Goal: Information Seeking & Learning: Check status

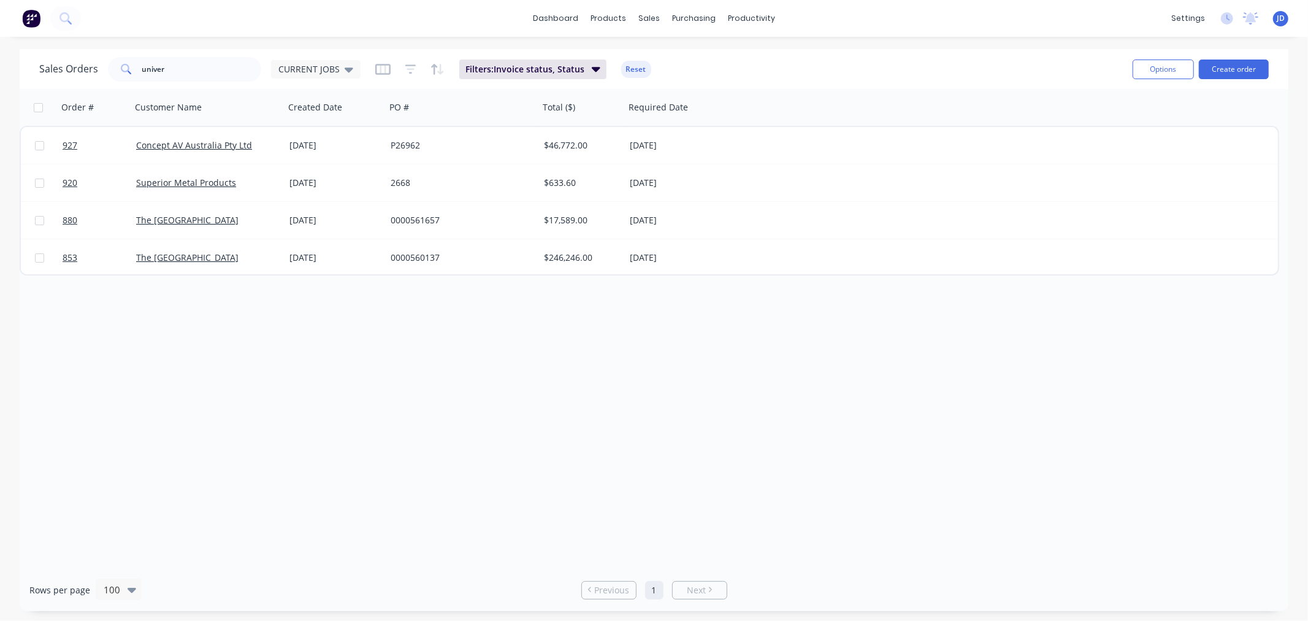
click at [906, 371] on div "Order # Customer Name Created Date PO # Total ($) Required Date 927 Concept AV …" at bounding box center [654, 329] width 1269 height 480
click at [787, 56] on div "Workflow" at bounding box center [773, 58] width 37 height 11
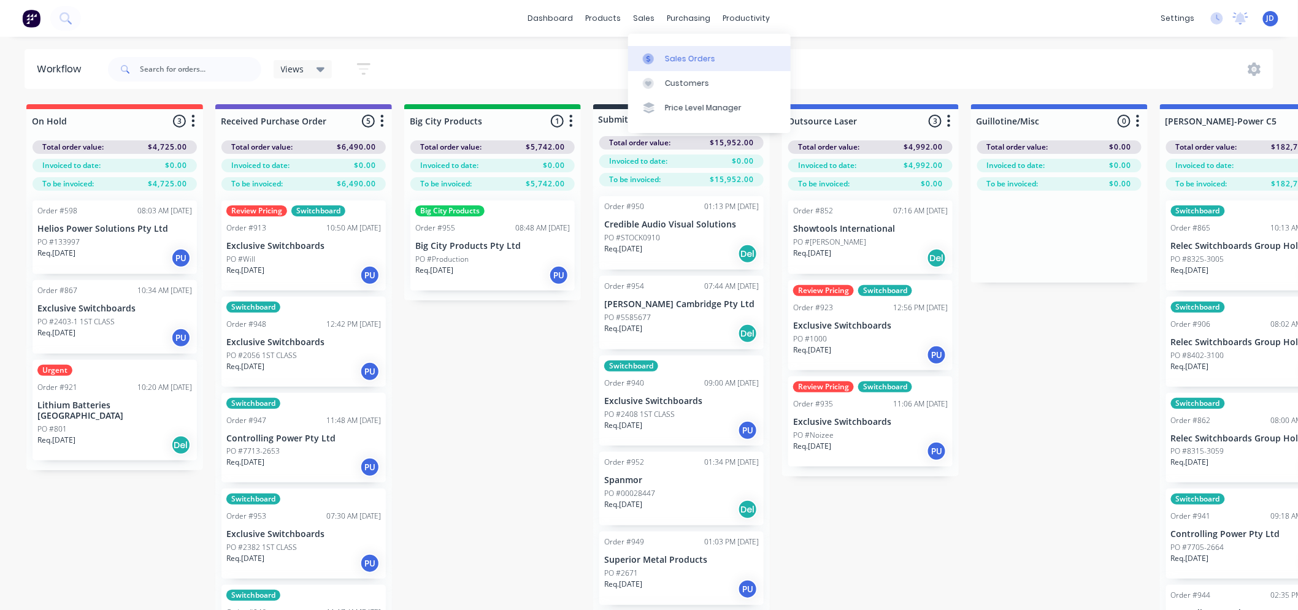
click at [651, 52] on link "Sales Orders" at bounding box center [709, 58] width 163 height 25
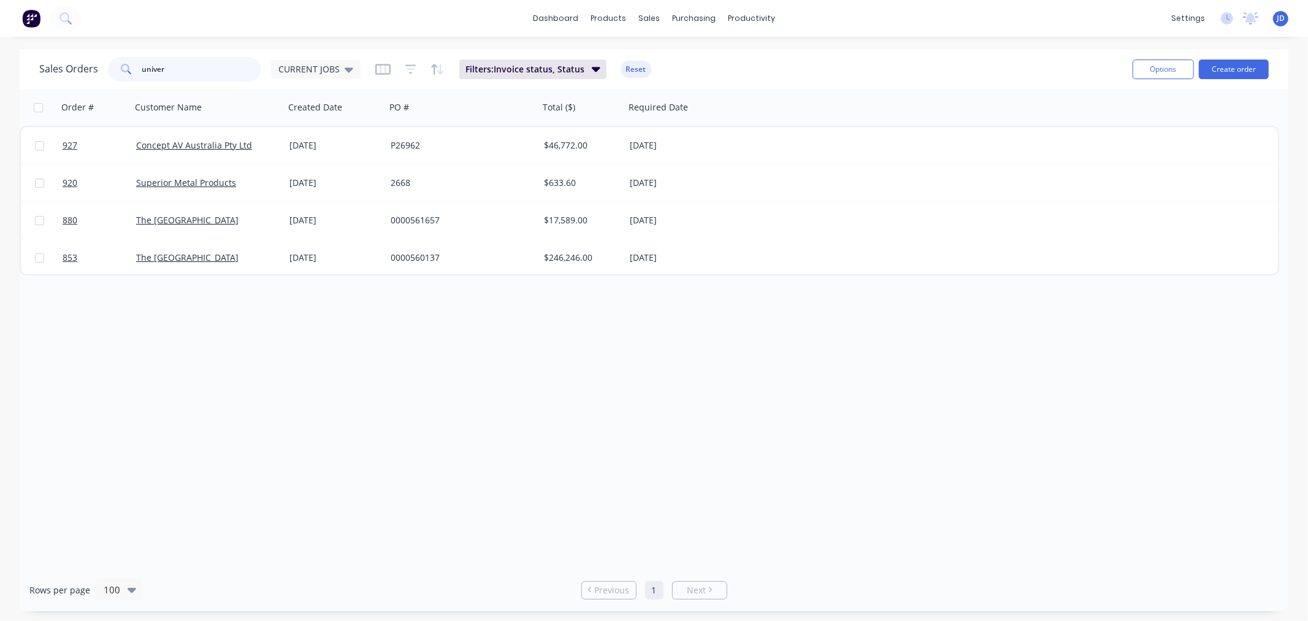
click at [240, 68] on input "univer" at bounding box center [202, 69] width 120 height 25
type input "u"
type input "helios"
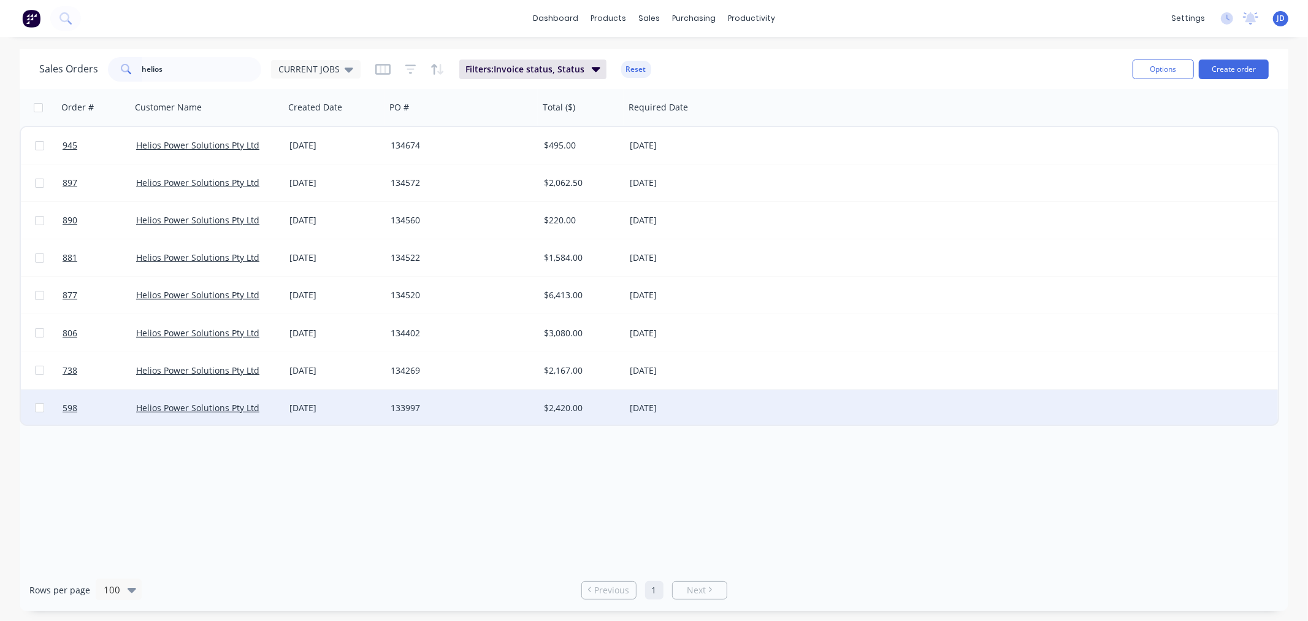
click at [418, 415] on div "133997" at bounding box center [462, 407] width 153 height 37
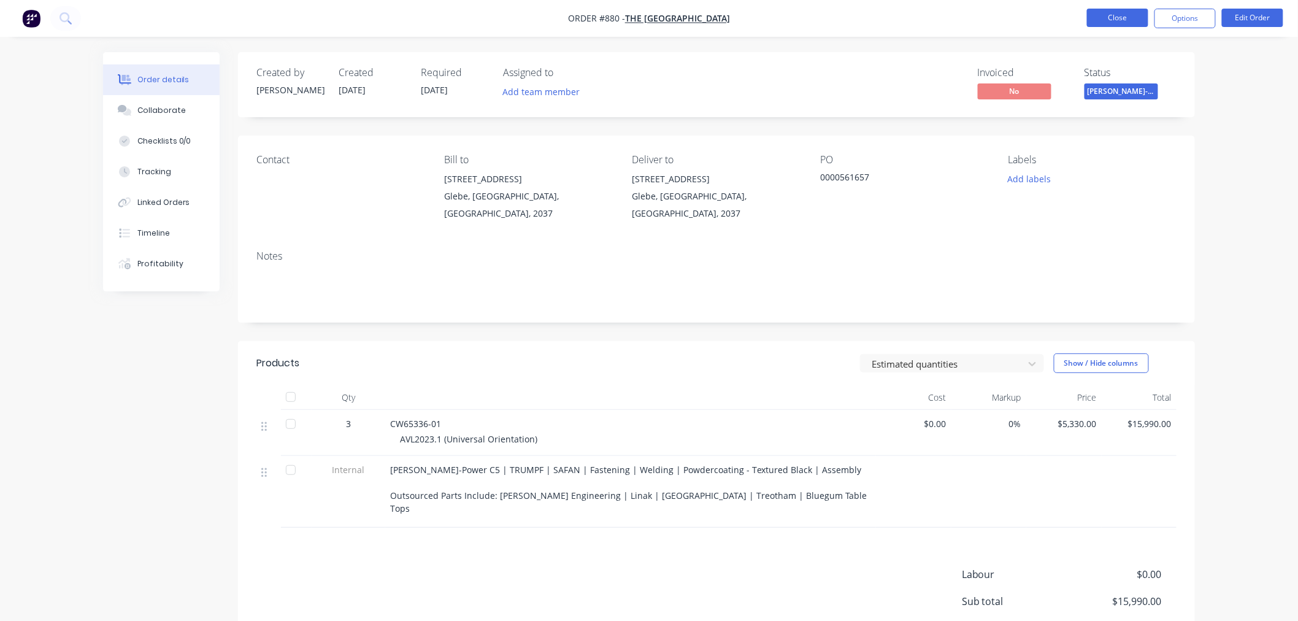
click at [1112, 17] on button "Close" at bounding box center [1117, 18] width 61 height 18
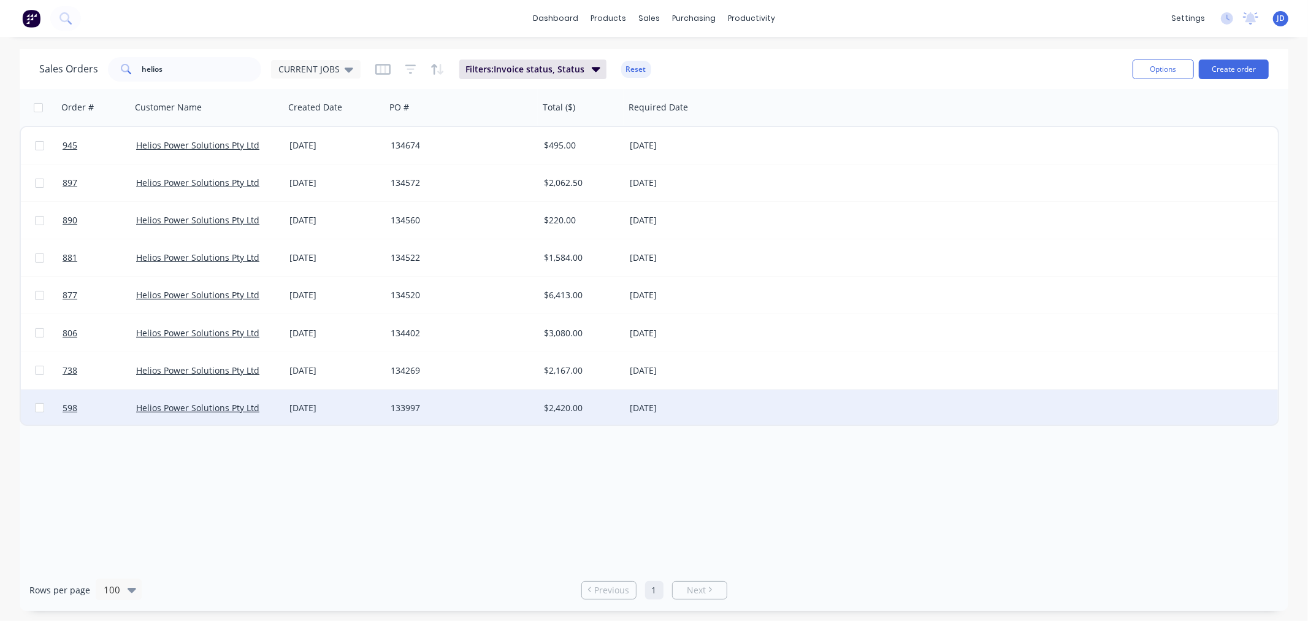
click at [559, 410] on div "$2,420.00" at bounding box center [580, 408] width 72 height 12
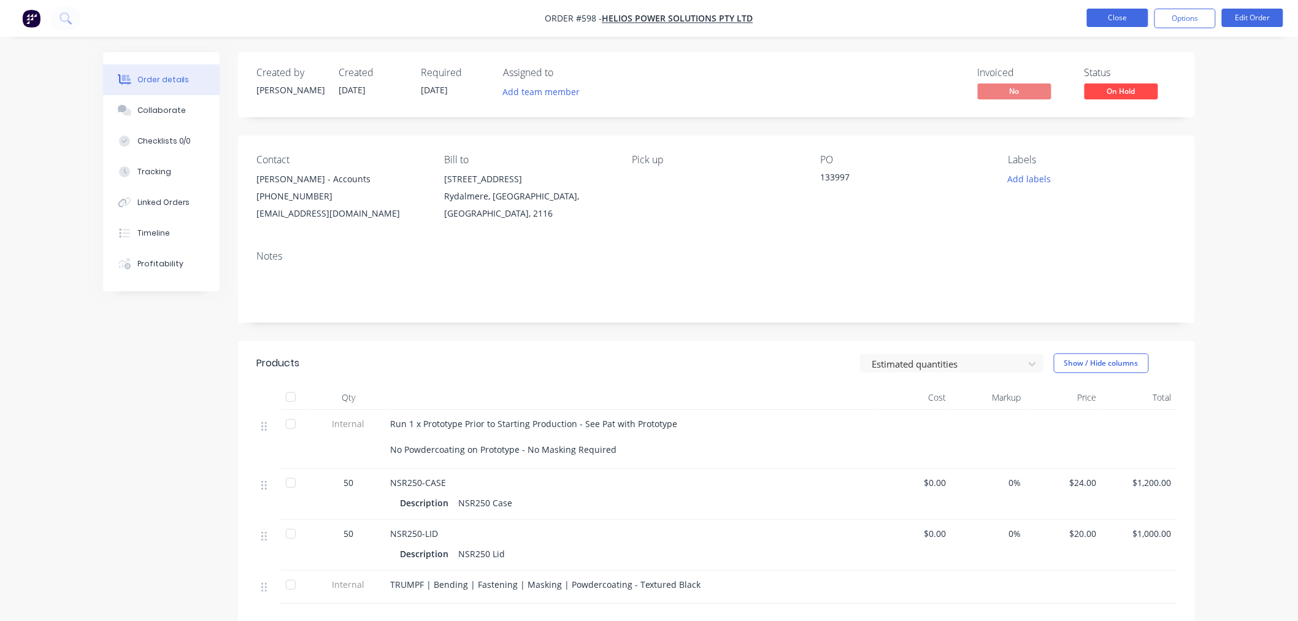
drag, startPoint x: 1078, startPoint y: 17, endPoint x: 1092, endPoint y: 15, distance: 14.2
click at [1084, 17] on ul "Close Options Edit Order" at bounding box center [1185, 19] width 226 height 20
click at [1094, 15] on button "Close" at bounding box center [1117, 18] width 61 height 18
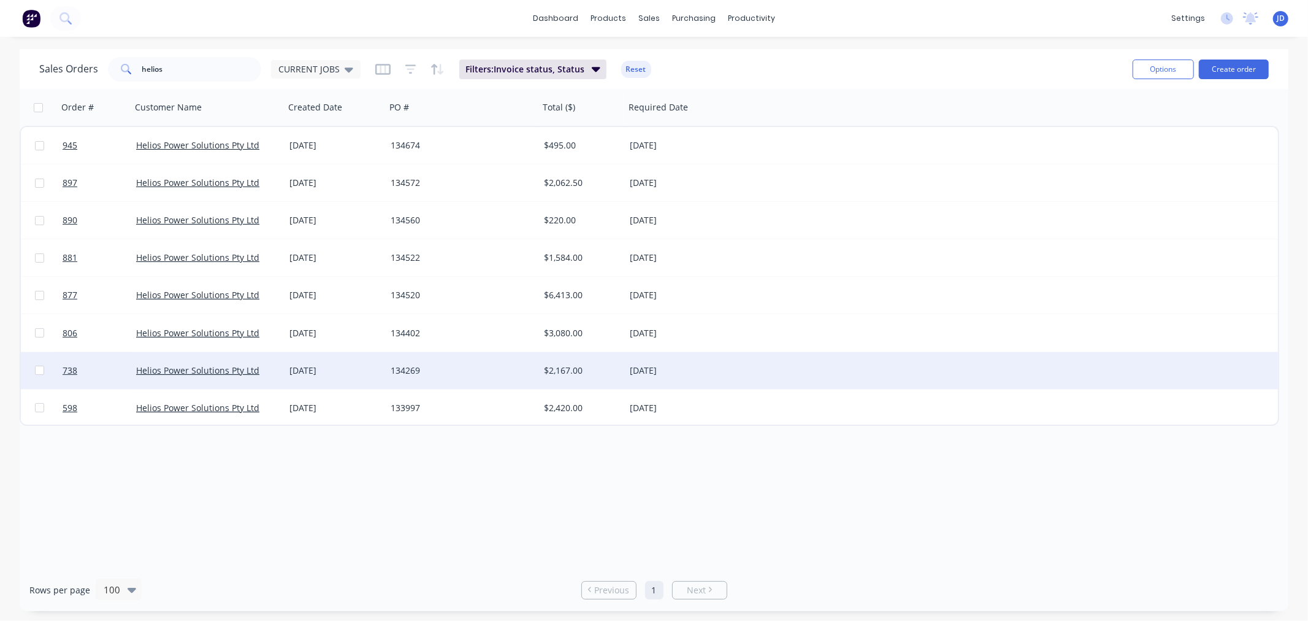
click at [703, 378] on div "[DATE]" at bounding box center [678, 370] width 107 height 37
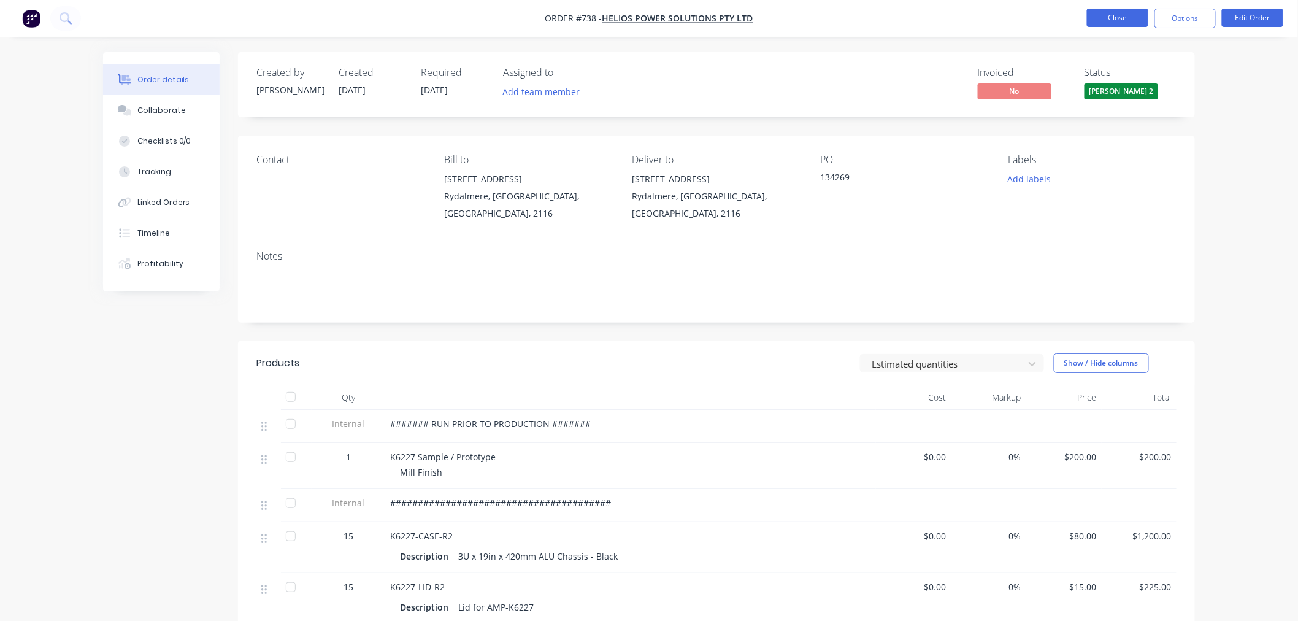
click at [1123, 15] on button "Close" at bounding box center [1117, 18] width 61 height 18
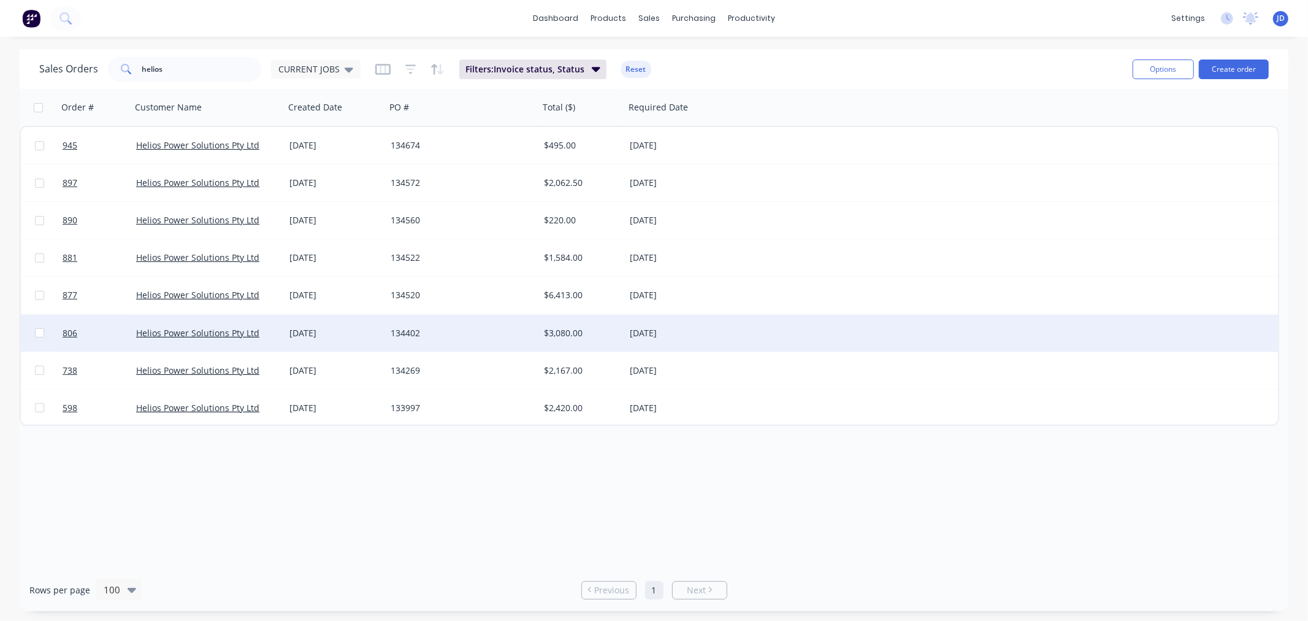
click at [621, 340] on div "$3,080.00" at bounding box center [582, 333] width 86 height 37
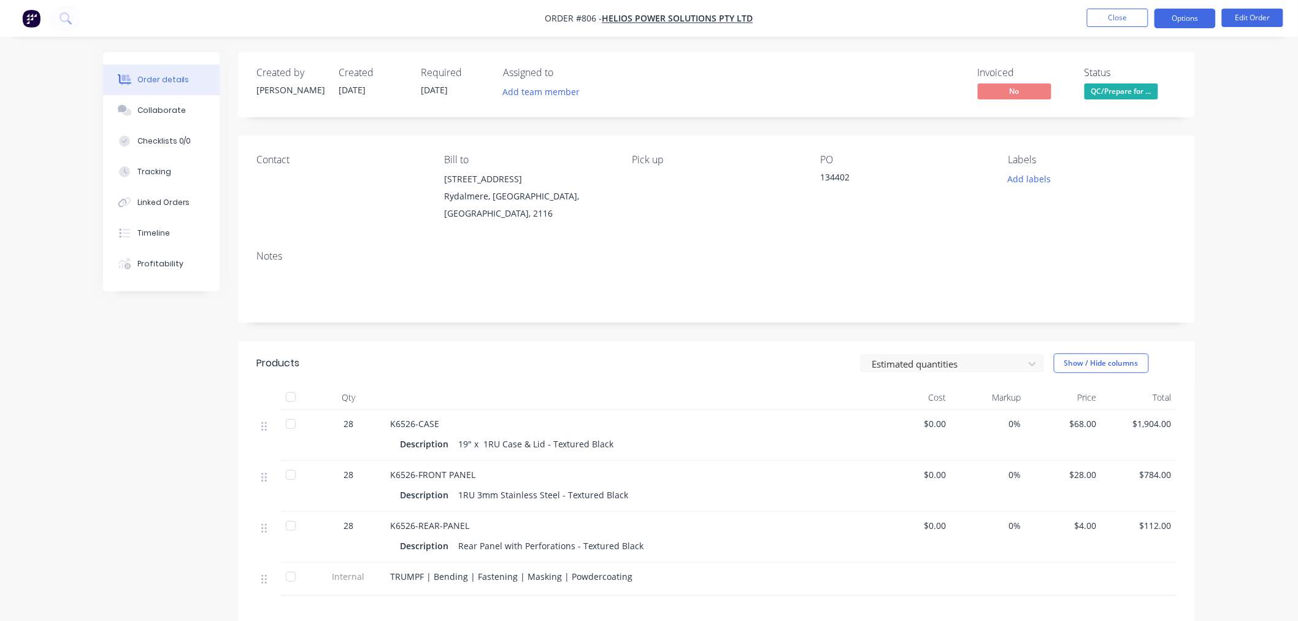
click at [1194, 23] on button "Options" at bounding box center [1184, 19] width 61 height 20
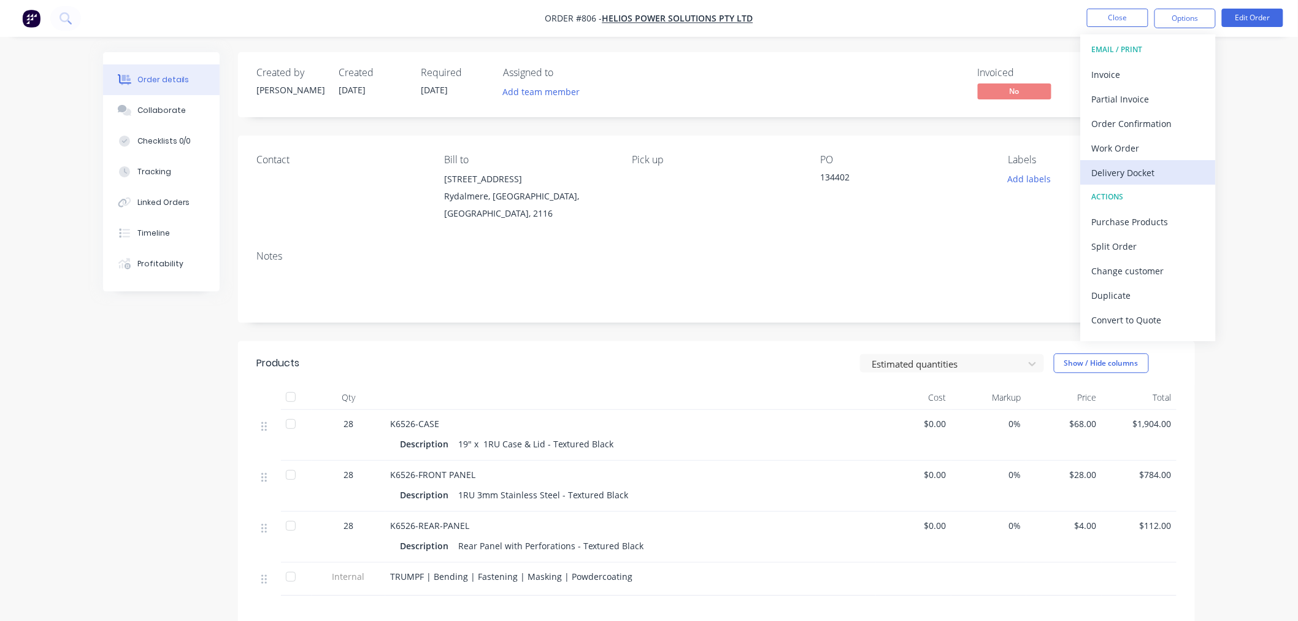
click at [1142, 168] on div "Delivery Docket" at bounding box center [1148, 173] width 113 height 18
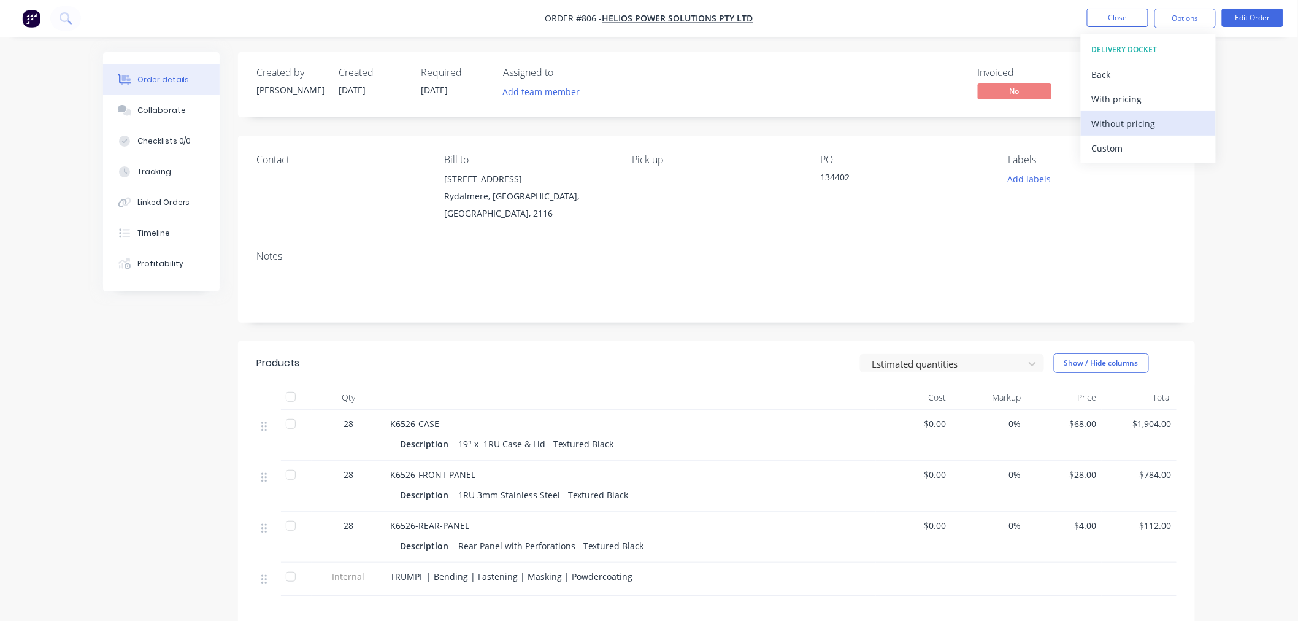
click at [1142, 124] on div "Without pricing" at bounding box center [1148, 124] width 113 height 18
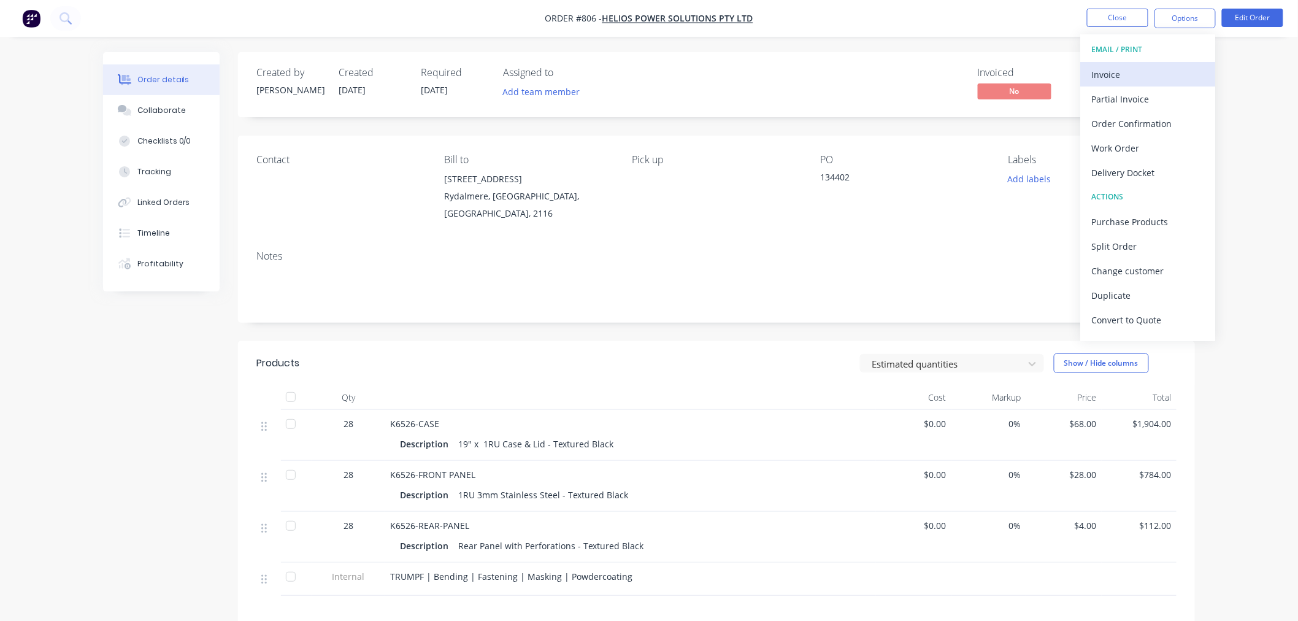
click at [1190, 76] on div "Invoice" at bounding box center [1148, 75] width 113 height 18
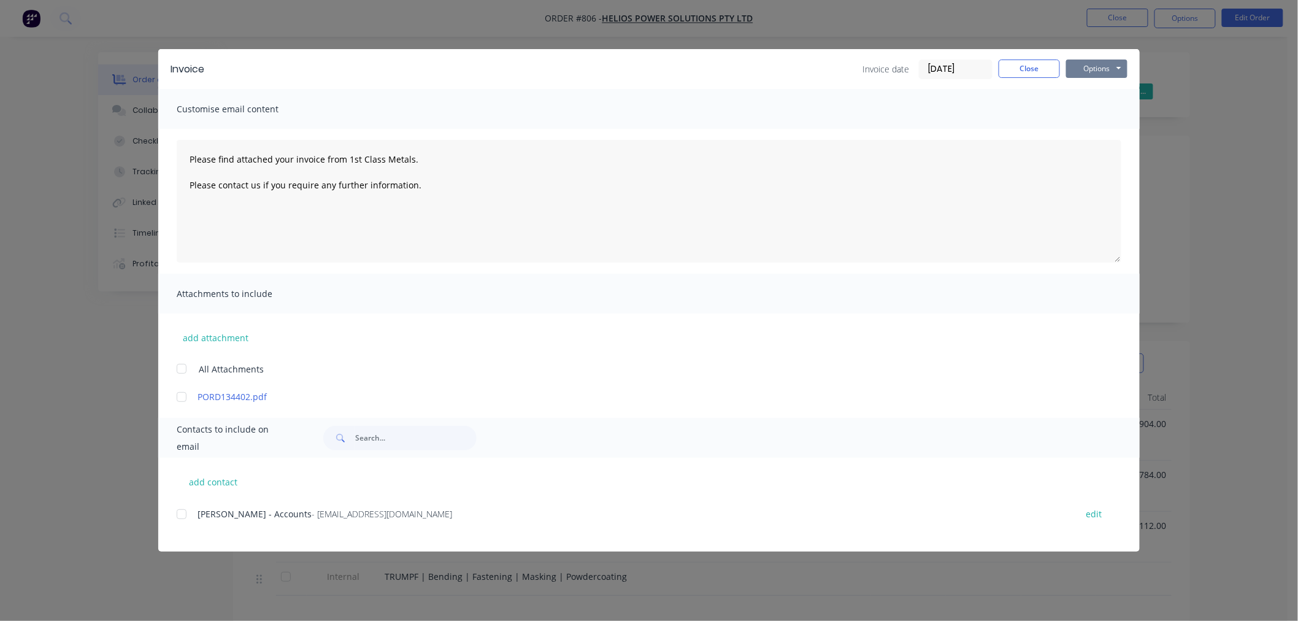
click at [1111, 75] on button "Options" at bounding box center [1096, 68] width 61 height 18
click at [1096, 105] on button "Print" at bounding box center [1105, 111] width 78 height 20
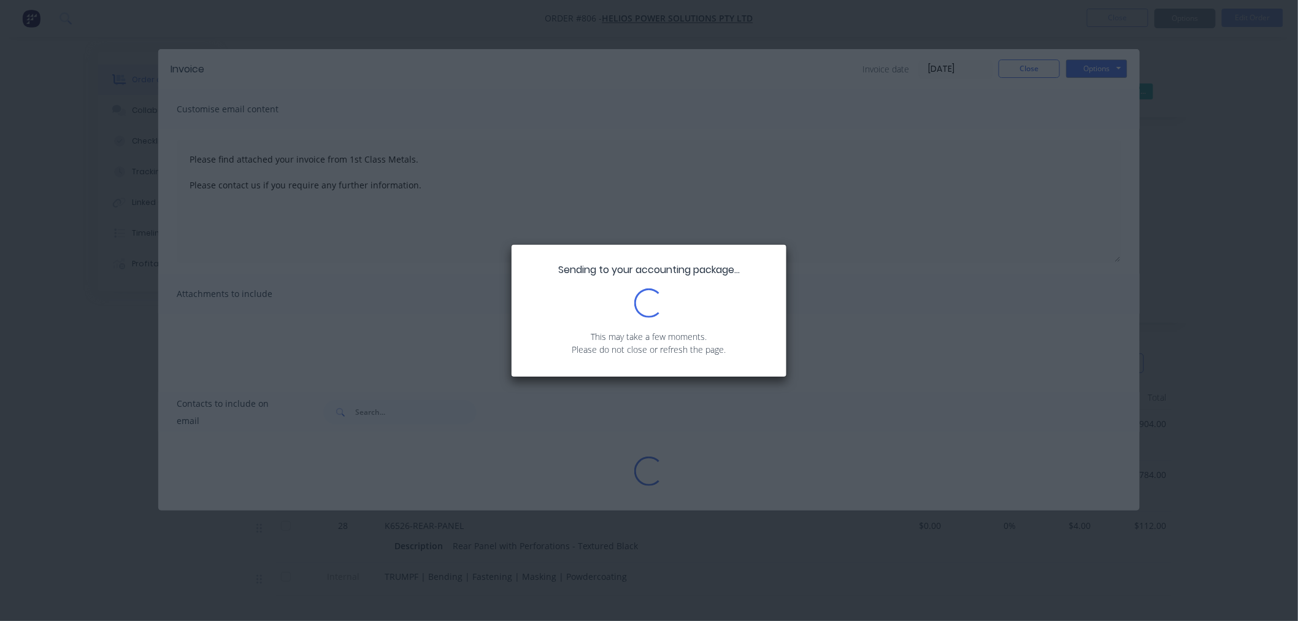
type textarea "Please find attached your invoice from 1st Class Metals. Please contact us if y…"
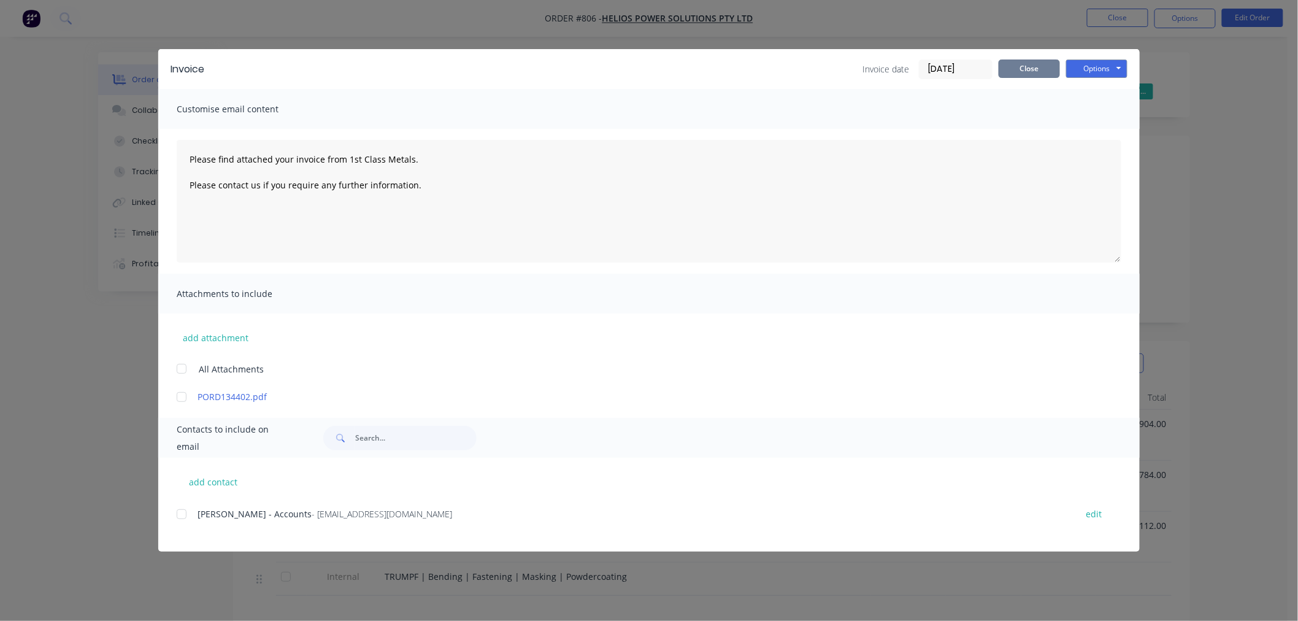
drag, startPoint x: 1038, startPoint y: 69, endPoint x: 1087, endPoint y: 94, distance: 54.9
click at [1038, 69] on button "Close" at bounding box center [1028, 68] width 61 height 18
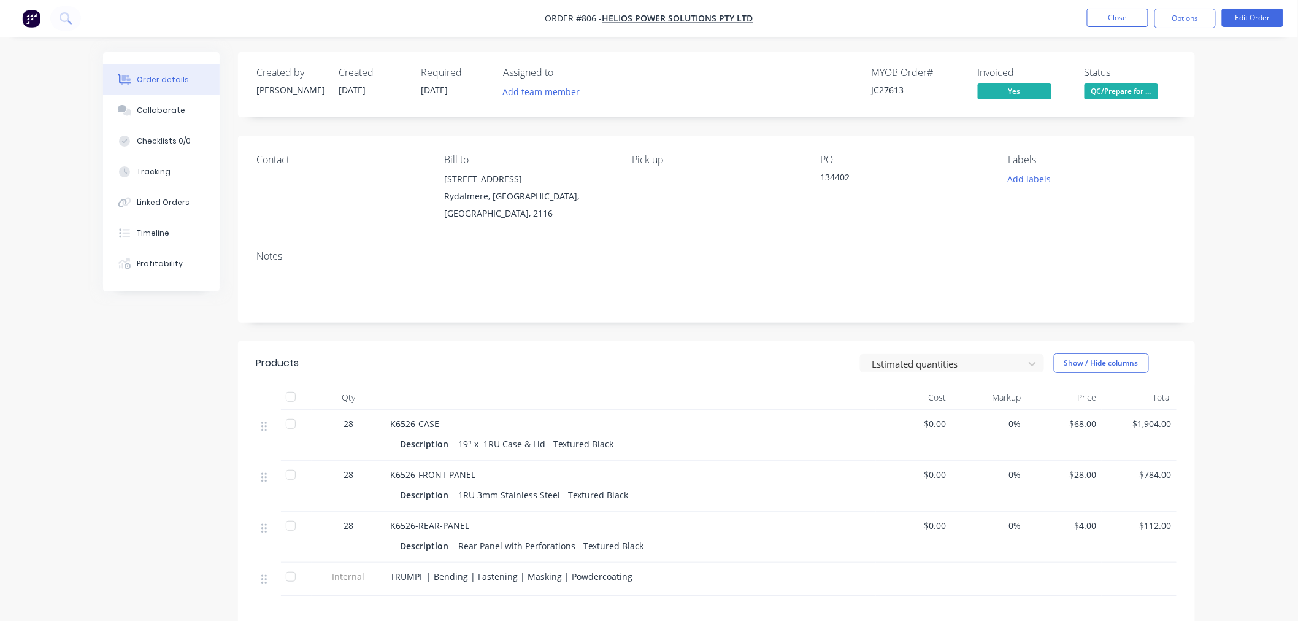
click at [1120, 82] on span at bounding box center [1121, 81] width 8 height 4
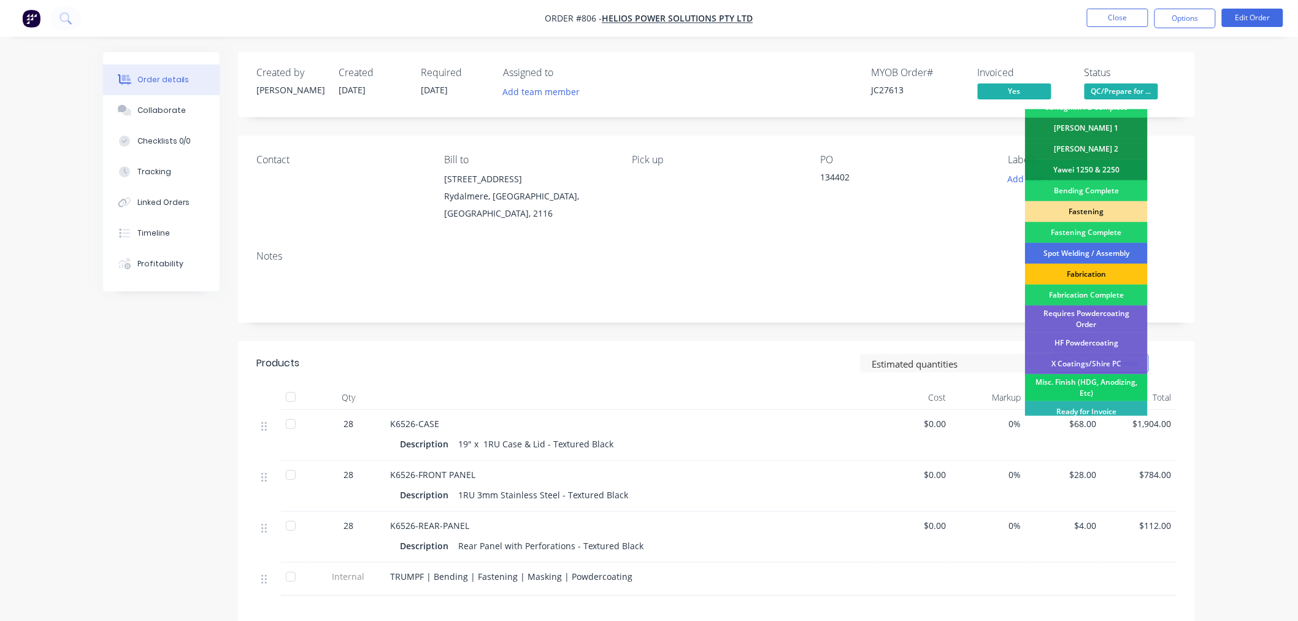
scroll to position [331, 0]
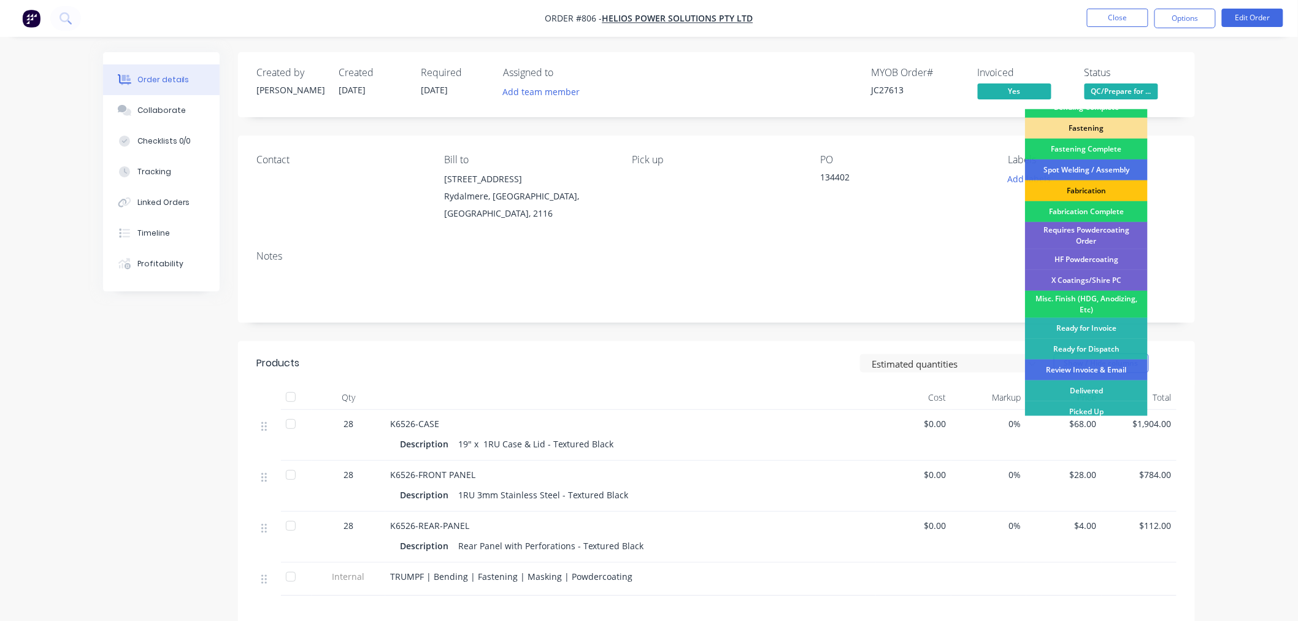
click at [1104, 371] on div "Review Invoice & Email" at bounding box center [1086, 369] width 123 height 21
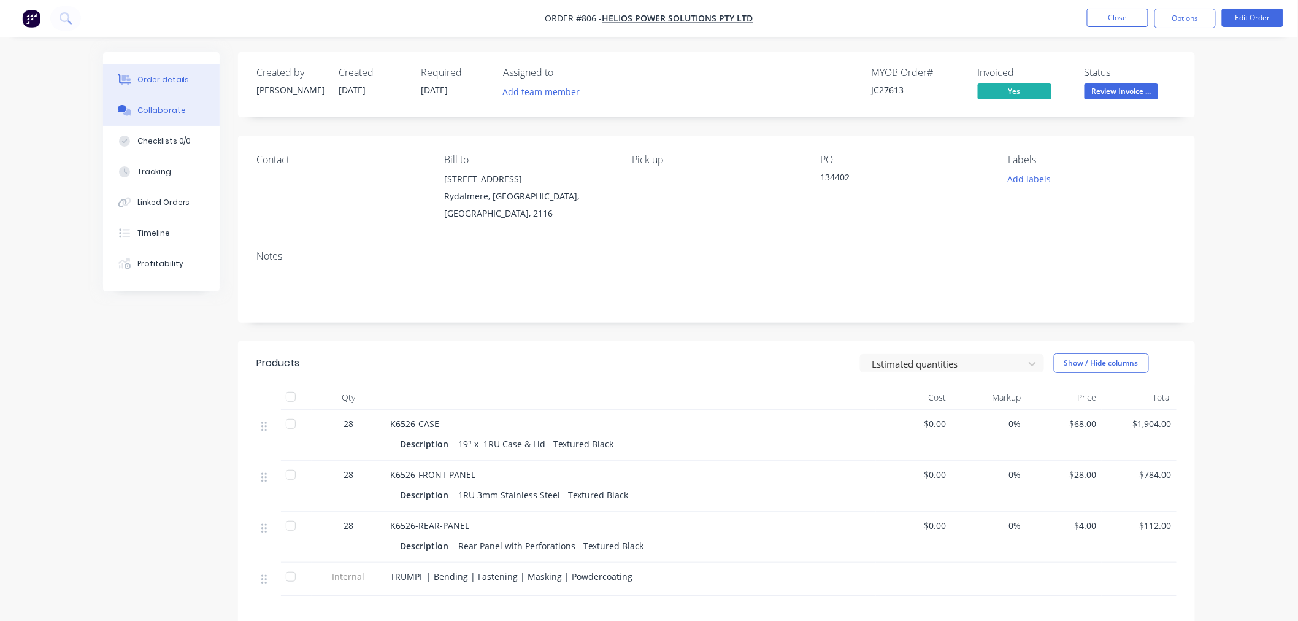
click at [186, 113] on button "Collaborate" at bounding box center [161, 110] width 117 height 31
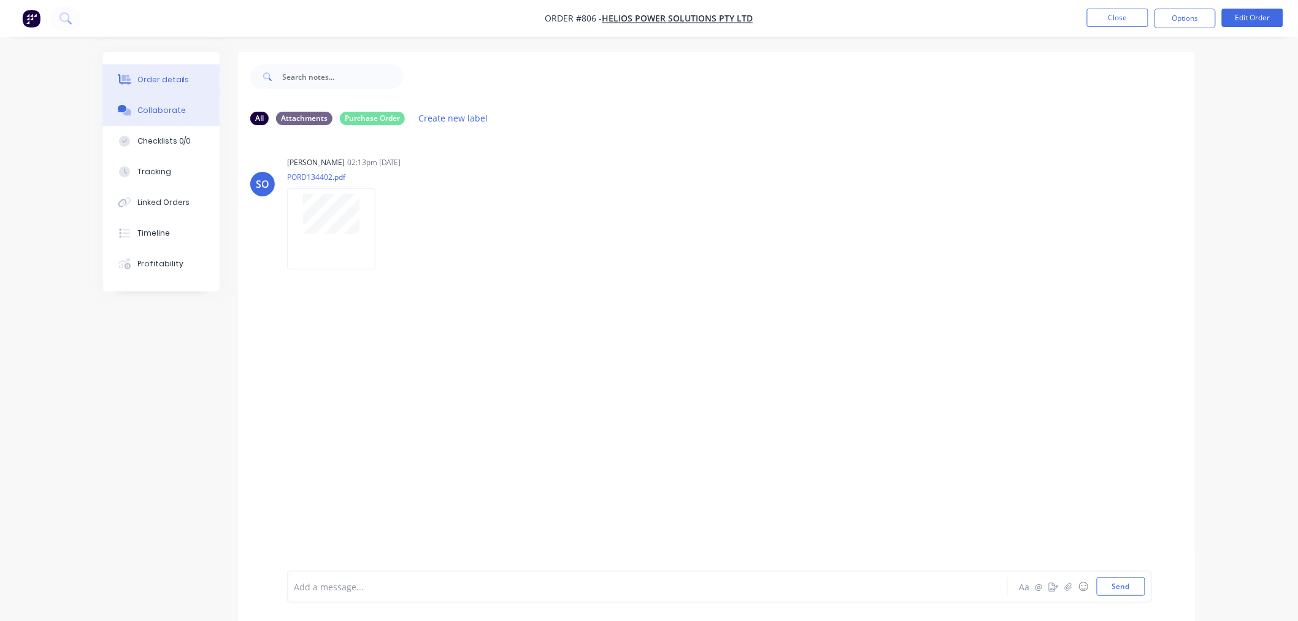
click at [199, 65] on button "Order details" at bounding box center [161, 79] width 117 height 31
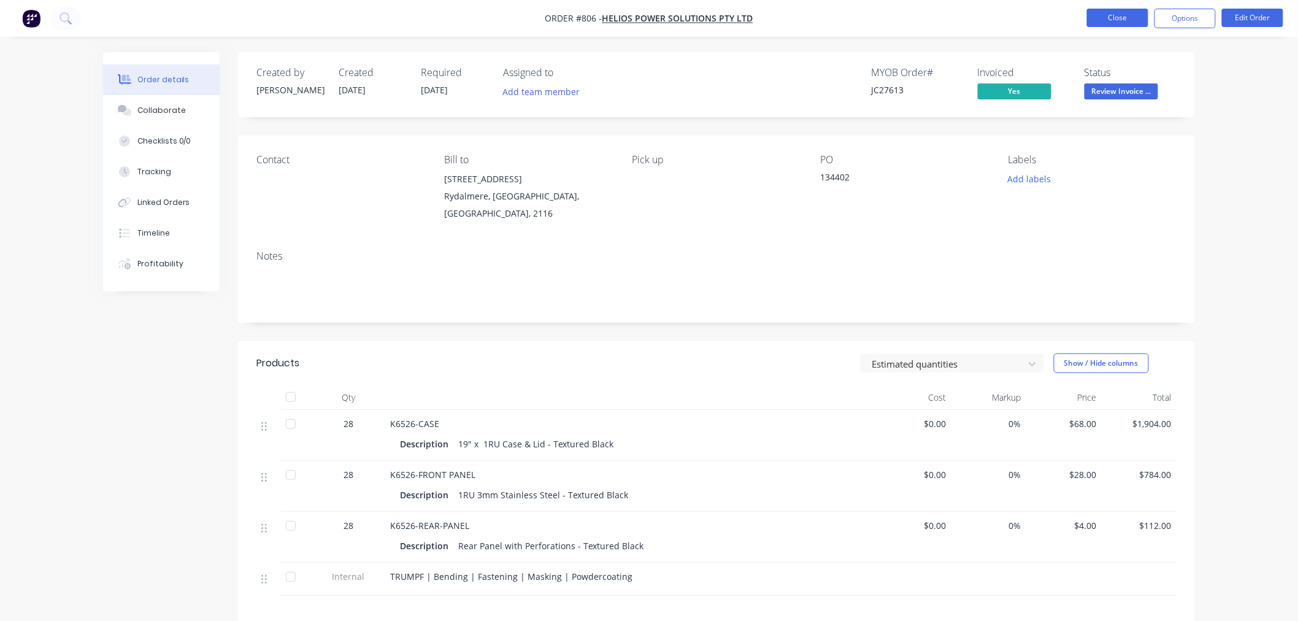
click at [1114, 18] on button "Close" at bounding box center [1117, 18] width 61 height 18
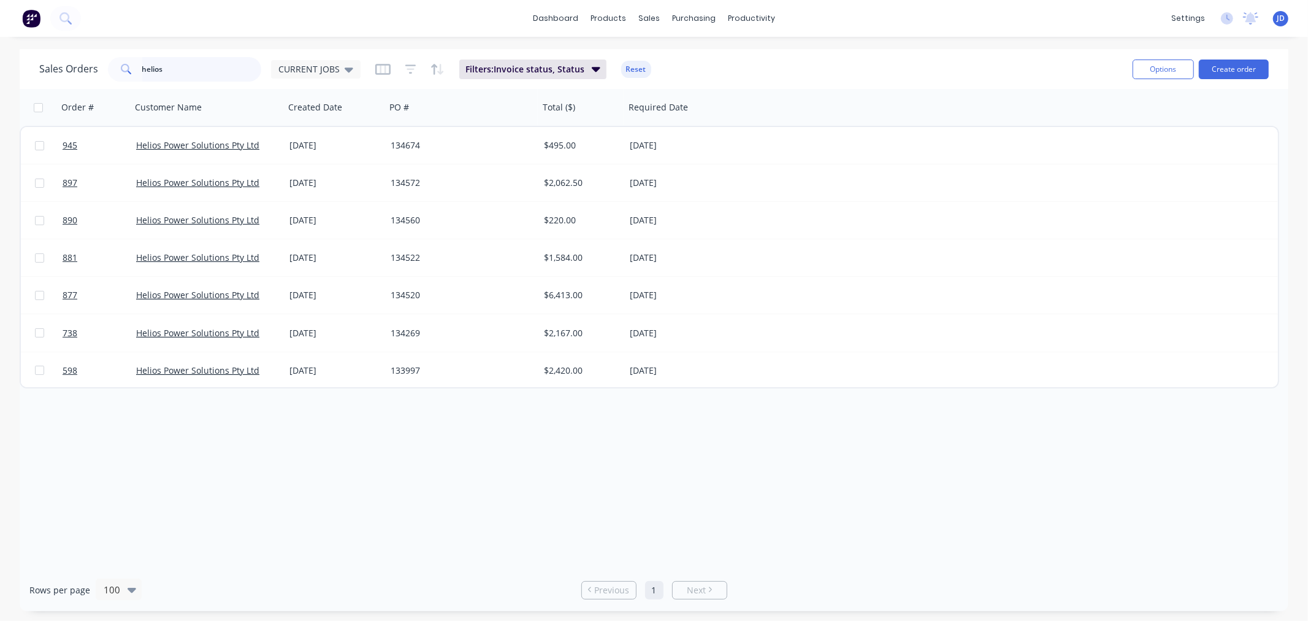
drag, startPoint x: 204, startPoint y: 68, endPoint x: 0, endPoint y: 1, distance: 214.5
click at [0, 36] on div "dashboard products sales purchasing productivity dashboard products Product Cat…" at bounding box center [654, 310] width 1308 height 621
type input "lithium"
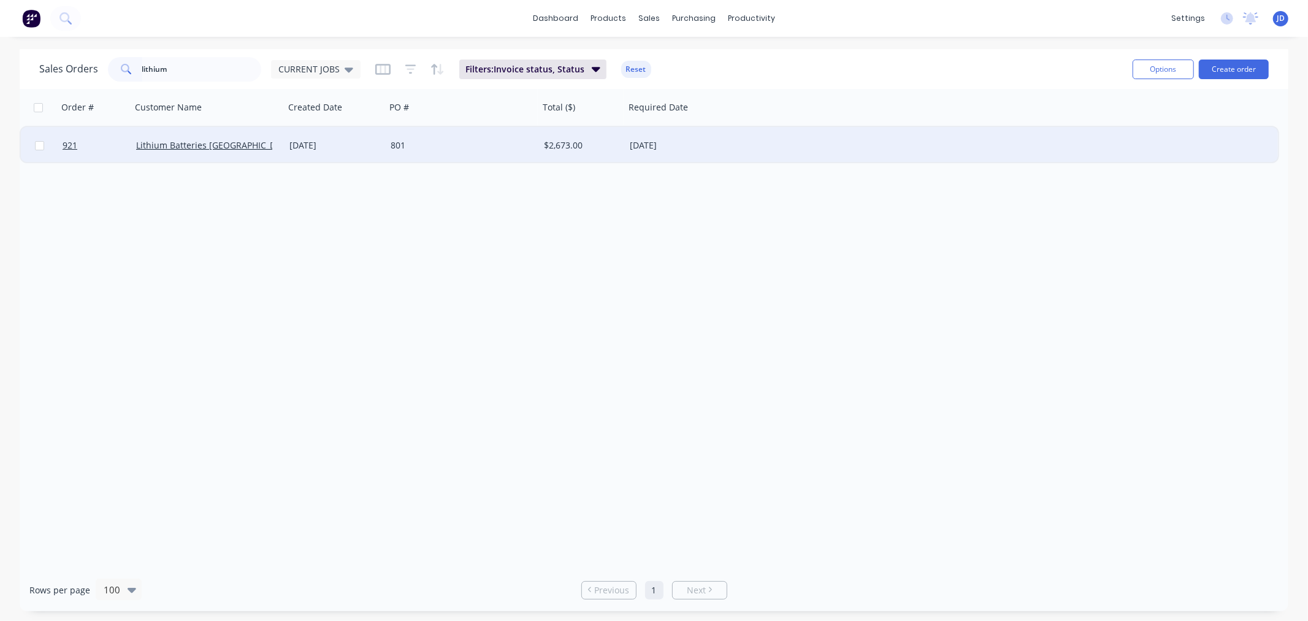
click at [391, 134] on div "801" at bounding box center [462, 145] width 153 height 37
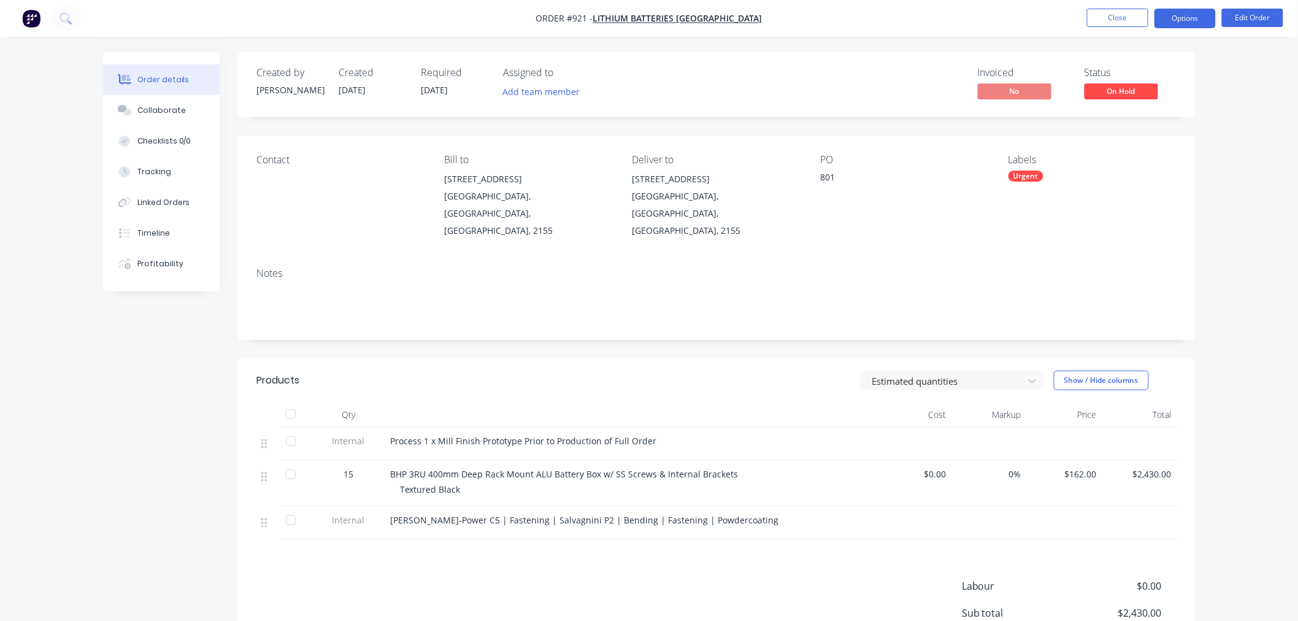
click at [1191, 13] on button "Options" at bounding box center [1184, 19] width 61 height 20
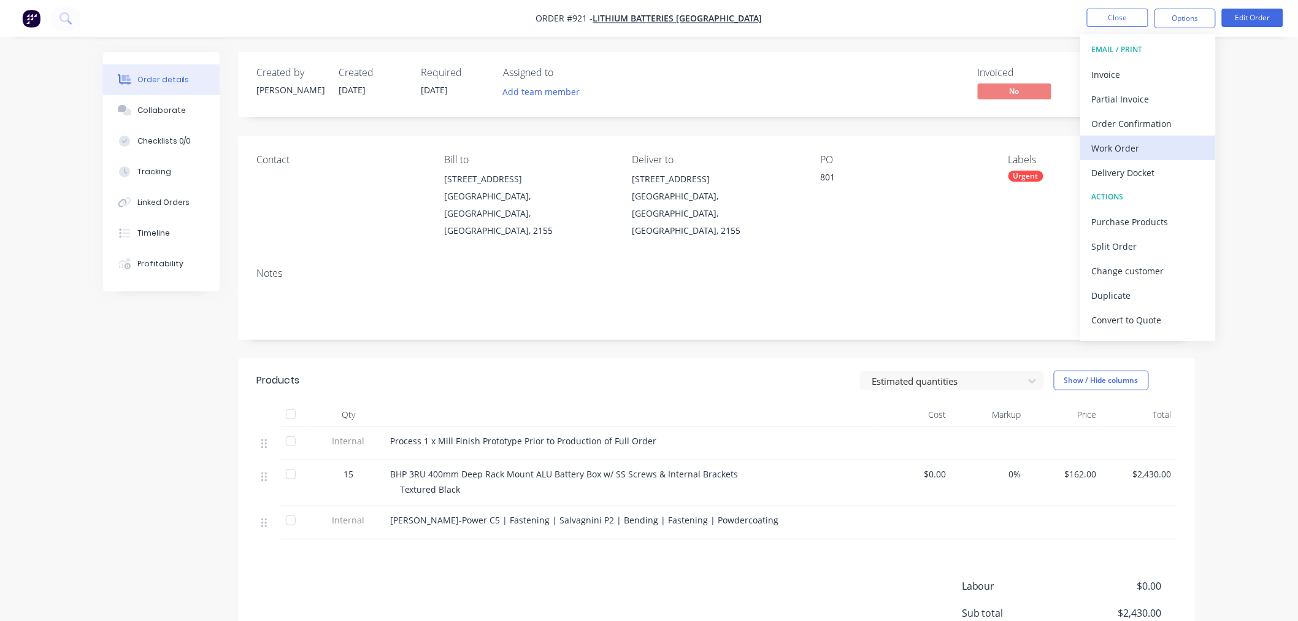
click at [1160, 146] on div "Work Order" at bounding box center [1148, 148] width 113 height 18
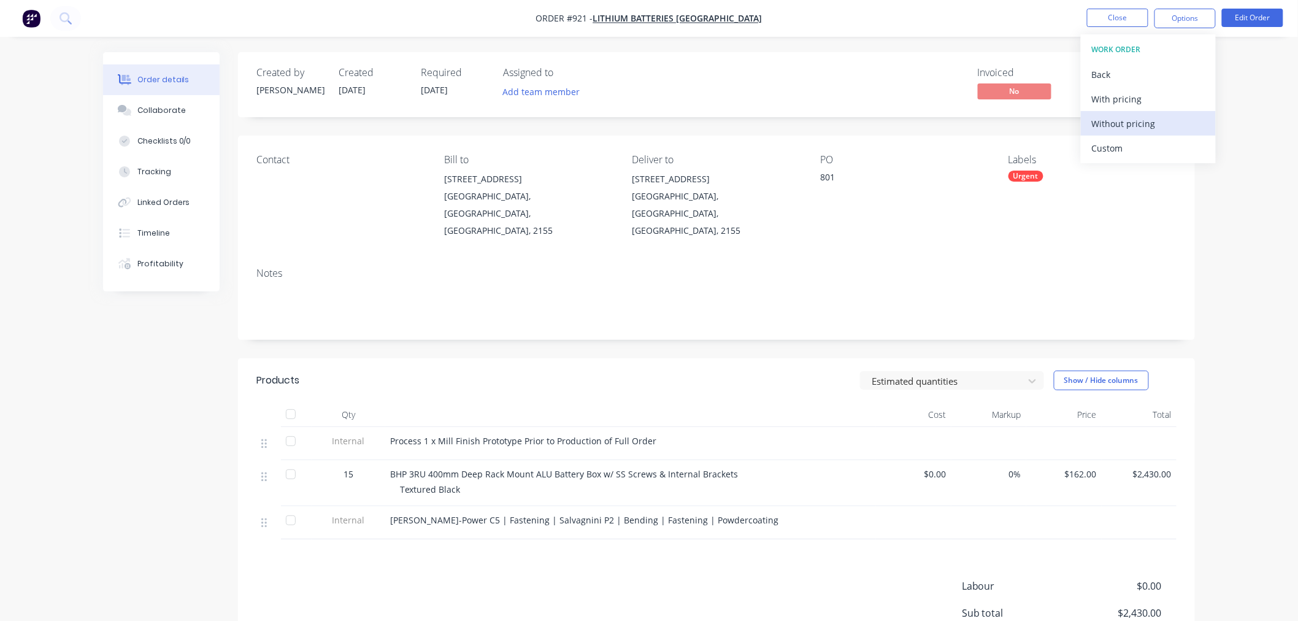
click at [1136, 120] on div "Without pricing" at bounding box center [1148, 124] width 113 height 18
click at [516, 427] on div "Process 1 x Mill Finish Prototype Prior to Production of Full Order" at bounding box center [630, 443] width 491 height 33
click at [1138, 9] on button "Close" at bounding box center [1117, 18] width 61 height 18
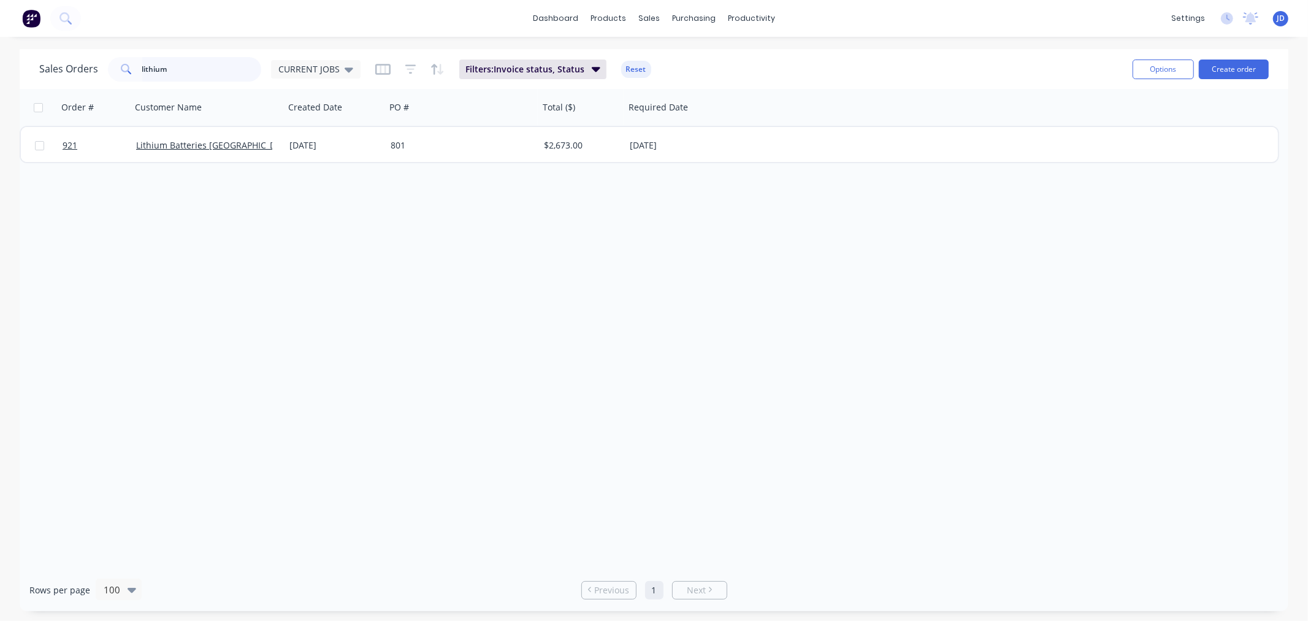
drag, startPoint x: 96, startPoint y: 75, endPoint x: 0, endPoint y: -4, distance: 123.7
click at [0, 0] on html "dashboard products sales purchasing productivity dashboard products Product Cat…" at bounding box center [654, 310] width 1308 height 621
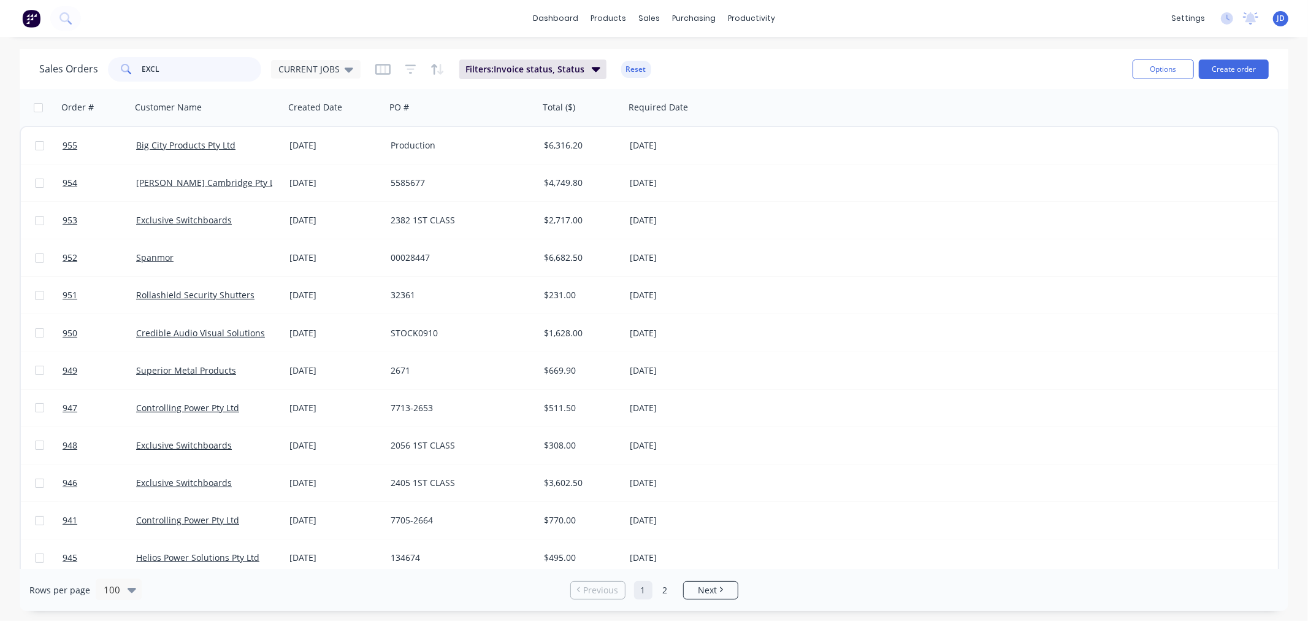
type input "EXCL"
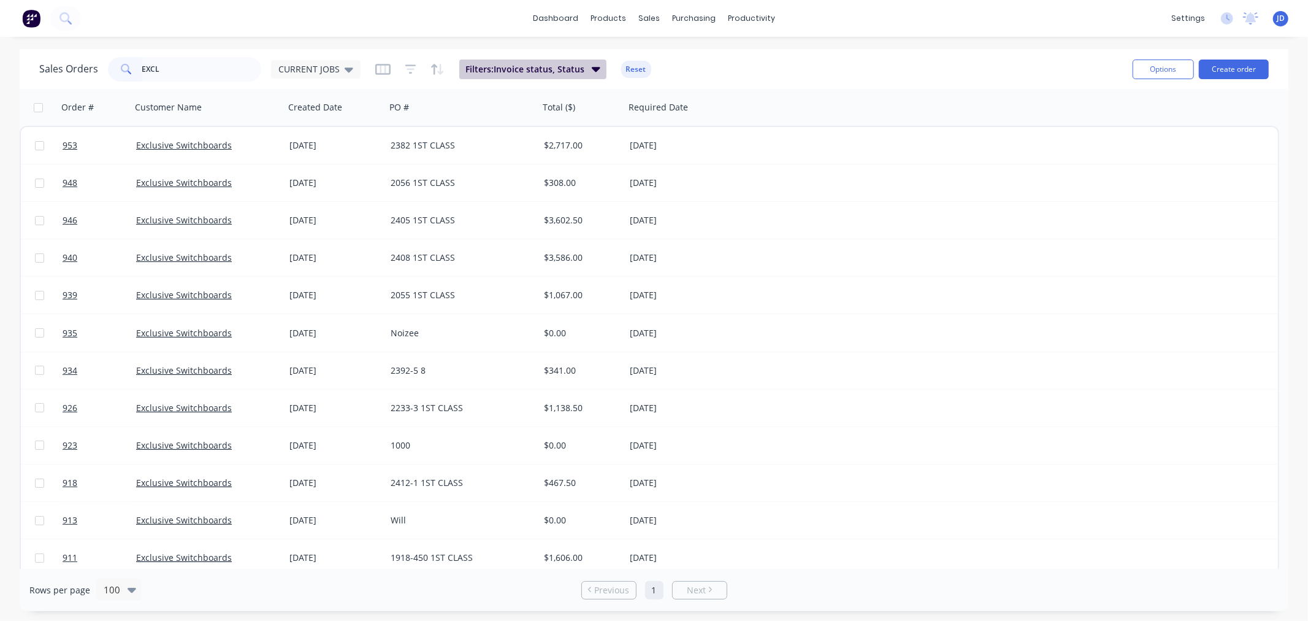
click at [535, 66] on span "Filters: Invoice status, Status" at bounding box center [524, 69] width 119 height 12
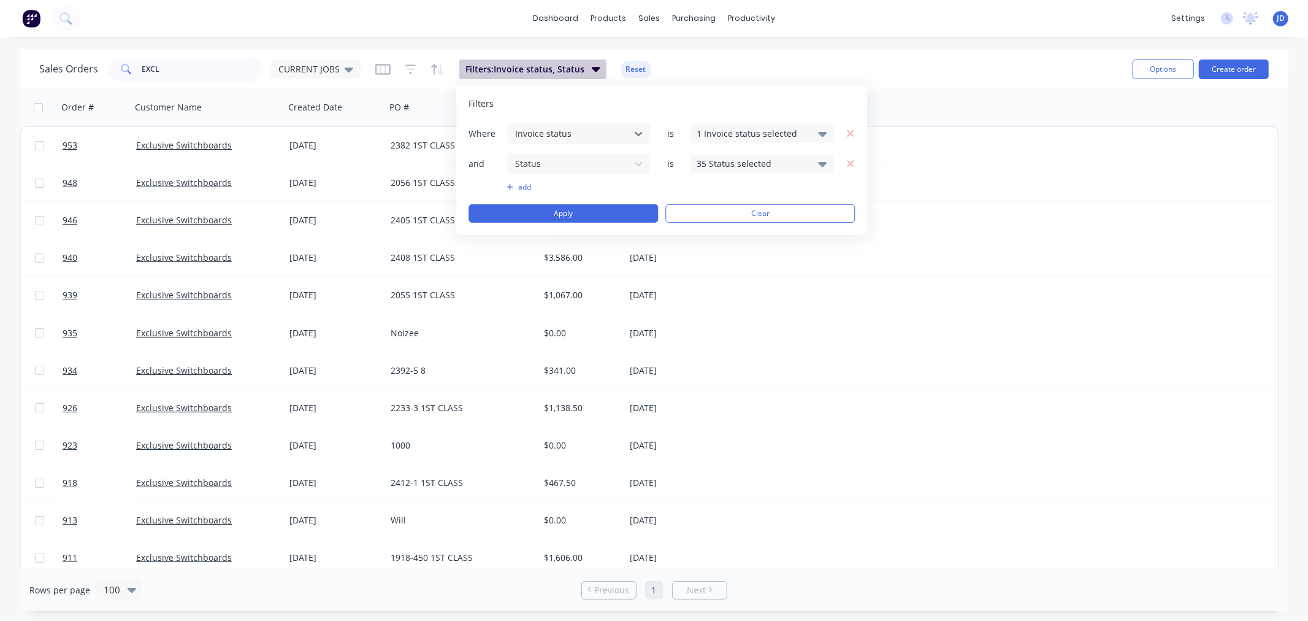
click at [532, 65] on span "Filters: Invoice status, Status" at bounding box center [524, 69] width 119 height 12
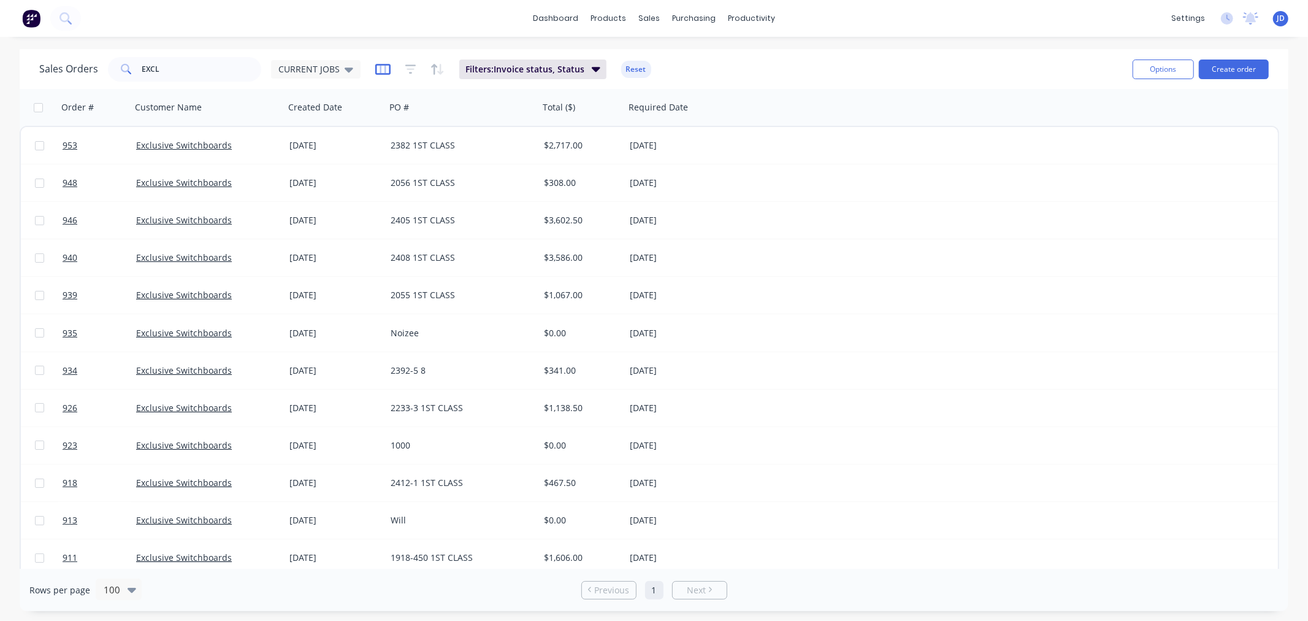
click at [384, 67] on icon "button" at bounding box center [382, 69] width 15 height 12
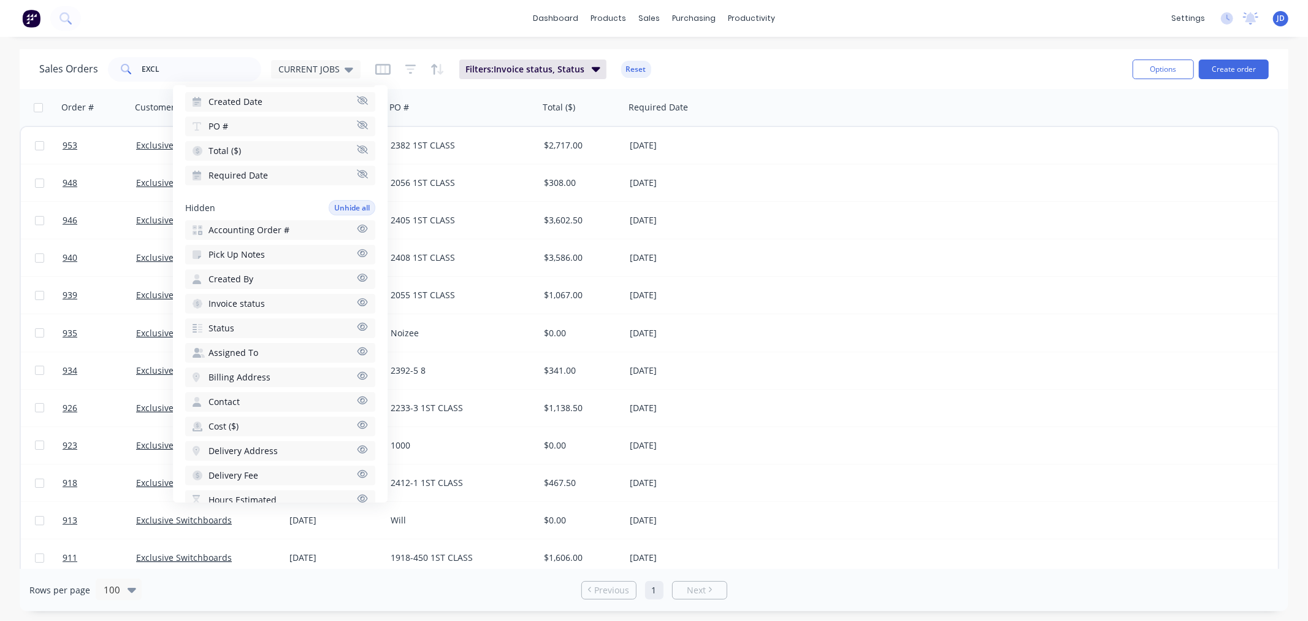
scroll to position [204, 0]
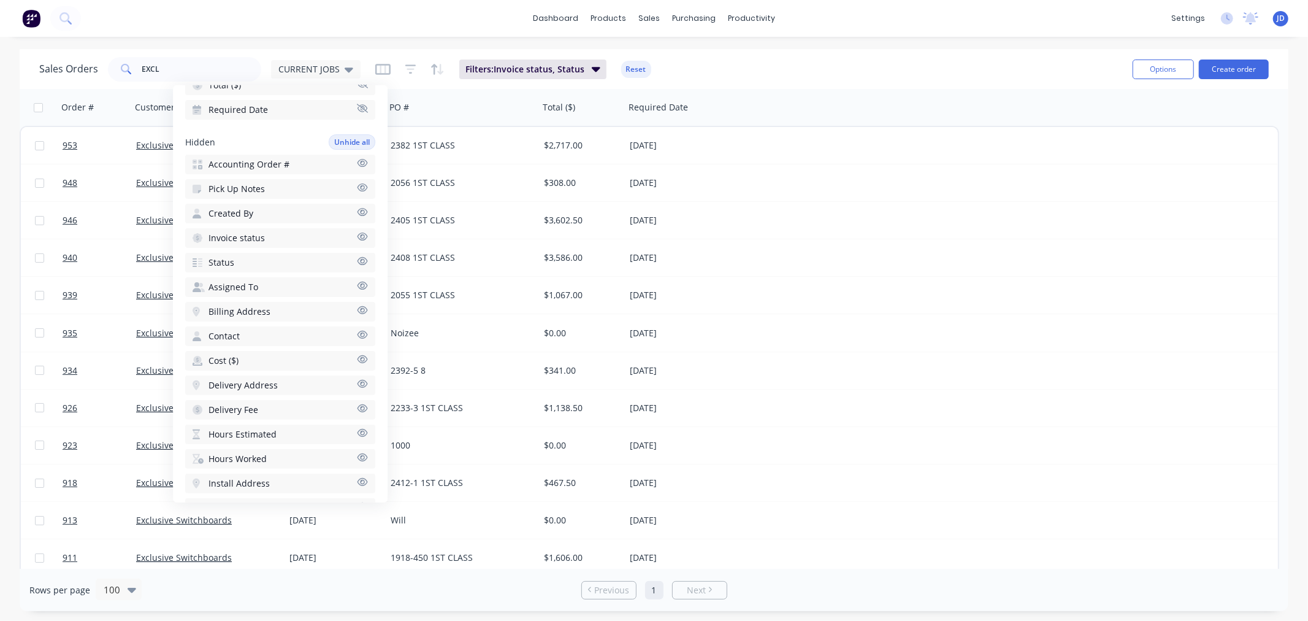
click at [238, 253] on button "Status" at bounding box center [280, 263] width 190 height 20
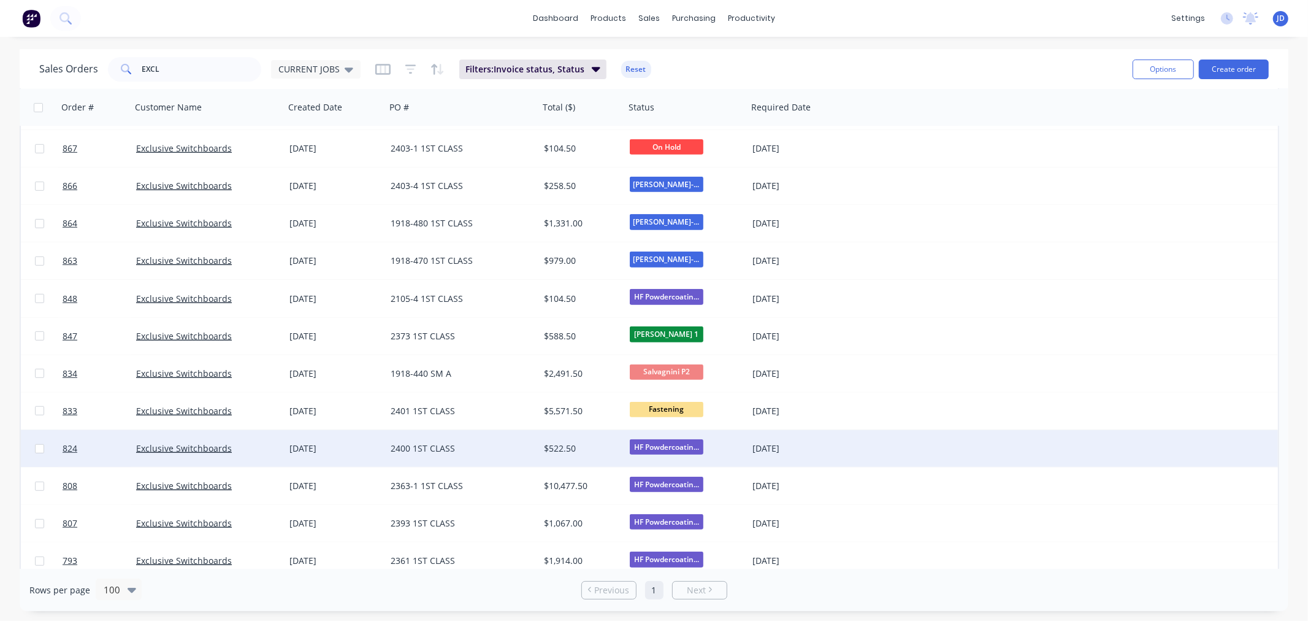
scroll to position [749, 0]
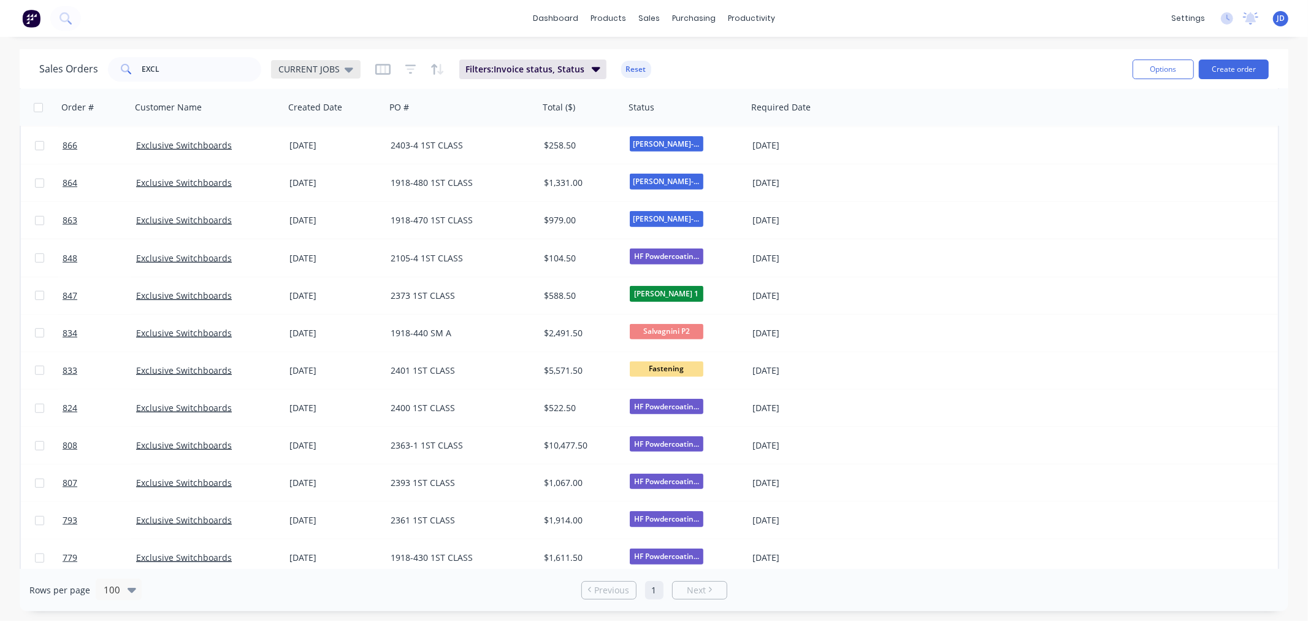
click at [322, 64] on span "CURRENT JOBS" at bounding box center [308, 69] width 61 height 13
click at [436, 195] on button "edit" at bounding box center [428, 197] width 16 height 13
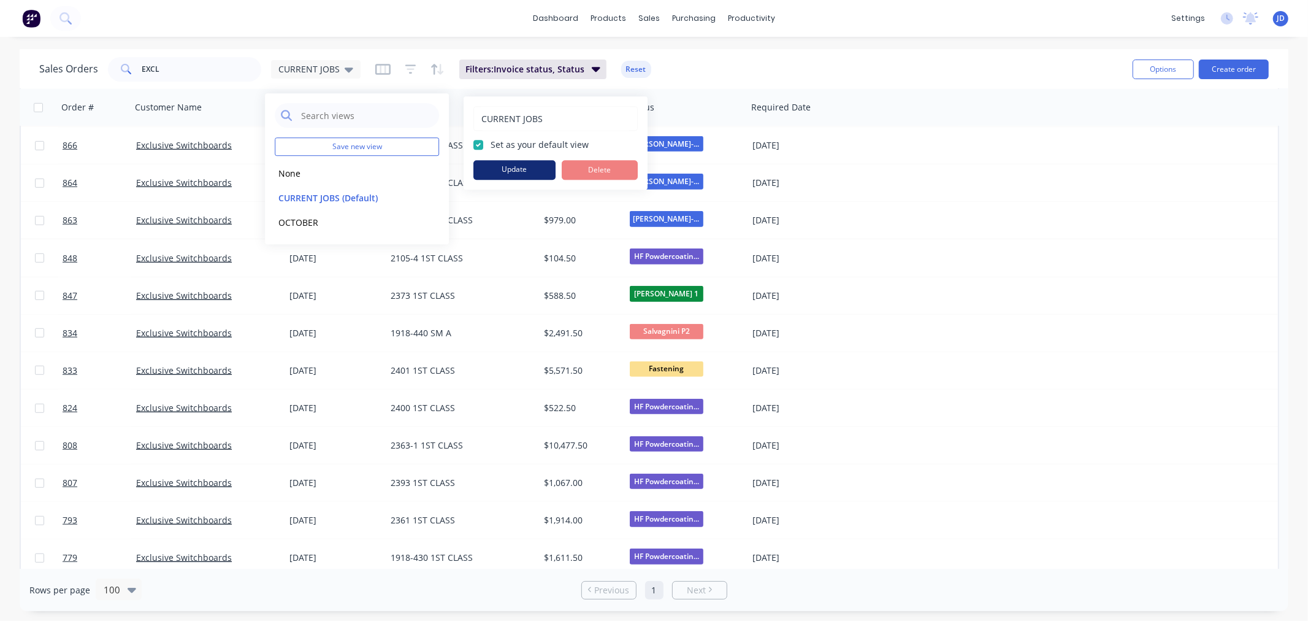
click at [537, 169] on button "Update" at bounding box center [514, 170] width 82 height 20
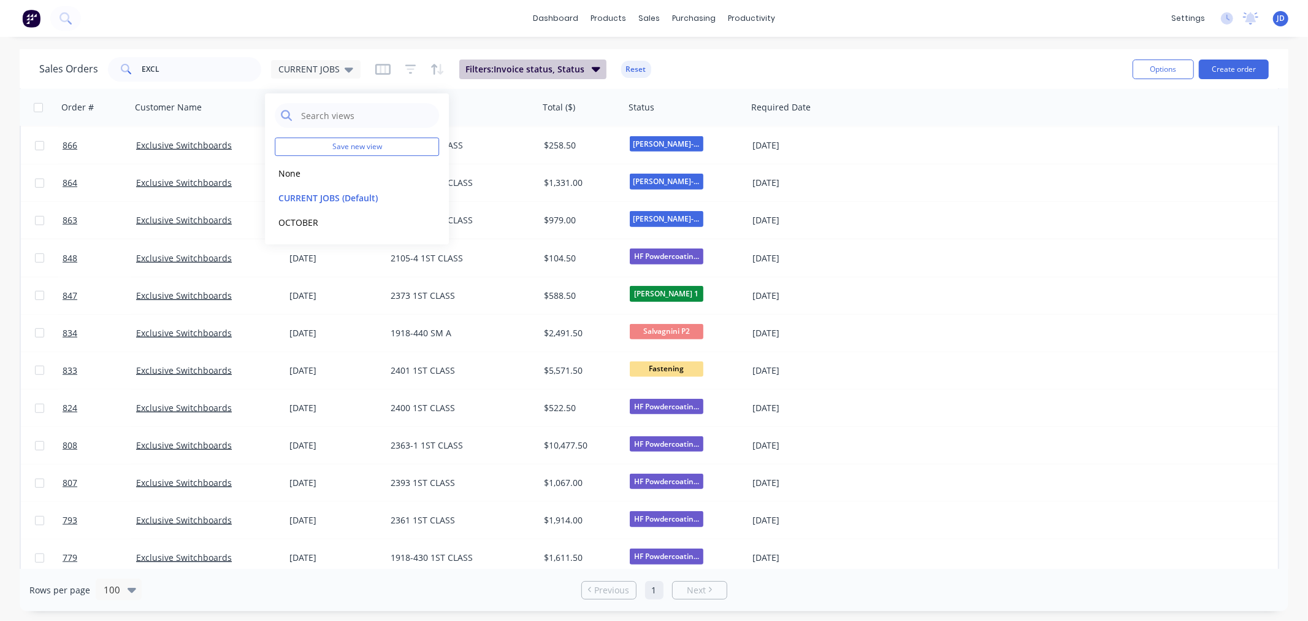
click at [536, 71] on span "Filters: Invoice status, Status" at bounding box center [524, 69] width 119 height 12
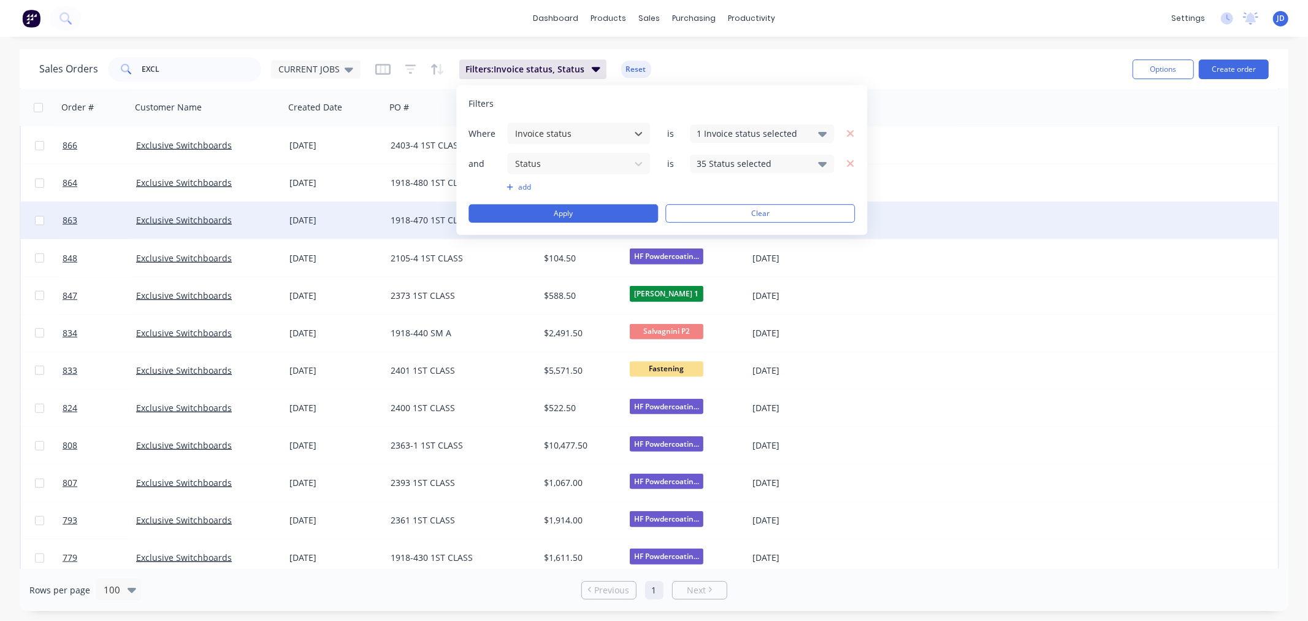
click at [602, 215] on button "Apply" at bounding box center [563, 213] width 189 height 18
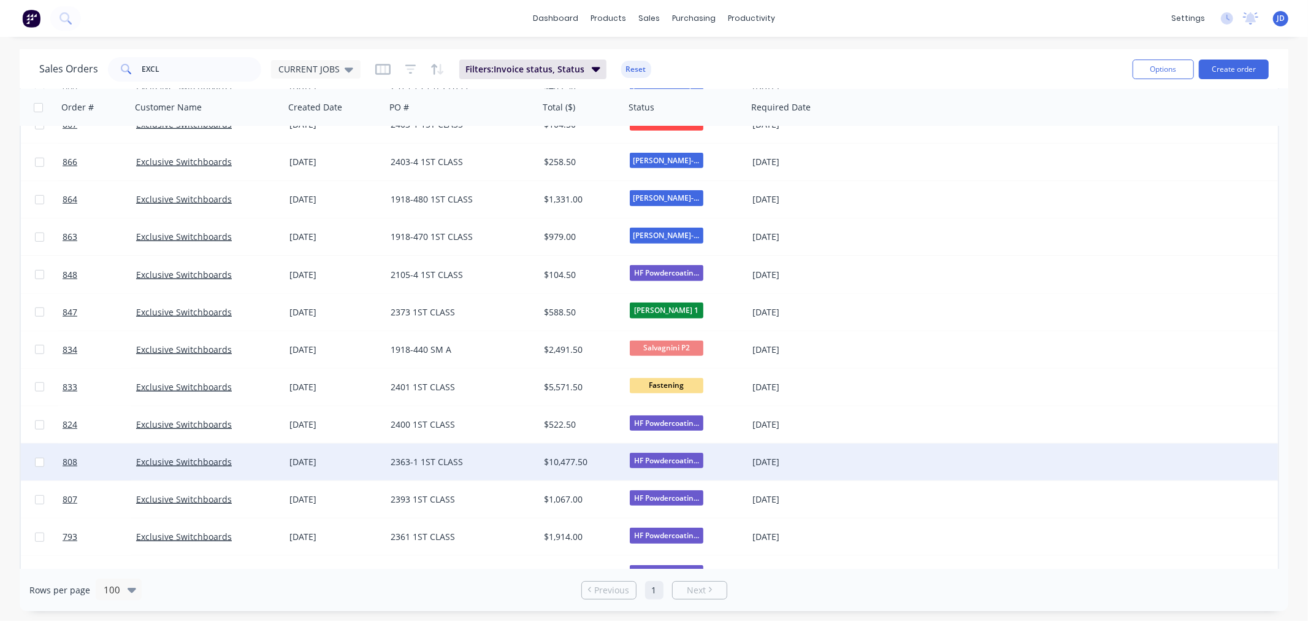
scroll to position [756, 0]
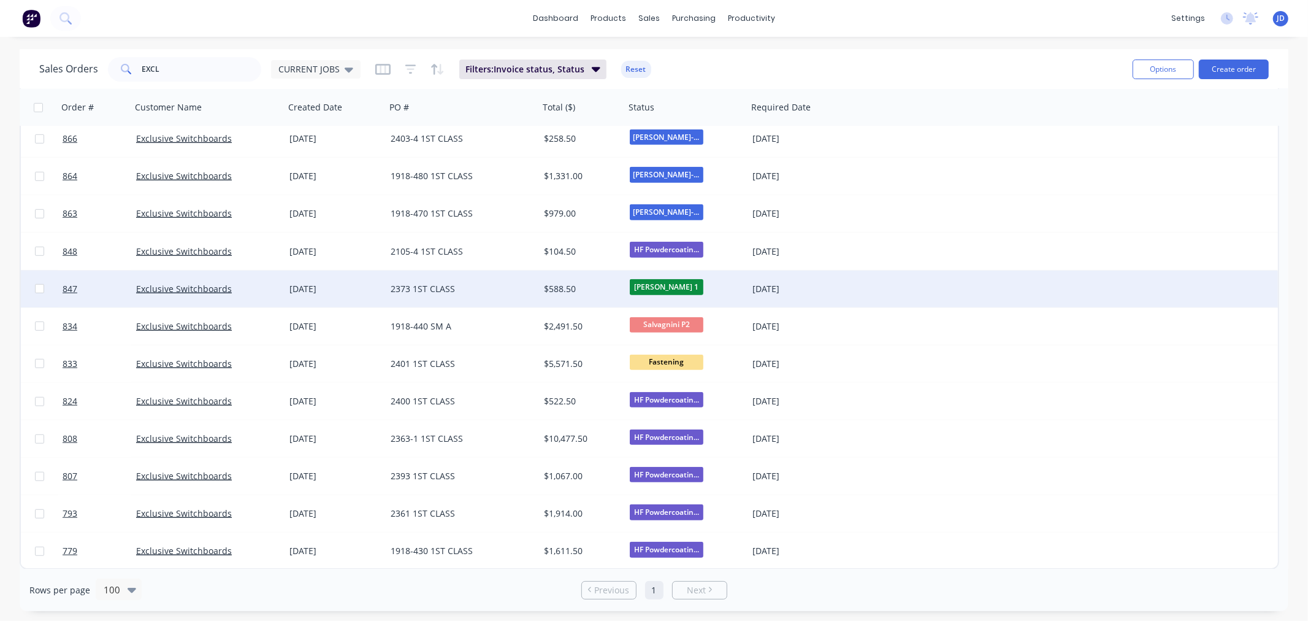
click at [682, 285] on span "[PERSON_NAME] 1" at bounding box center [667, 286] width 74 height 15
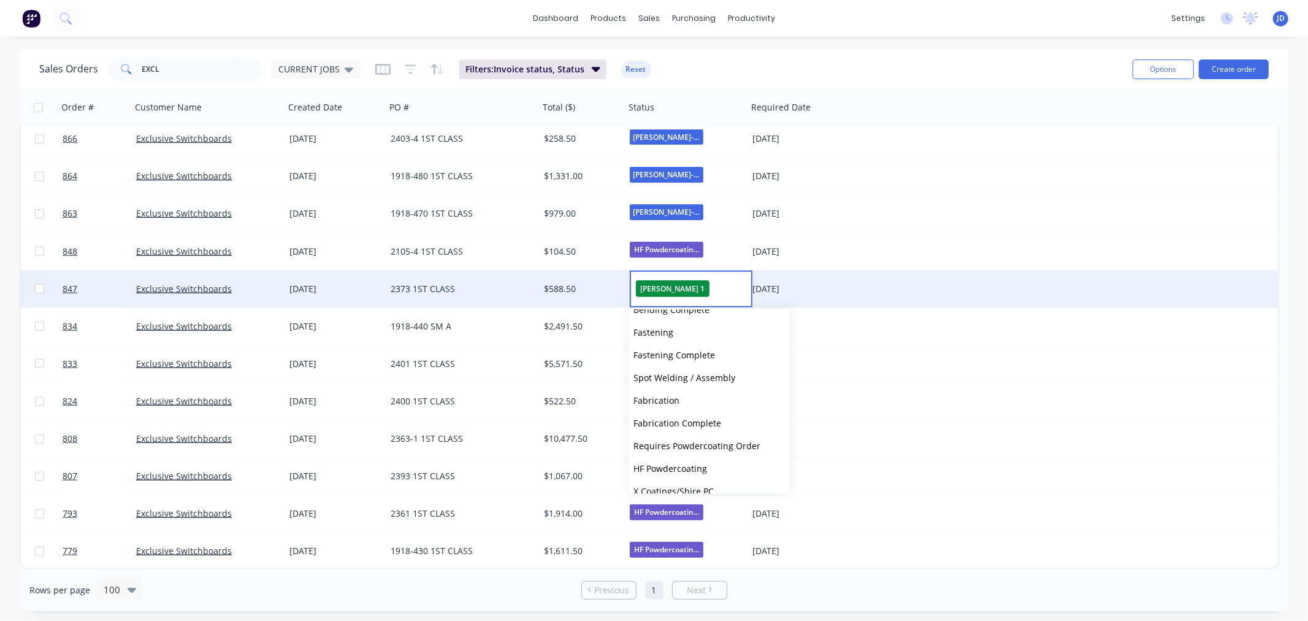
scroll to position [476, 0]
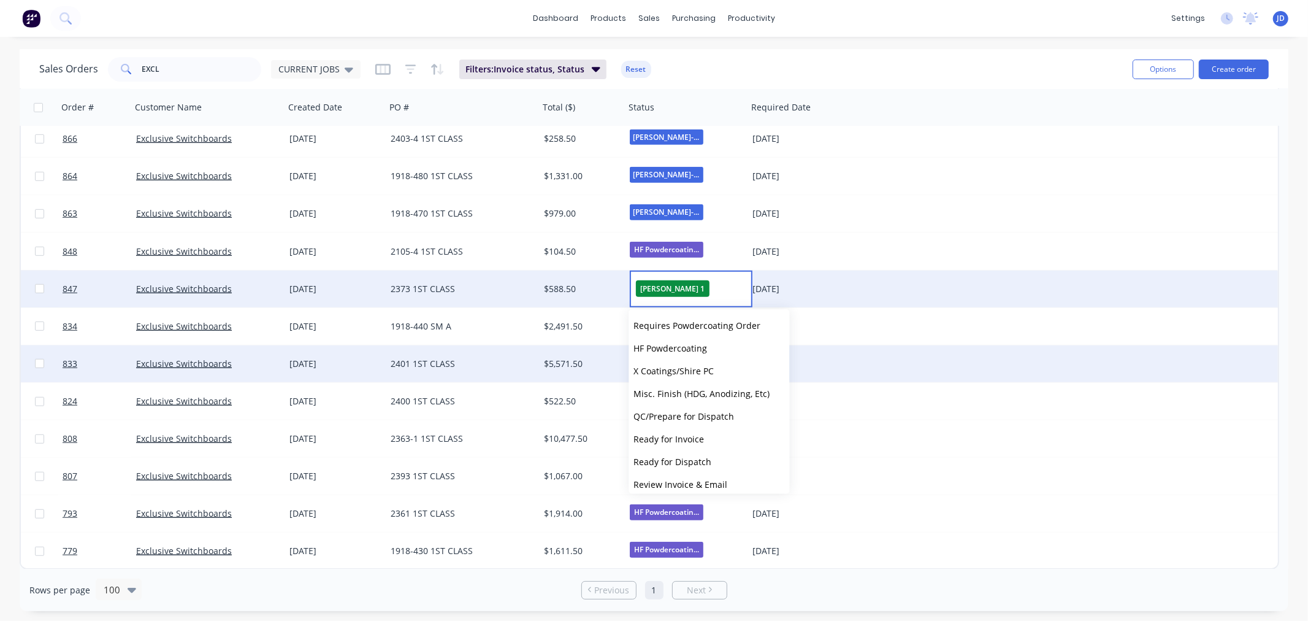
drag, startPoint x: 706, startPoint y: 346, endPoint x: 698, endPoint y: 347, distance: 8.1
click at [706, 346] on span "HF Powdercoating" at bounding box center [671, 348] width 74 height 12
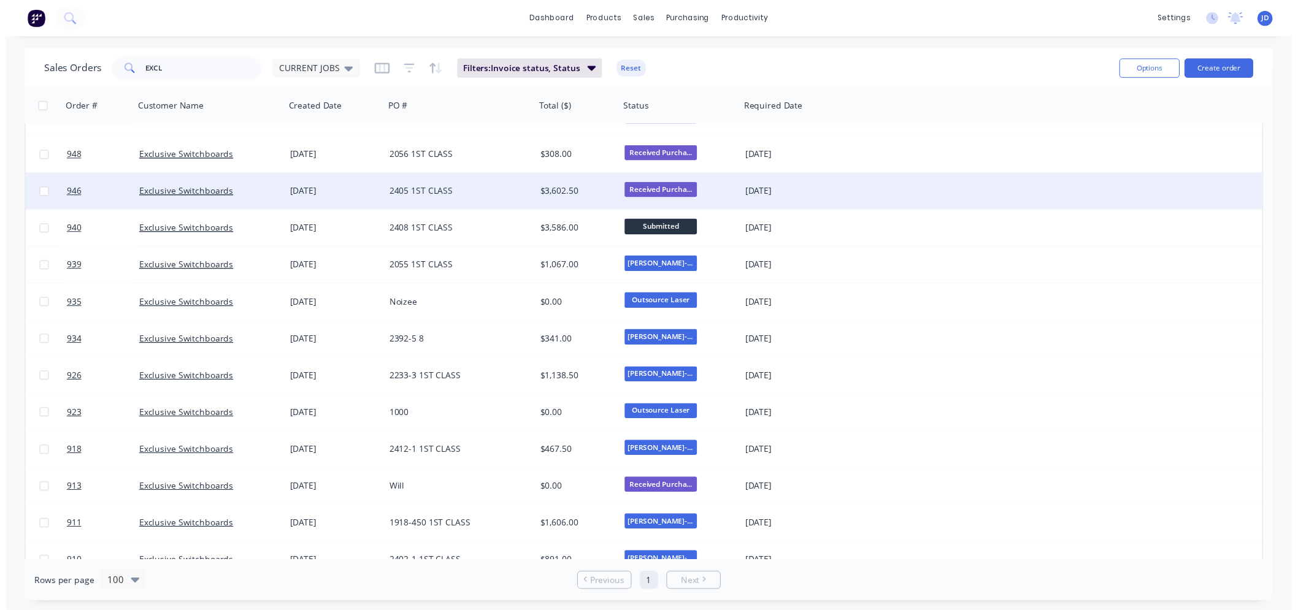
scroll to position [0, 0]
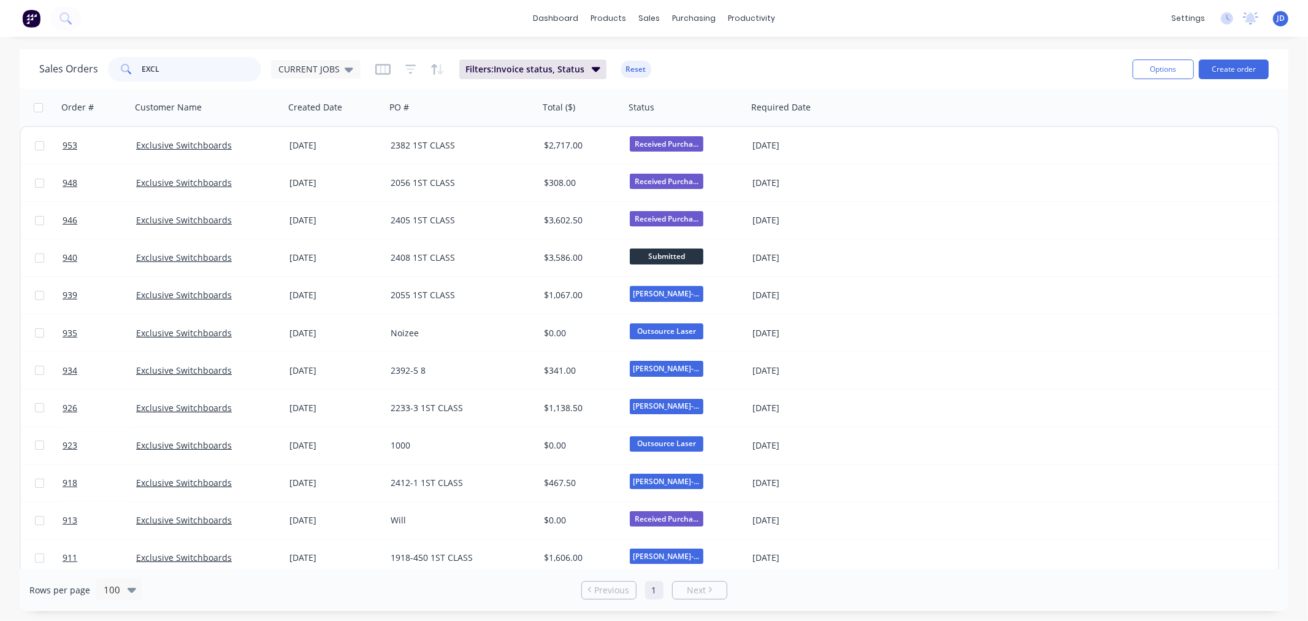
drag, startPoint x: 166, startPoint y: 69, endPoint x: 0, endPoint y: 1, distance: 179.0
click at [0, 1] on div "dashboard products sales purchasing productivity dashboard products Product Cat…" at bounding box center [654, 310] width 1308 height 621
type input "2376"
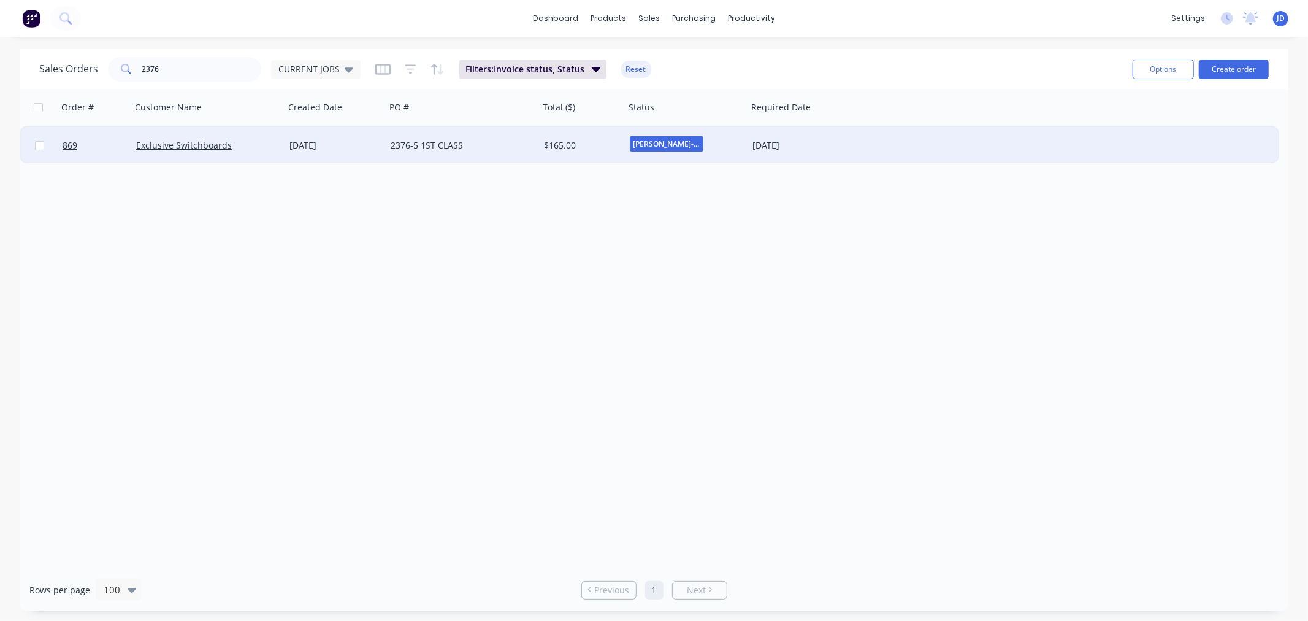
click at [503, 142] on div "2376-5 1ST CLASS" at bounding box center [459, 145] width 136 height 12
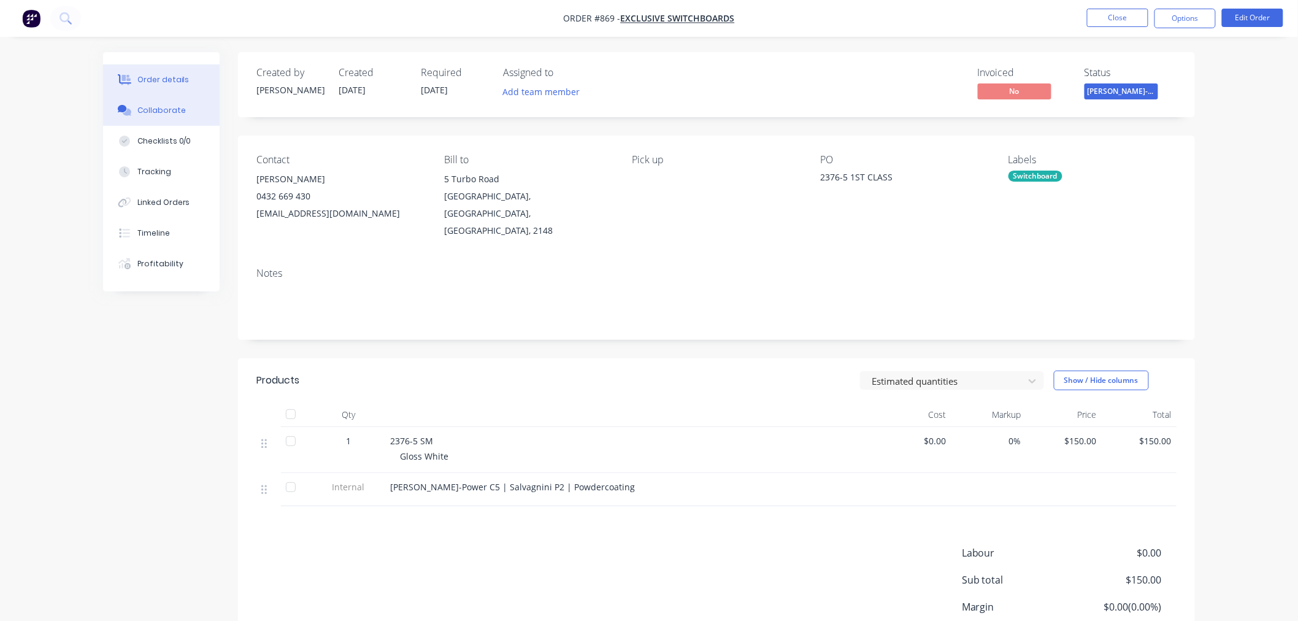
click at [174, 120] on button "Collaborate" at bounding box center [161, 110] width 117 height 31
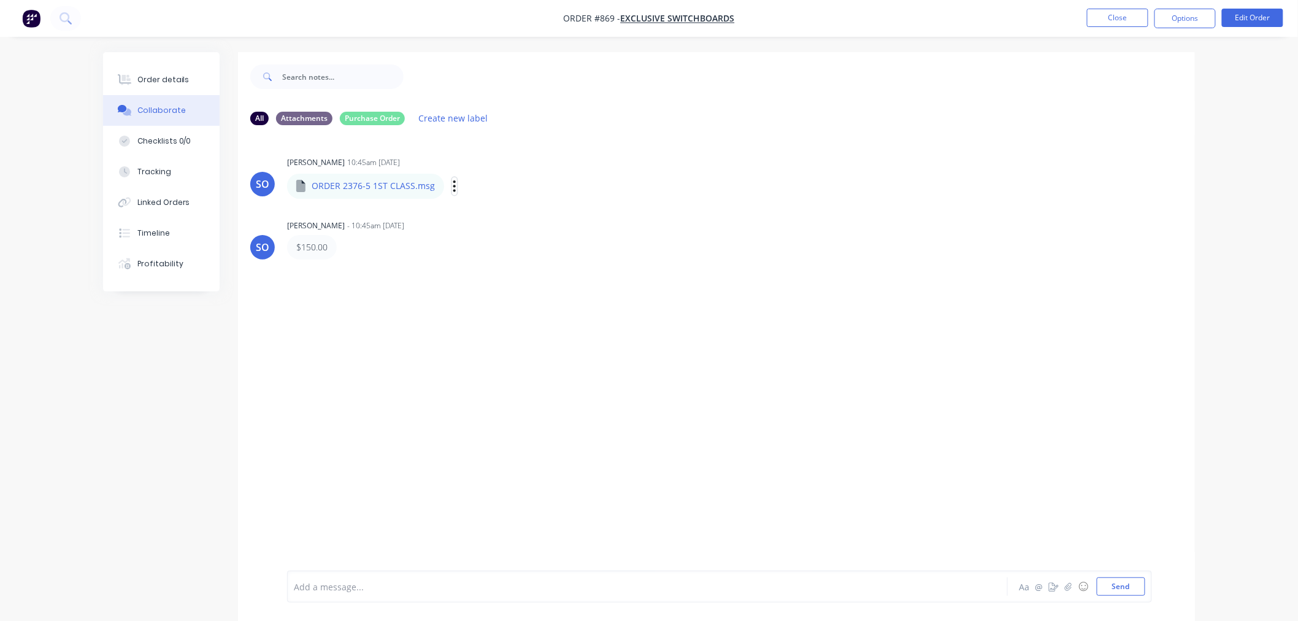
click at [453, 185] on icon "button" at bounding box center [455, 186] width 4 height 14
click at [481, 189] on button "Labels" at bounding box center [535, 191] width 138 height 28
click at [443, 186] on div "ORDER 2376-5 1ST CLASS.msg Labels Download Delete" at bounding box center [434, 186] width 294 height 26
click at [0, 0] on icon "button" at bounding box center [0, 0] width 0 height 0
drag, startPoint x: 123, startPoint y: 376, endPoint x: 332, endPoint y: 270, distance: 234.5
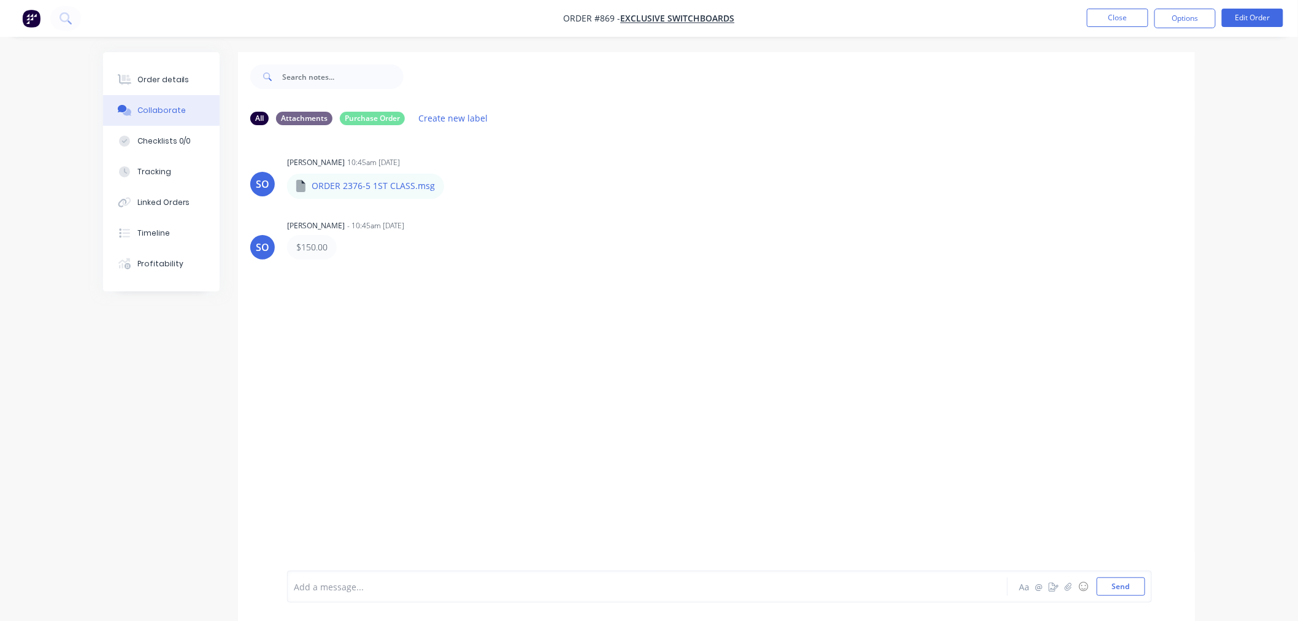
click at [139, 364] on div "All Attachments Purchase Order Create new label SO [PERSON_NAME] 10:45am [DATE]…" at bounding box center [649, 345] width 1092 height 587
drag, startPoint x: 1136, startPoint y: 2, endPoint x: 1123, endPoint y: 20, distance: 22.3
click at [1135, 4] on nav "Order #869 - Exclusive Switchboards Close Options Edit Order" at bounding box center [649, 18] width 1298 height 37
click at [1123, 20] on button "Close" at bounding box center [1117, 18] width 61 height 18
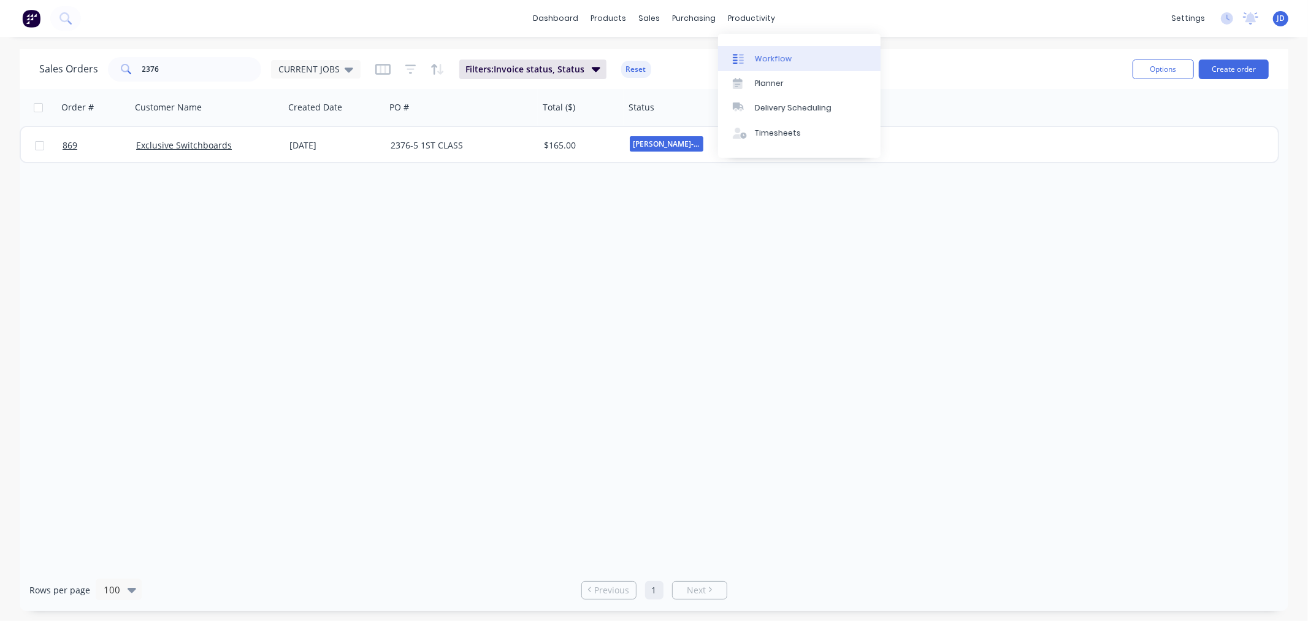
click at [738, 60] on icon at bounding box center [738, 58] width 11 height 11
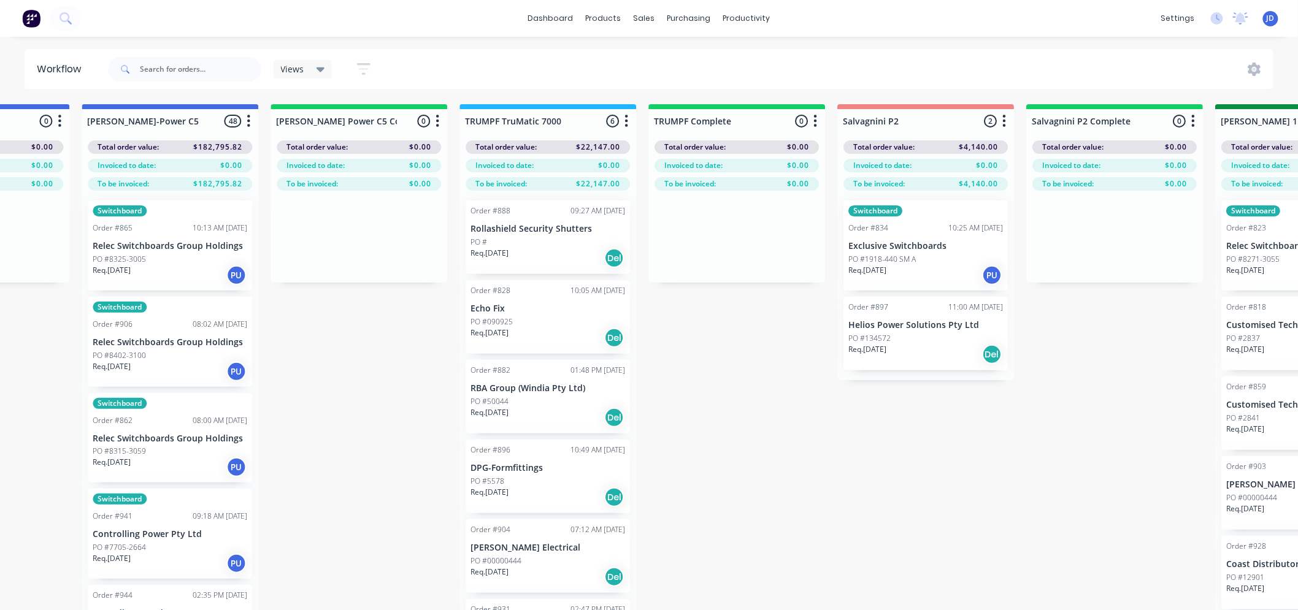
drag, startPoint x: 513, startPoint y: 399, endPoint x: 732, endPoint y: 372, distance: 220.6
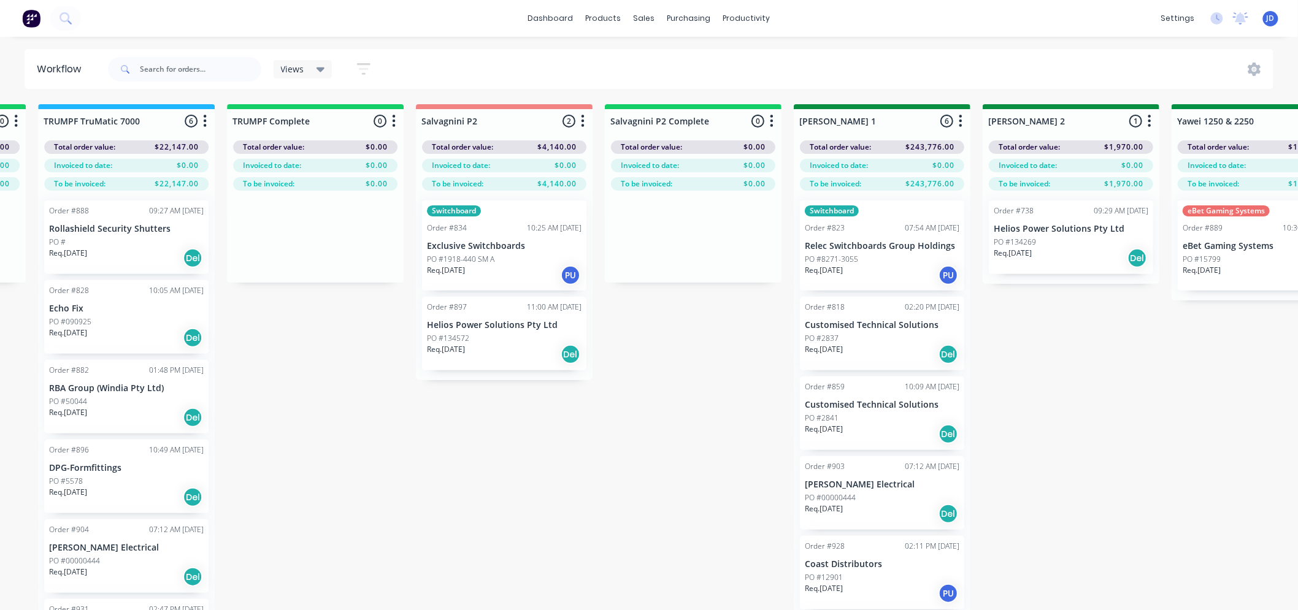
drag, startPoint x: 552, startPoint y: 449, endPoint x: 369, endPoint y: 428, distance: 184.6
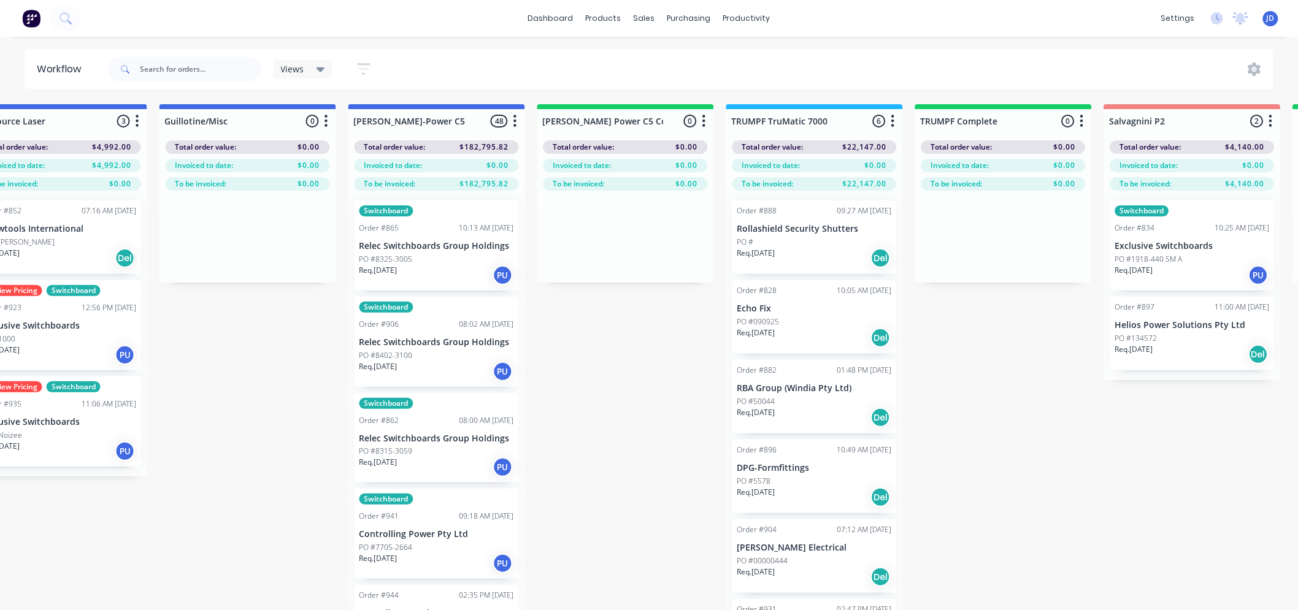
drag, startPoint x: 577, startPoint y: 444, endPoint x: 446, endPoint y: 417, distance: 134.0
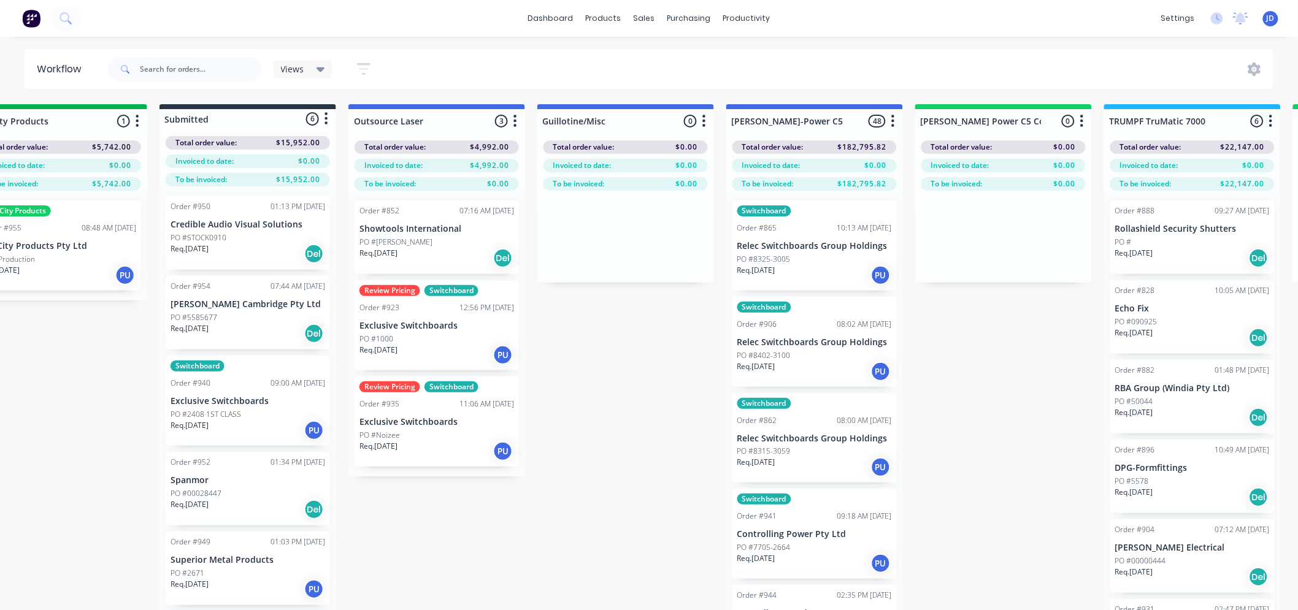
drag, startPoint x: 509, startPoint y: 498, endPoint x: 375, endPoint y: 481, distance: 135.3
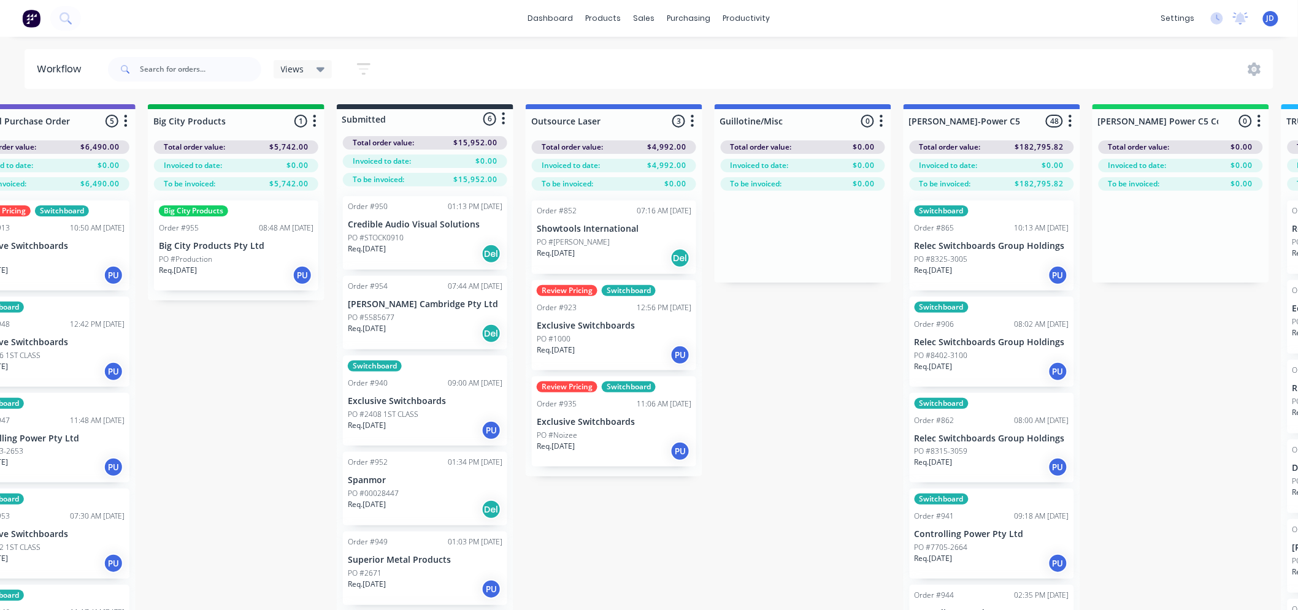
click at [198, 262] on p "PO #Production" at bounding box center [185, 259] width 53 height 11
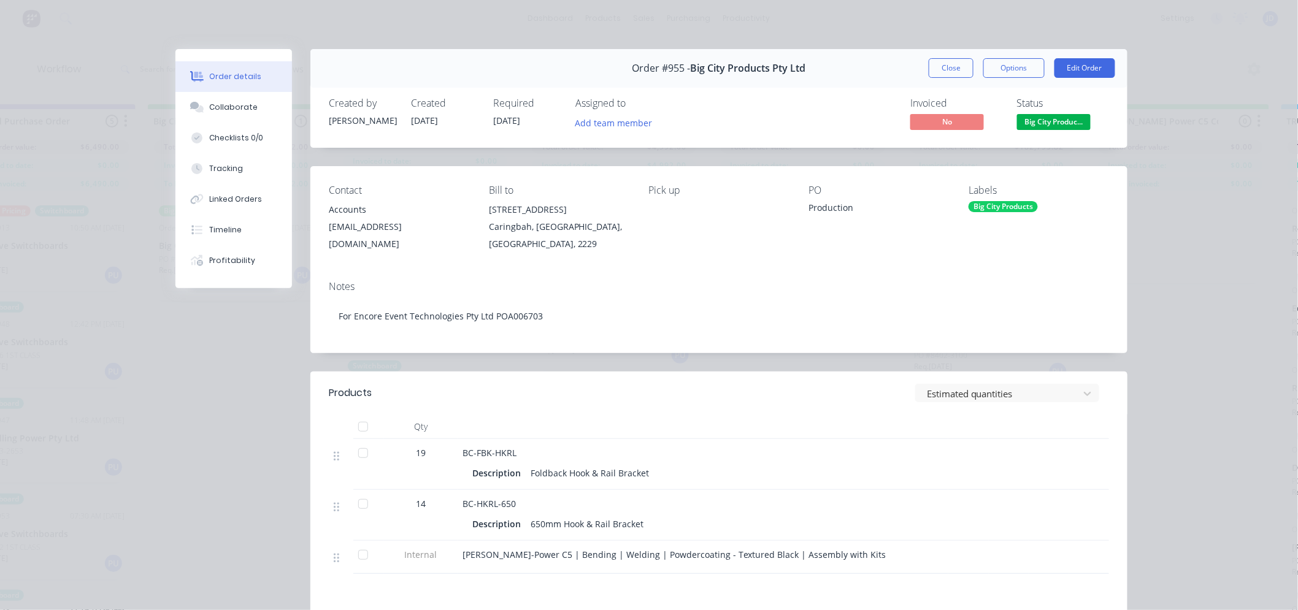
click at [951, 72] on button "Close" at bounding box center [950, 68] width 45 height 20
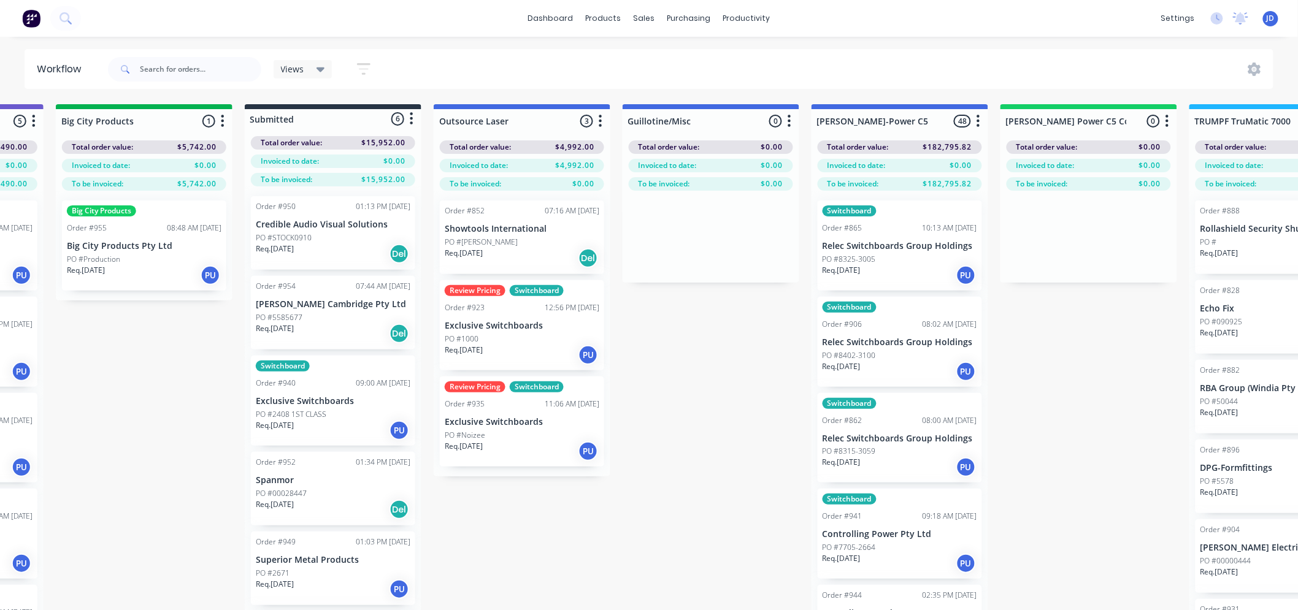
scroll to position [0, 438]
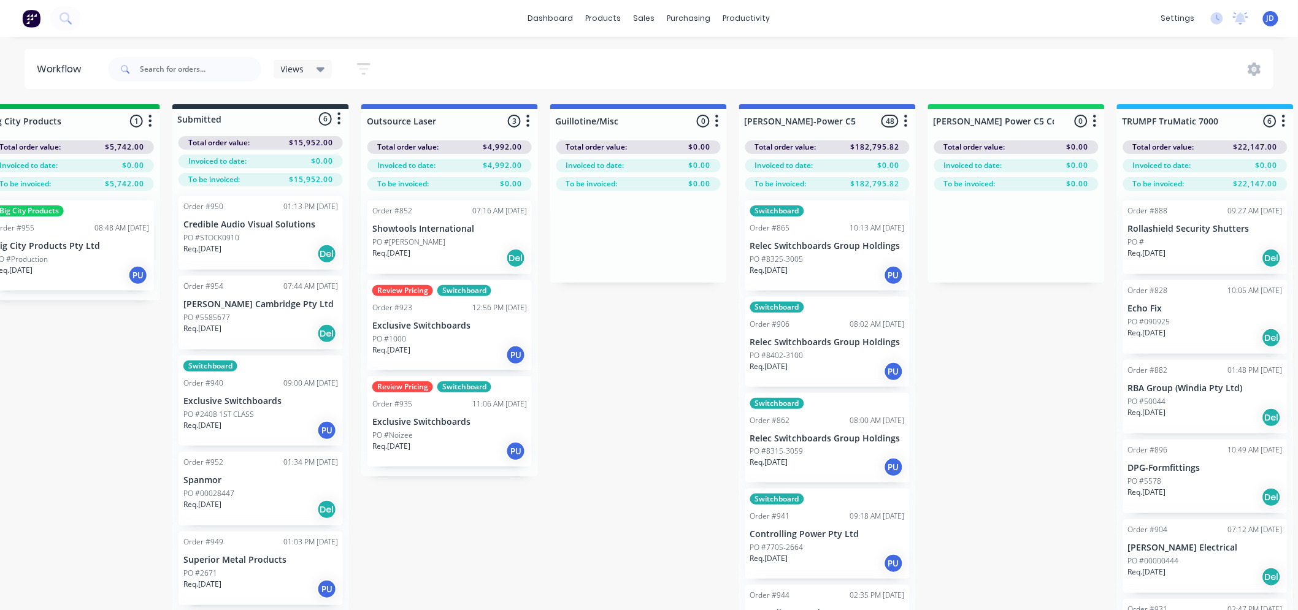
drag, startPoint x: 637, startPoint y: 491, endPoint x: 617, endPoint y: 475, distance: 25.3
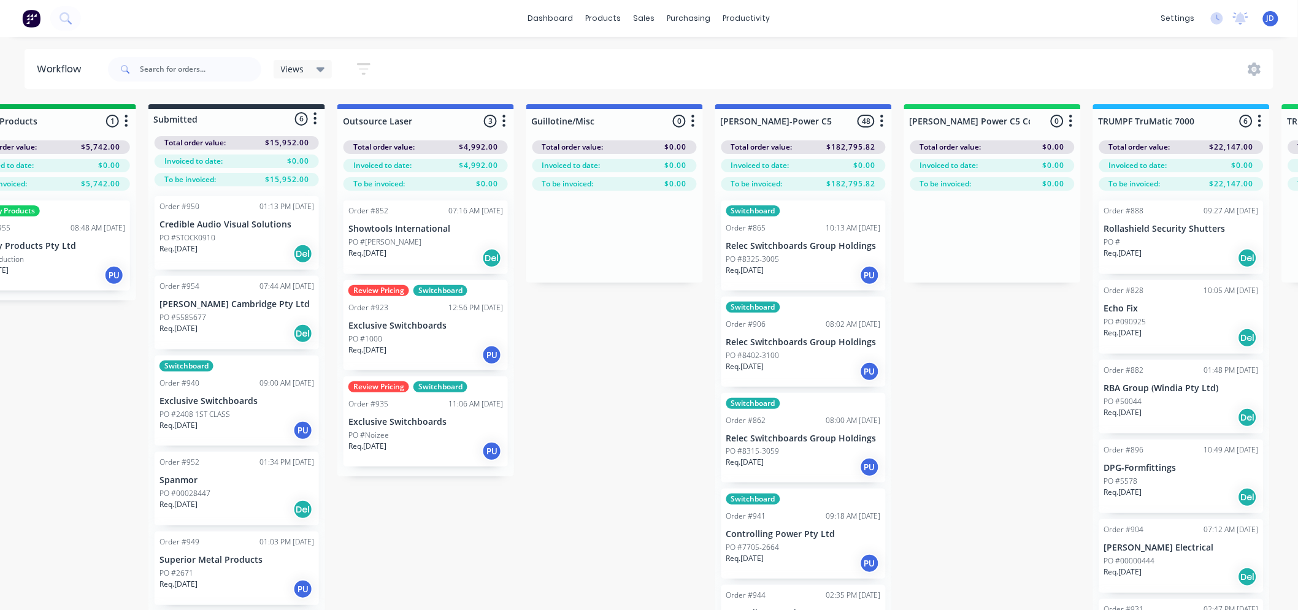
drag, startPoint x: 566, startPoint y: 367, endPoint x: 501, endPoint y: 354, distance: 66.3
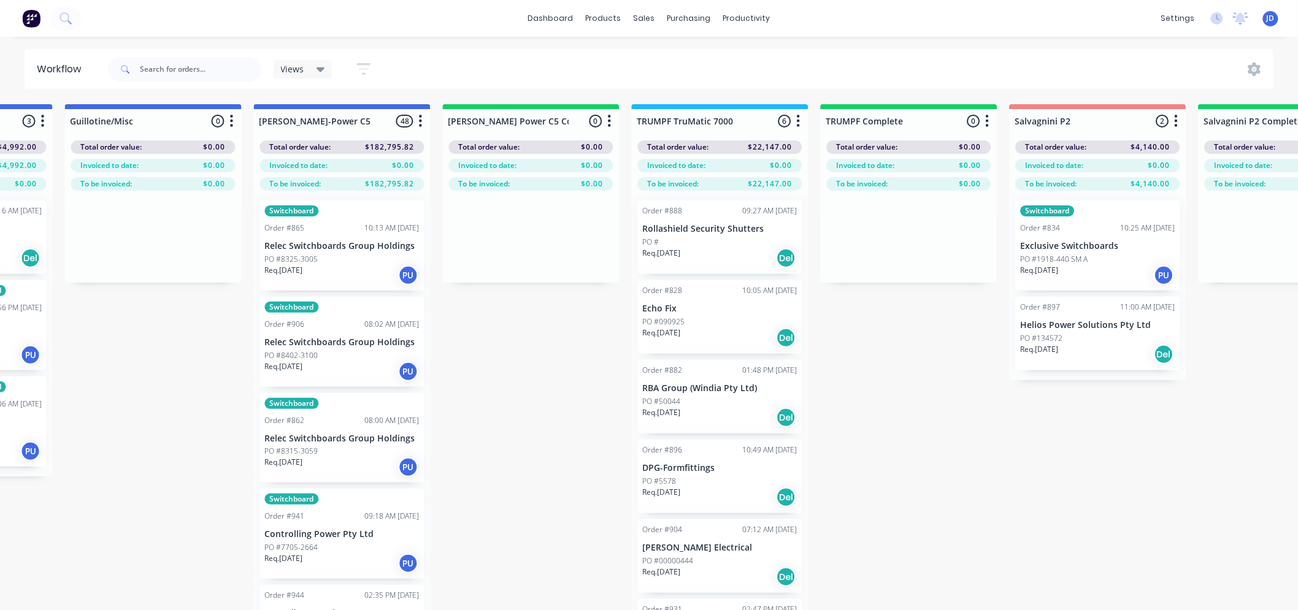
drag, startPoint x: 556, startPoint y: 394, endPoint x: 589, endPoint y: 348, distance: 56.5
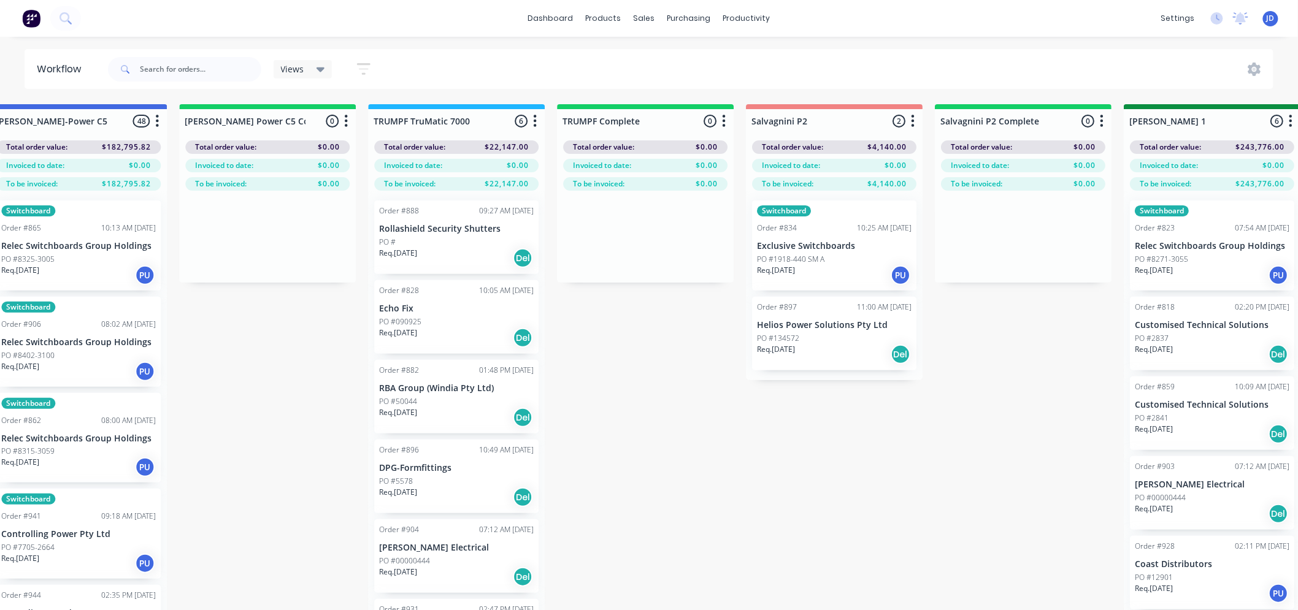
drag, startPoint x: 621, startPoint y: 352, endPoint x: 657, endPoint y: 338, distance: 38.8
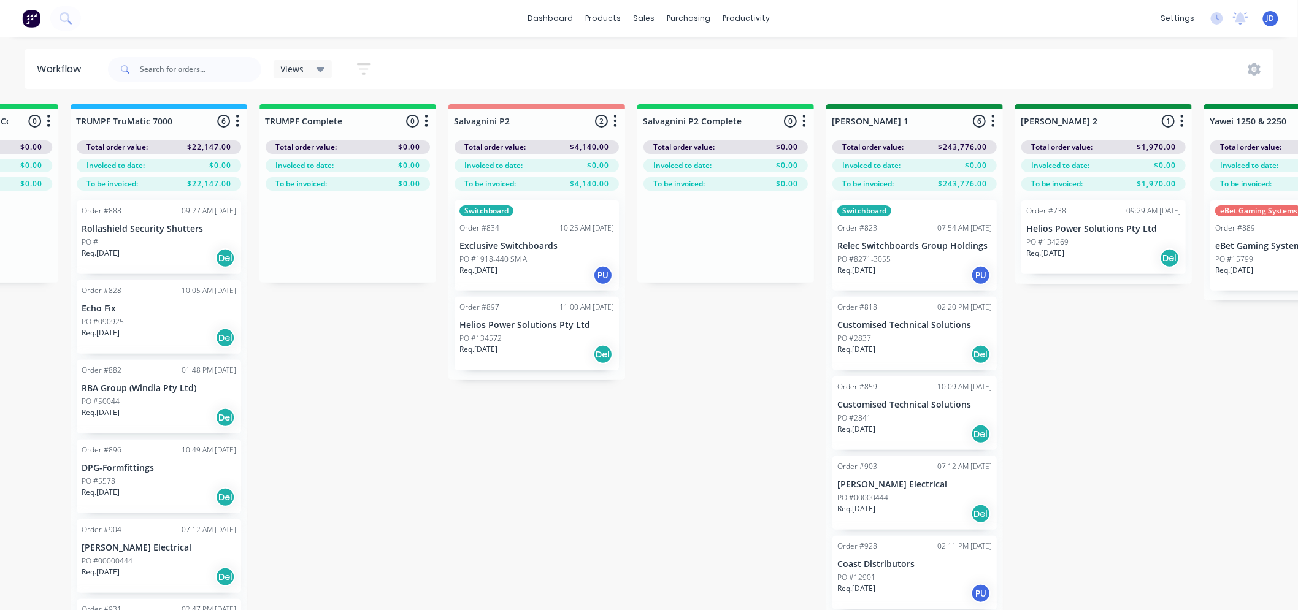
drag, startPoint x: 545, startPoint y: 445, endPoint x: 590, endPoint y: 416, distance: 53.8
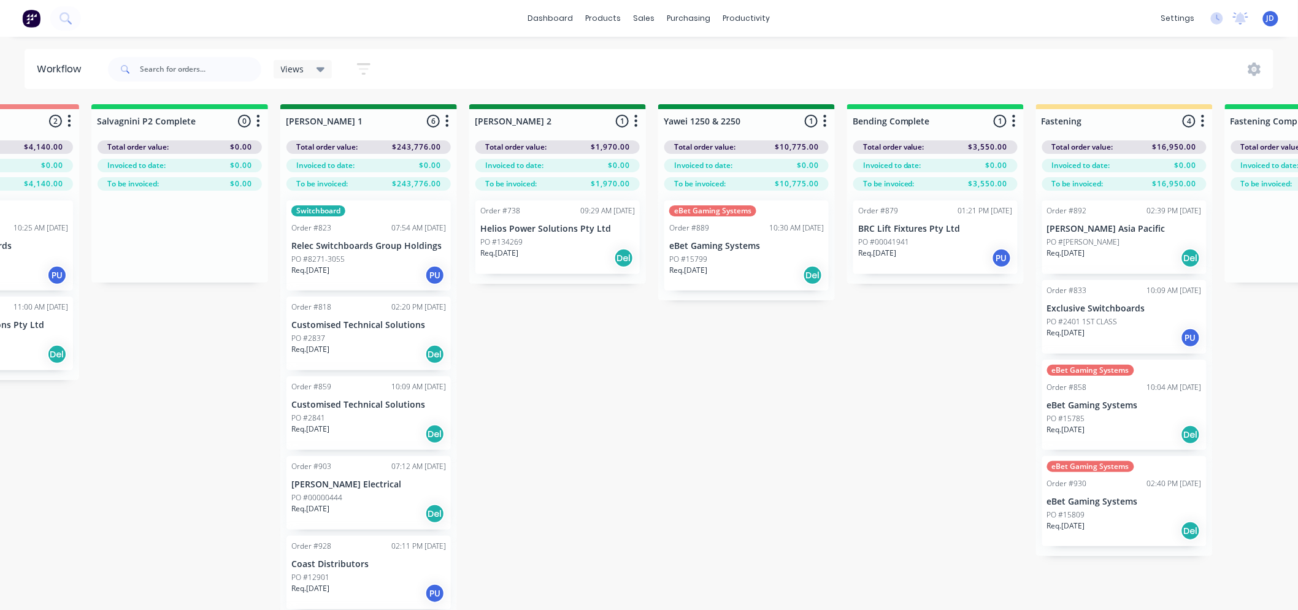
drag, startPoint x: 422, startPoint y: 440, endPoint x: 573, endPoint y: 407, distance: 155.2
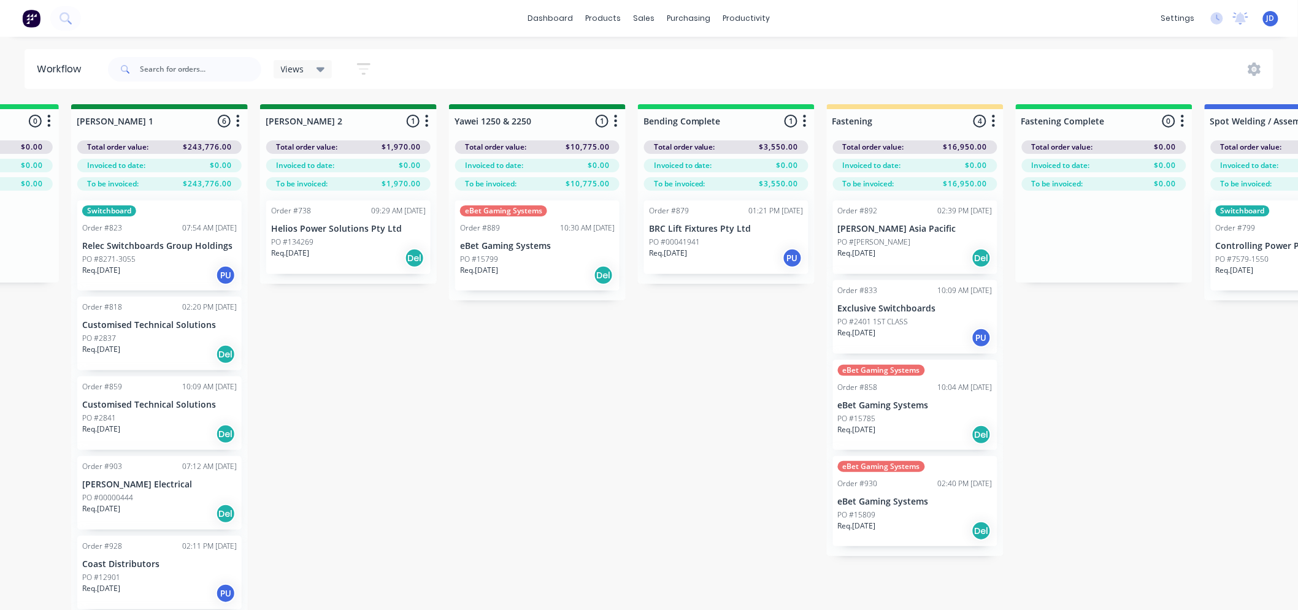
drag, startPoint x: 467, startPoint y: 342, endPoint x: 444, endPoint y: 330, distance: 26.1
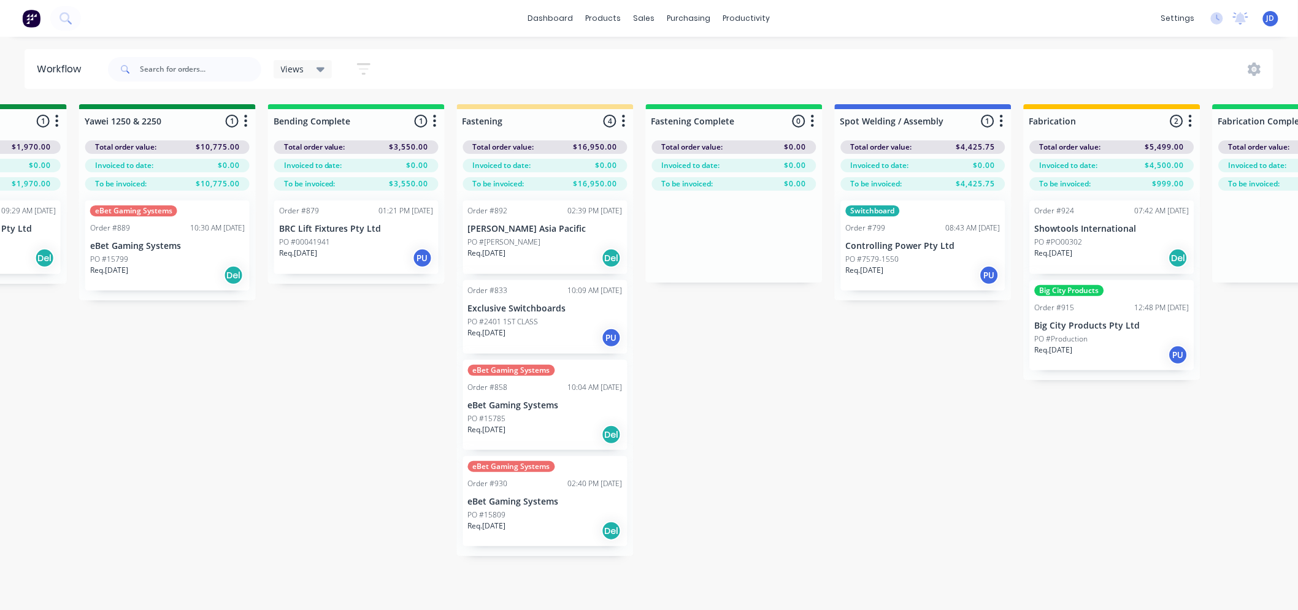
drag, startPoint x: 413, startPoint y: 384, endPoint x: 520, endPoint y: 357, distance: 110.1
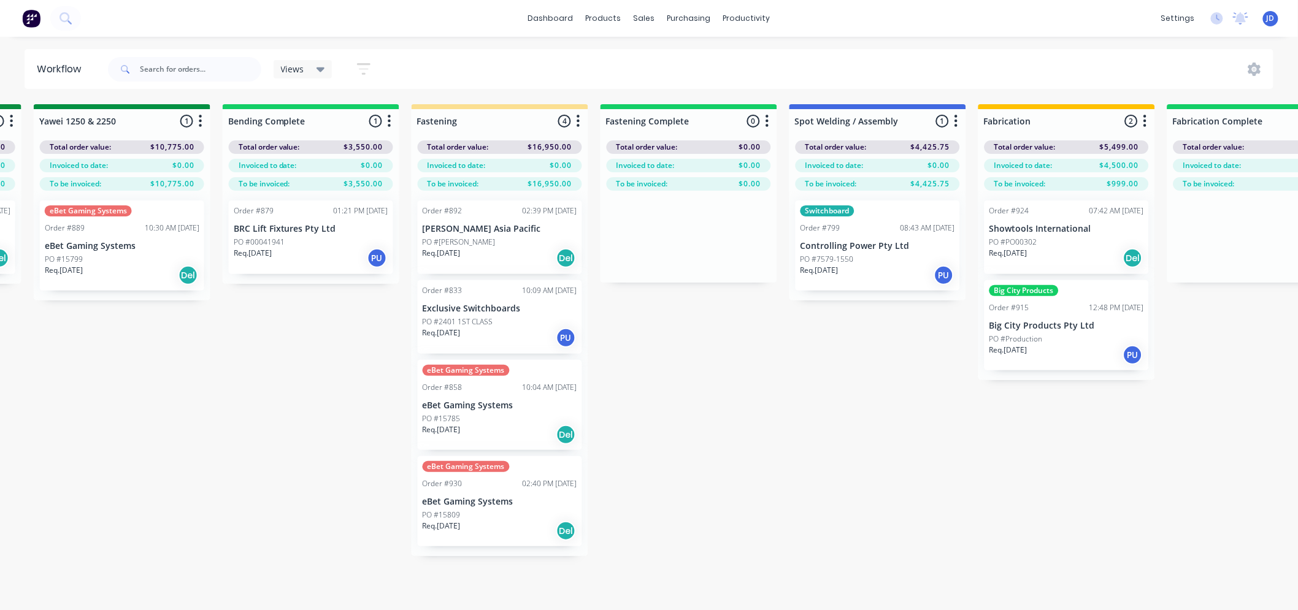
scroll to position [0, 2636]
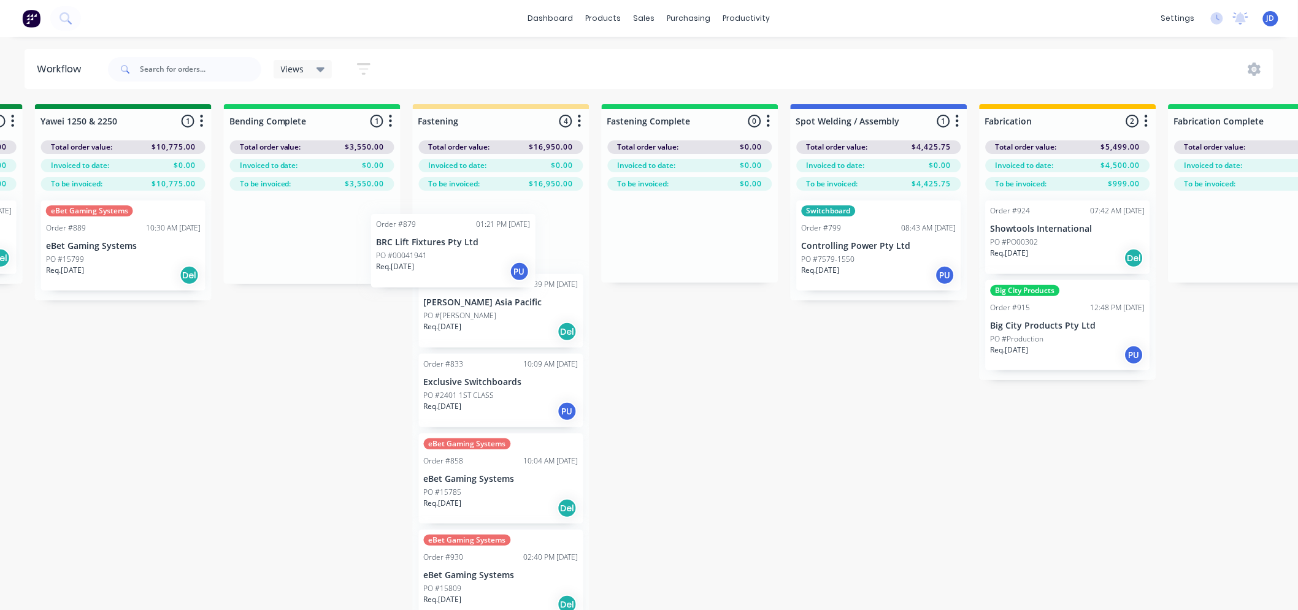
drag, startPoint x: 318, startPoint y: 221, endPoint x: 483, endPoint y: 237, distance: 166.3
click at [480, 236] on div "On Hold 3 Status colour #FF4949 hex #FF4949 Save Cancel Notifications Email SMS…" at bounding box center [156, 378] width 5602 height 549
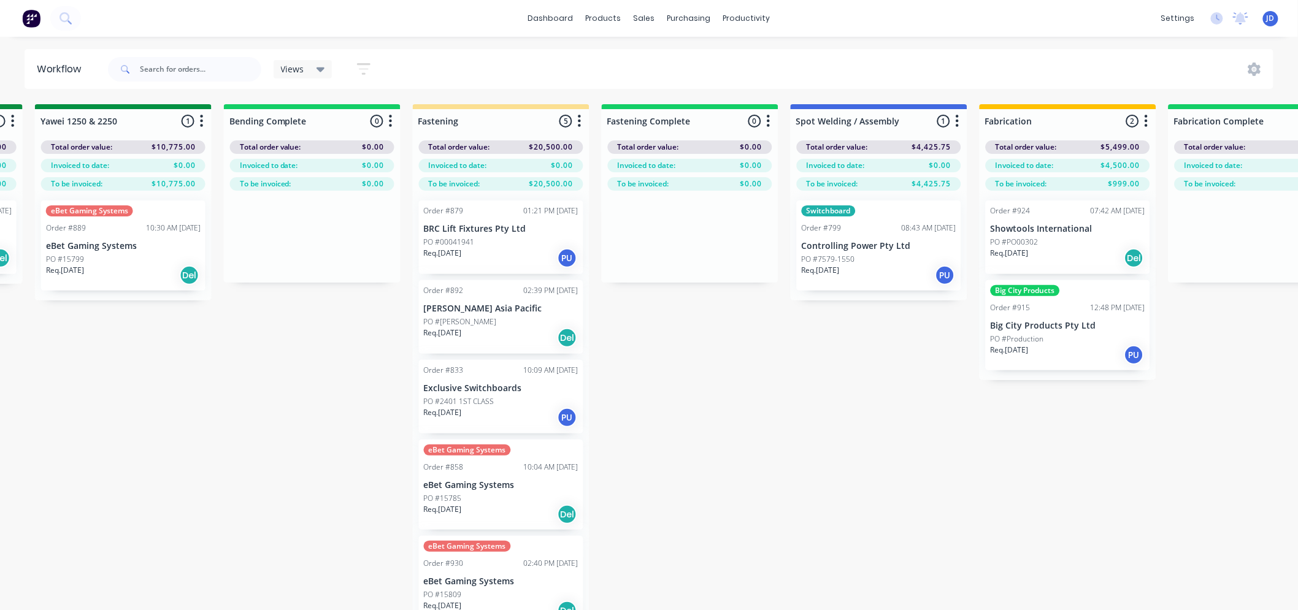
scroll to position [53, 2636]
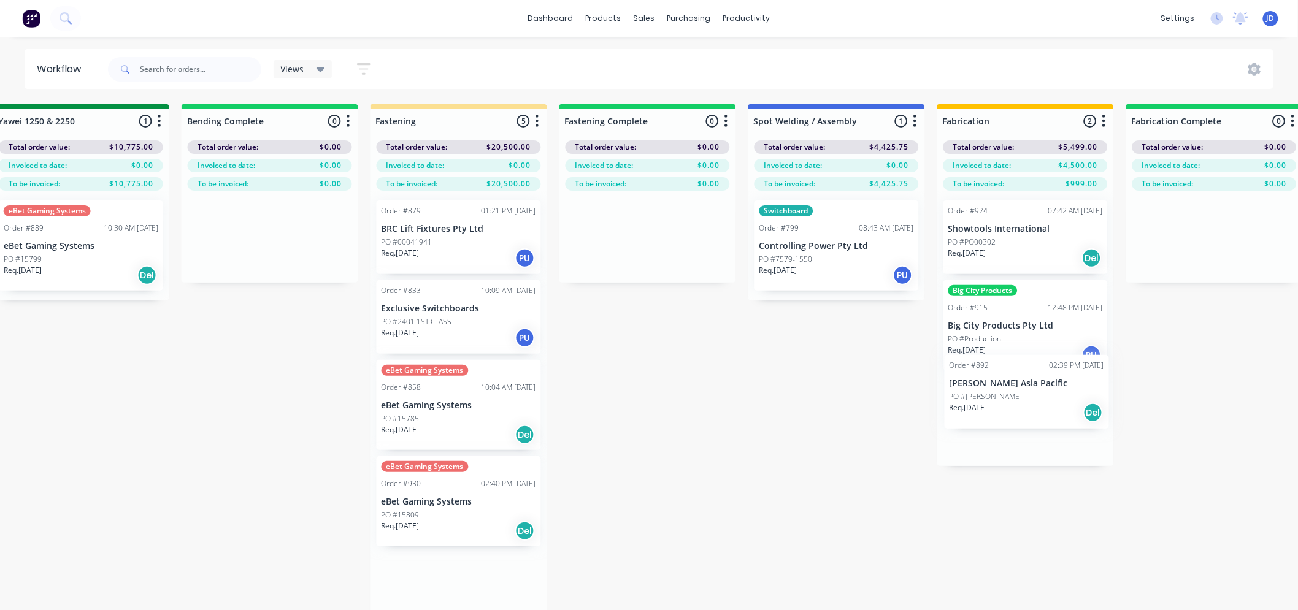
drag, startPoint x: 498, startPoint y: 278, endPoint x: 994, endPoint y: 435, distance: 520.5
click at [1016, 406] on div "On Hold 3 Status colour #FF4949 hex #FF4949 Save Cancel Notifications Email SMS…" at bounding box center [114, 378] width 5602 height 549
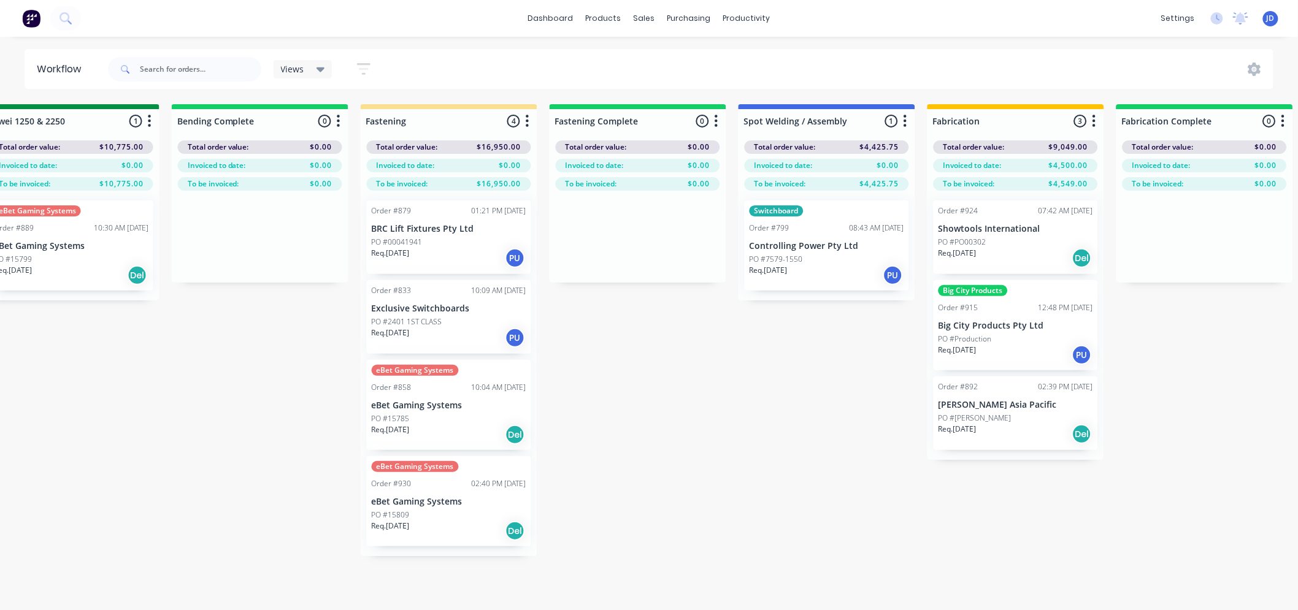
click at [440, 324] on p "PO #2401 1ST CLASS" at bounding box center [407, 321] width 71 height 11
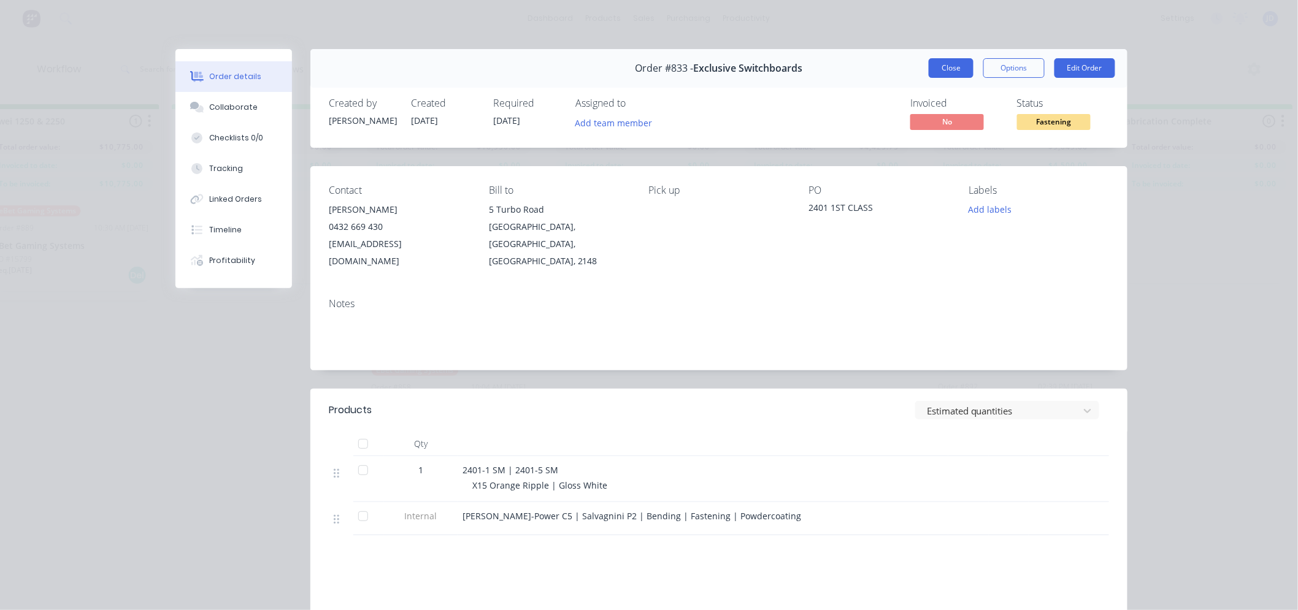
click at [941, 69] on button "Close" at bounding box center [950, 68] width 45 height 20
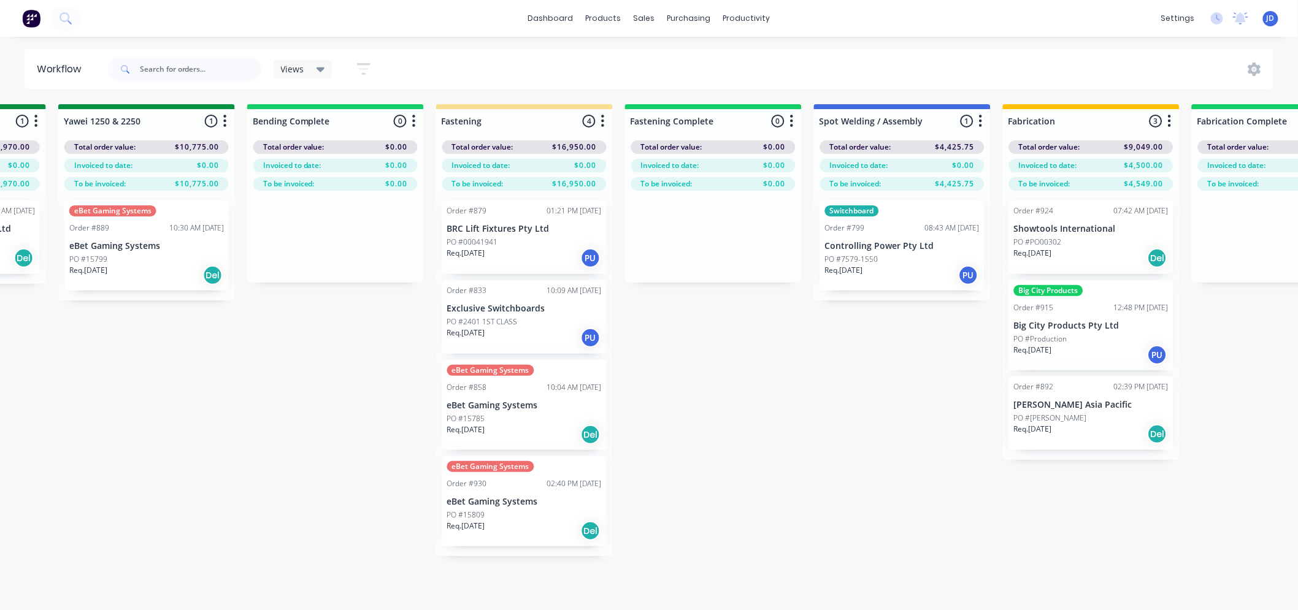
drag, startPoint x: 755, startPoint y: 432, endPoint x: 716, endPoint y: 411, distance: 44.4
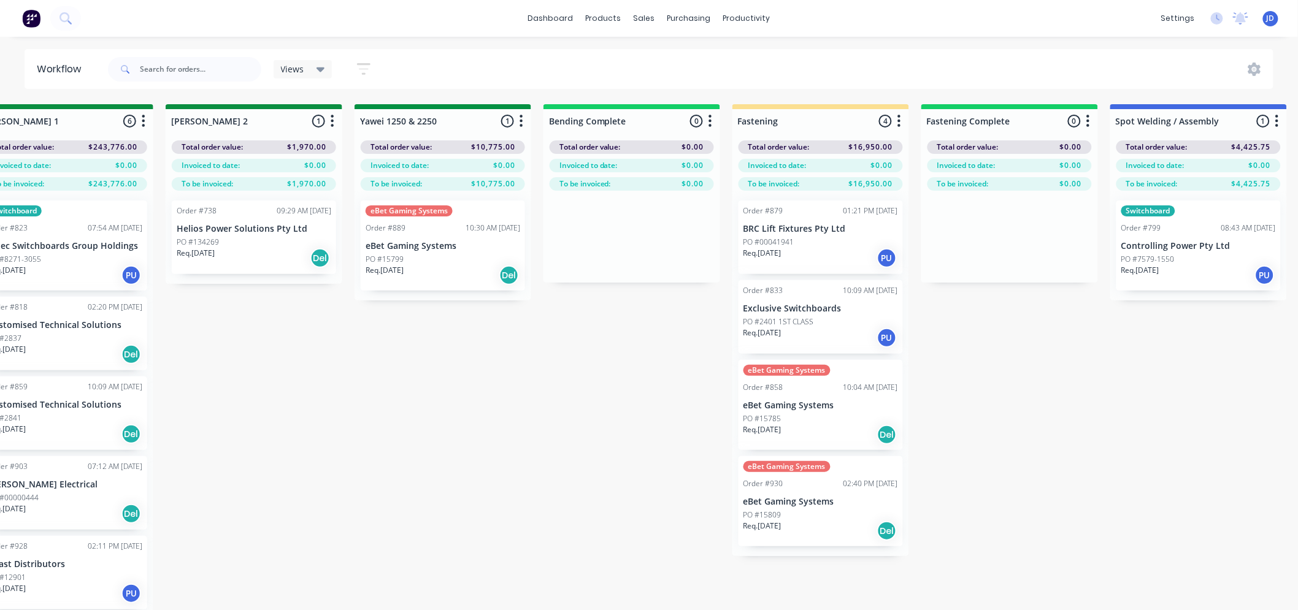
drag, startPoint x: 916, startPoint y: 460, endPoint x: 818, endPoint y: 449, distance: 98.7
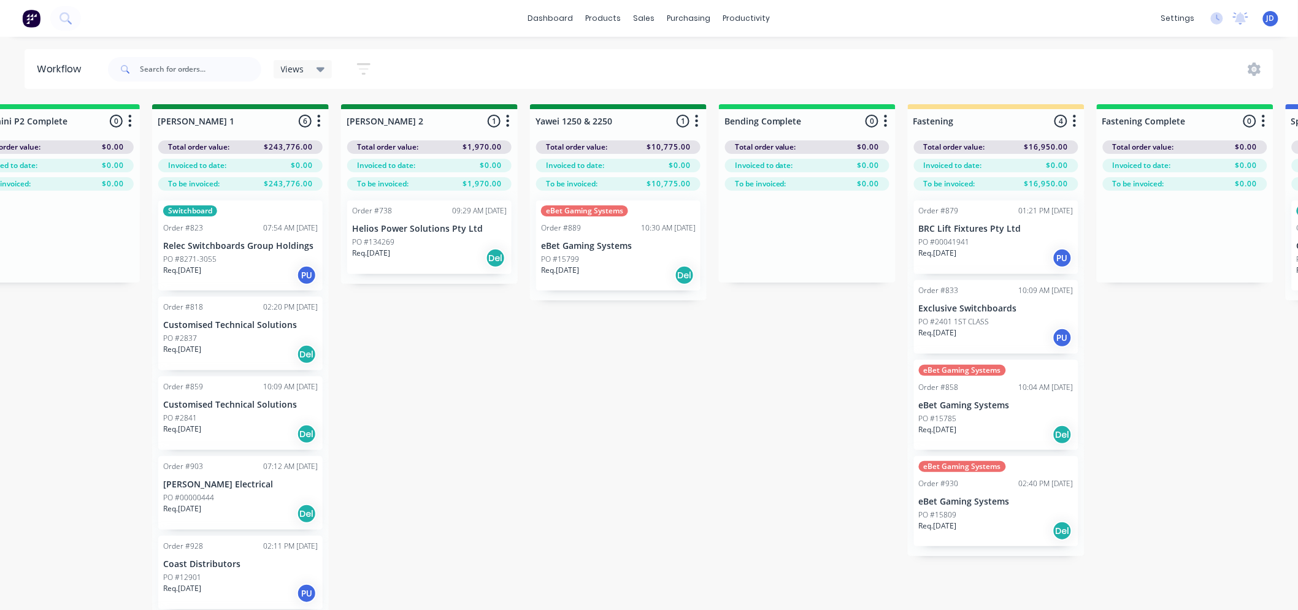
drag, startPoint x: 764, startPoint y: 455, endPoint x: 703, endPoint y: 438, distance: 63.7
drag, startPoint x: 546, startPoint y: 425, endPoint x: 558, endPoint y: 416, distance: 15.3
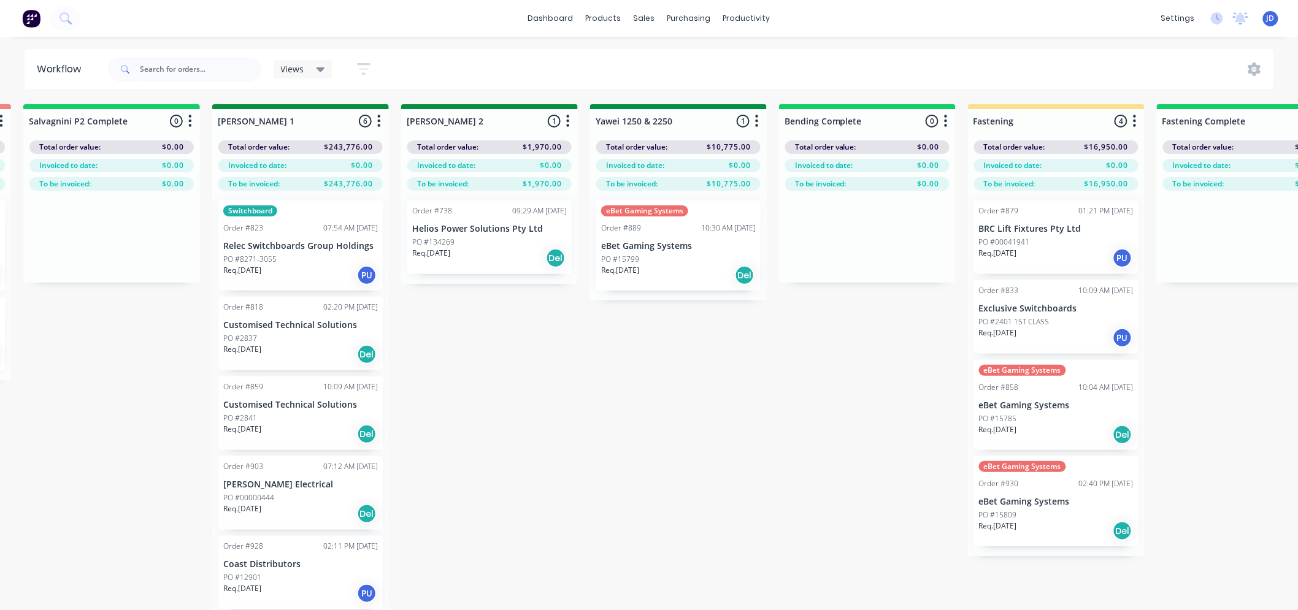
drag, startPoint x: 632, startPoint y: 428, endPoint x: 497, endPoint y: 413, distance: 135.8
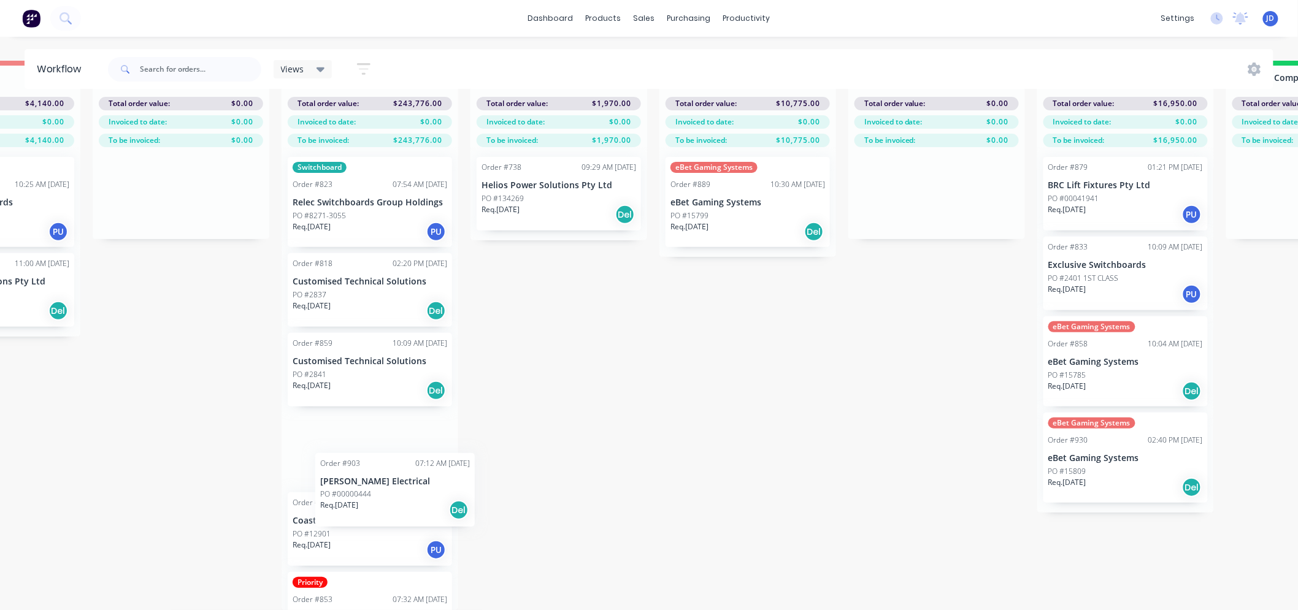
scroll to position [57, 0]
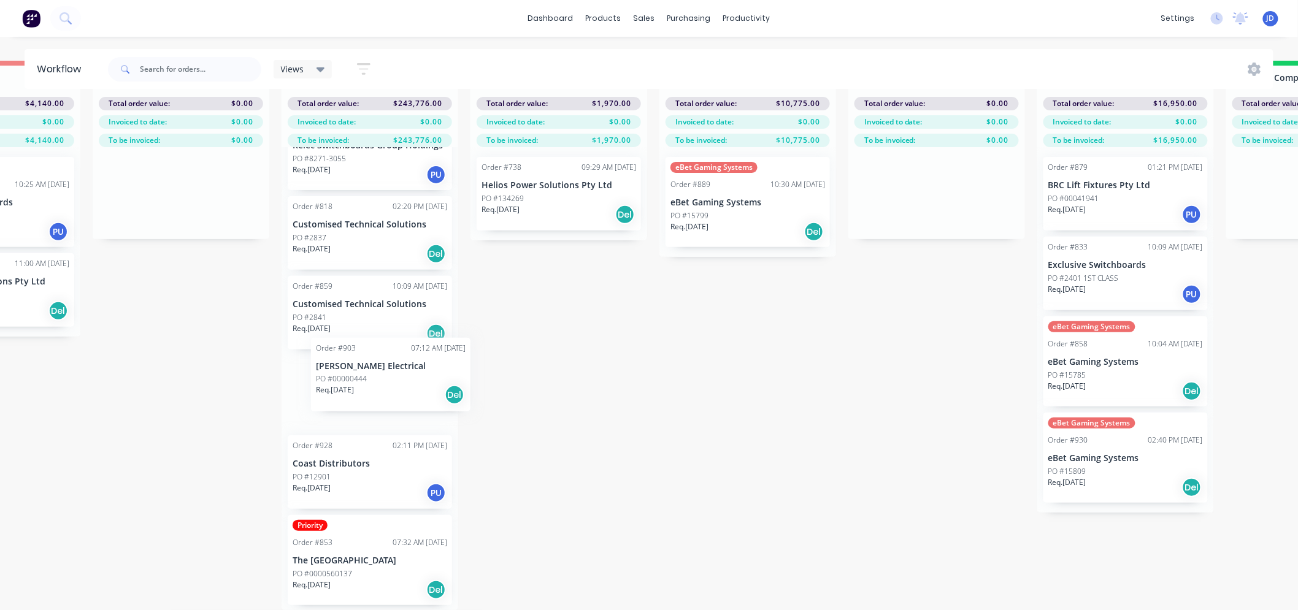
drag, startPoint x: 364, startPoint y: 503, endPoint x: 367, endPoint y: 382, distance: 121.5
click at [369, 391] on div "Switchboard Order #823 07:54 AM [DATE] Relec Switchboards Group Holdings PO #82…" at bounding box center [369, 378] width 177 height 463
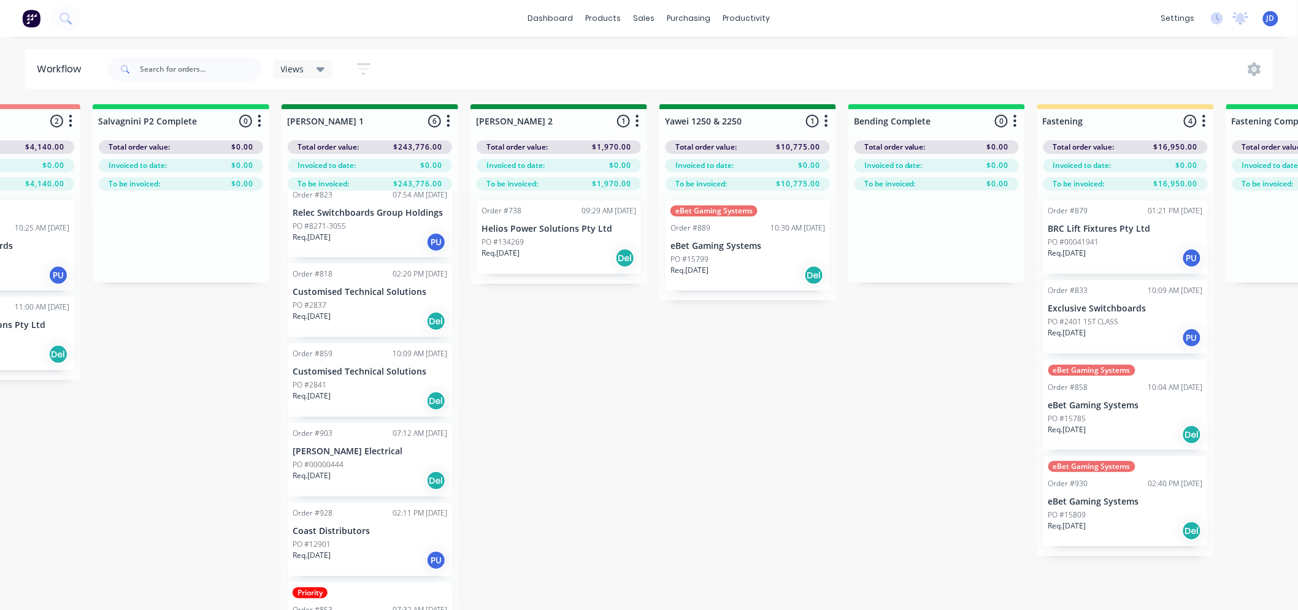
scroll to position [0, 0]
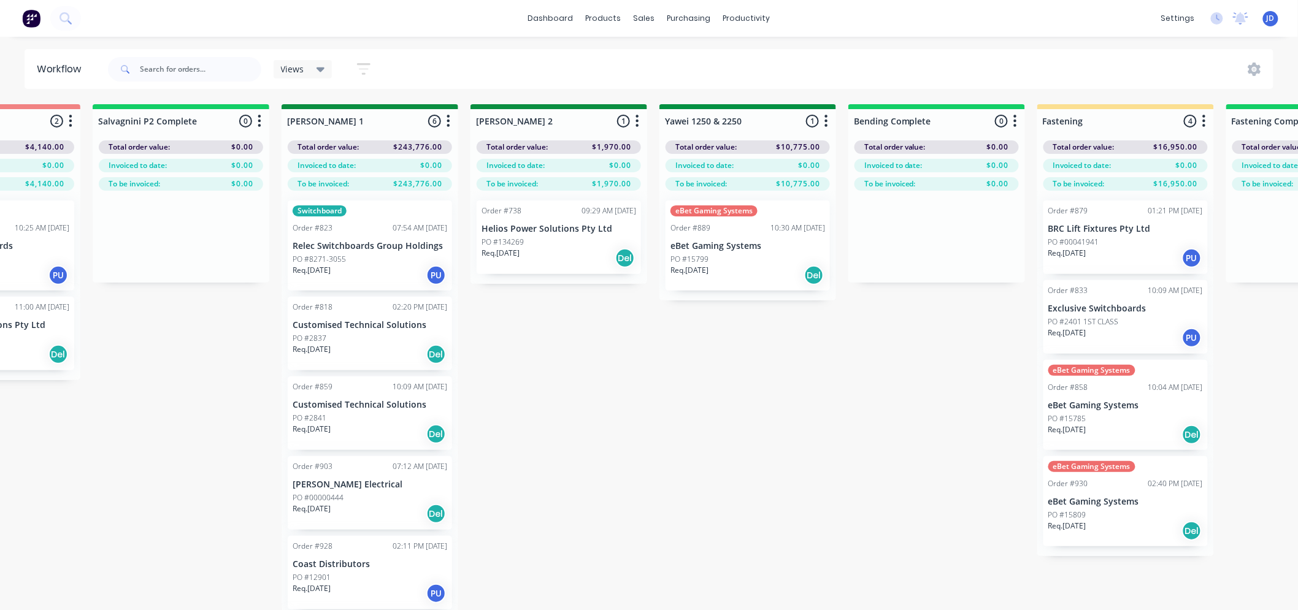
click at [369, 413] on div "PO #2841" at bounding box center [370, 418] width 155 height 11
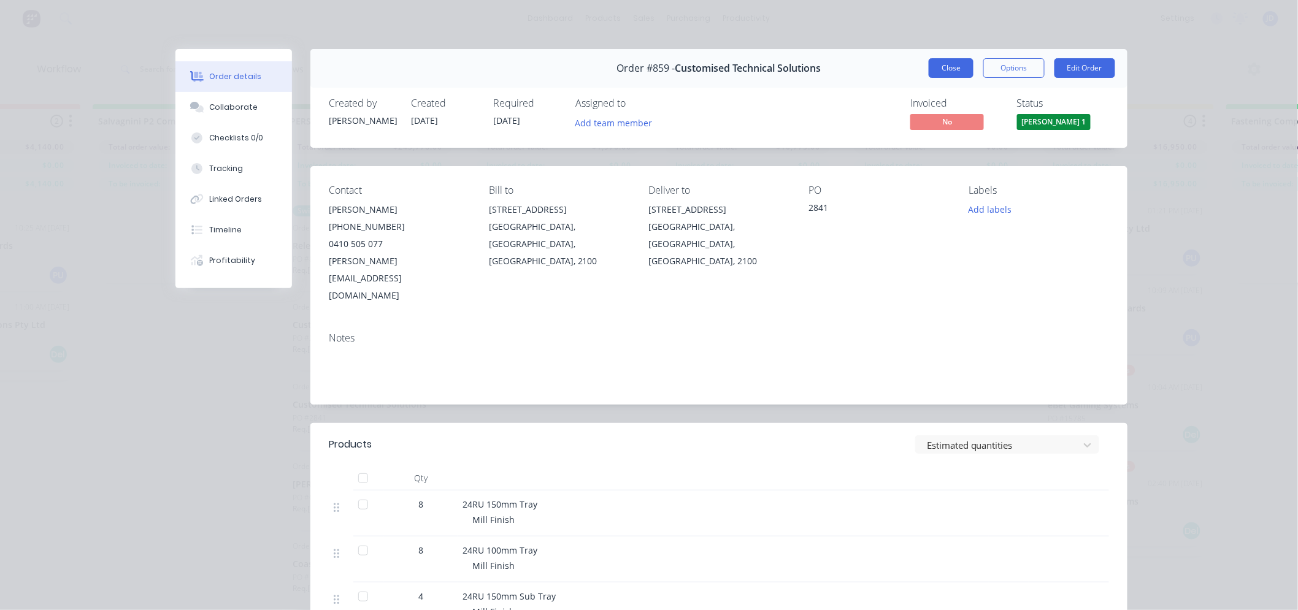
click at [949, 71] on button "Close" at bounding box center [950, 68] width 45 height 20
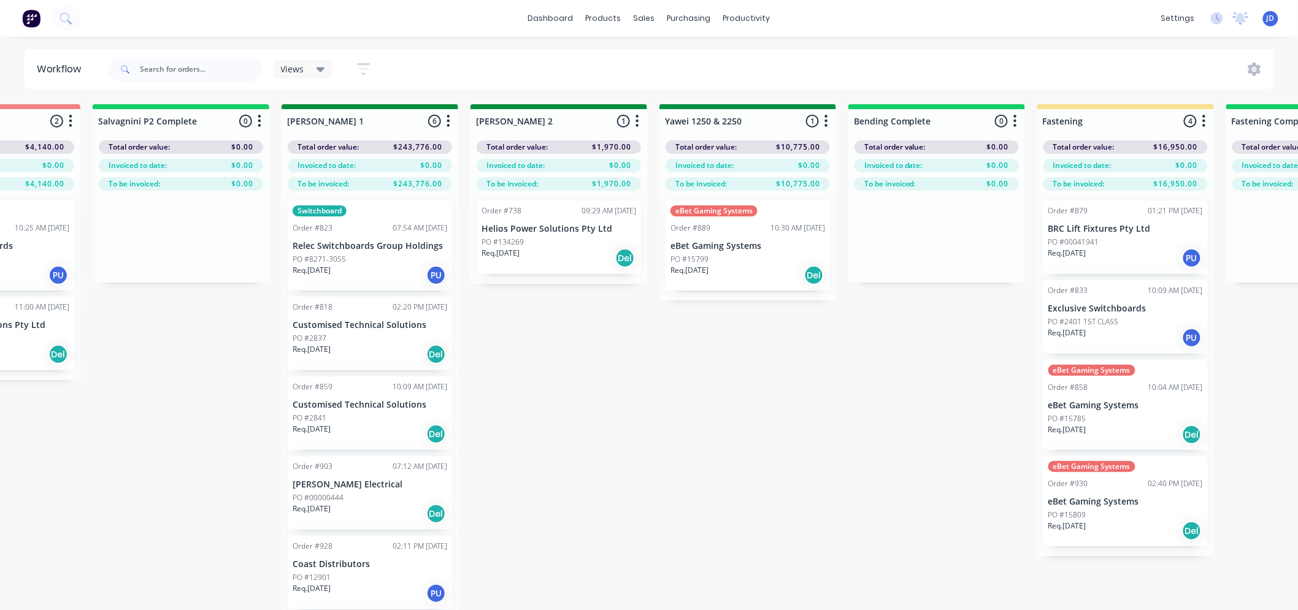
click at [362, 326] on p "Customised Technical Solutions" at bounding box center [370, 325] width 155 height 10
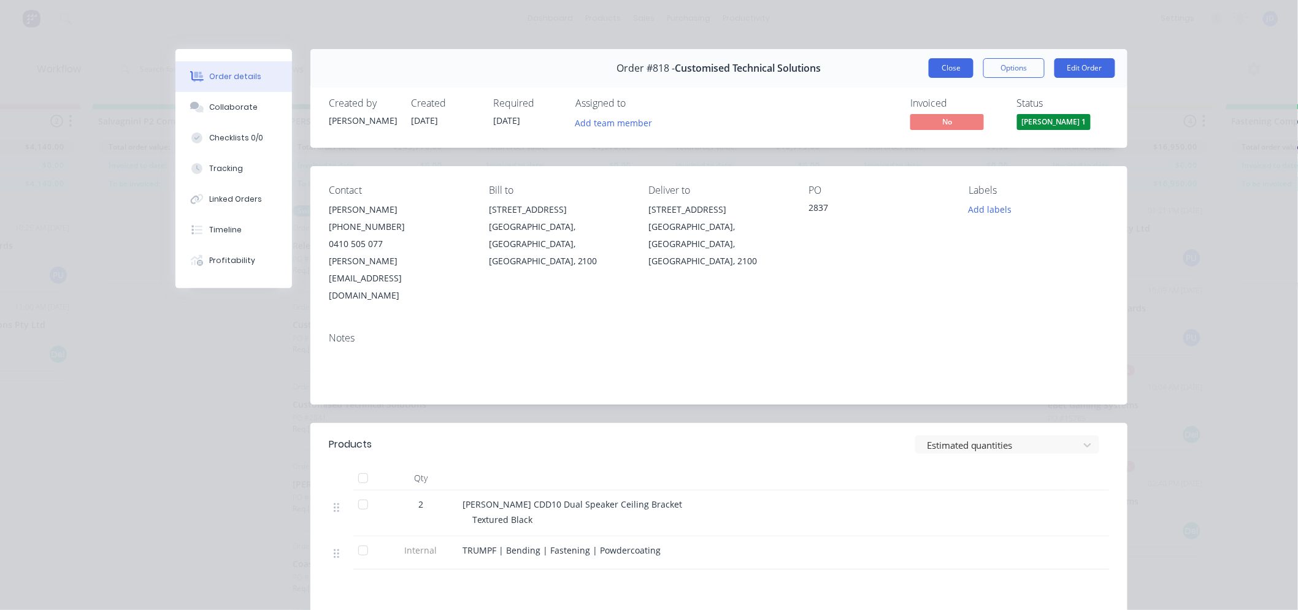
click at [946, 64] on button "Close" at bounding box center [950, 68] width 45 height 20
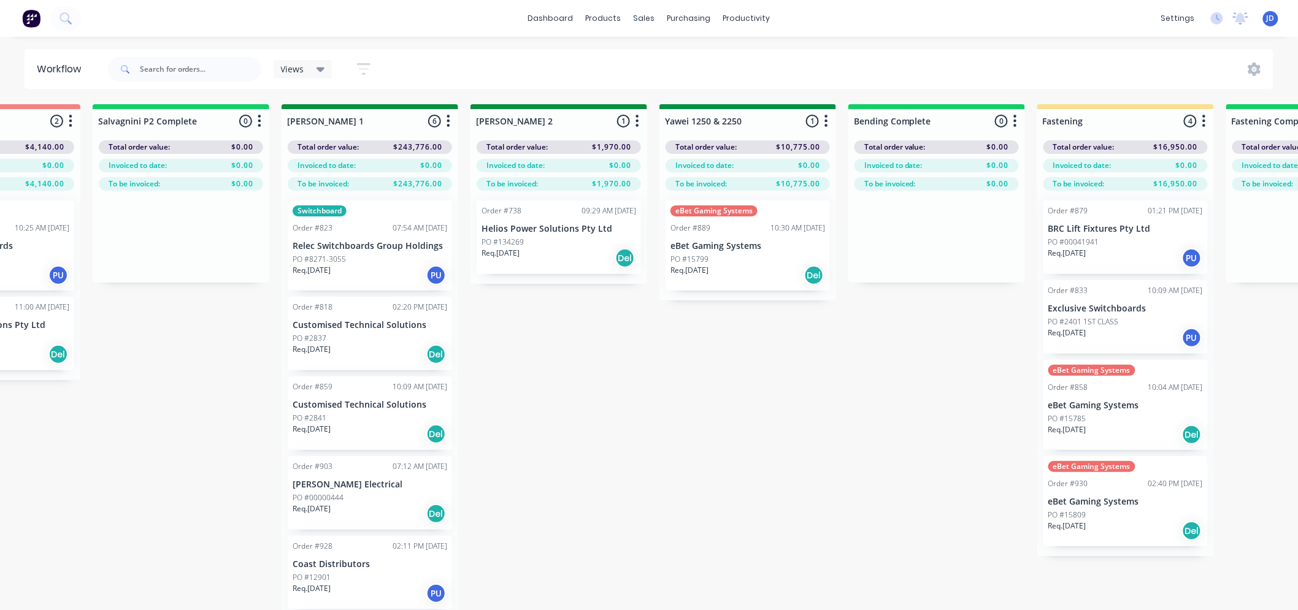
click at [327, 254] on p "PO #8271-3055" at bounding box center [319, 259] width 53 height 11
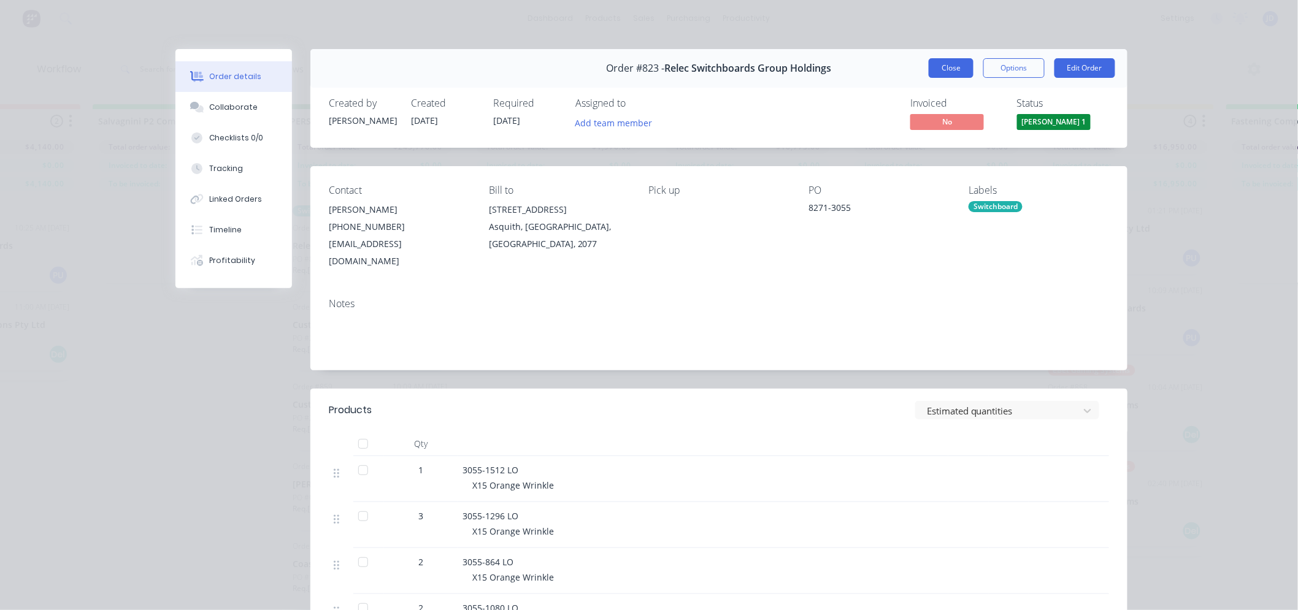
click at [951, 66] on button "Close" at bounding box center [950, 68] width 45 height 20
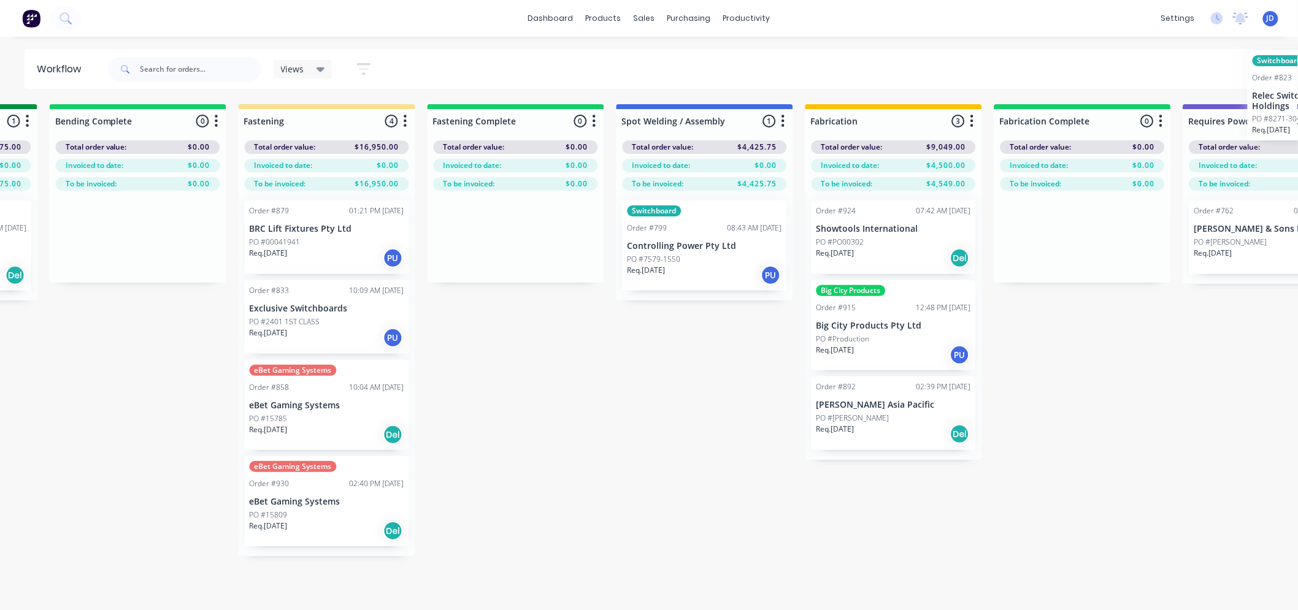
scroll to position [0, 2825]
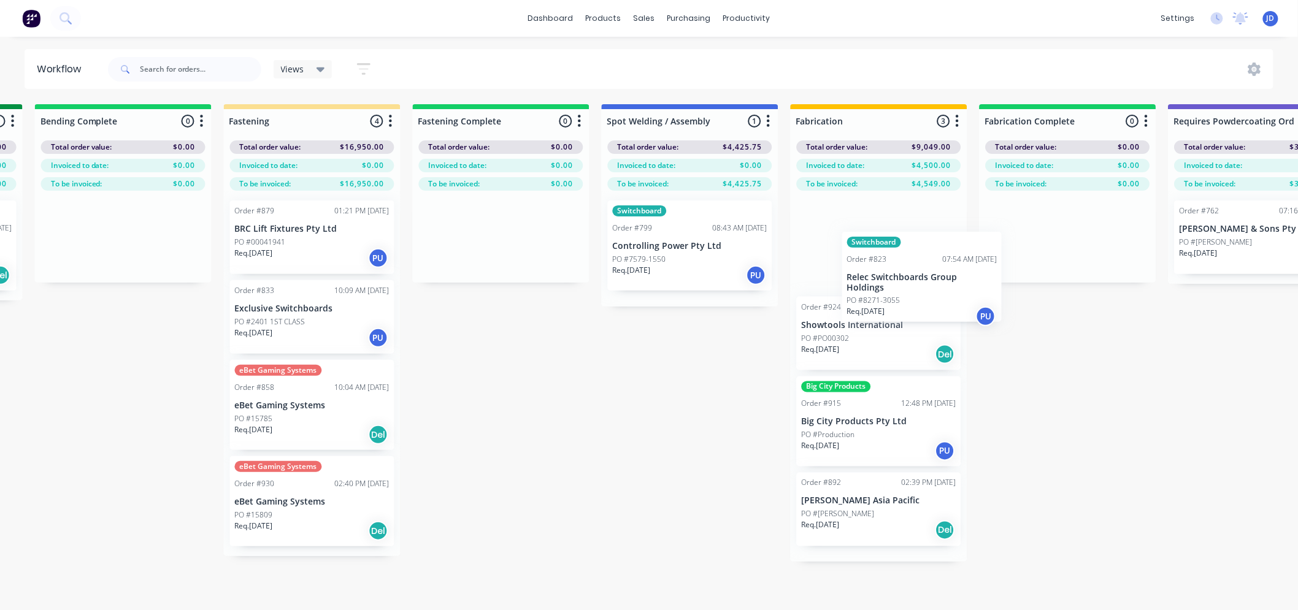
drag, startPoint x: 392, startPoint y: 254, endPoint x: 948, endPoint y: 286, distance: 556.5
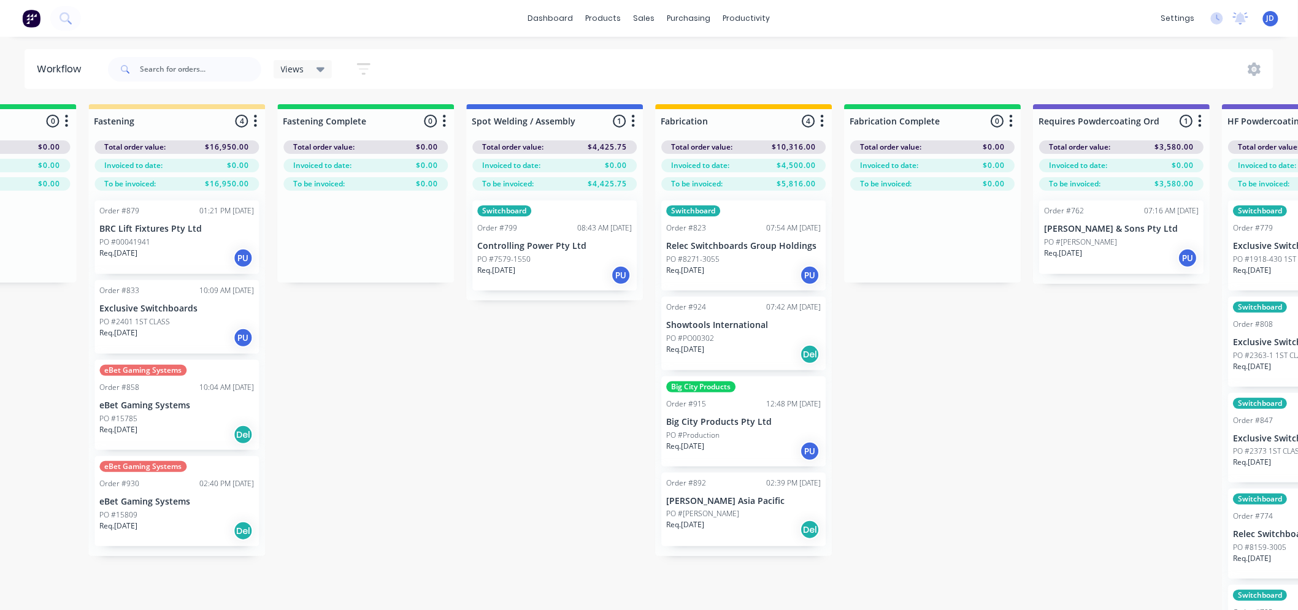
drag, startPoint x: 583, startPoint y: 403, endPoint x: 679, endPoint y: 344, distance: 112.8
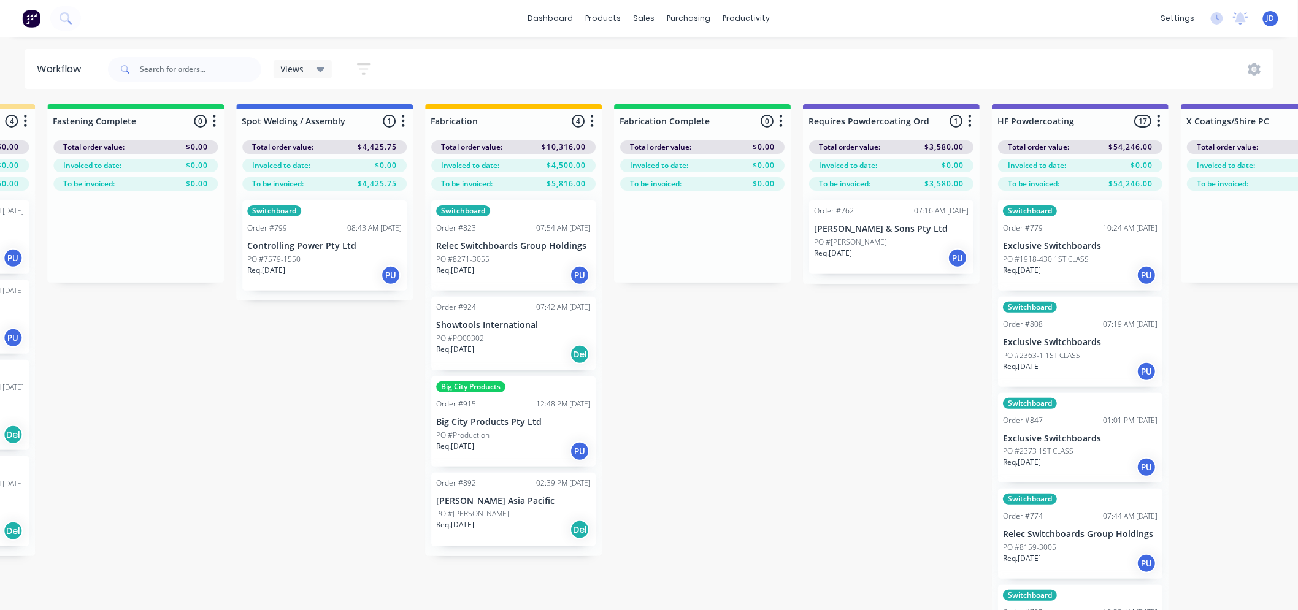
drag, startPoint x: 890, startPoint y: 484, endPoint x: 1045, endPoint y: 384, distance: 184.4
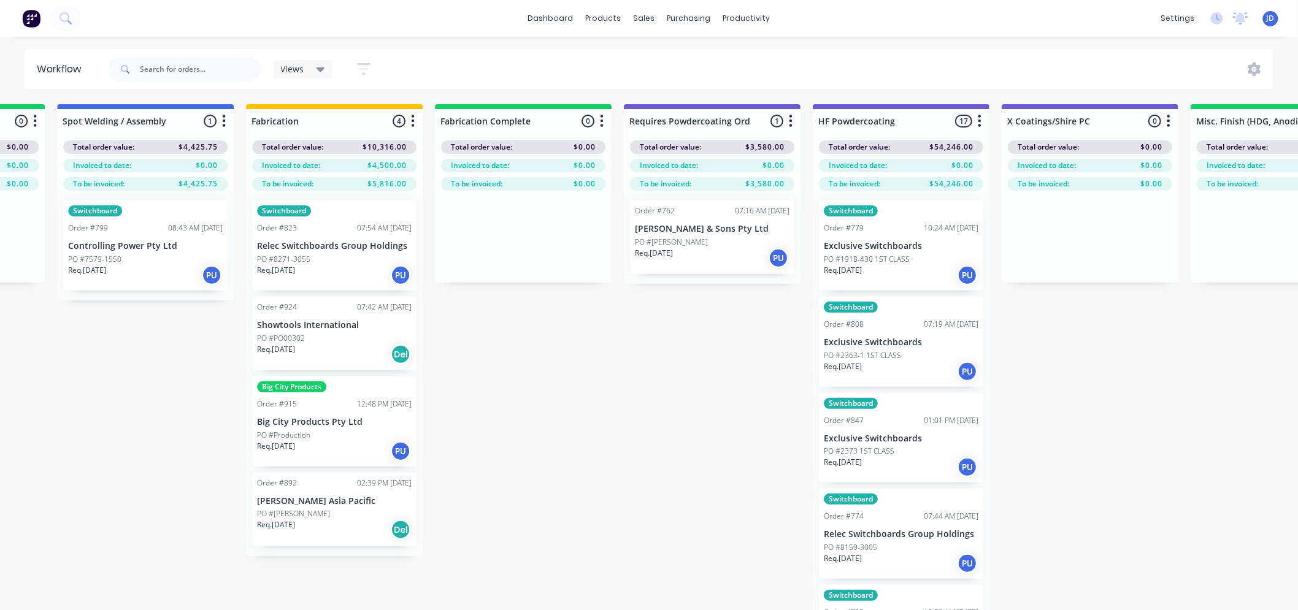
drag, startPoint x: 624, startPoint y: 319, endPoint x: 706, endPoint y: 286, distance: 89.2
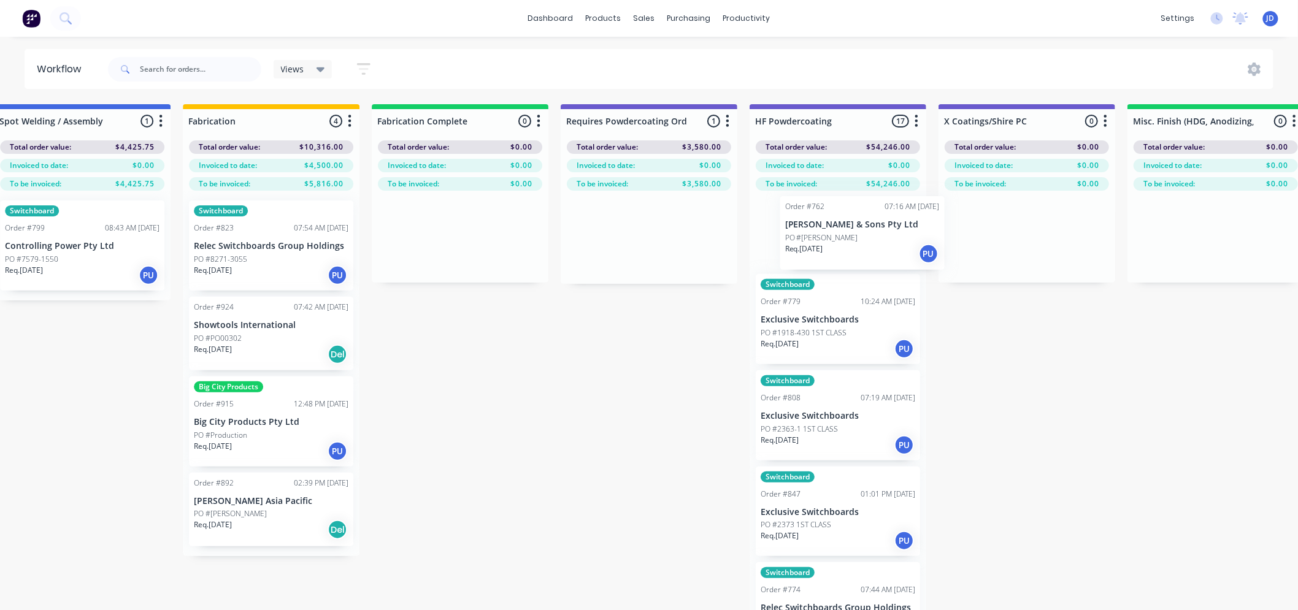
drag, startPoint x: 619, startPoint y: 247, endPoint x: 770, endPoint y: 232, distance: 151.0
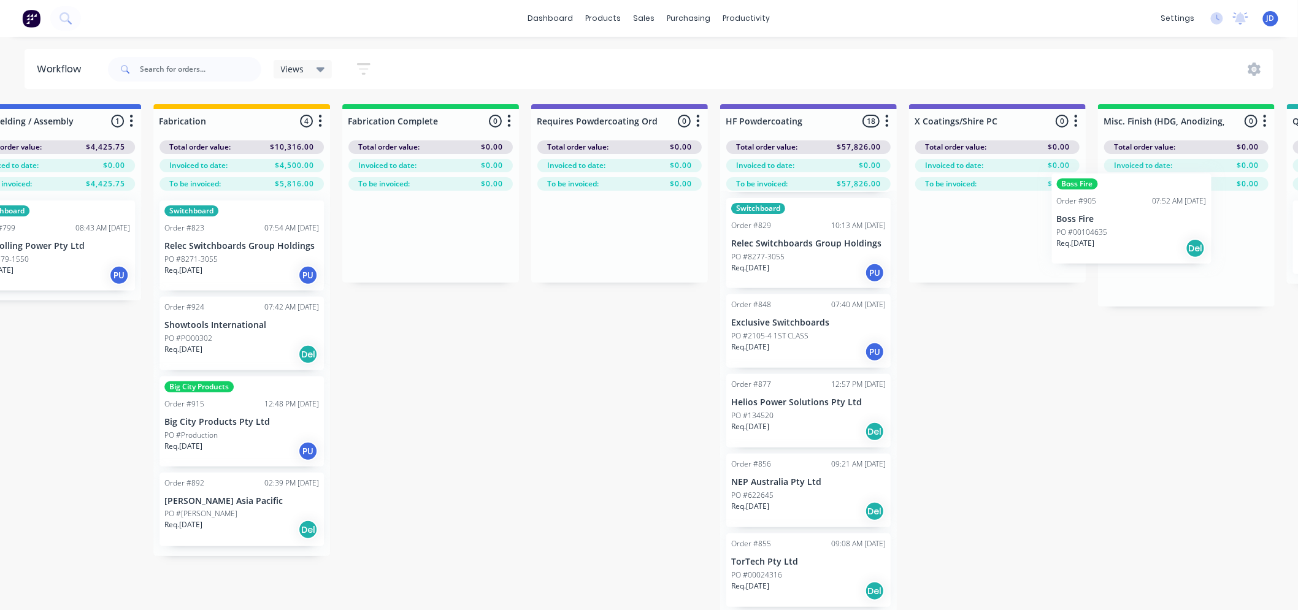
scroll to position [0, 3555]
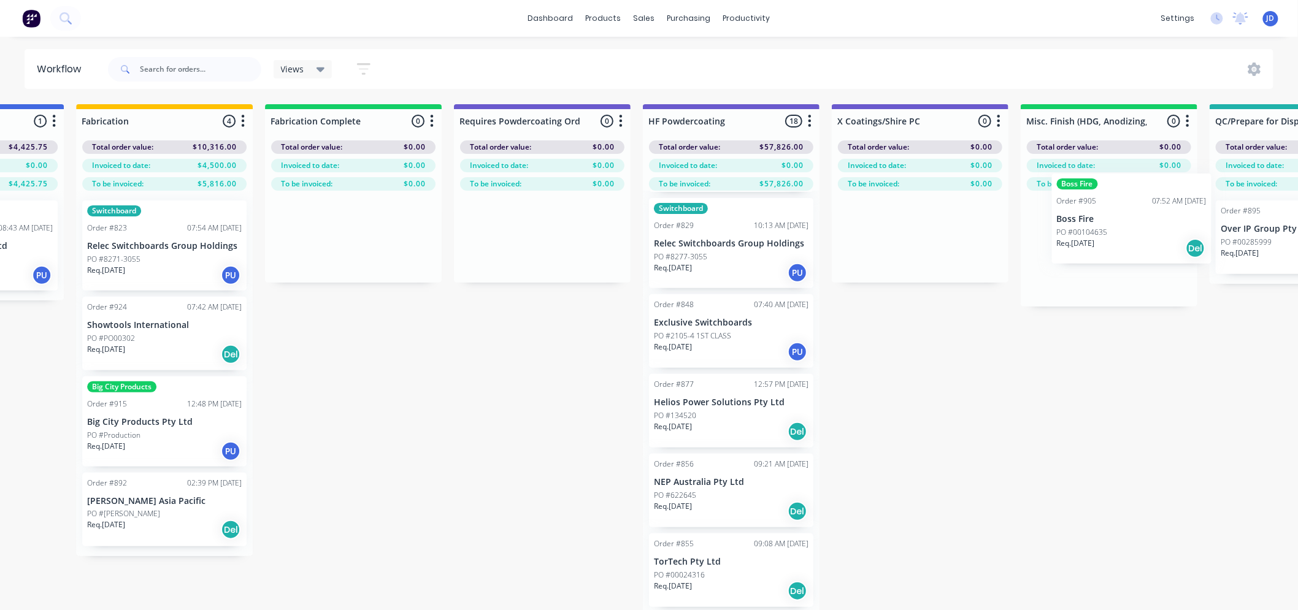
drag, startPoint x: 860, startPoint y: 305, endPoint x: 1014, endPoint y: 260, distance: 160.3
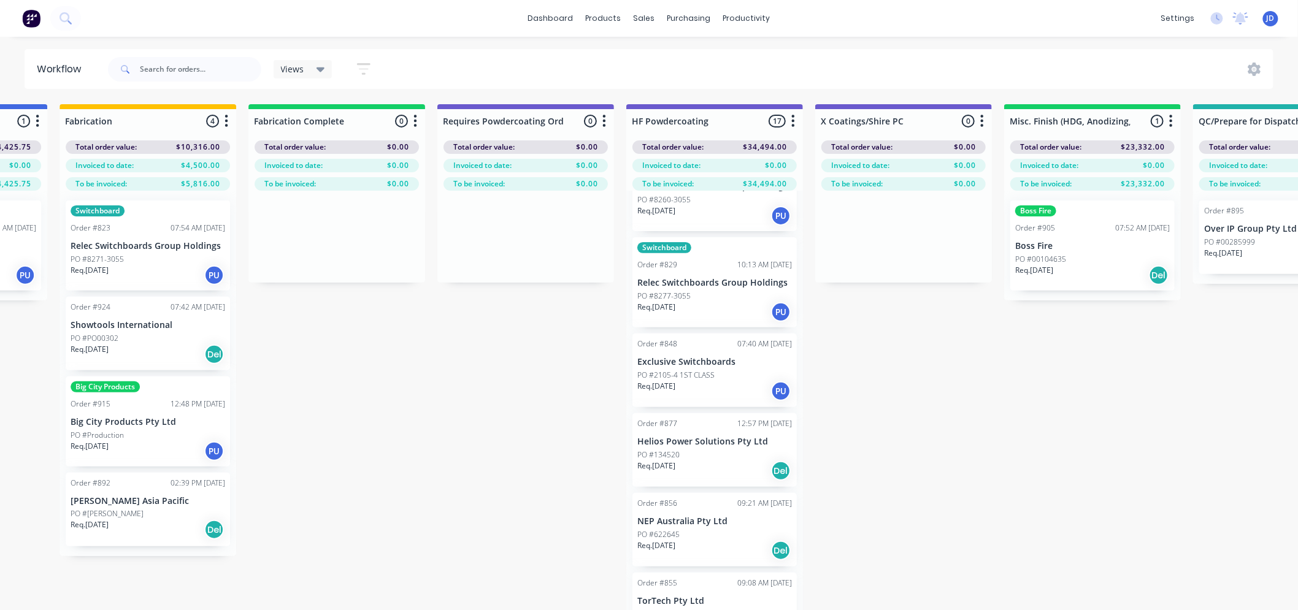
scroll to position [1075, 0]
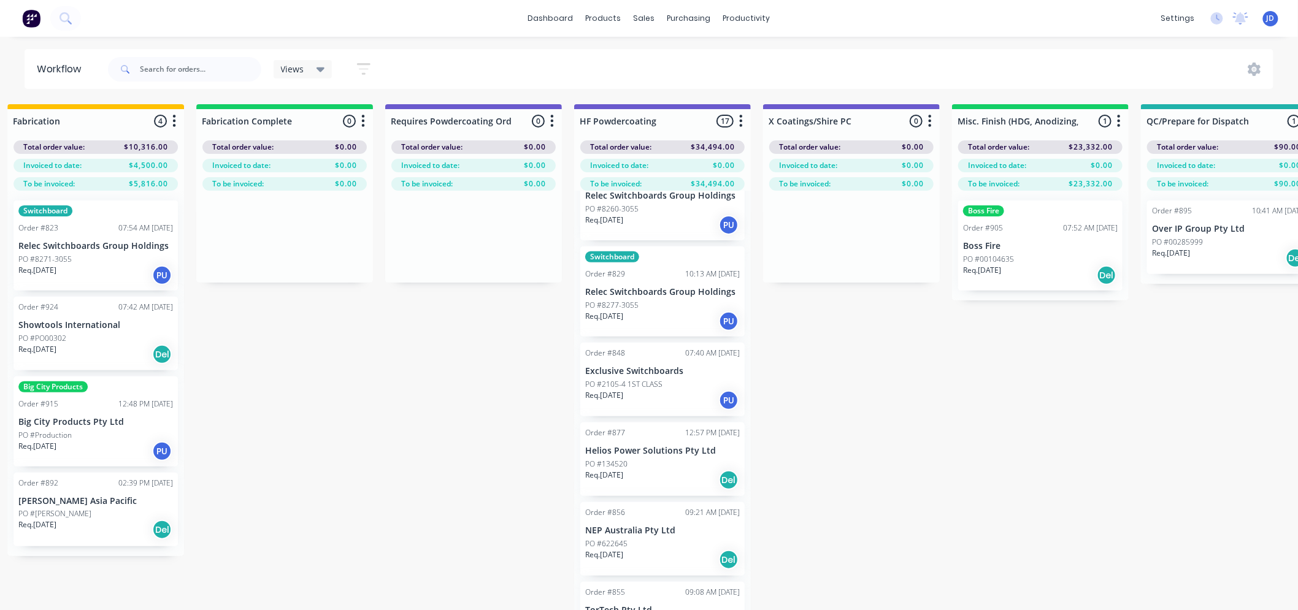
drag, startPoint x: 1009, startPoint y: 376, endPoint x: 1051, endPoint y: 320, distance: 69.7
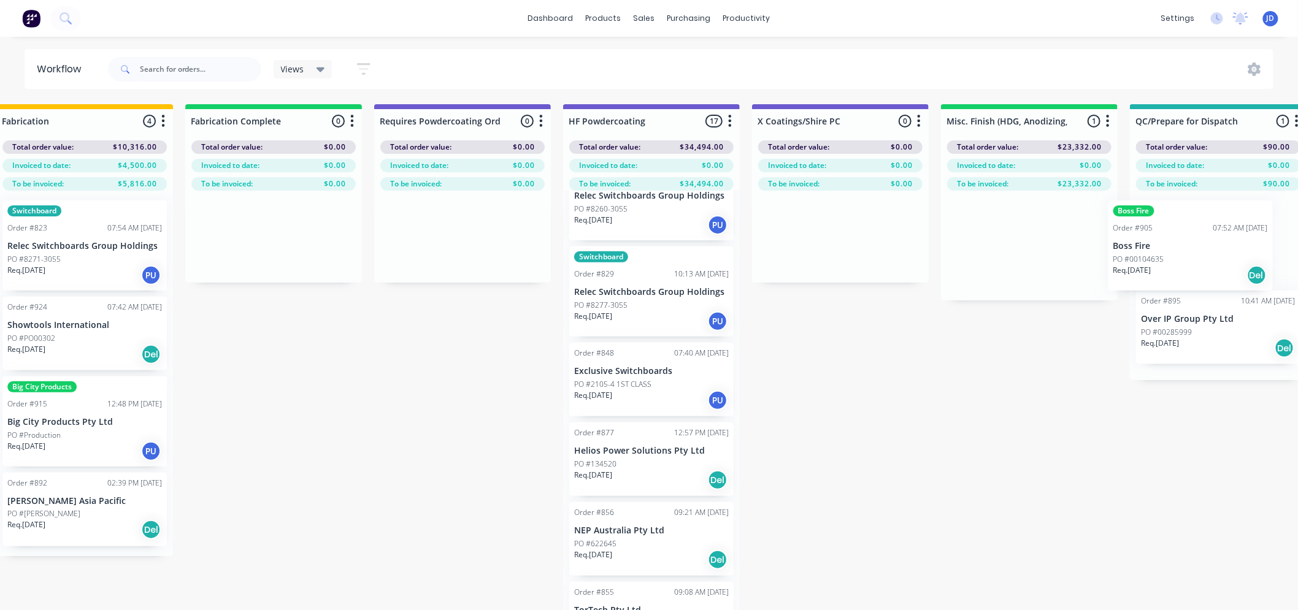
drag, startPoint x: 1101, startPoint y: 261, endPoint x: 1162, endPoint y: 251, distance: 62.1
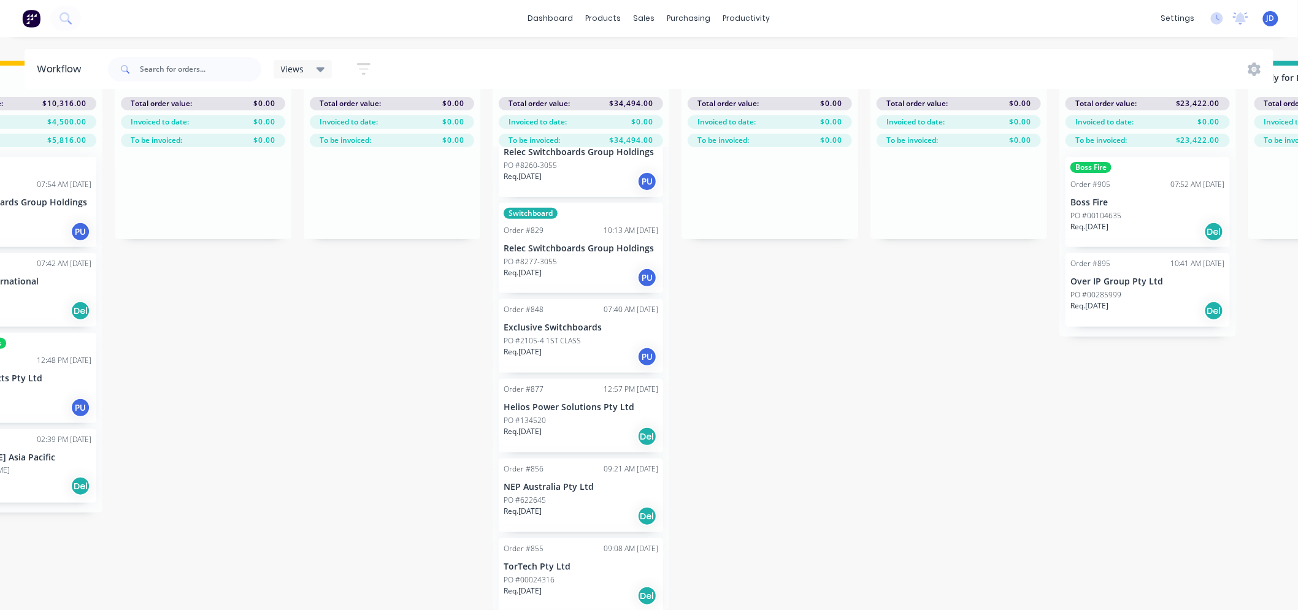
drag, startPoint x: 1114, startPoint y: 372, endPoint x: 1057, endPoint y: 354, distance: 59.6
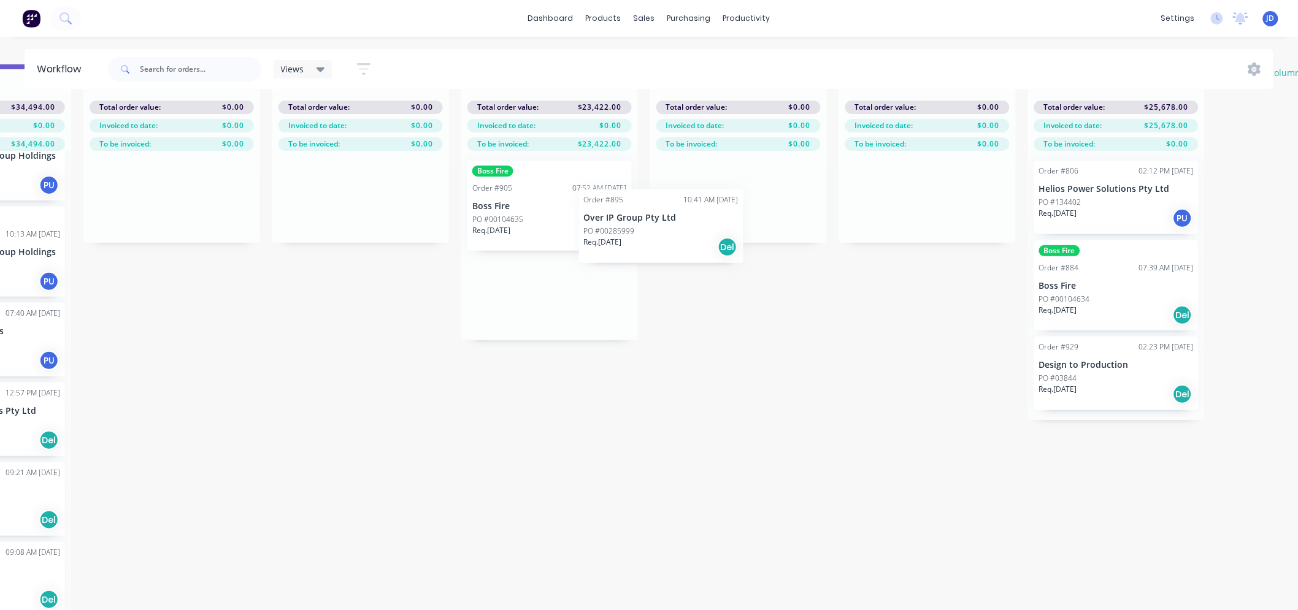
drag, startPoint x: 592, startPoint y: 281, endPoint x: 711, endPoint y: 216, distance: 135.3
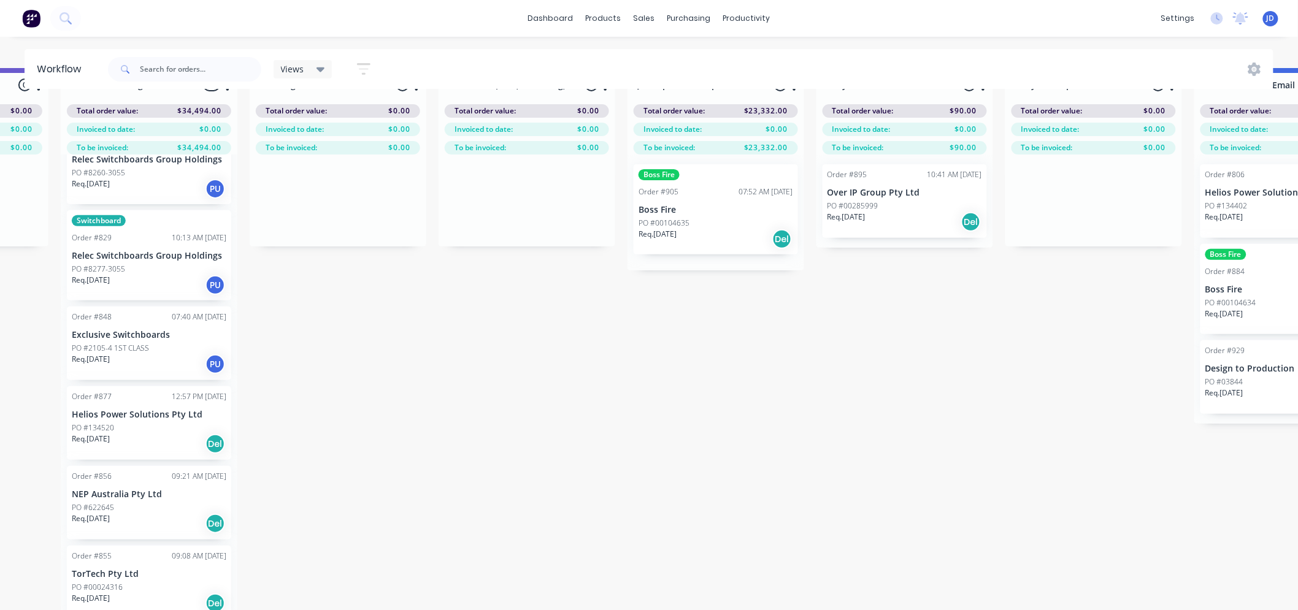
drag, startPoint x: 701, startPoint y: 423, endPoint x: 683, endPoint y: 411, distance: 21.8
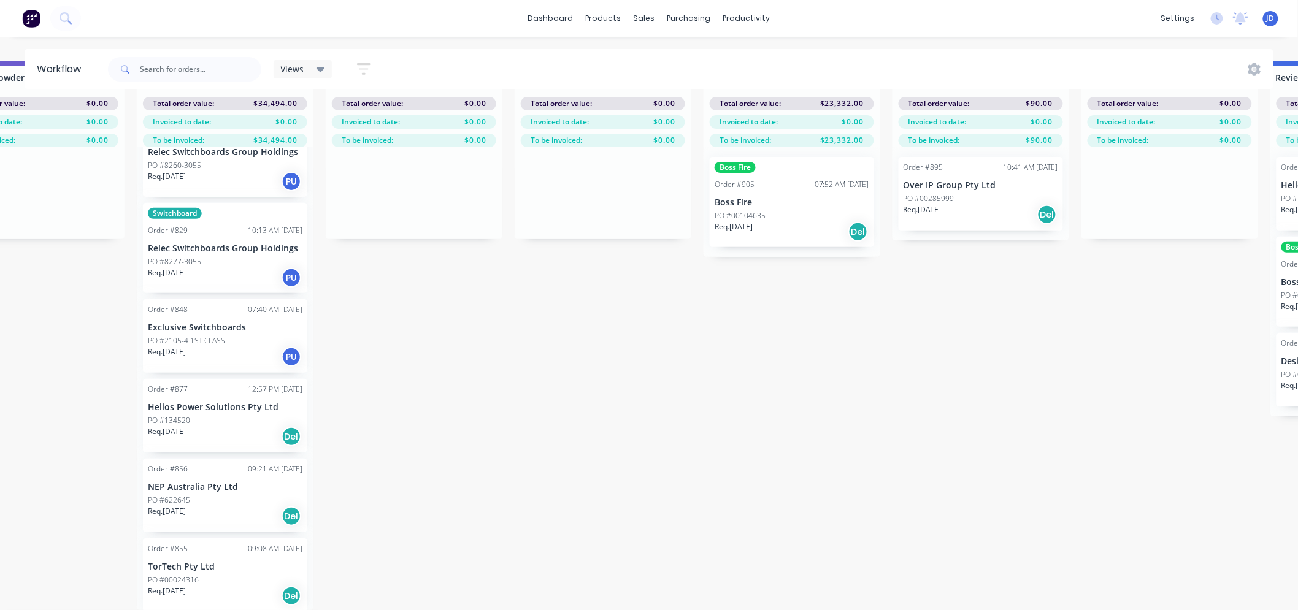
scroll to position [53, 4045]
click at [227, 426] on div "Req. [DATE] Del" at bounding box center [225, 436] width 155 height 21
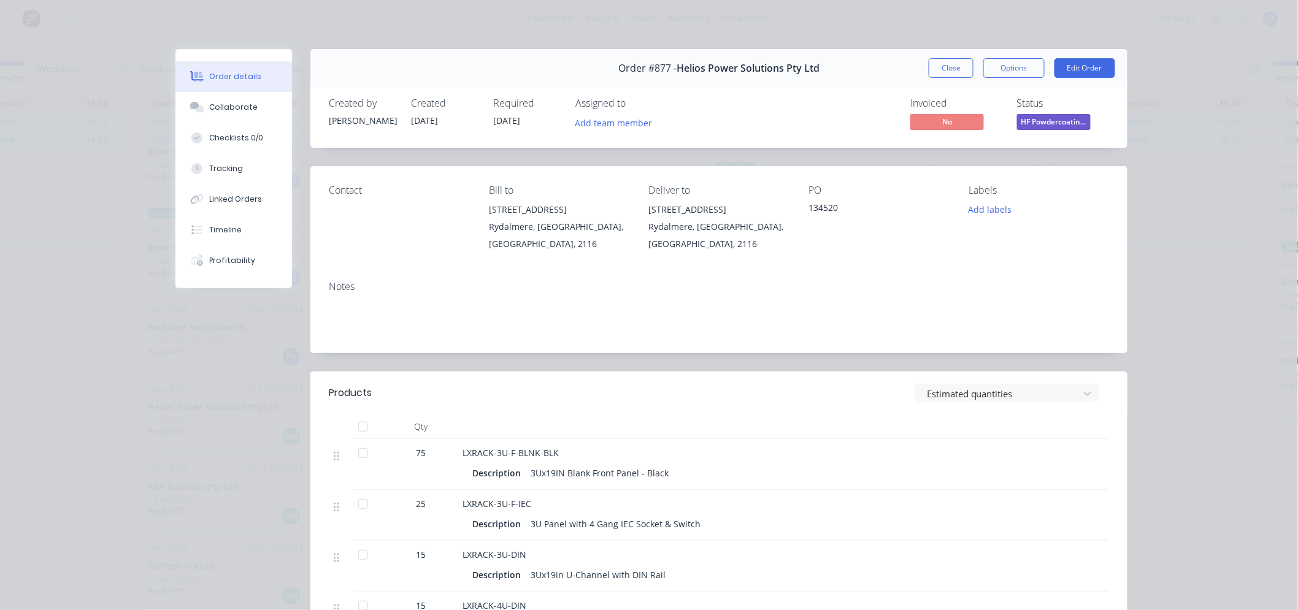
click at [948, 66] on button "Close" at bounding box center [950, 68] width 45 height 20
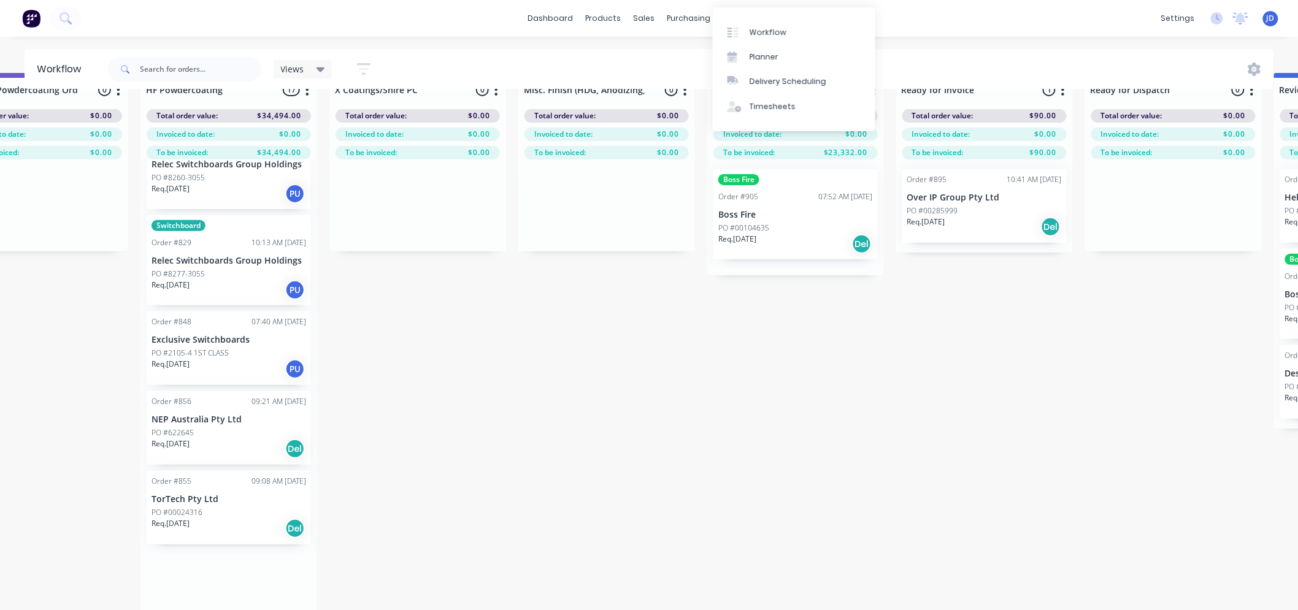
scroll to position [0, 4041]
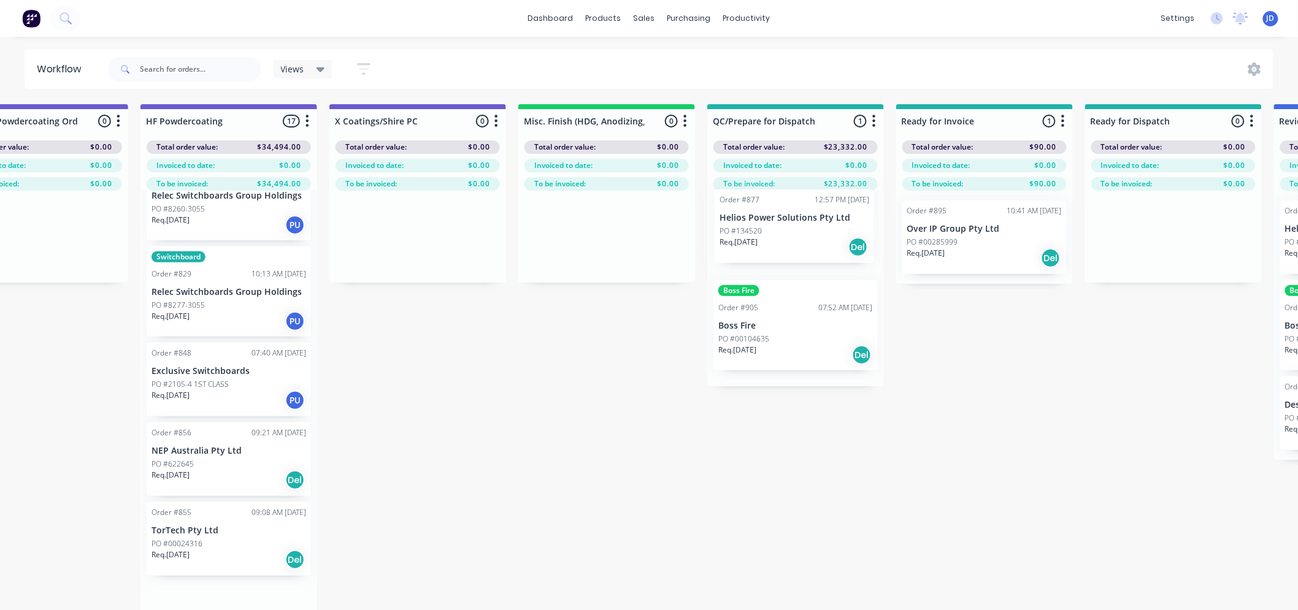
drag, startPoint x: 278, startPoint y: 401, endPoint x: 800, endPoint y: 238, distance: 547.3
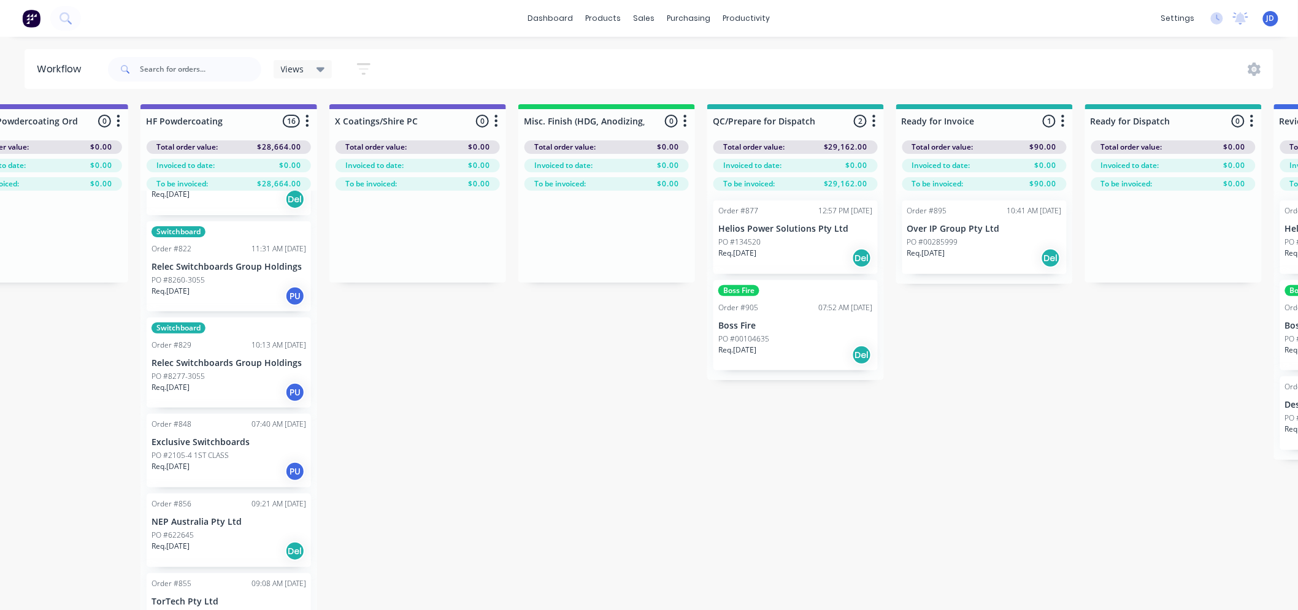
click at [788, 235] on div "Order #877 12:57 PM [DATE] Helios Power Solutions Pty Ltd PO #134520 Req. [DATE…" at bounding box center [795, 238] width 164 height 74
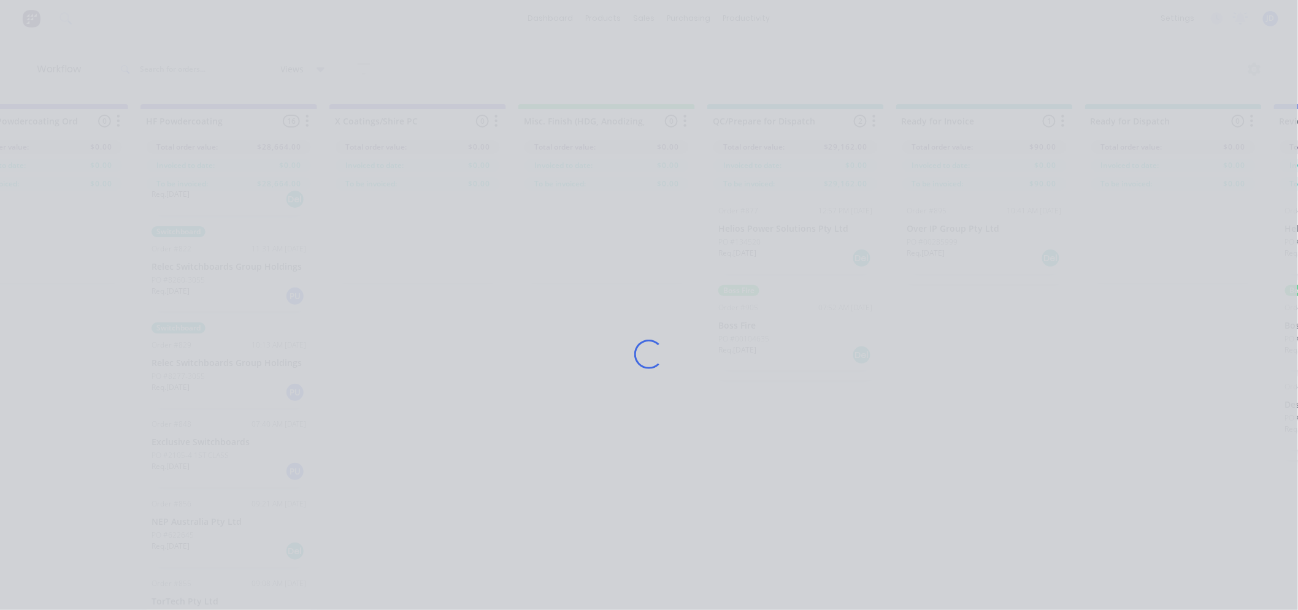
scroll to position [995, 0]
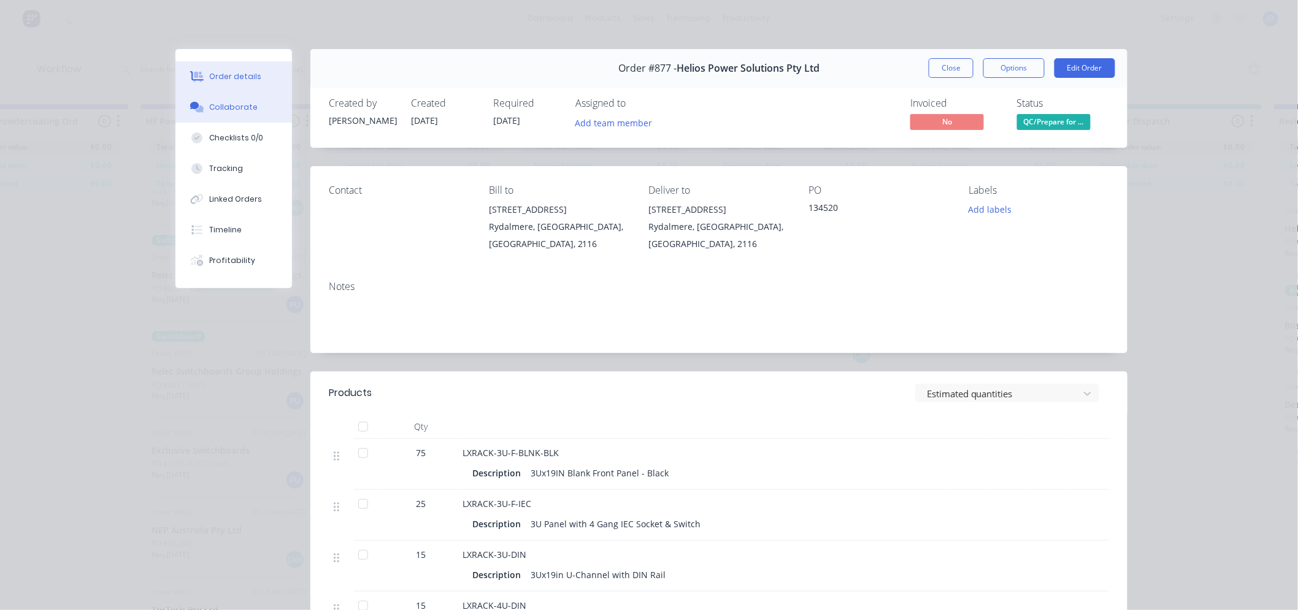
click at [253, 109] on button "Collaborate" at bounding box center [233, 107] width 117 height 31
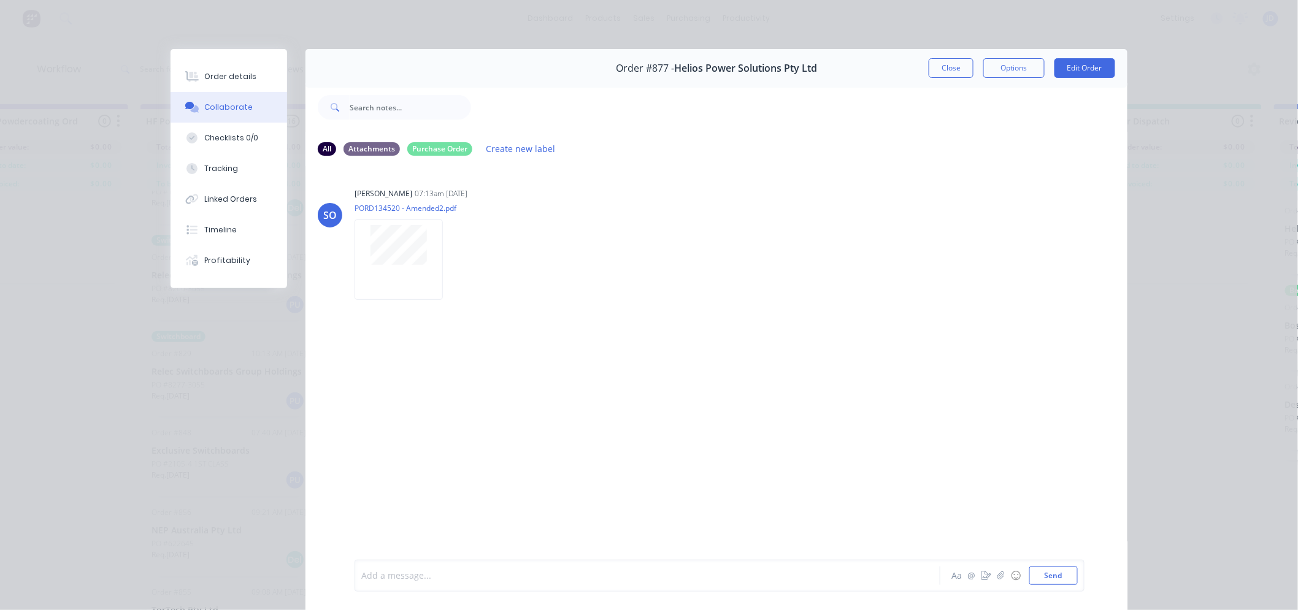
drag, startPoint x: 413, startPoint y: 575, endPoint x: 415, endPoint y: 464, distance: 111.6
click at [413, 575] on div at bounding box center [630, 576] width 537 height 13
click at [947, 64] on button "Close" at bounding box center [950, 68] width 45 height 20
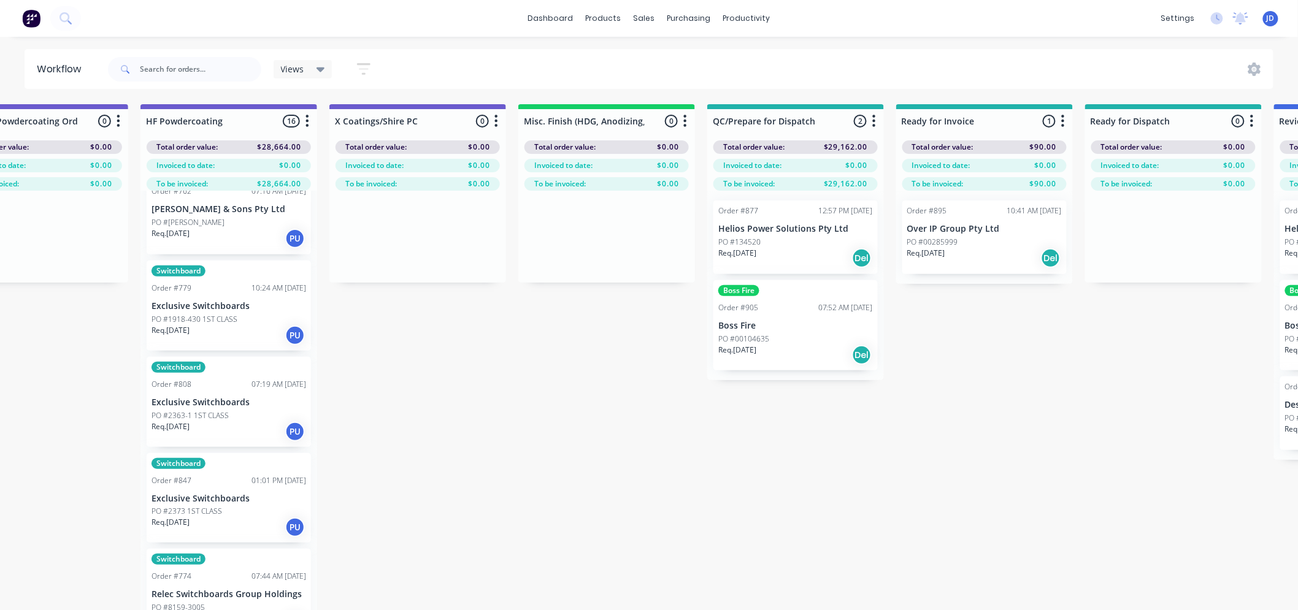
scroll to position [0, 0]
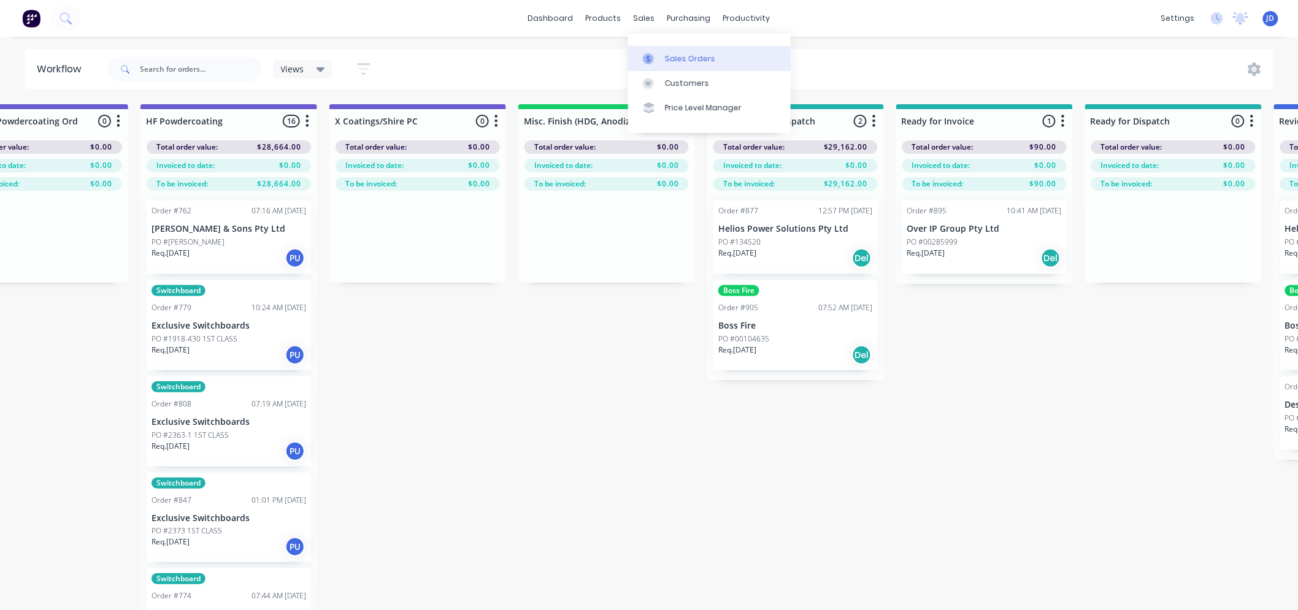
click at [646, 56] on icon at bounding box center [648, 58] width 11 height 11
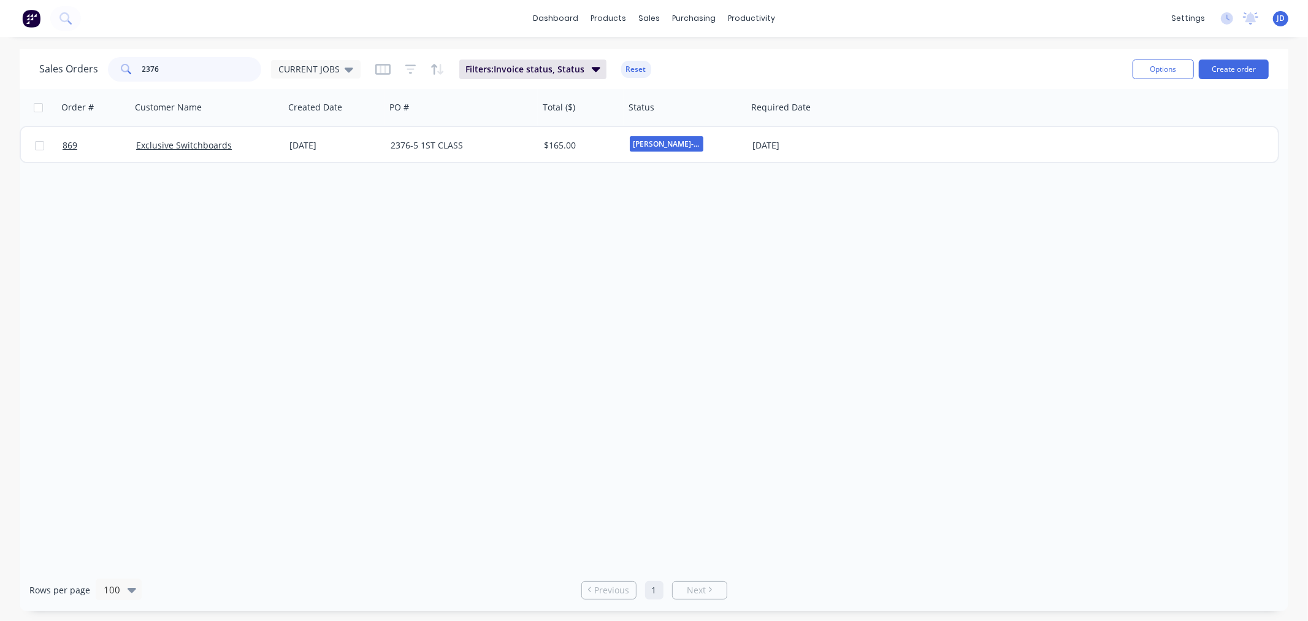
drag, startPoint x: 221, startPoint y: 69, endPoint x: 0, endPoint y: 68, distance: 220.8
click at [0, 68] on div "Sales Orders 2376 CURRENT JOBS Filters: Invoice status, Status Reset Options Cr…" at bounding box center [654, 330] width 1308 height 562
type input "exclu"
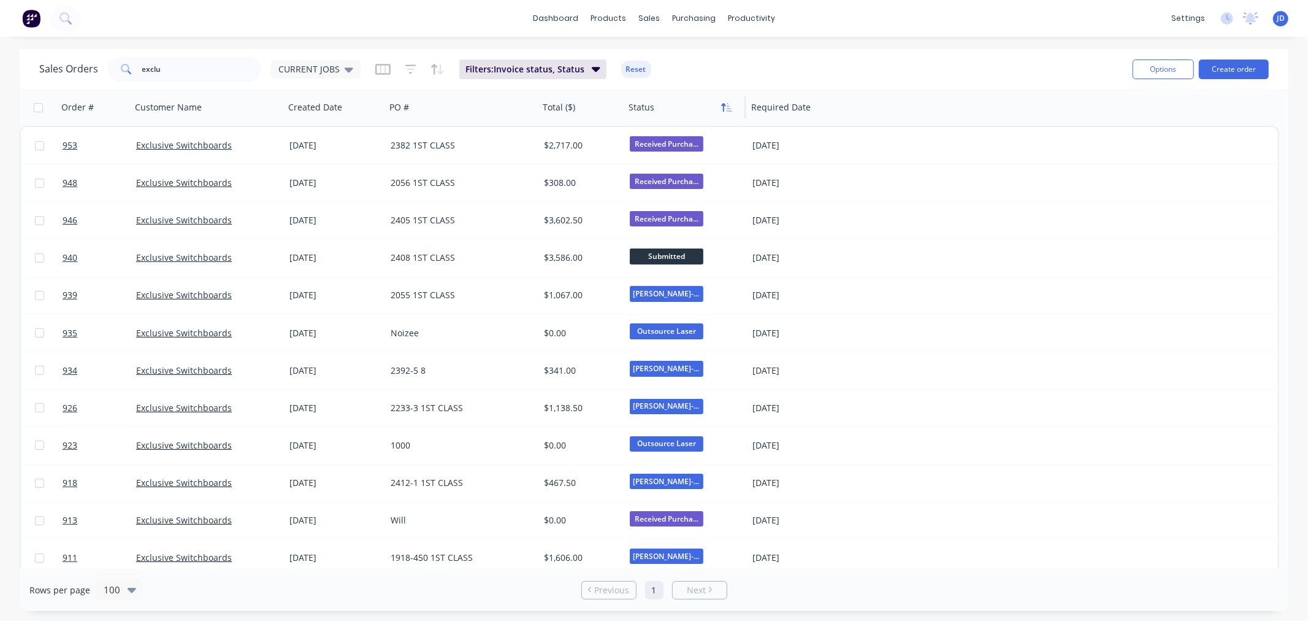
click at [727, 115] on button "button" at bounding box center [726, 107] width 18 height 18
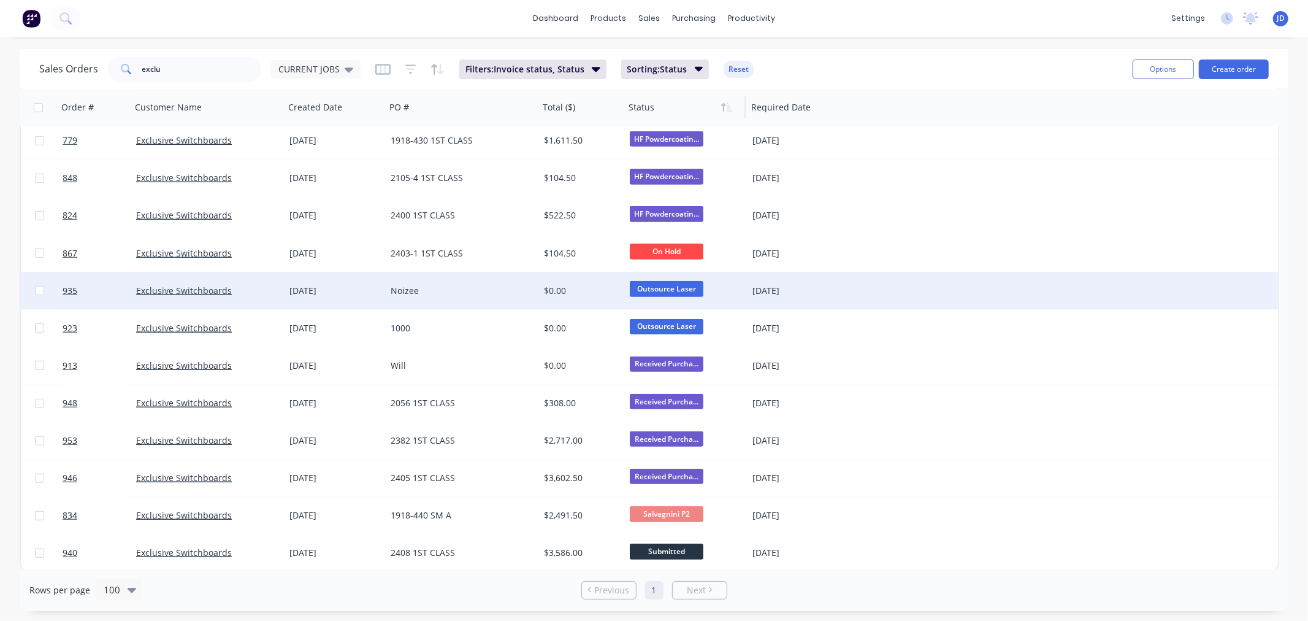
scroll to position [756, 0]
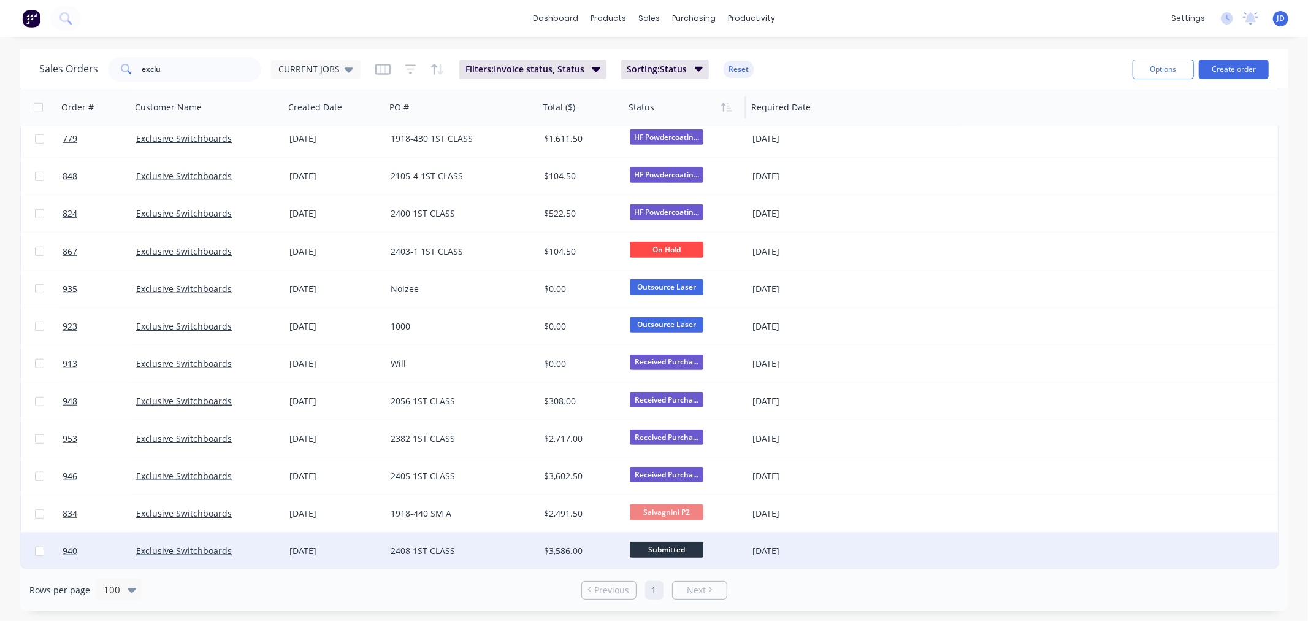
click at [653, 552] on span "Submitted" at bounding box center [667, 548] width 74 height 15
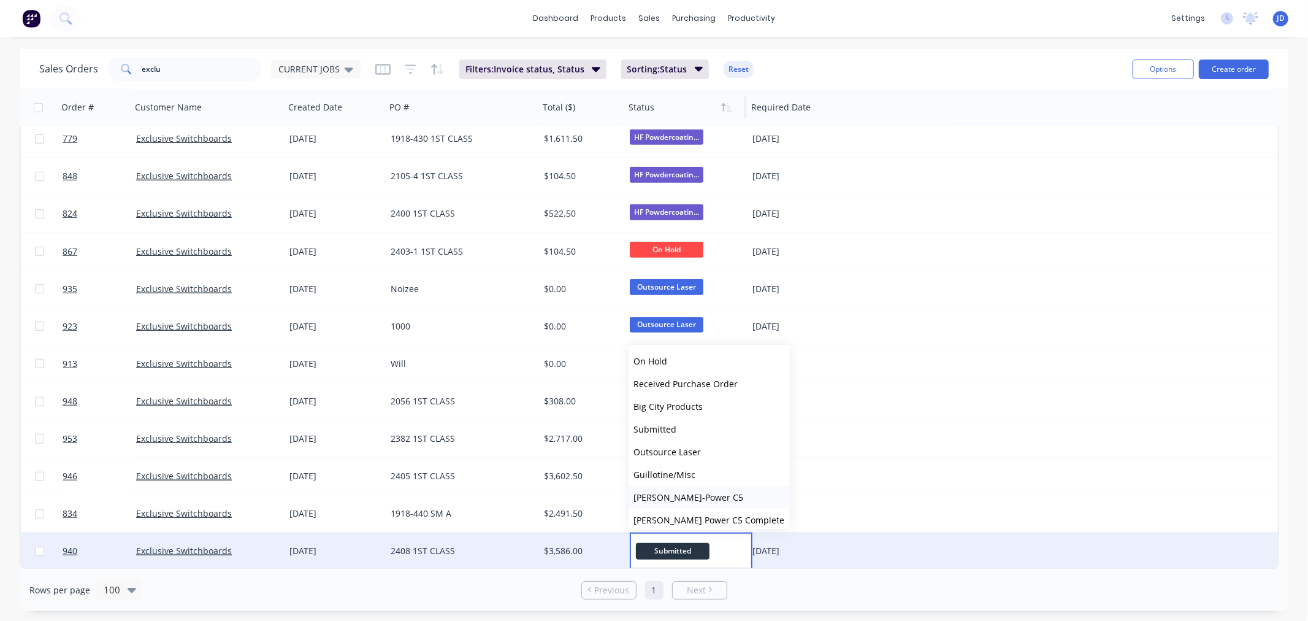
click at [687, 503] on button "[PERSON_NAME]-Power C5" at bounding box center [709, 497] width 161 height 23
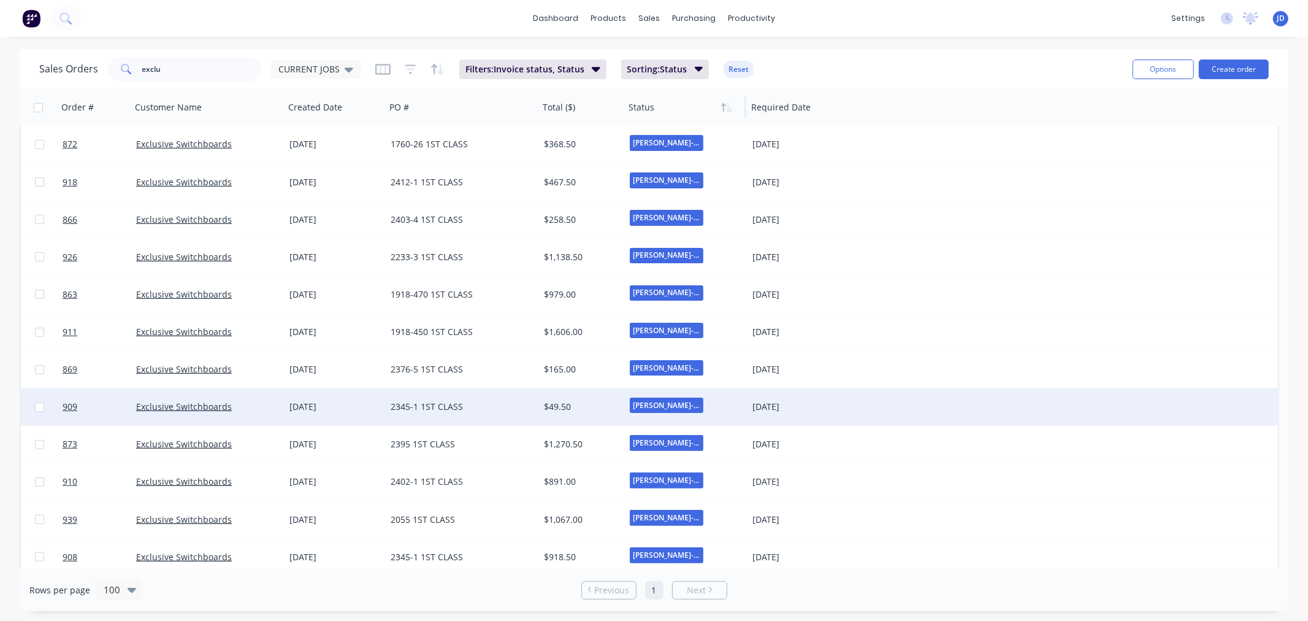
scroll to position [0, 0]
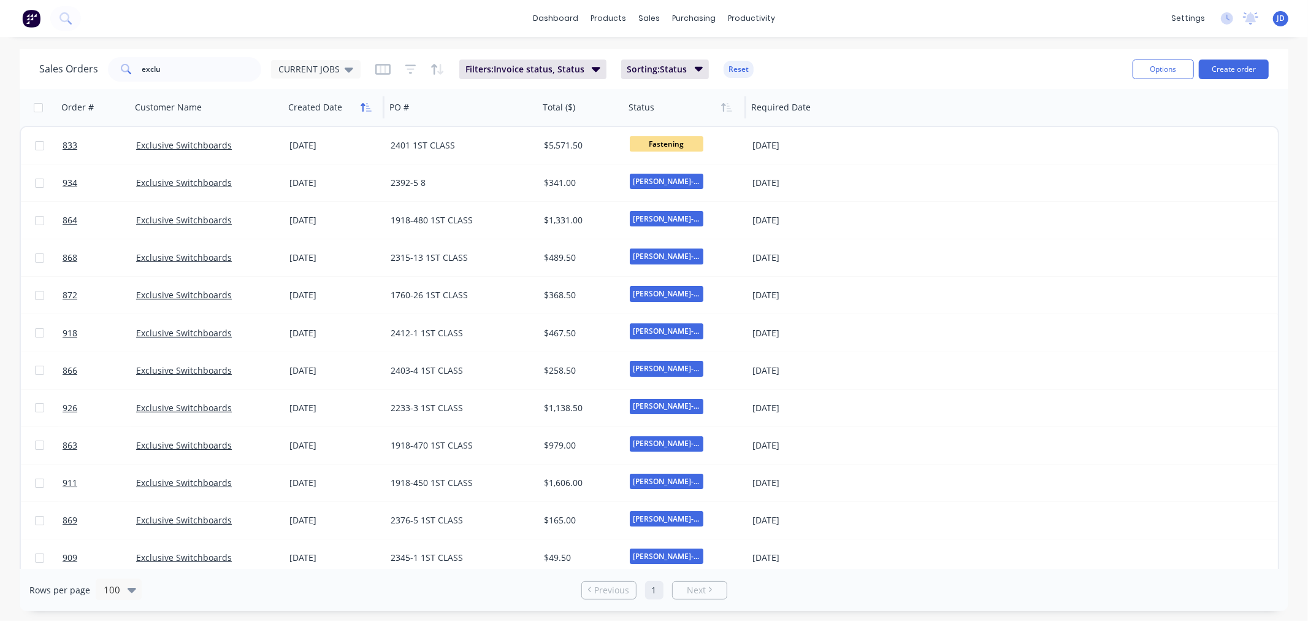
click at [364, 107] on icon "button" at bounding box center [366, 107] width 11 height 10
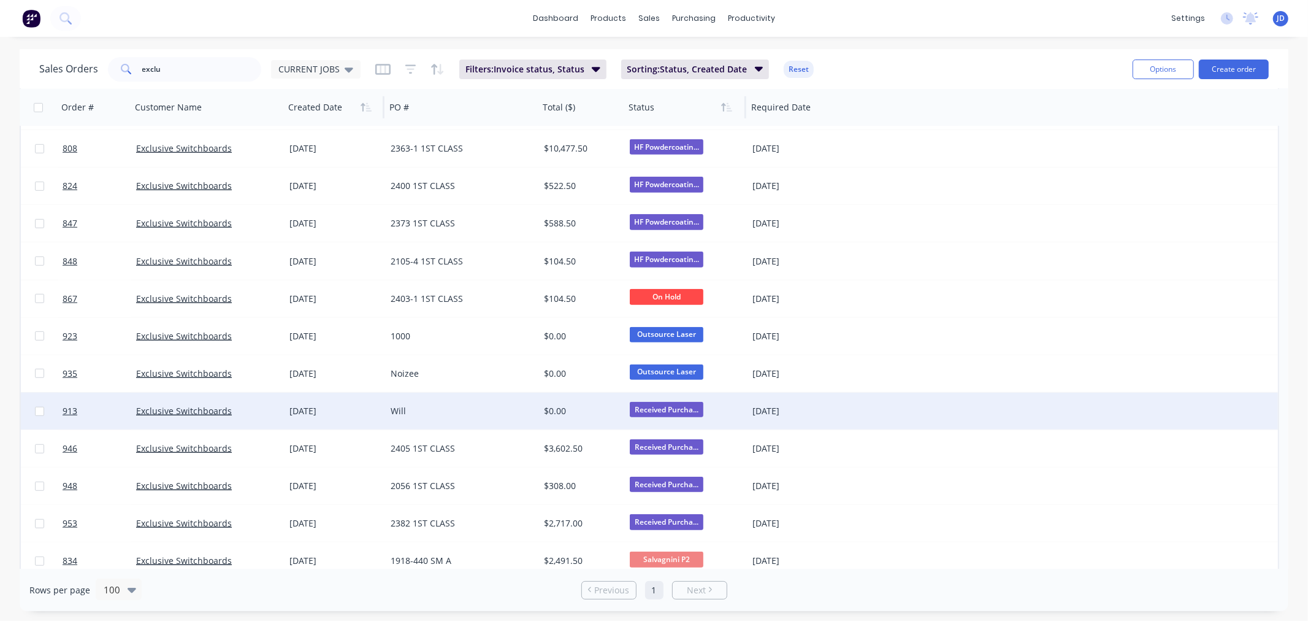
scroll to position [749, 0]
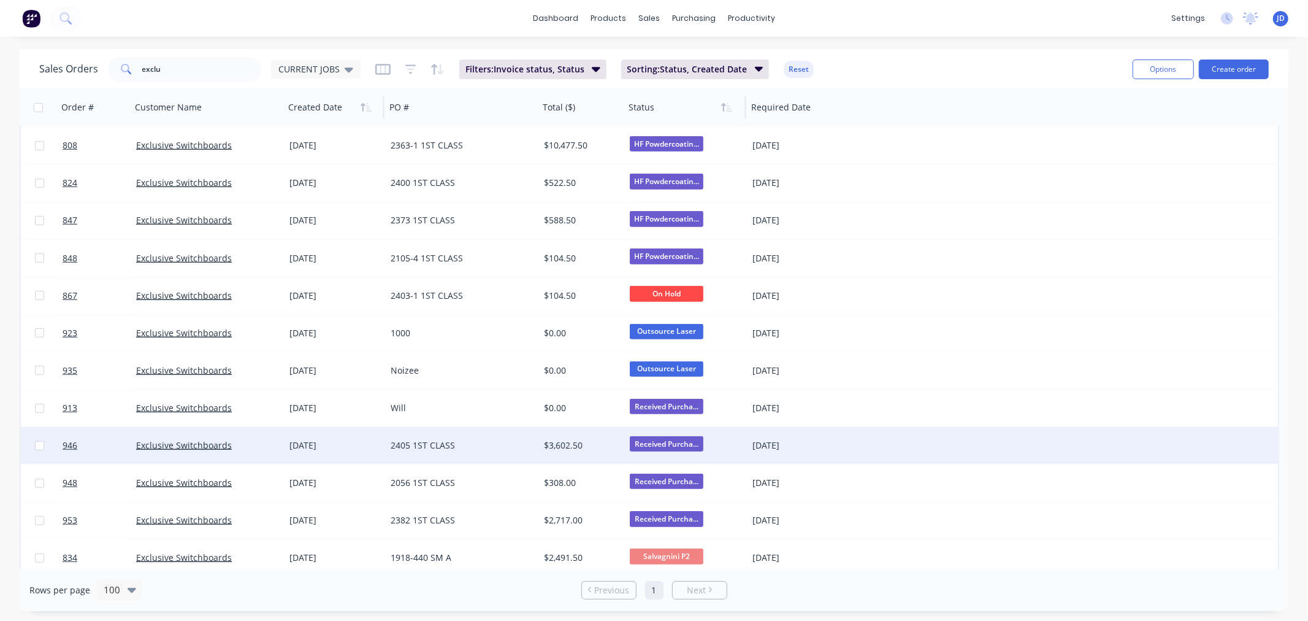
click at [513, 438] on div "2405 1ST CLASS" at bounding box center [462, 445] width 153 height 37
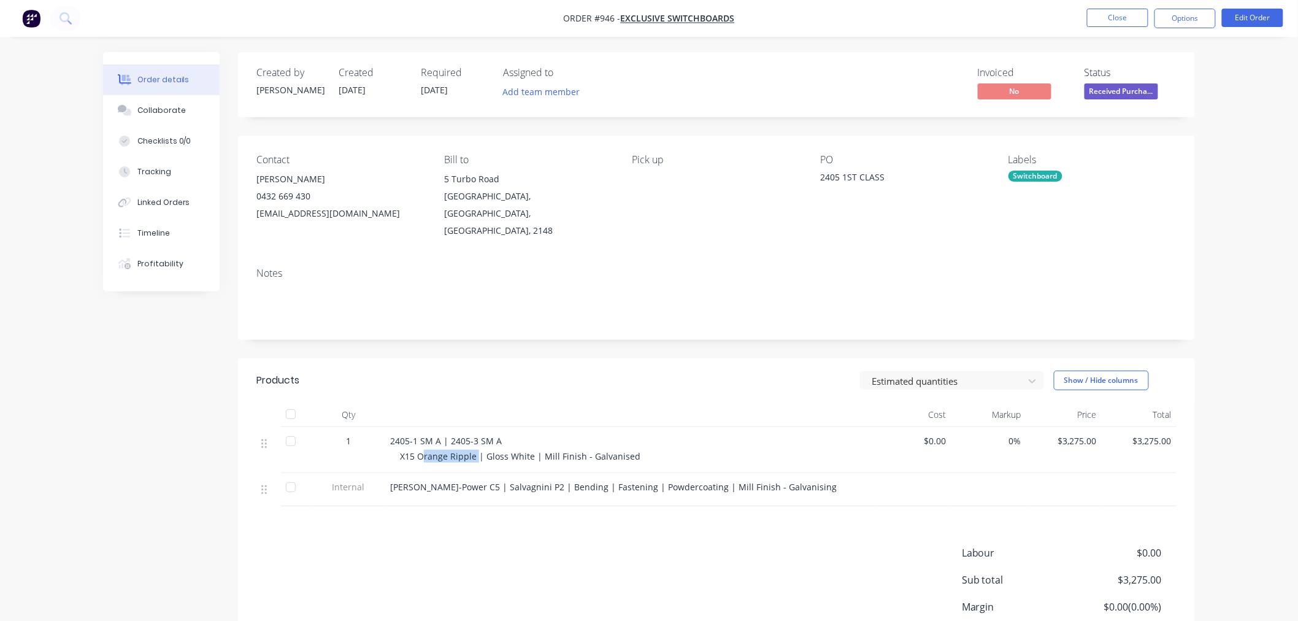
drag, startPoint x: 476, startPoint y: 440, endPoint x: 424, endPoint y: 443, distance: 52.8
click at [424, 450] on span "X15 Orange Ripple | Gloss White | Mill Finish - Galvanised" at bounding box center [520, 456] width 240 height 12
click at [516, 450] on span "X15 Orange Ripple | Gloss White | Mill Finish - Galvanised" at bounding box center [520, 456] width 240 height 12
click at [1117, 17] on button "Close" at bounding box center [1117, 18] width 61 height 18
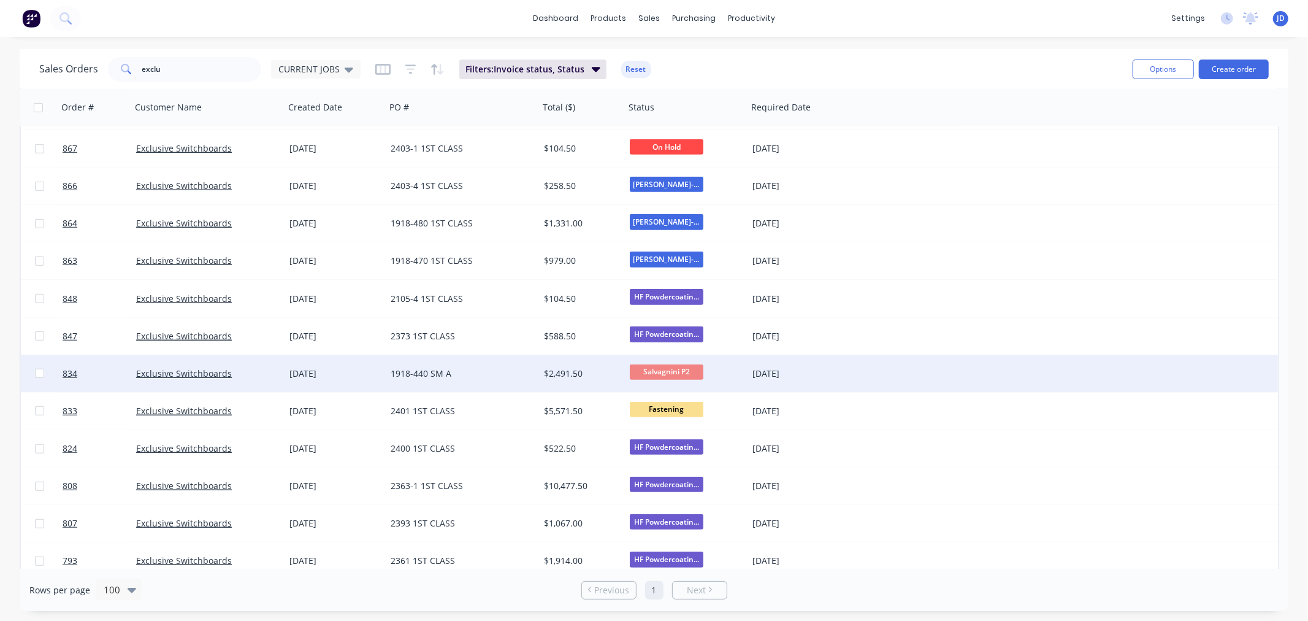
scroll to position [756, 0]
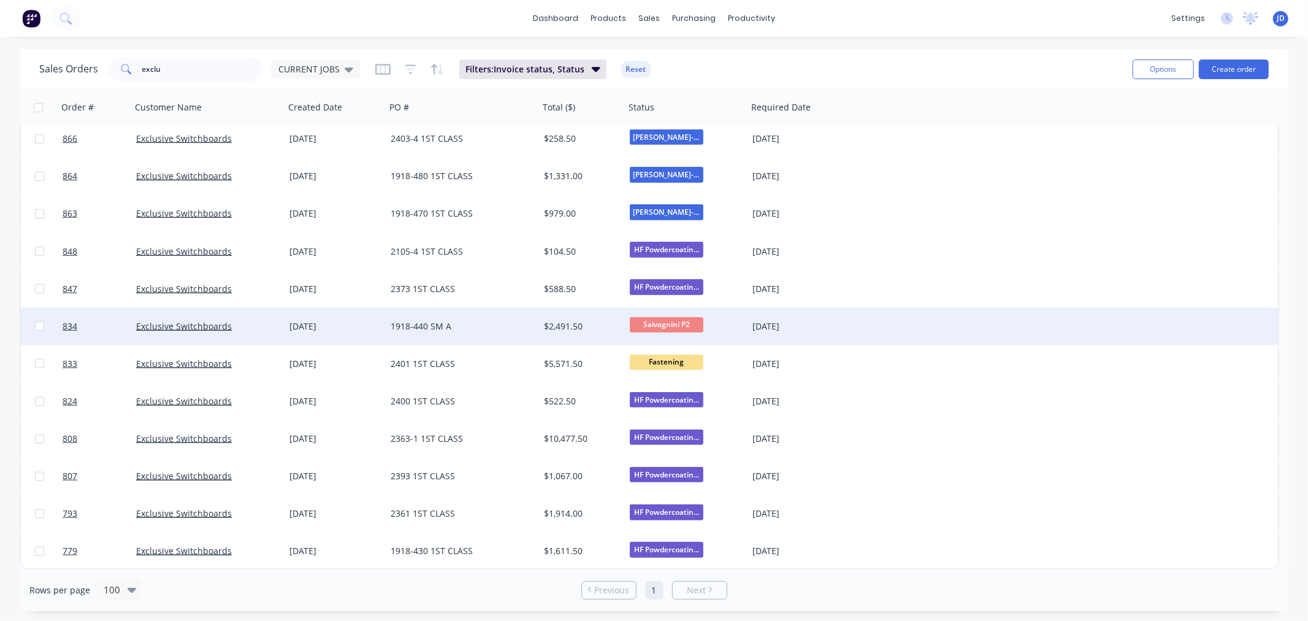
click at [507, 335] on div "1918-440 SM A" at bounding box center [462, 326] width 153 height 37
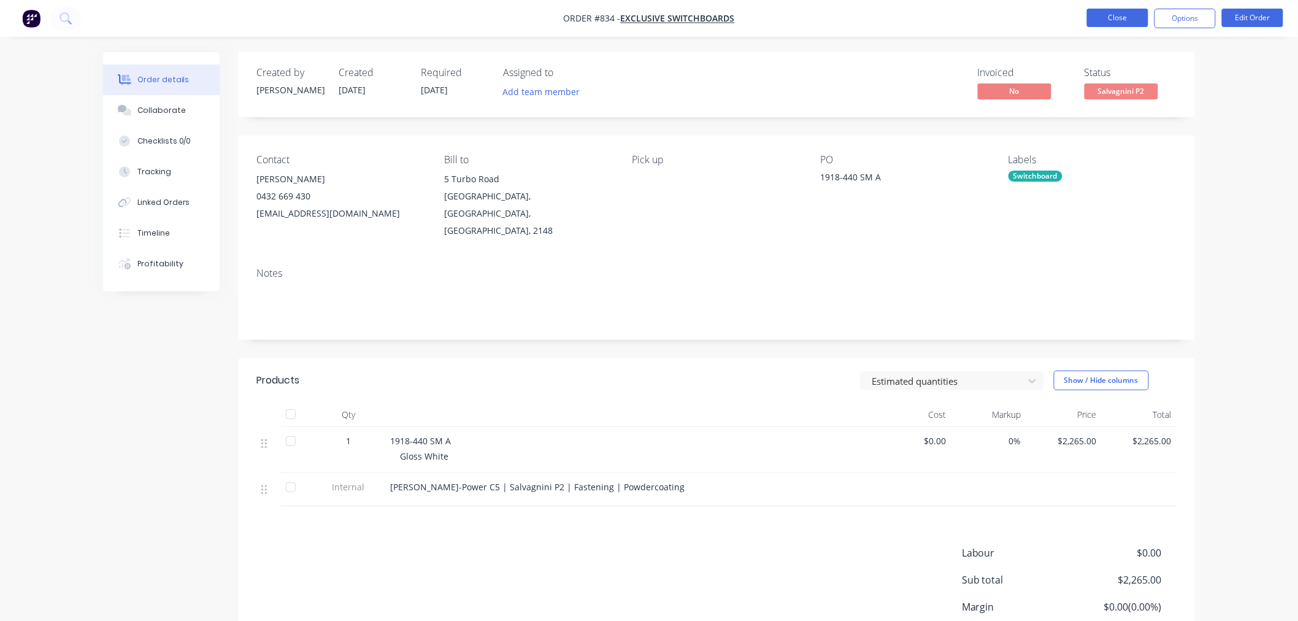
click at [1110, 23] on button "Close" at bounding box center [1117, 18] width 61 height 18
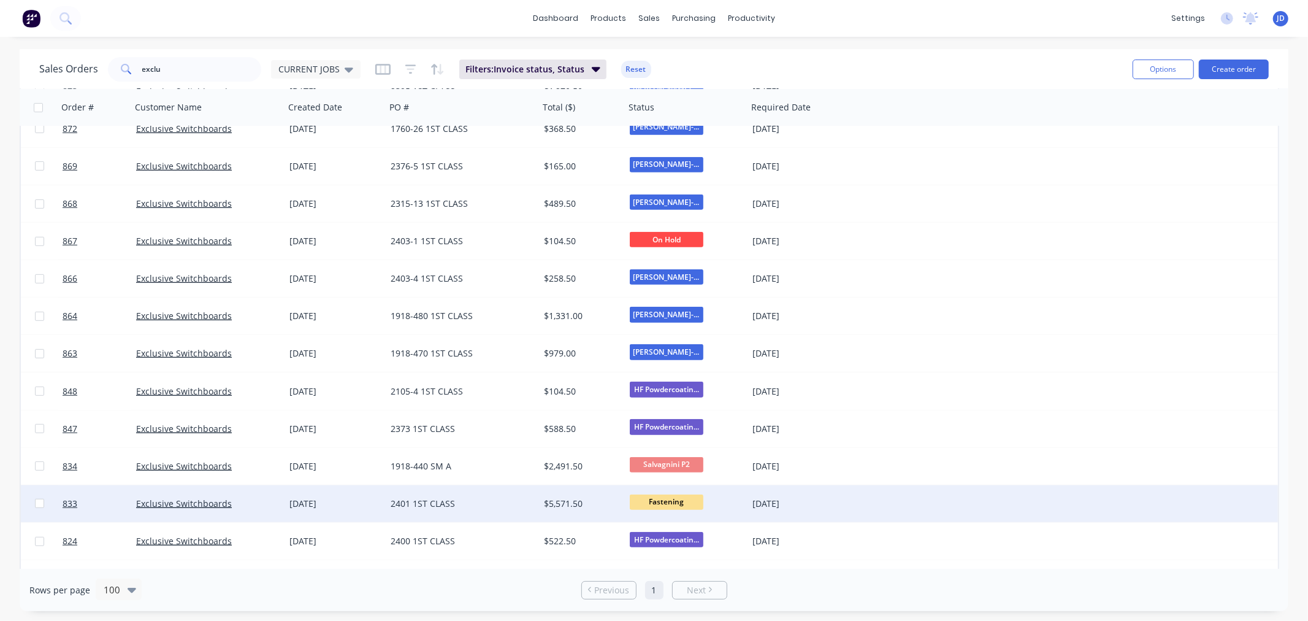
scroll to position [756, 0]
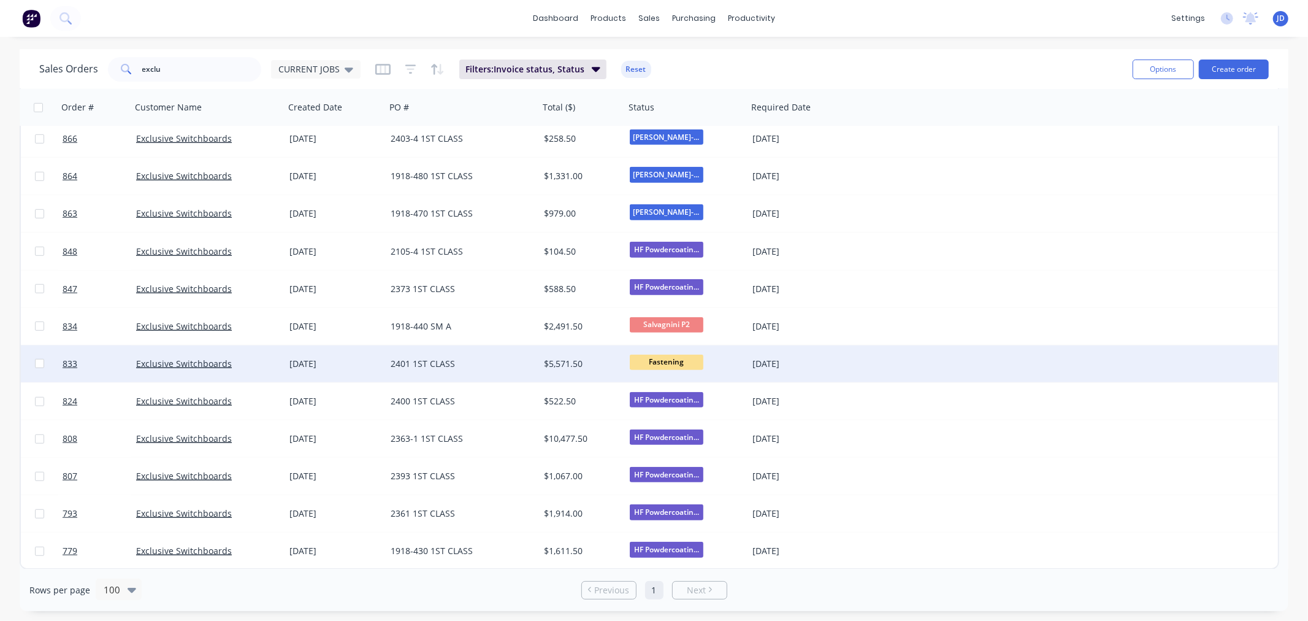
click at [513, 364] on div "2401 1ST CLASS" at bounding box center [459, 364] width 136 height 12
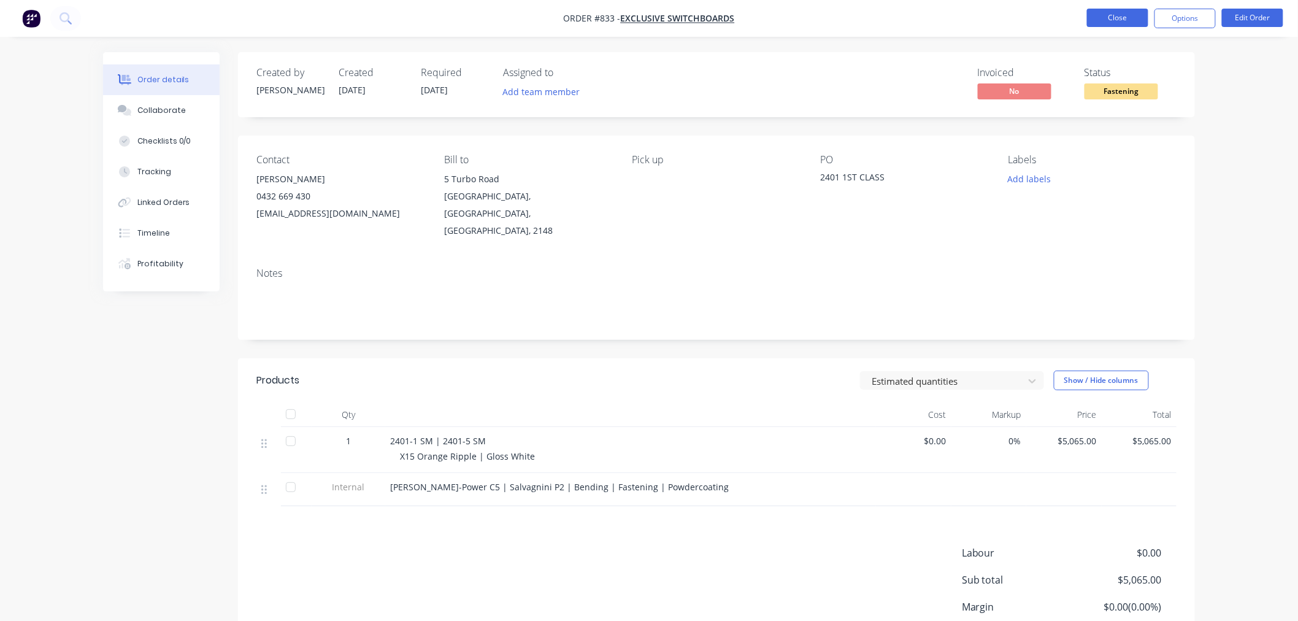
click at [1115, 15] on button "Close" at bounding box center [1117, 18] width 61 height 18
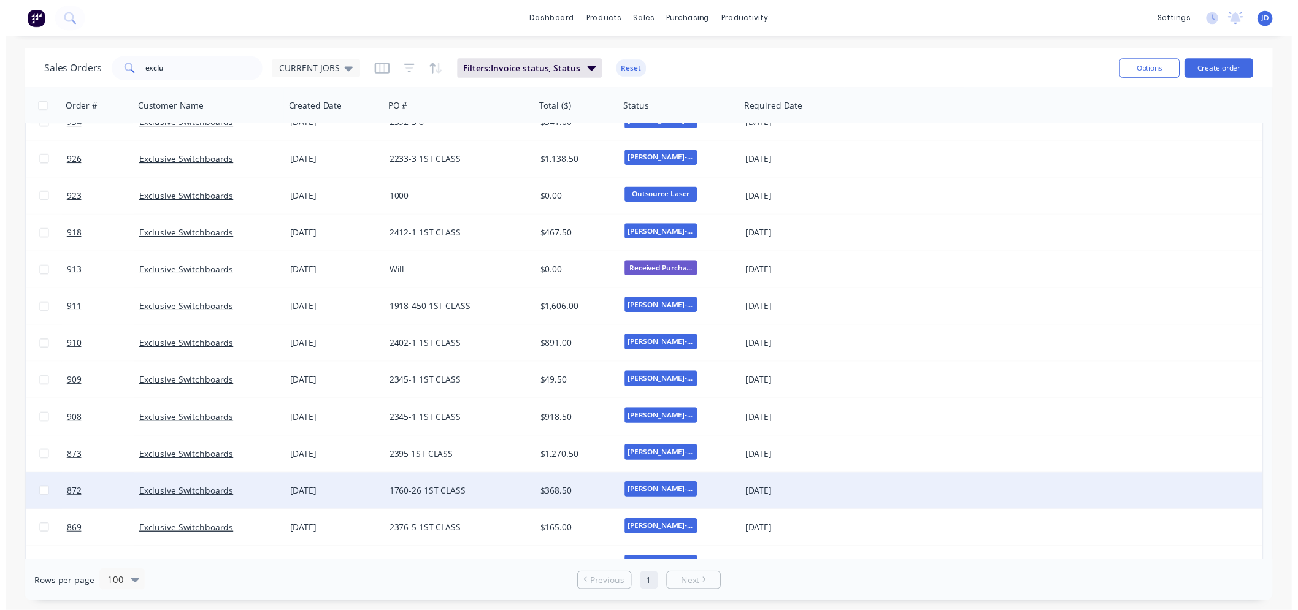
scroll to position [272, 0]
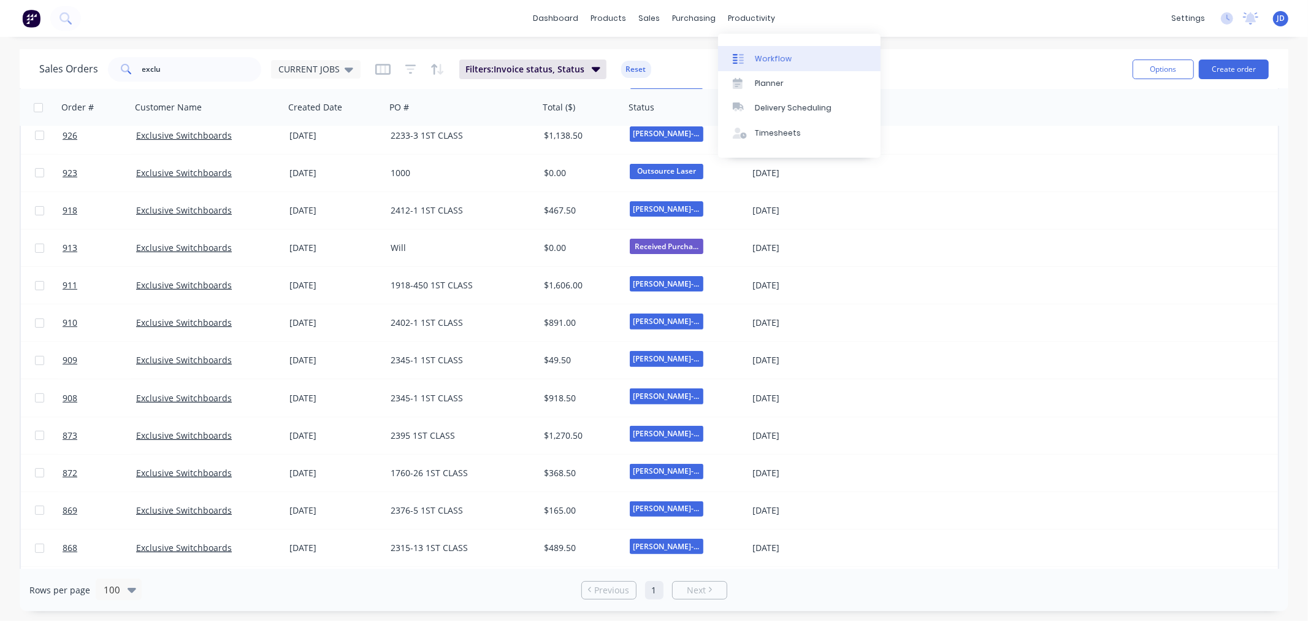
click at [748, 53] on div at bounding box center [742, 58] width 18 height 11
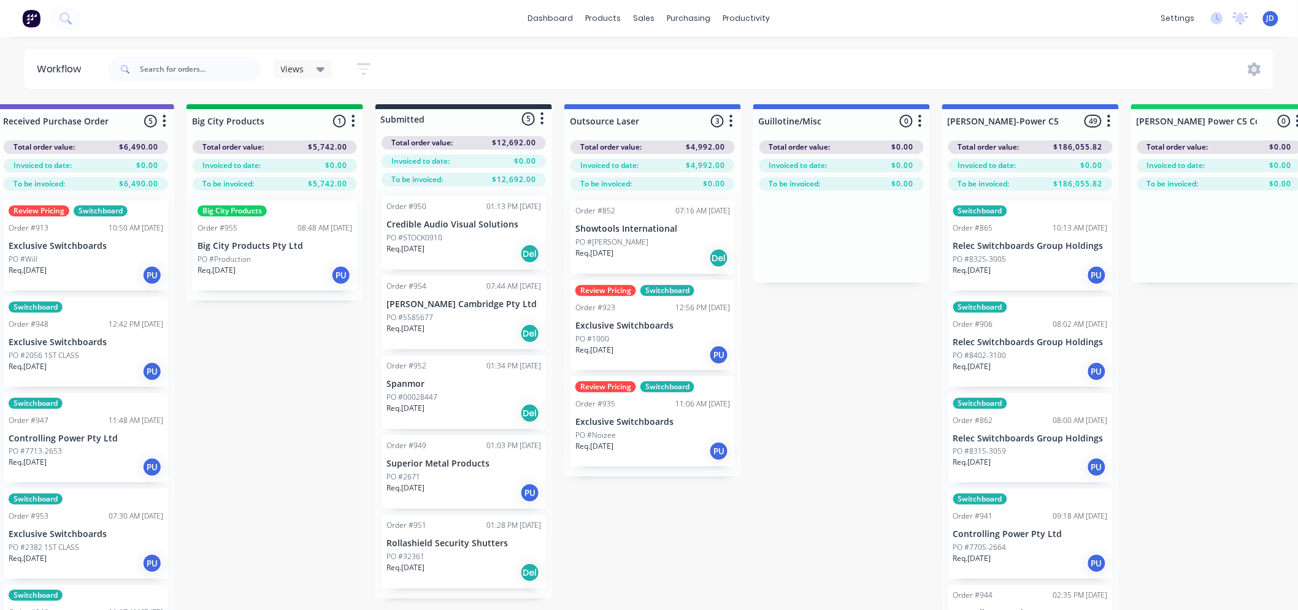
scroll to position [0, 335]
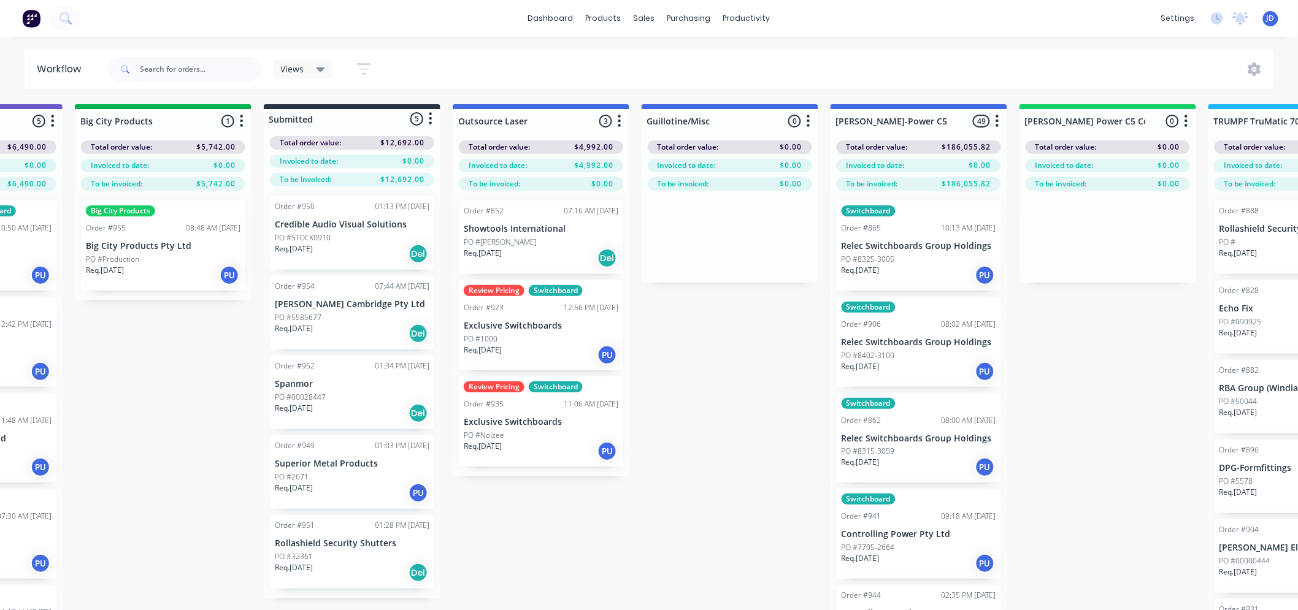
drag, startPoint x: 486, startPoint y: 374, endPoint x: 499, endPoint y: 279, distance: 95.9
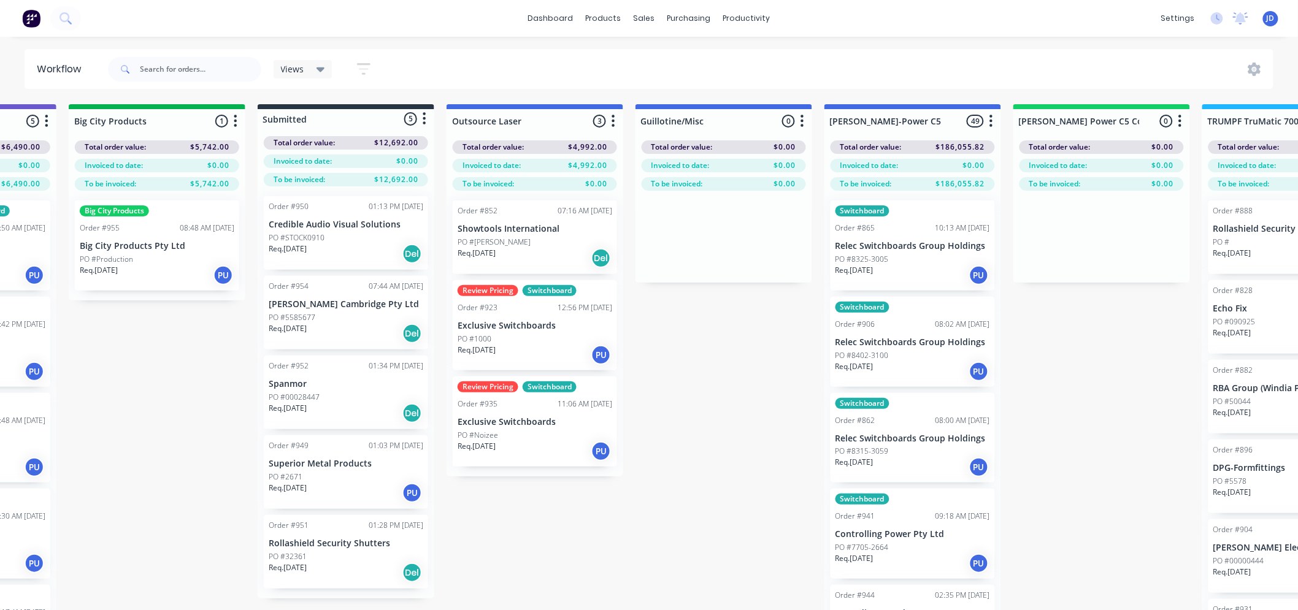
click at [333, 240] on div "PO #STOCK0910" at bounding box center [346, 237] width 155 height 11
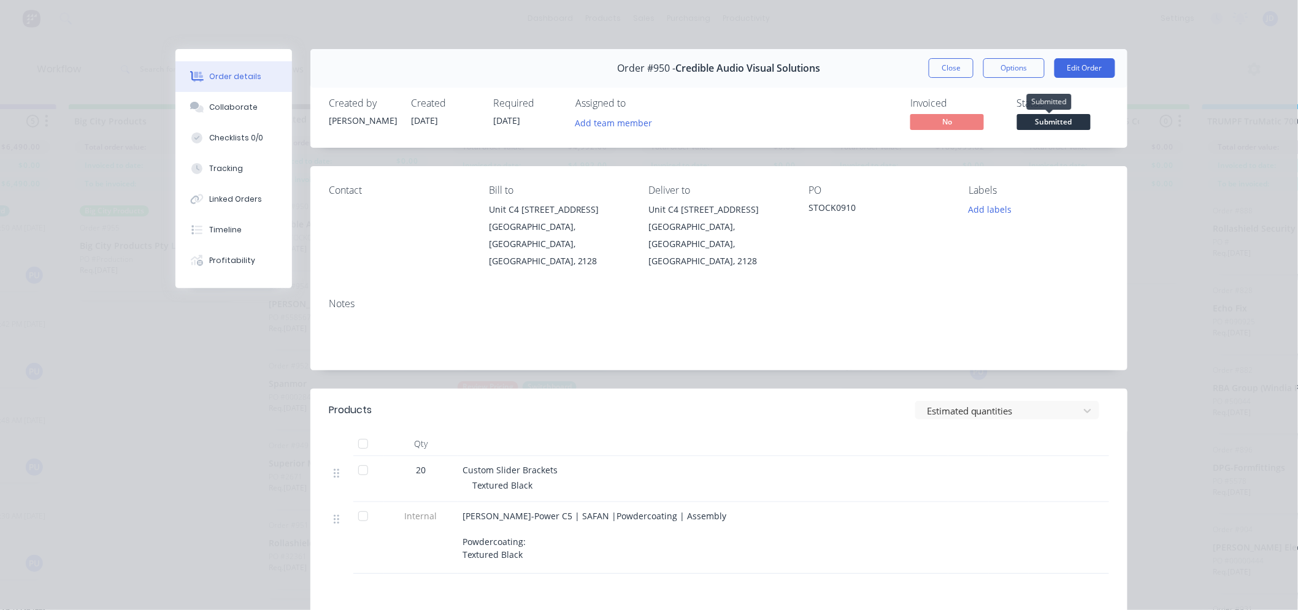
click at [1043, 129] on span "Submitted" at bounding box center [1054, 121] width 74 height 15
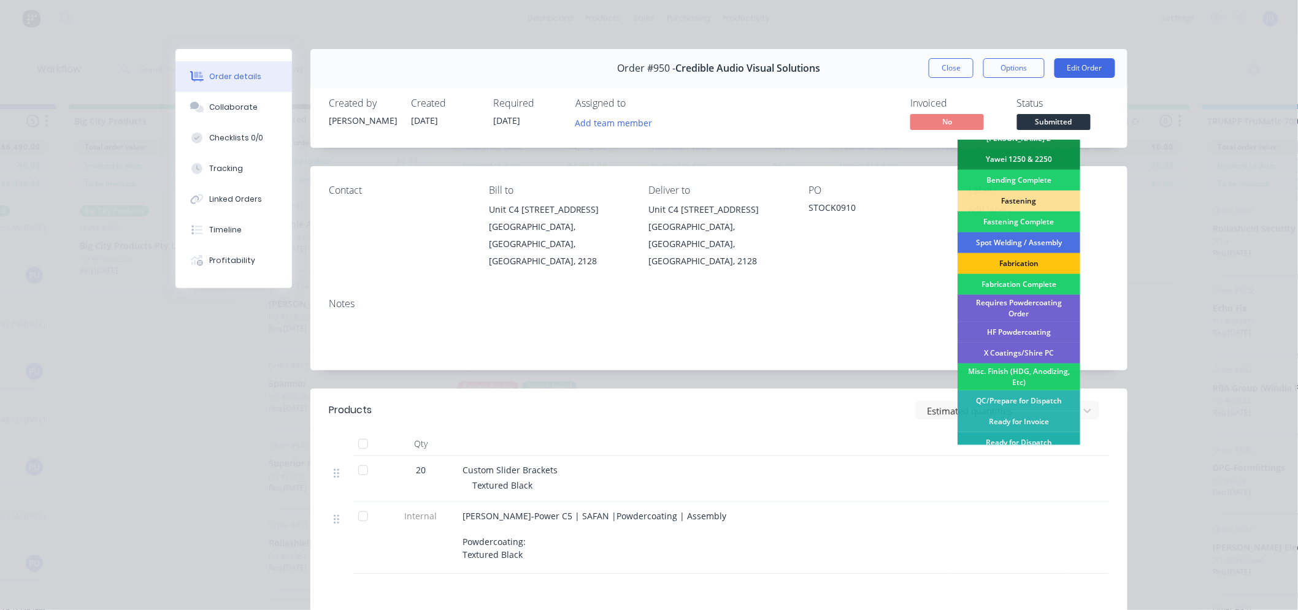
scroll to position [331, 0]
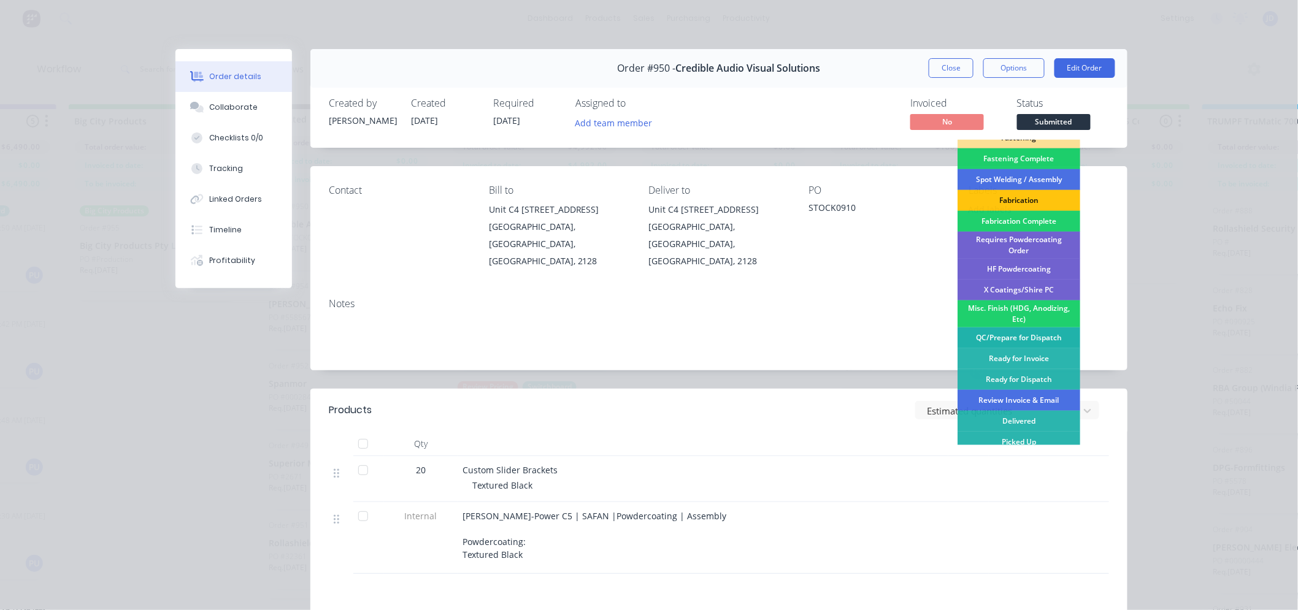
click at [1050, 328] on div "QC/Prepare for Dispatch" at bounding box center [1018, 337] width 123 height 21
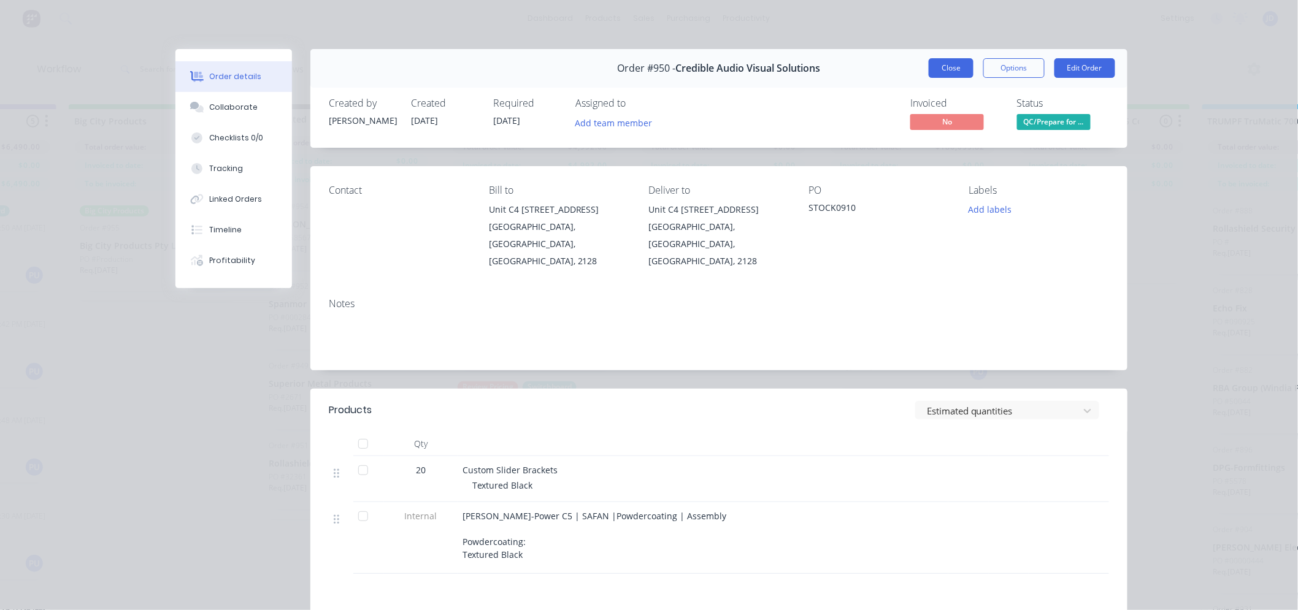
click at [944, 71] on button "Close" at bounding box center [950, 68] width 45 height 20
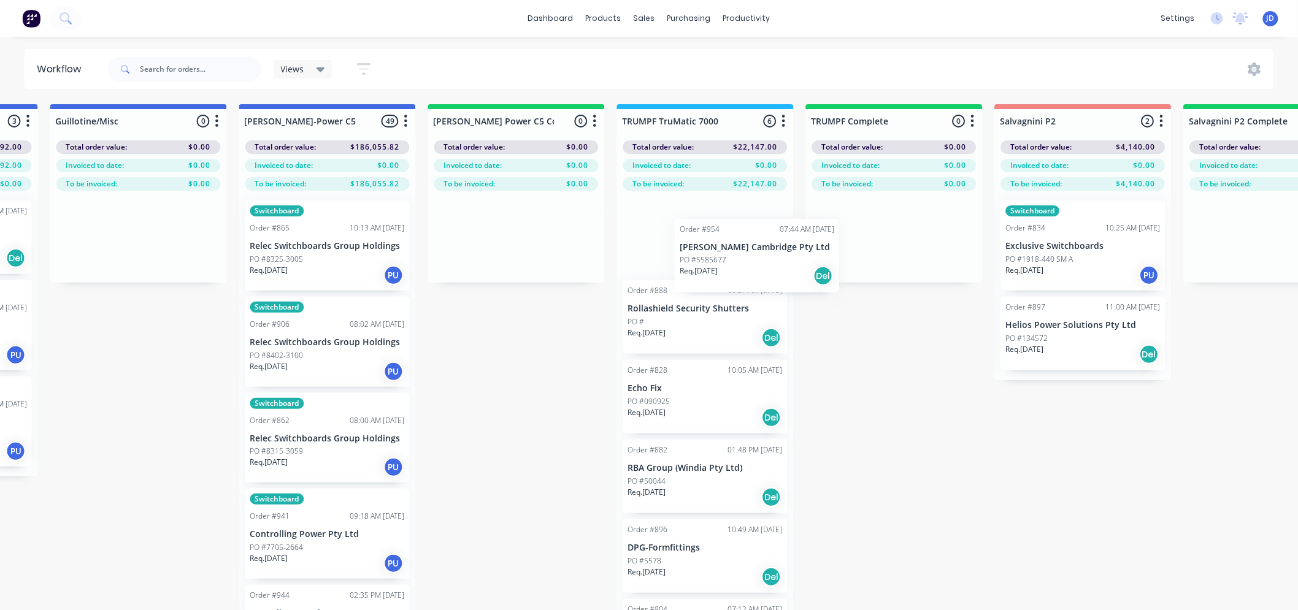
drag, startPoint x: 327, startPoint y: 236, endPoint x: 655, endPoint y: 233, distance: 328.1
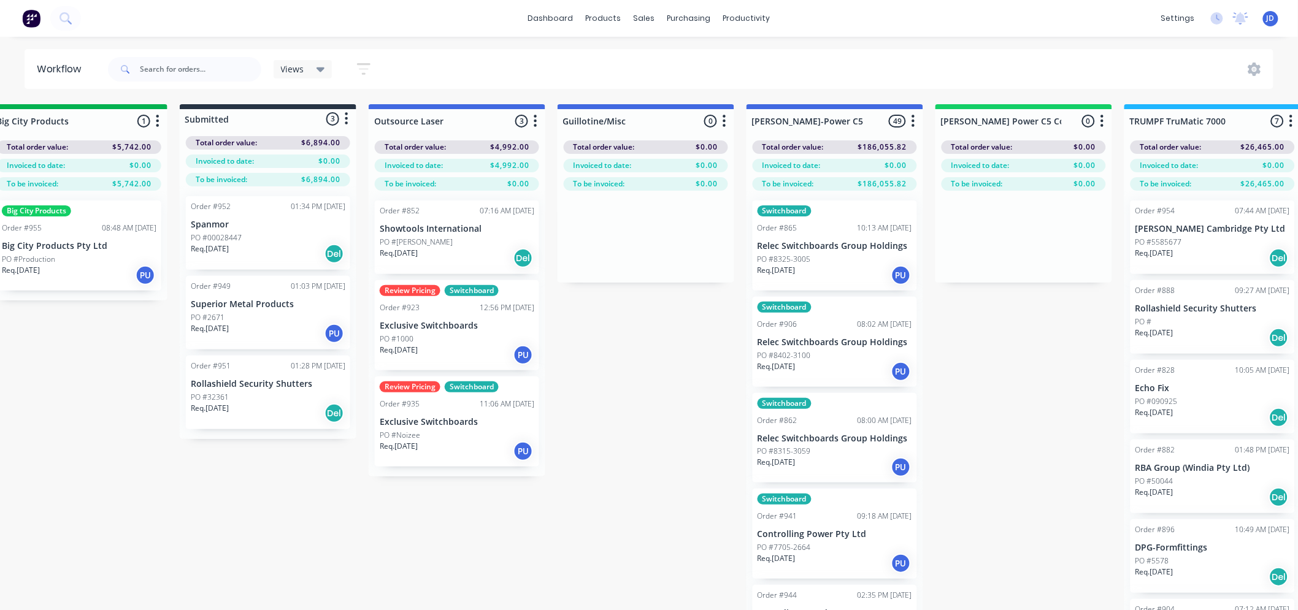
drag, startPoint x: 535, startPoint y: 369, endPoint x: 415, endPoint y: 353, distance: 121.2
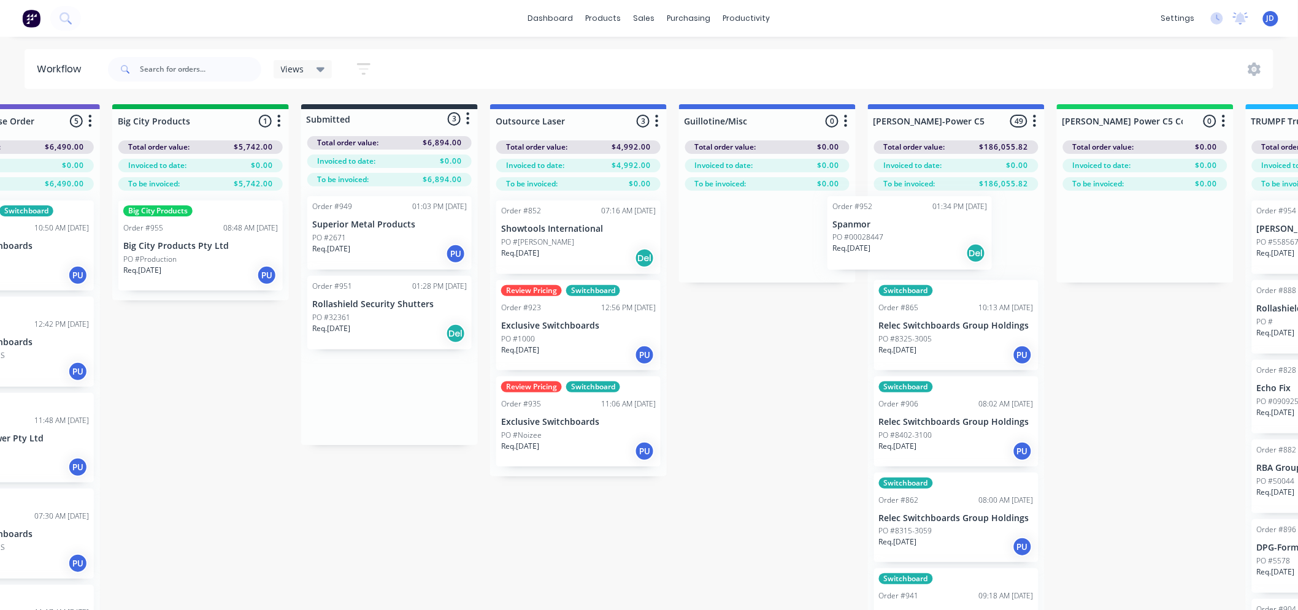
drag, startPoint x: 351, startPoint y: 240, endPoint x: 882, endPoint y: 240, distance: 530.4
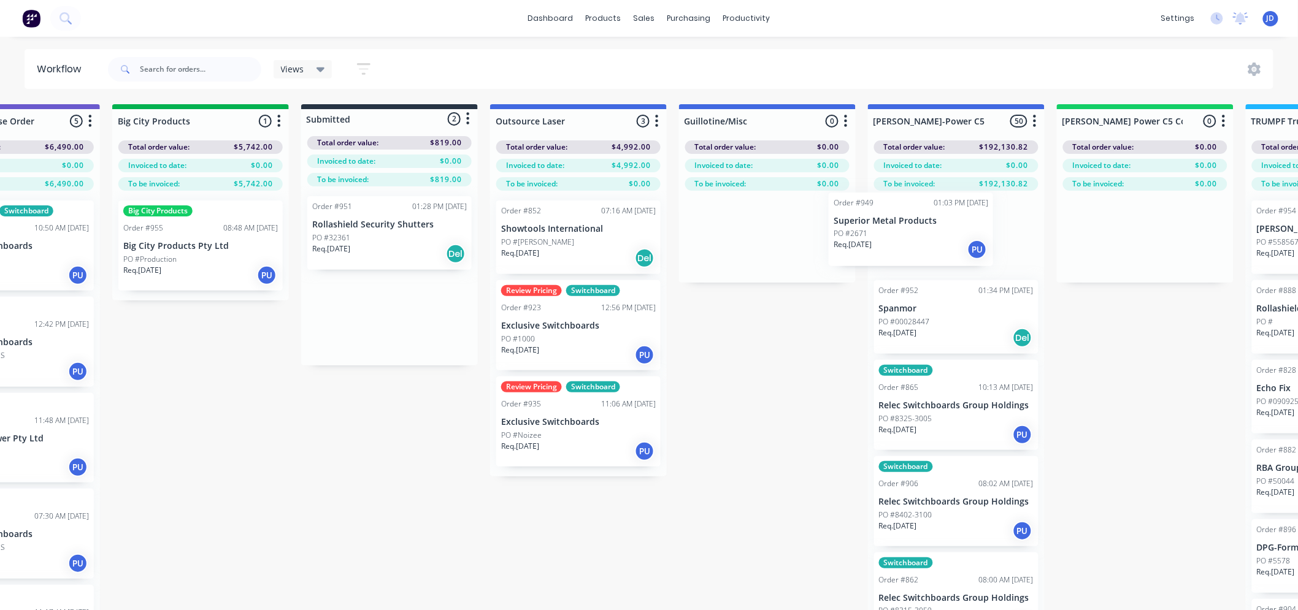
drag, startPoint x: 470, startPoint y: 243, endPoint x: 941, endPoint y: 244, distance: 471.6
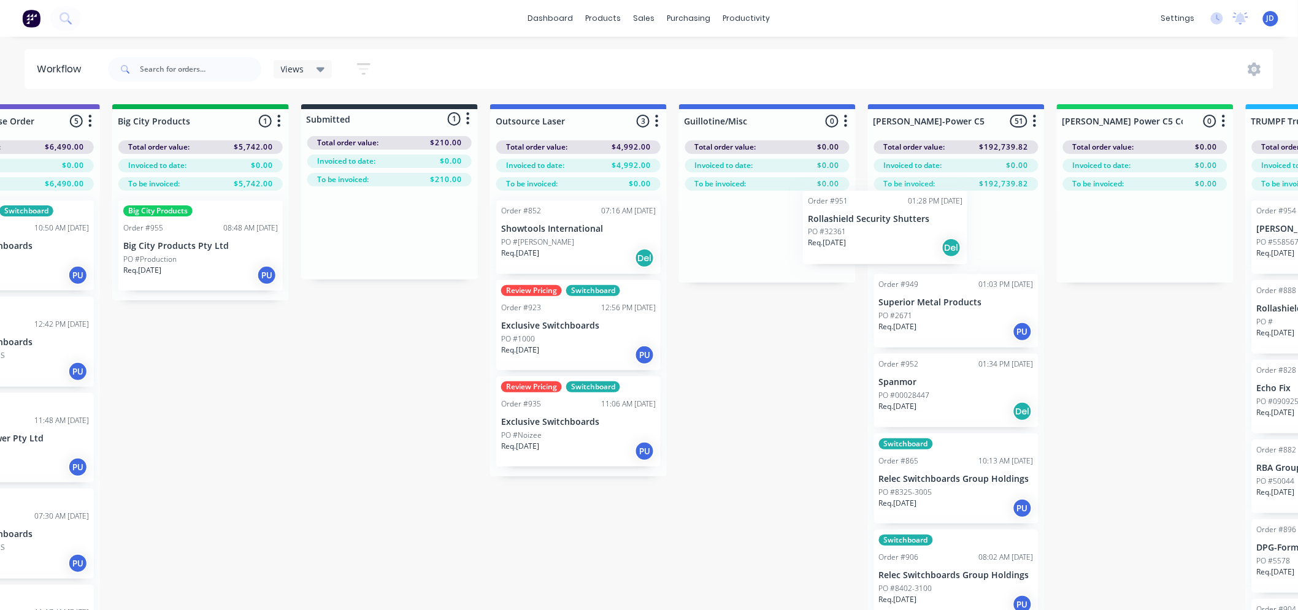
drag, startPoint x: 467, startPoint y: 243, endPoint x: 901, endPoint y: 255, distance: 435.0
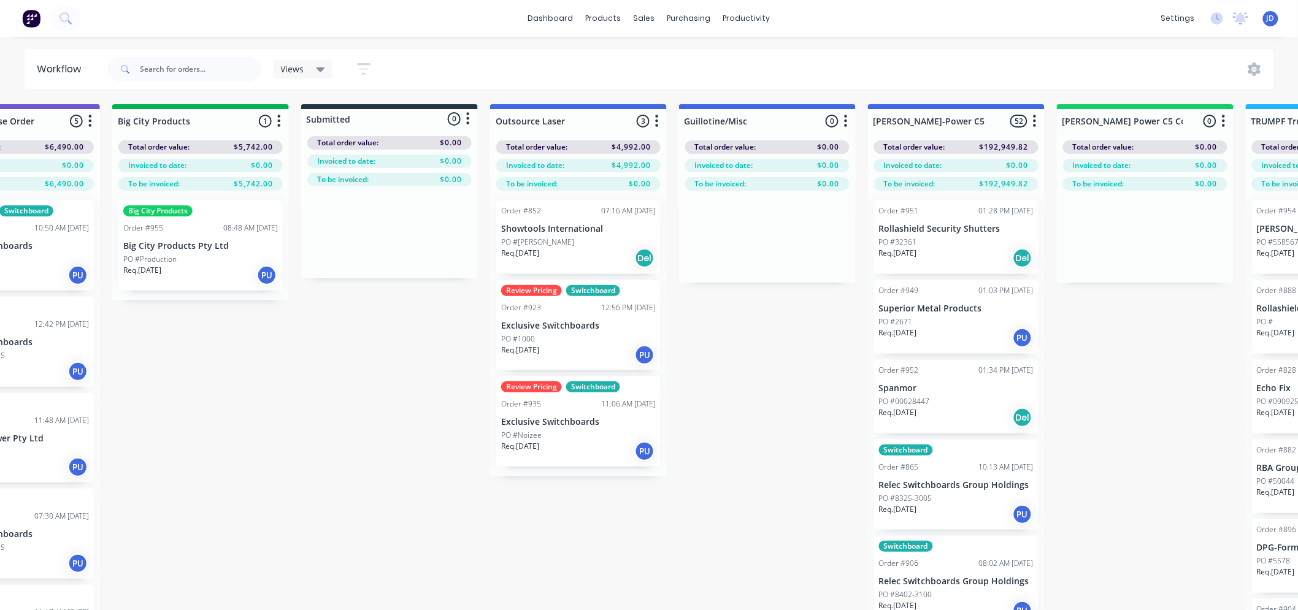
click at [969, 262] on div "Req. [DATE] Del" at bounding box center [956, 258] width 155 height 21
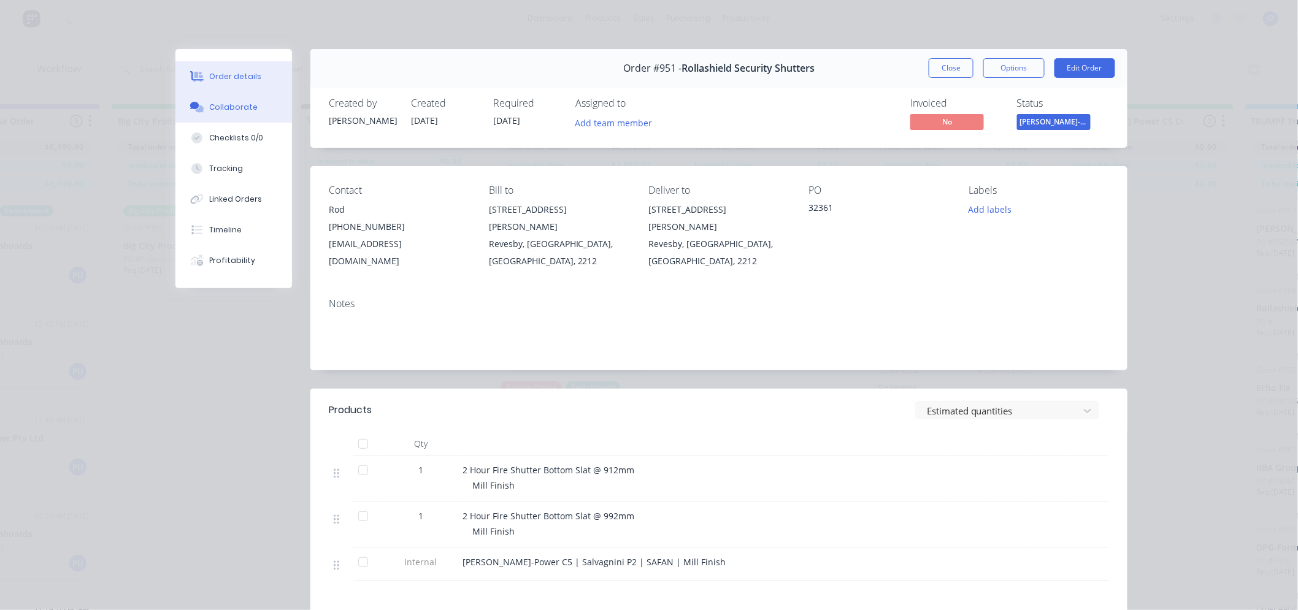
click at [220, 110] on div "Collaborate" at bounding box center [234, 107] width 48 height 11
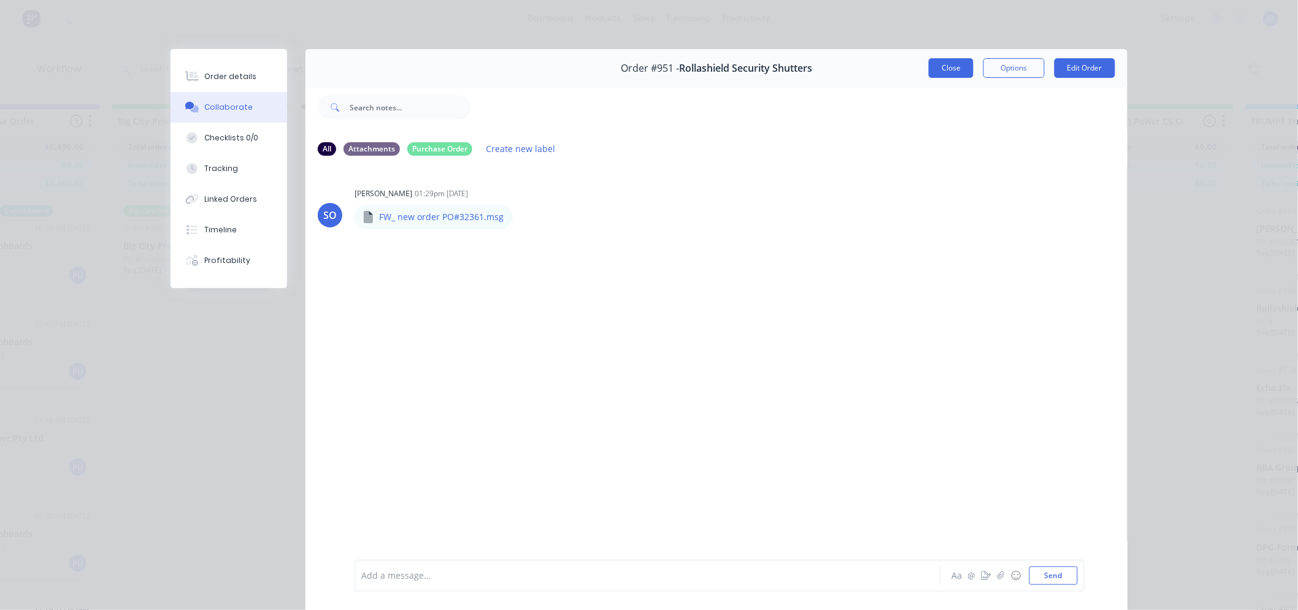
click at [941, 71] on button "Close" at bounding box center [950, 68] width 45 height 20
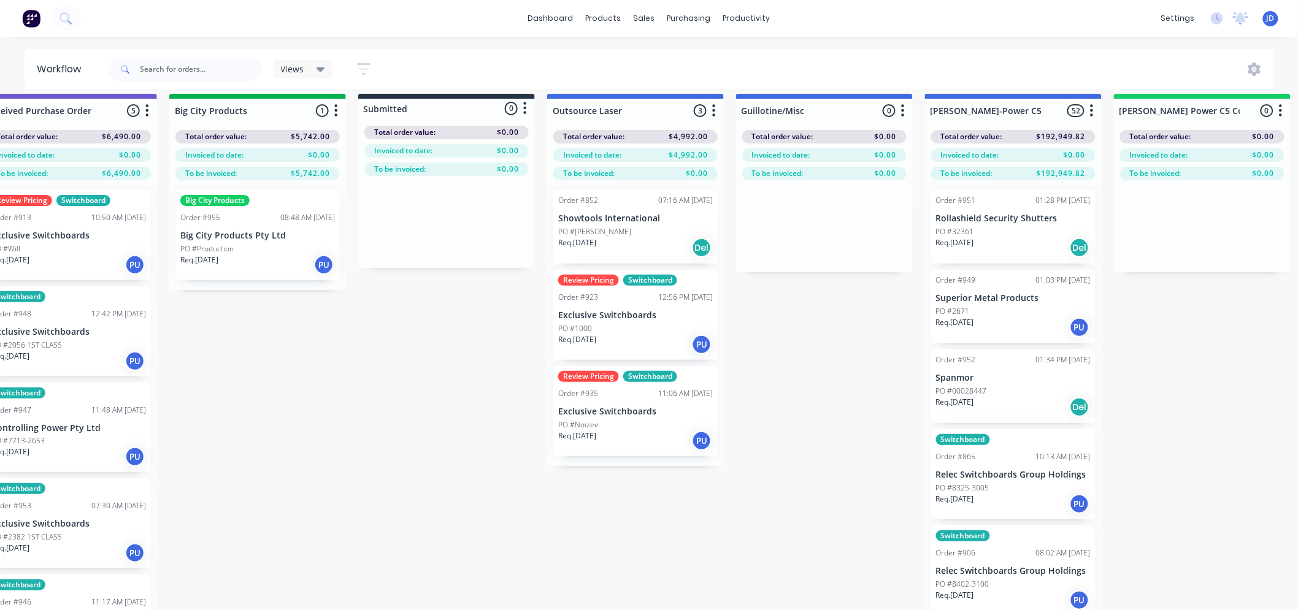
drag, startPoint x: 169, startPoint y: 420, endPoint x: 34, endPoint y: 431, distance: 136.0
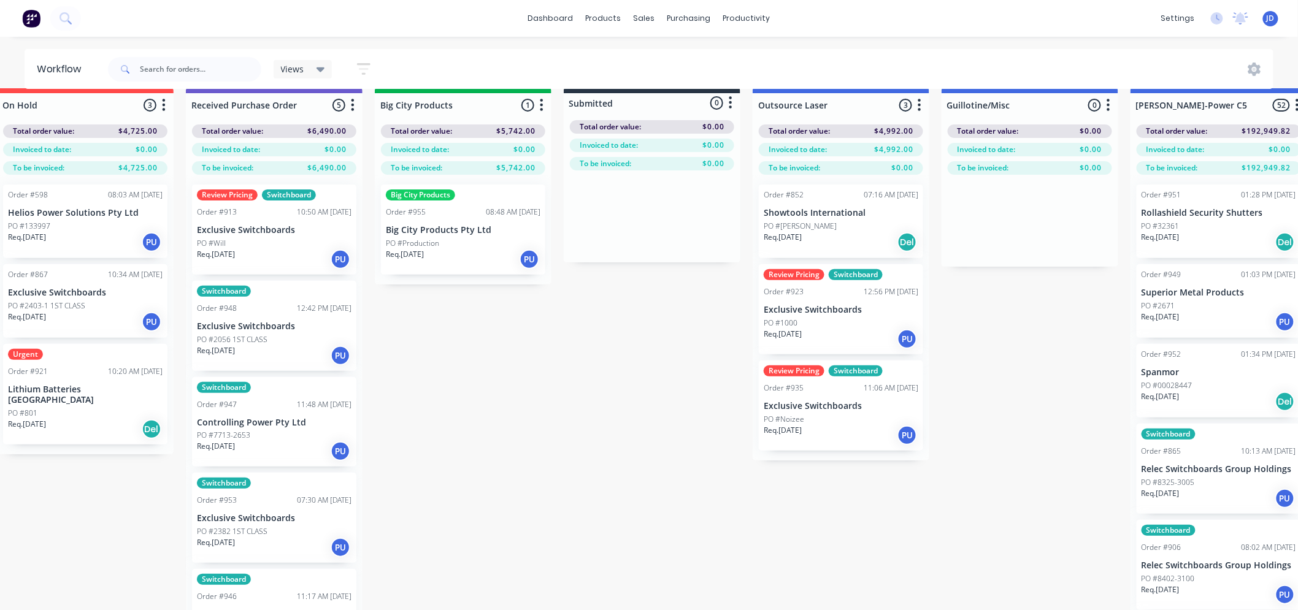
drag, startPoint x: 418, startPoint y: 519, endPoint x: 383, endPoint y: 499, distance: 40.7
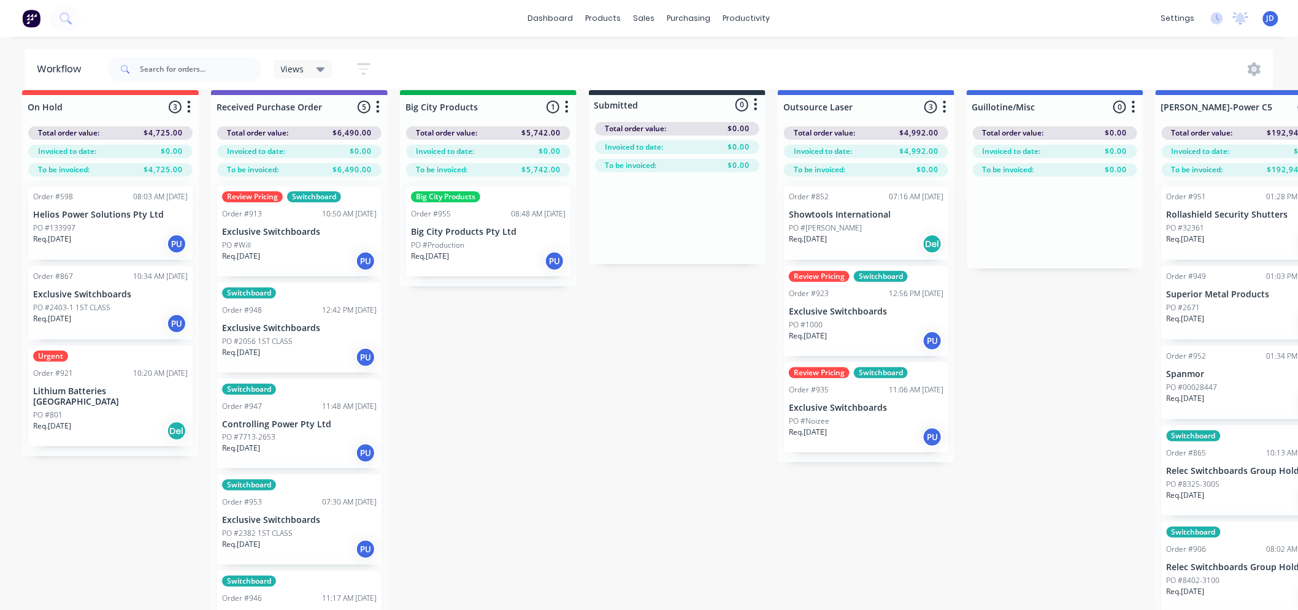
scroll to position [14, 92]
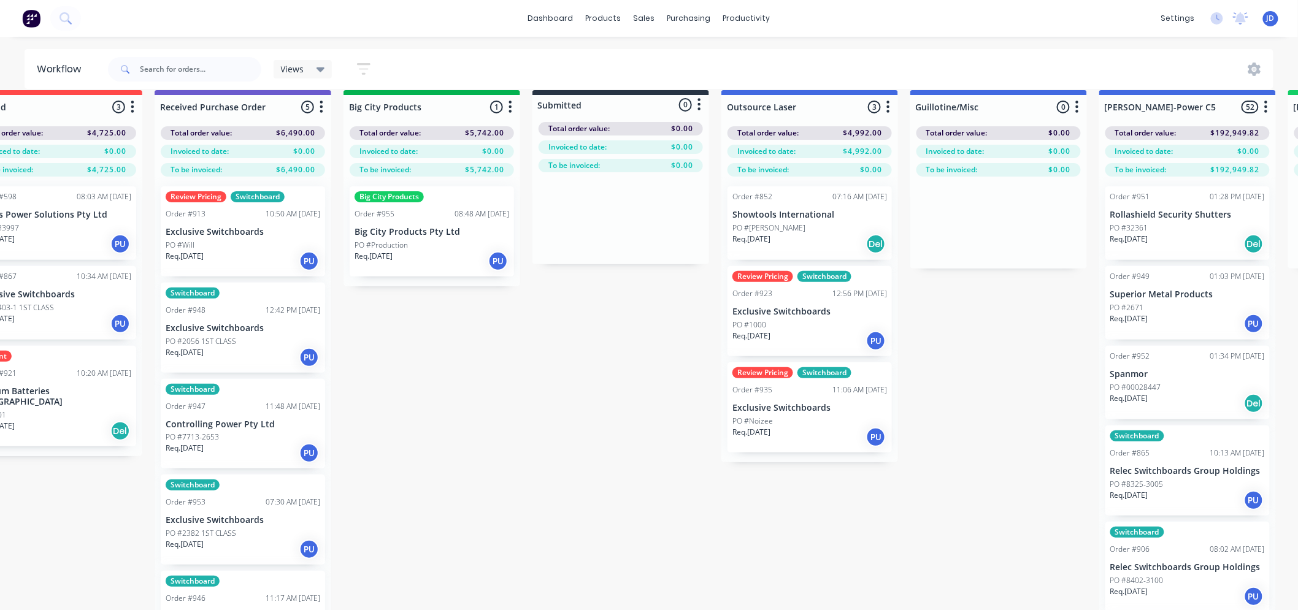
drag, startPoint x: 605, startPoint y: 394, endPoint x: 653, endPoint y: 381, distance: 49.7
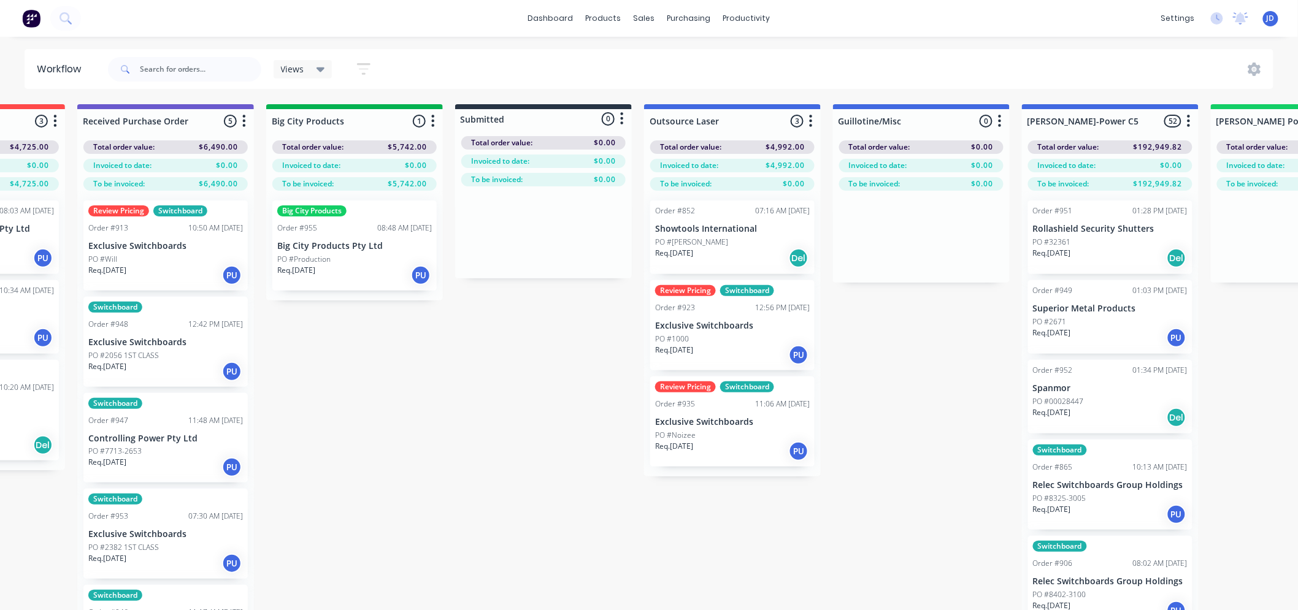
drag, startPoint x: 513, startPoint y: 440, endPoint x: 572, endPoint y: 397, distance: 73.2
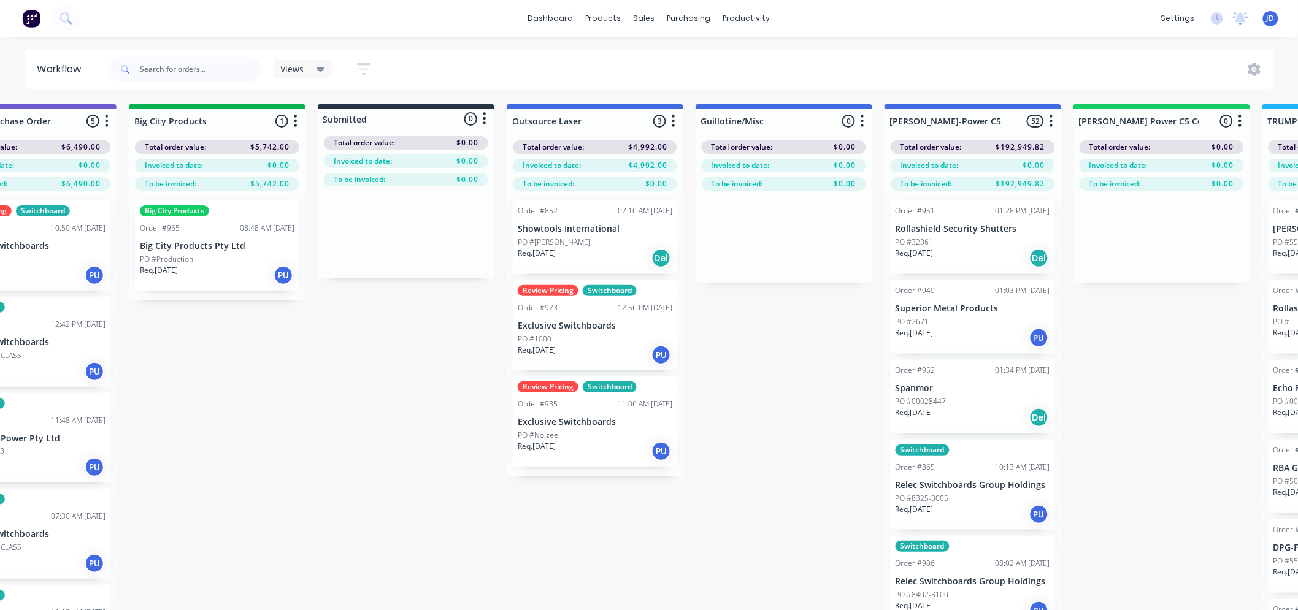
drag, startPoint x: 462, startPoint y: 440, endPoint x: 500, endPoint y: 431, distance: 38.5
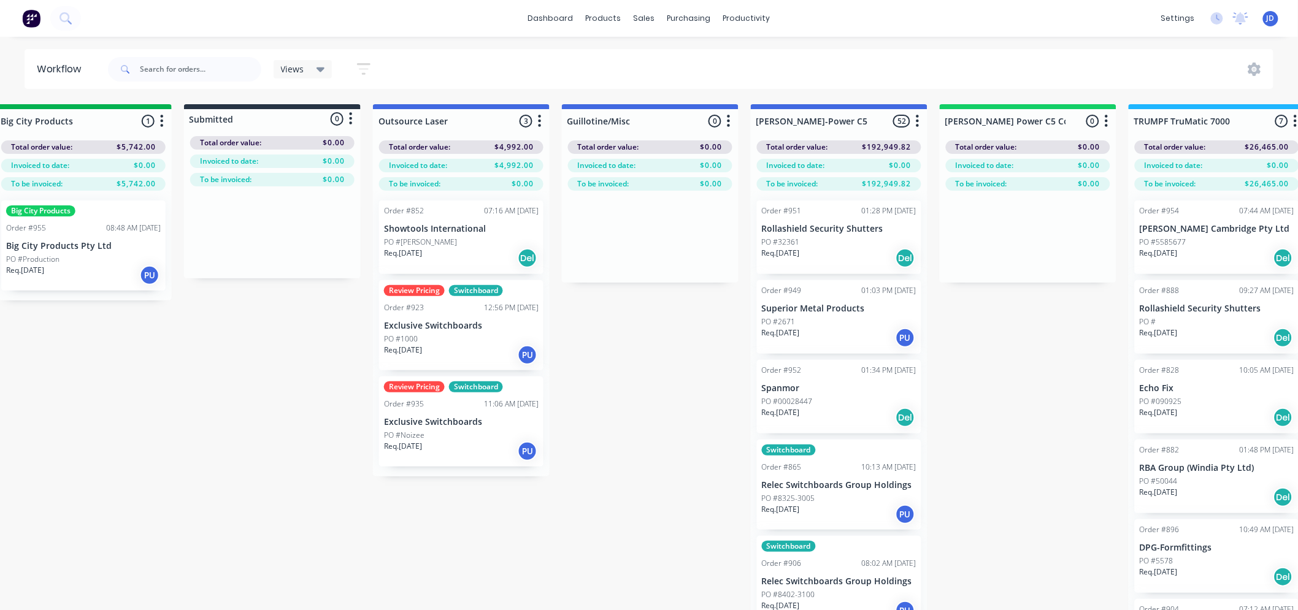
drag, startPoint x: 379, startPoint y: 476, endPoint x: 418, endPoint y: 449, distance: 47.3
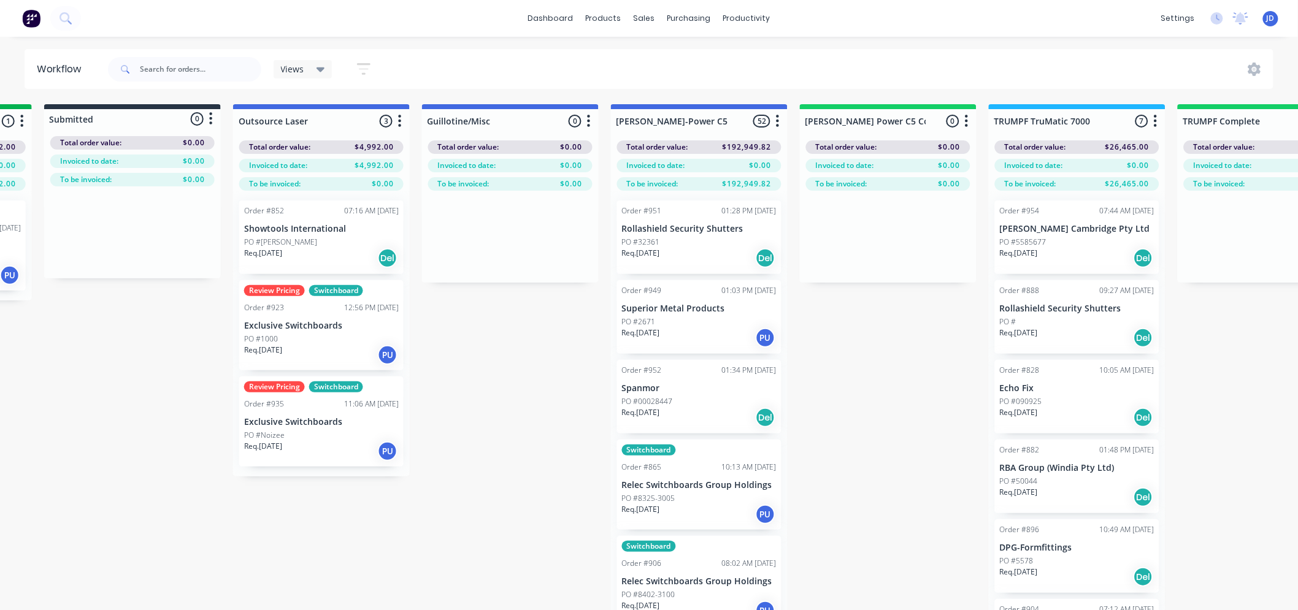
drag, startPoint x: 289, startPoint y: 537, endPoint x: 395, endPoint y: 473, distance: 122.9
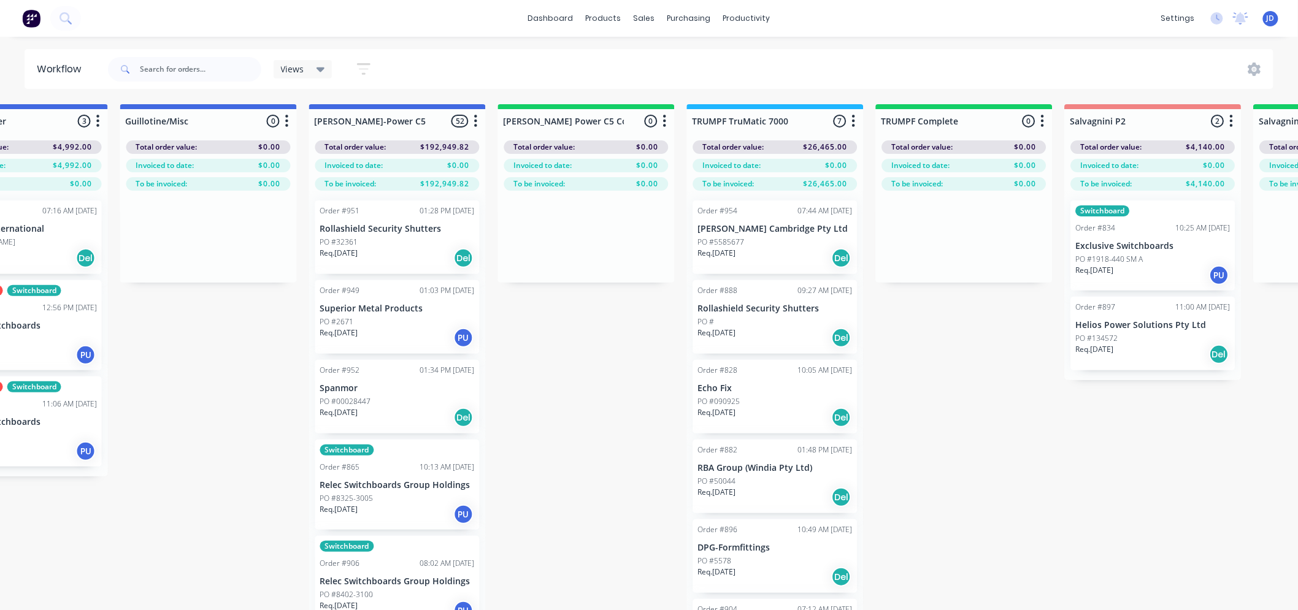
drag, startPoint x: 253, startPoint y: 358, endPoint x: 186, endPoint y: 359, distance: 66.9
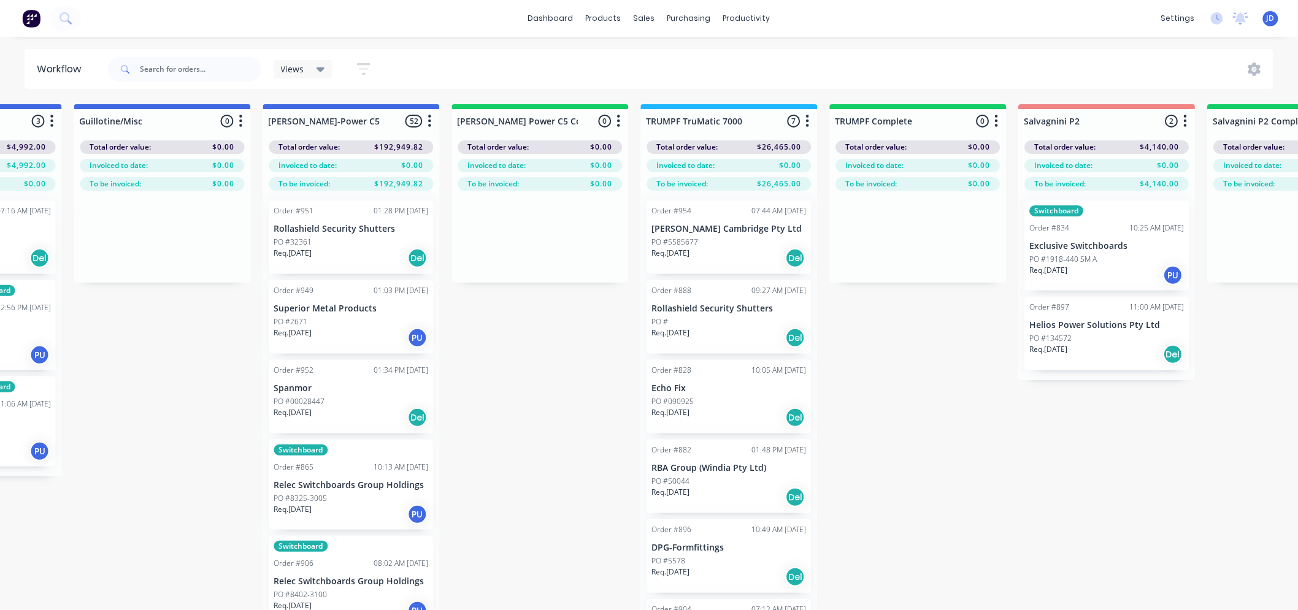
drag, startPoint x: 204, startPoint y: 511, endPoint x: 316, endPoint y: 475, distance: 117.5
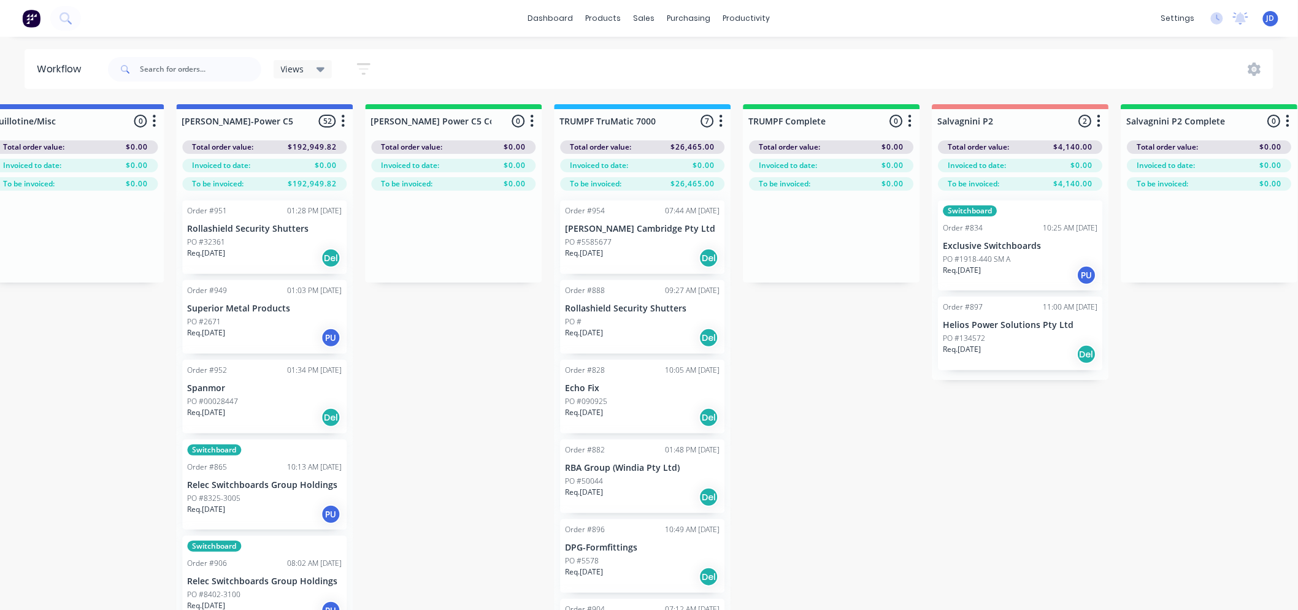
drag, startPoint x: 538, startPoint y: 481, endPoint x: 669, endPoint y: 429, distance: 141.0
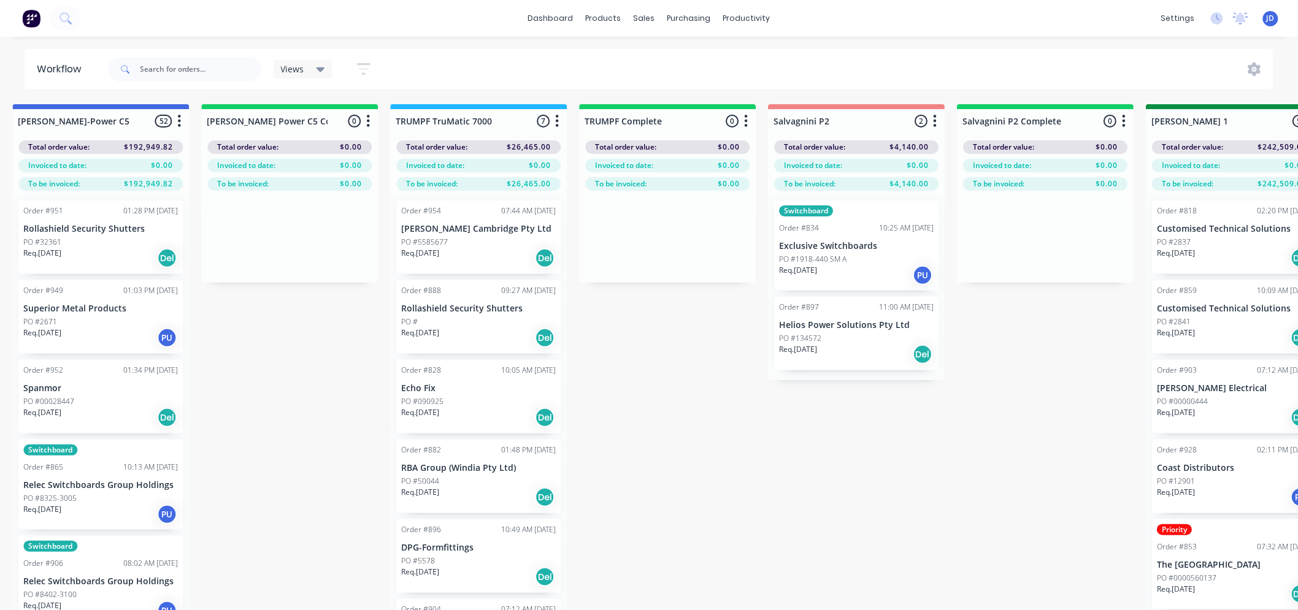
drag, startPoint x: 378, startPoint y: 495, endPoint x: 499, endPoint y: 449, distance: 129.8
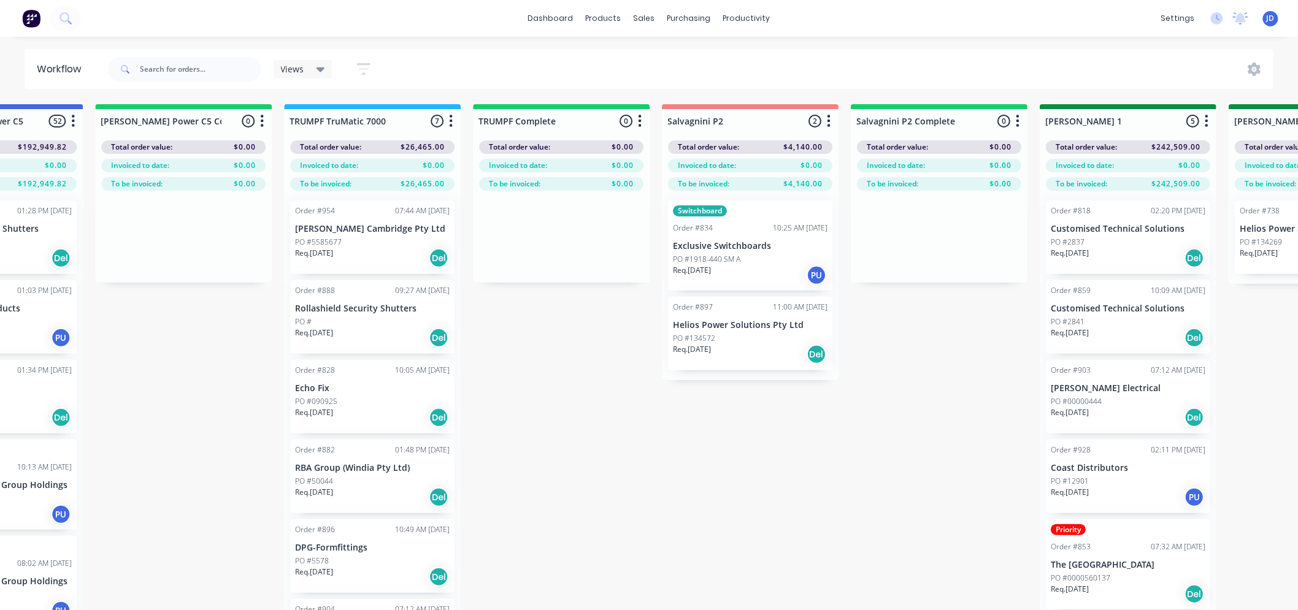
drag, startPoint x: 666, startPoint y: 495, endPoint x: 786, endPoint y: 433, distance: 135.2
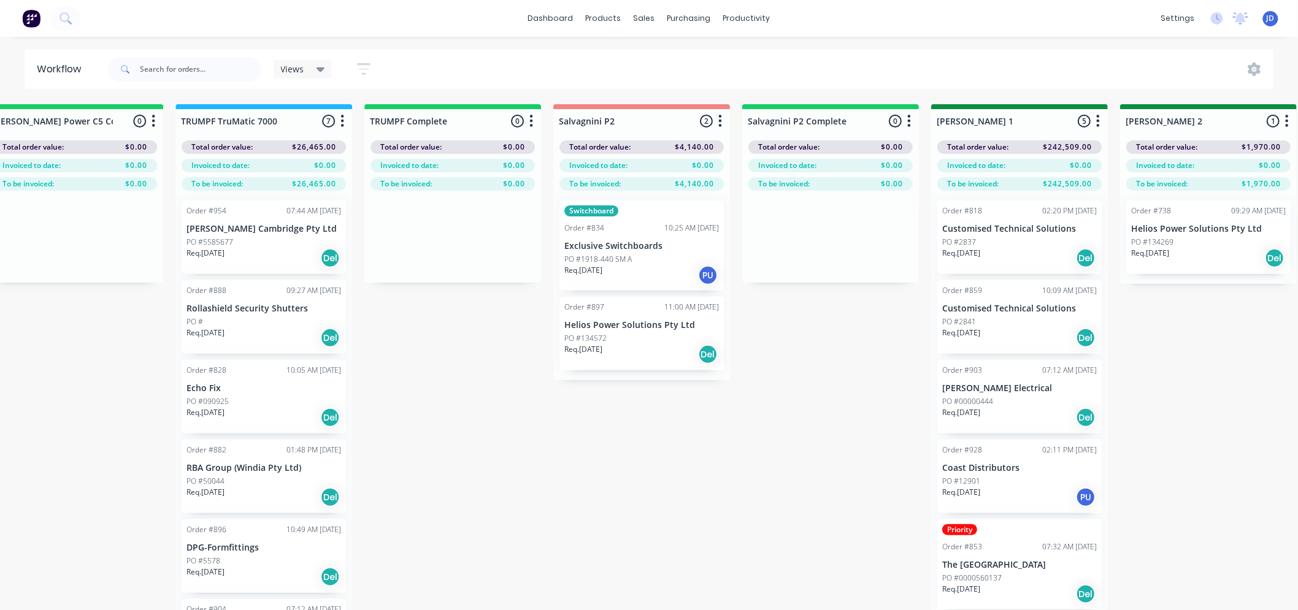
drag, startPoint x: 452, startPoint y: 535, endPoint x: 597, endPoint y: 463, distance: 161.5
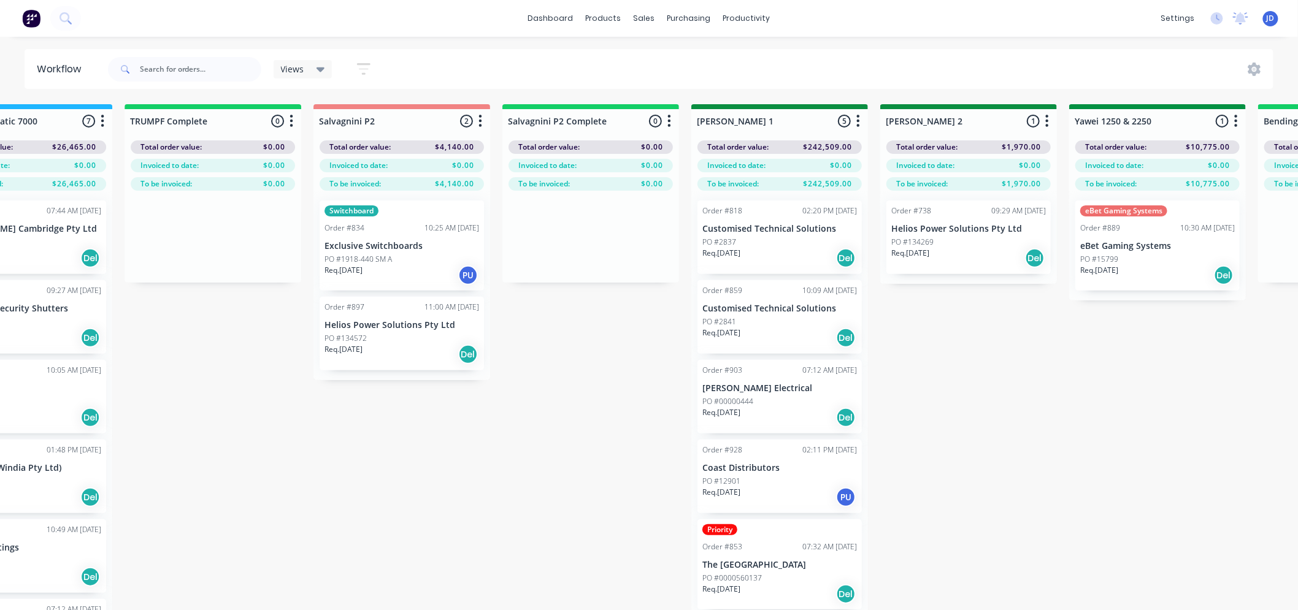
drag, startPoint x: 408, startPoint y: 522, endPoint x: 501, endPoint y: 463, distance: 110.6
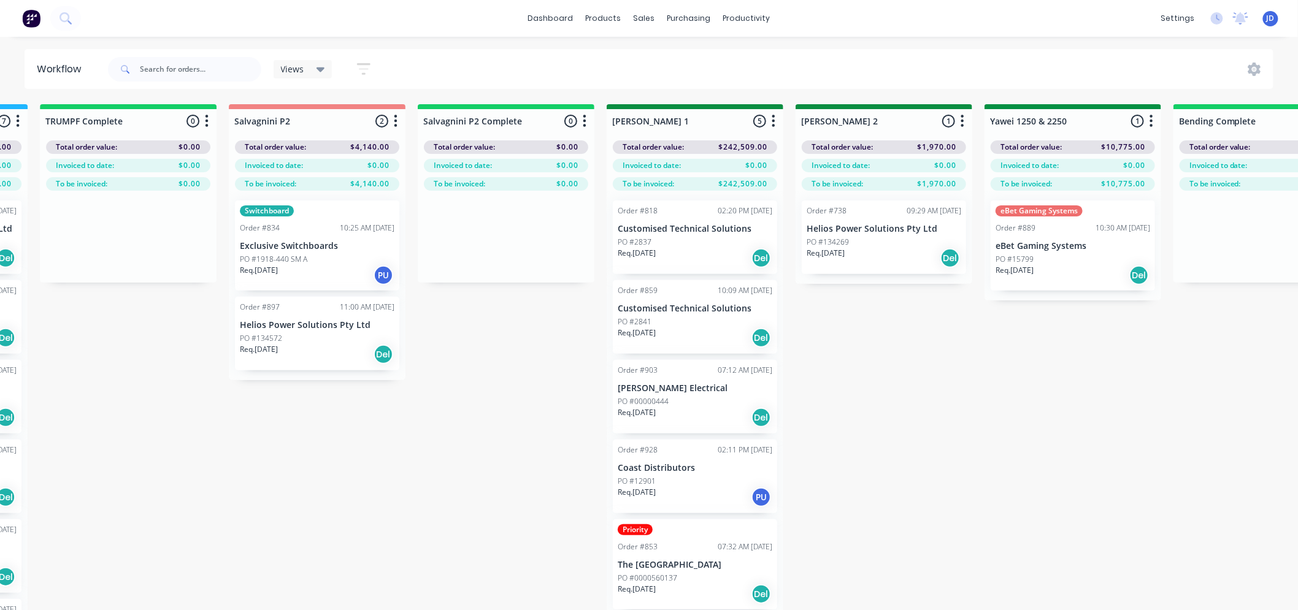
drag, startPoint x: 337, startPoint y: 475, endPoint x: 388, endPoint y: 438, distance: 63.2
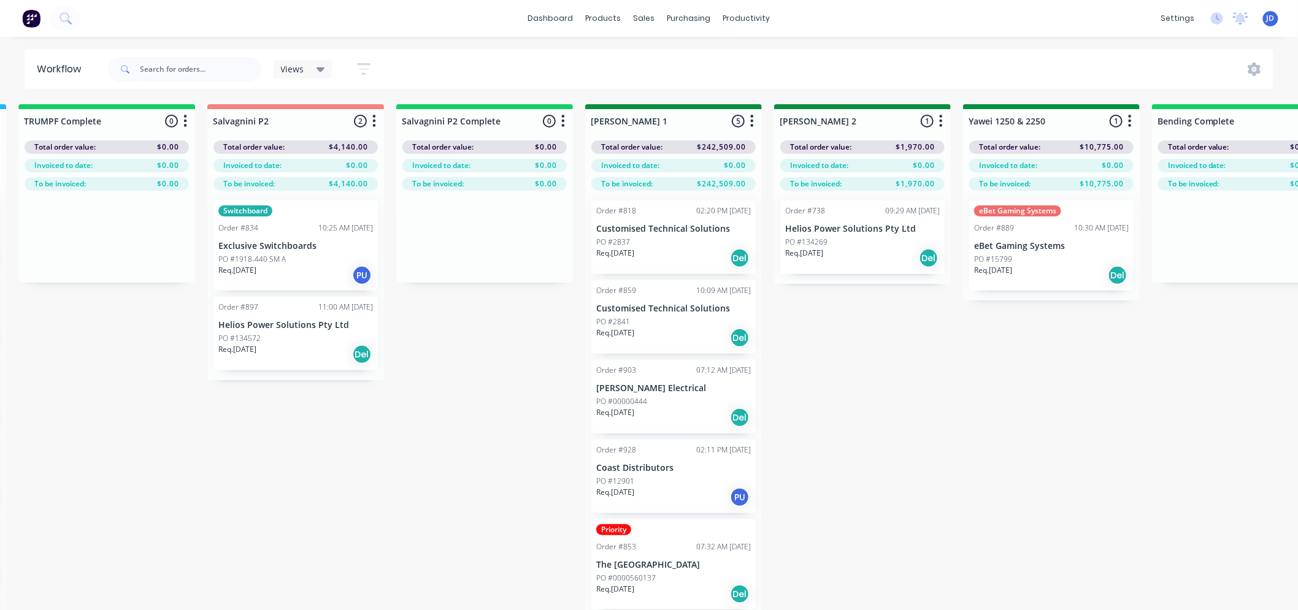
click at [382, 497] on div "On Hold 3 Status colour #FF4949 hex #FF4949 Save Cancel Notifications Email SMS…" at bounding box center [1084, 378] width 5602 height 549
click at [383, 499] on div "On Hold 3 Status colour #FF4949 hex #FF4949 Save Cancel Notifications Email SMS…" at bounding box center [1084, 378] width 5602 height 549
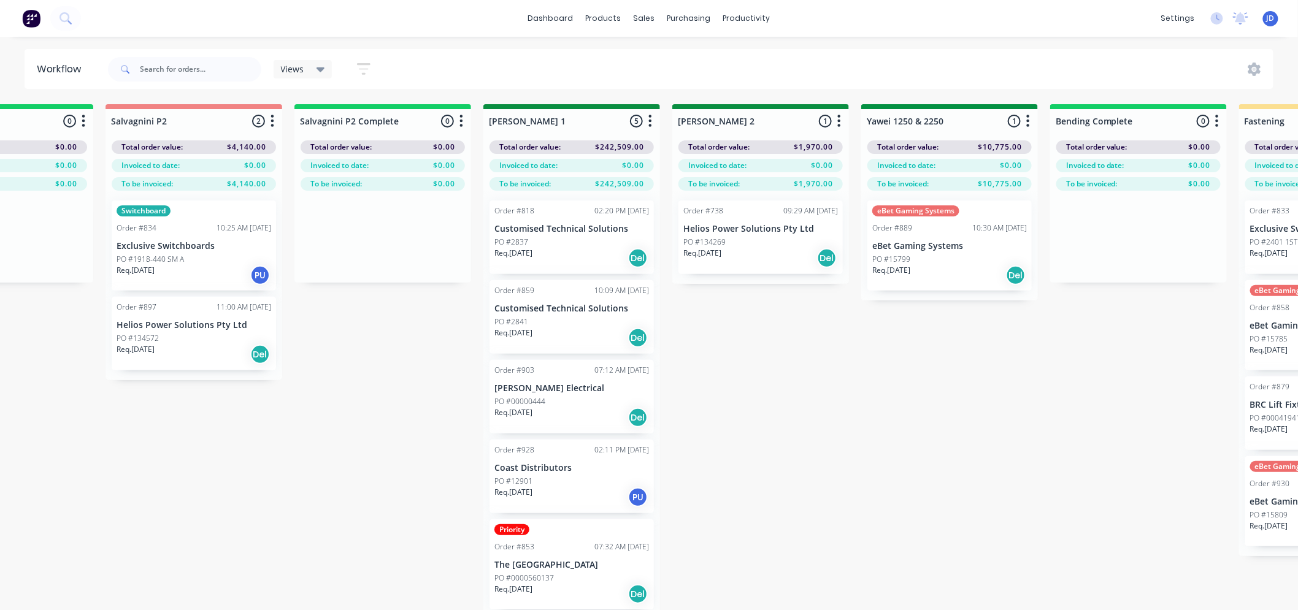
drag, startPoint x: 375, startPoint y: 504, endPoint x: 445, endPoint y: 480, distance: 74.1
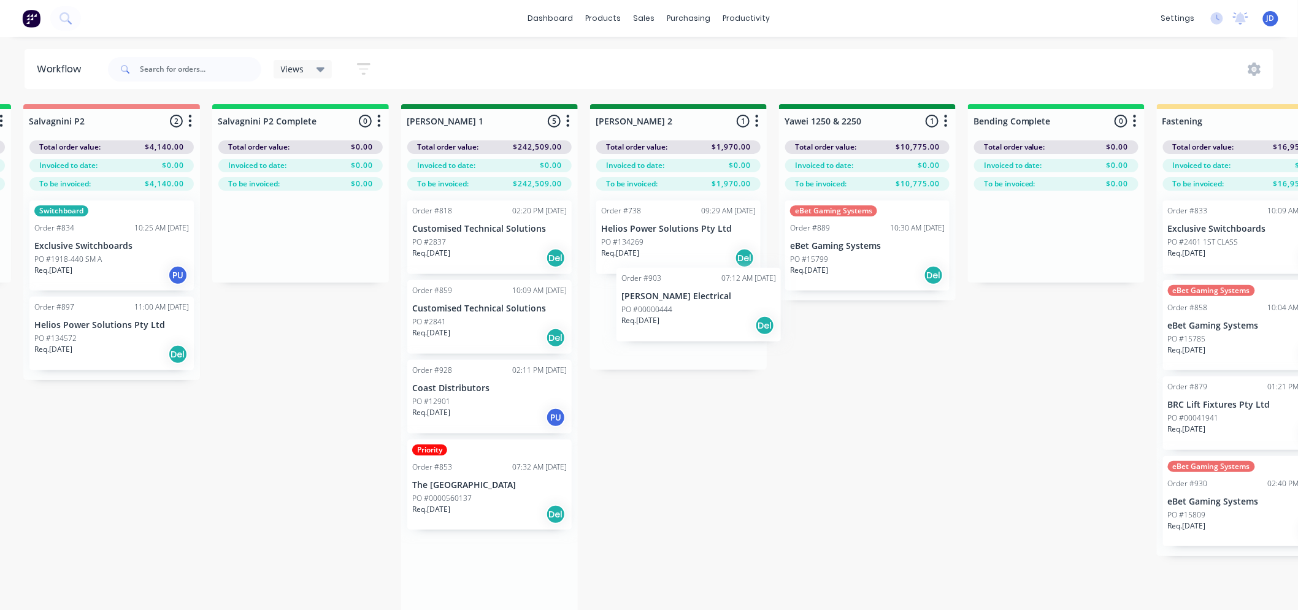
drag, startPoint x: 499, startPoint y: 400, endPoint x: 683, endPoint y: 319, distance: 200.2
click at [703, 304] on div "On Hold 3 Status colour #FF4949 hex #FF4949 Save Cancel Notifications Email SMS…" at bounding box center [900, 378] width 5602 height 549
click at [456, 322] on div "PO #2841" at bounding box center [489, 321] width 155 height 11
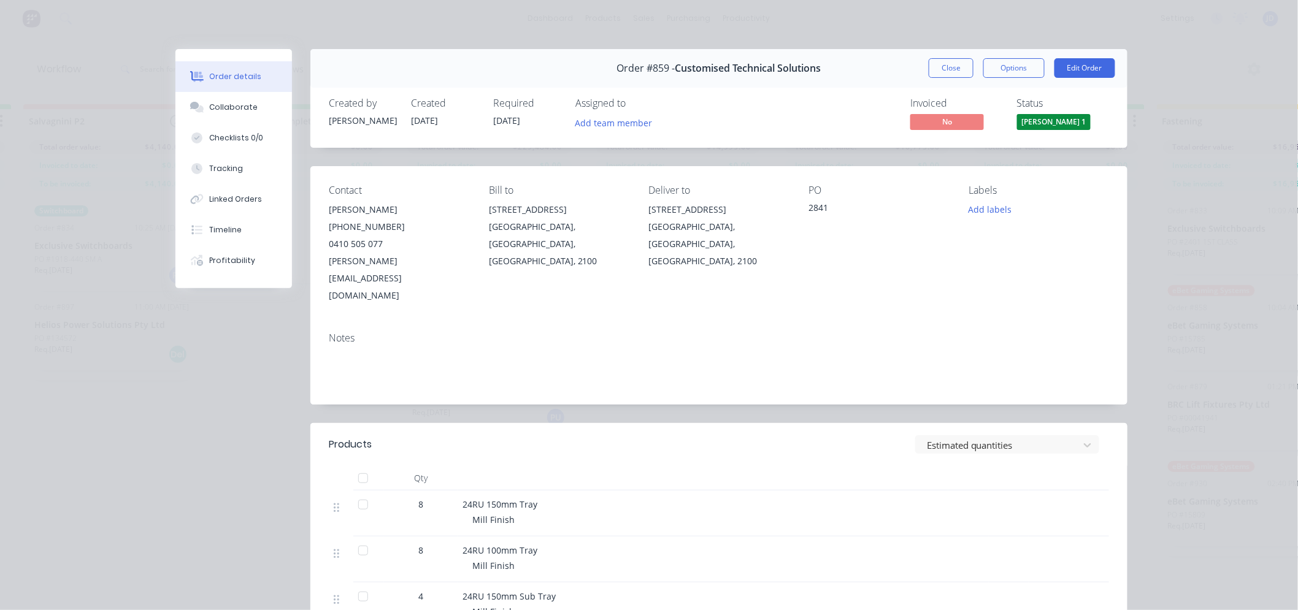
click at [920, 59] on div "Order #859 - Customised Technical Solutions Close Options Edit Order" at bounding box center [718, 68] width 817 height 39
click at [934, 64] on button "Close" at bounding box center [950, 68] width 45 height 20
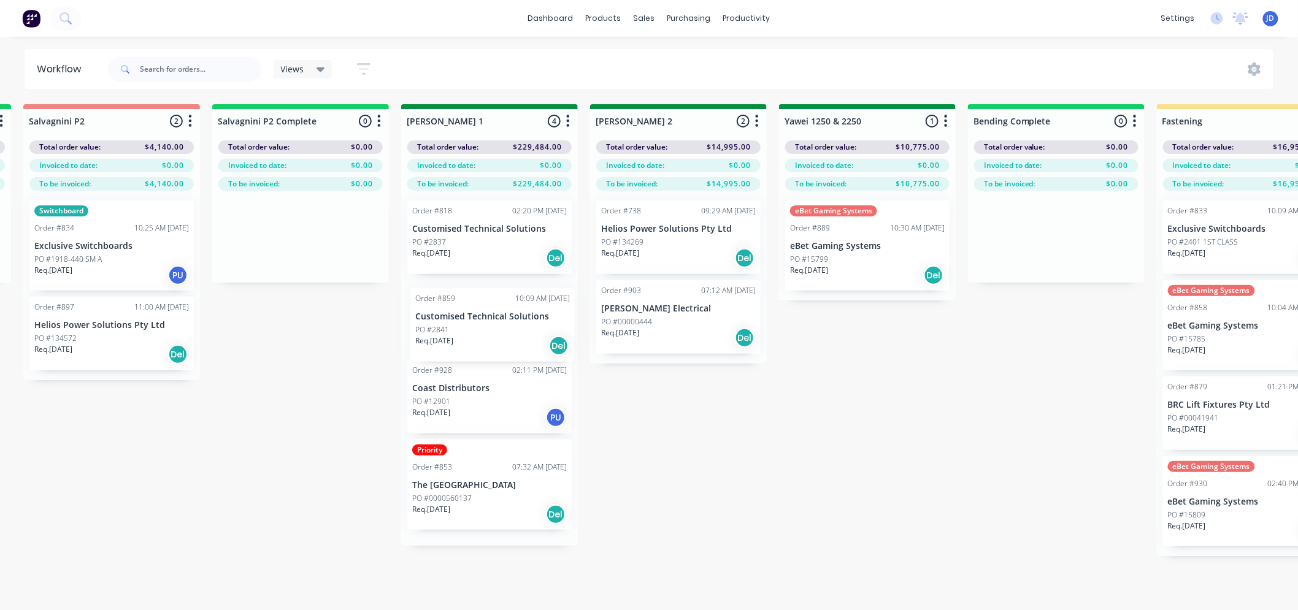
drag, startPoint x: 619, startPoint y: 321, endPoint x: 495, endPoint y: 323, distance: 123.9
click at [495, 323] on div "Order #818 02:20 PM [DATE] Customised Technical Solutions PO #2837 Req. [DATE] …" at bounding box center [489, 368] width 177 height 355
click at [638, 334] on p "Req. [DATE]" at bounding box center [620, 332] width 38 height 11
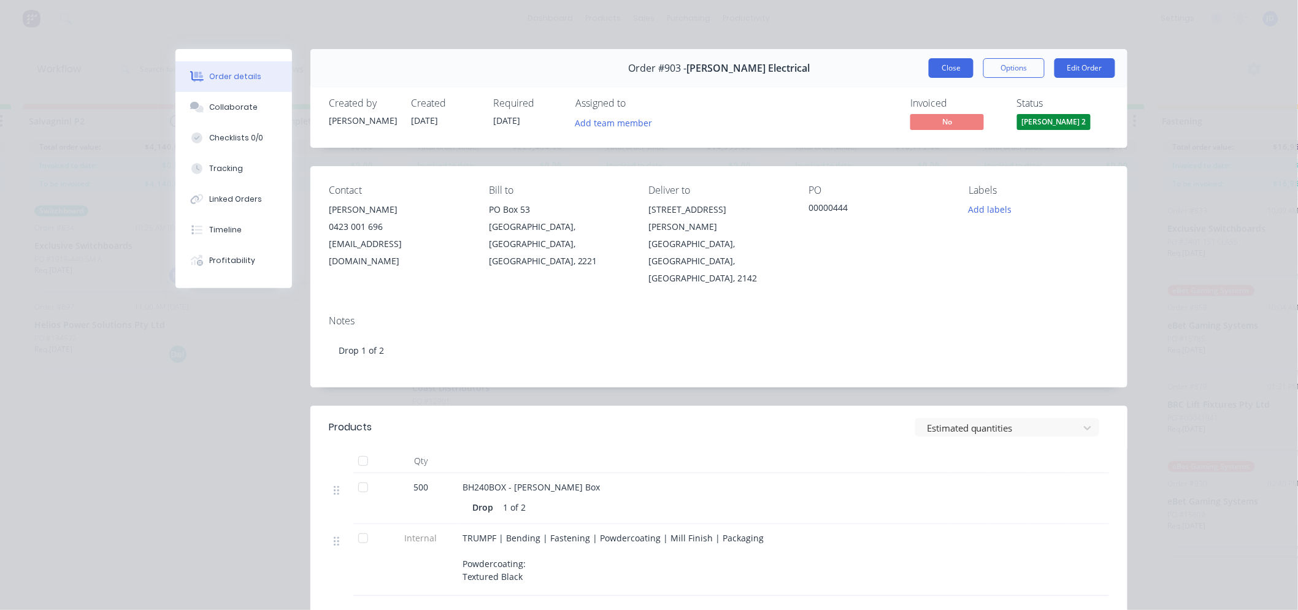
click at [943, 68] on button "Close" at bounding box center [950, 68] width 45 height 20
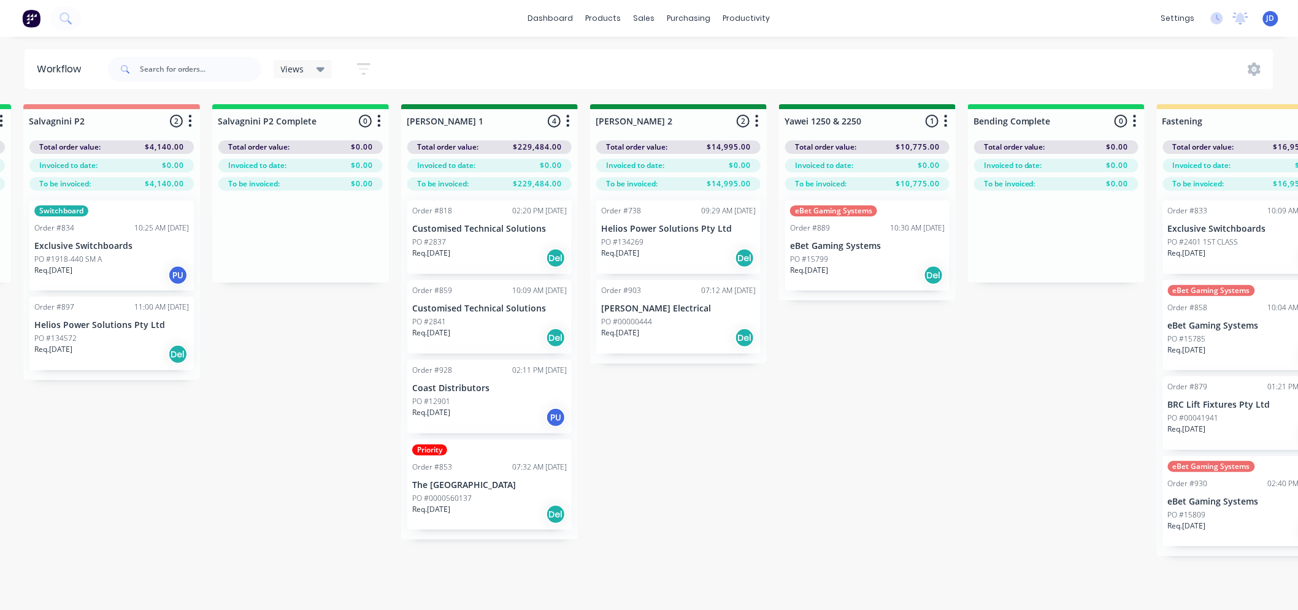
click at [459, 249] on div "Req. [DATE] Del" at bounding box center [489, 258] width 155 height 21
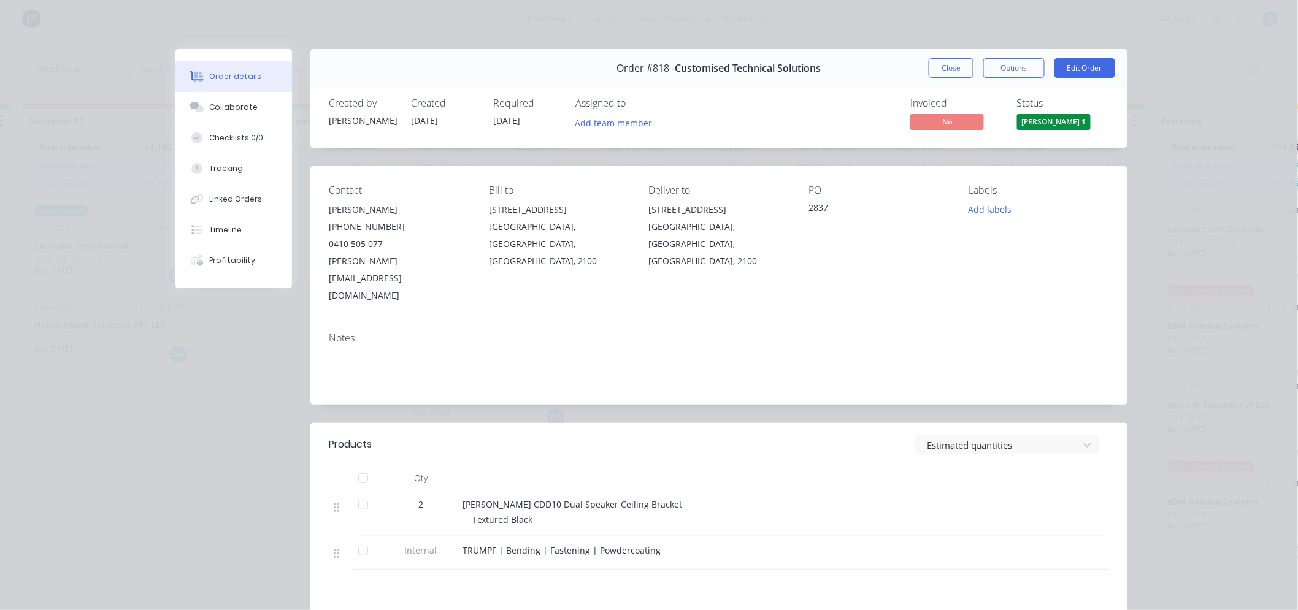
click at [943, 74] on button "Close" at bounding box center [950, 68] width 45 height 20
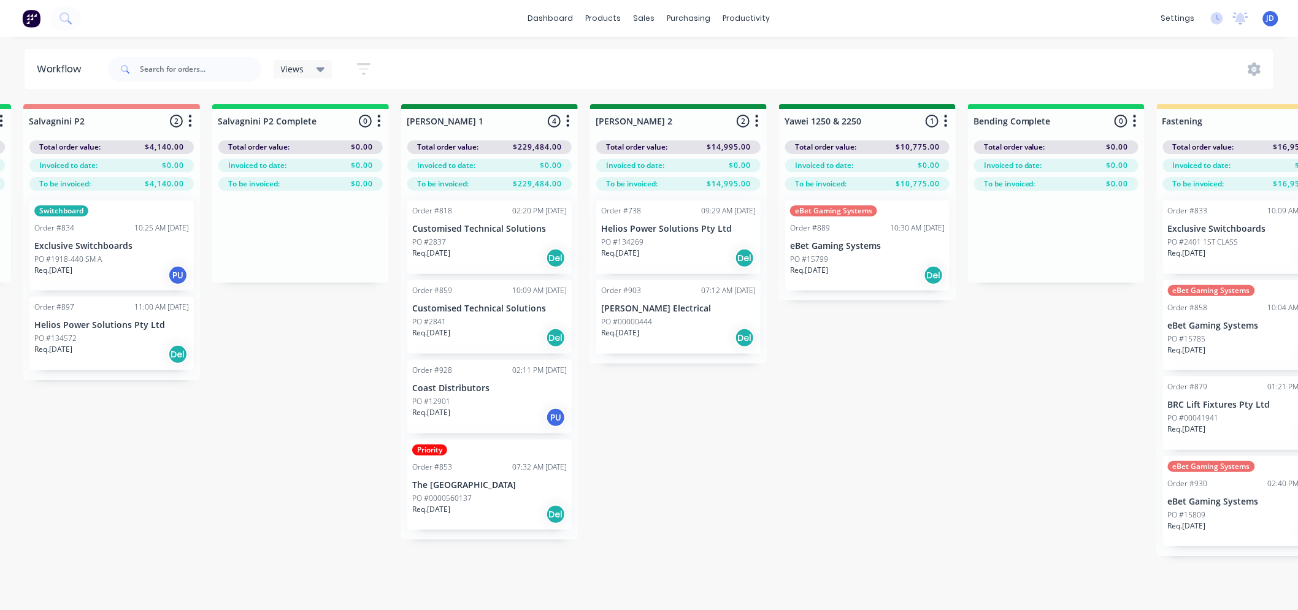
click at [819, 280] on div "Req. [DATE] Del" at bounding box center [867, 275] width 155 height 21
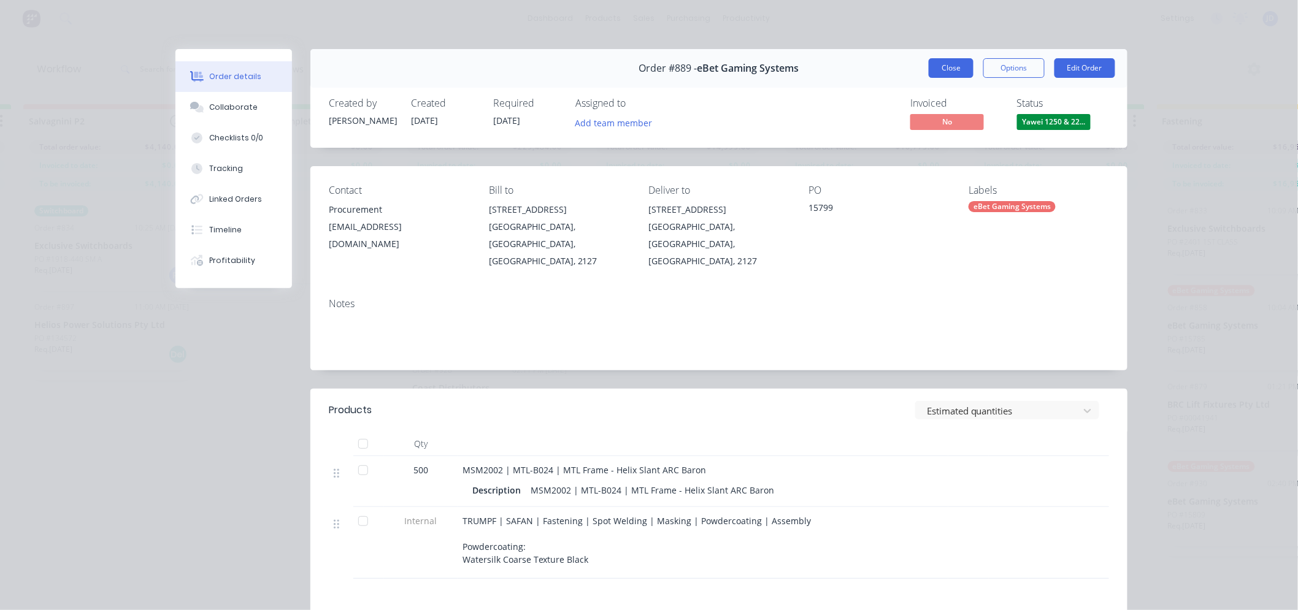
click at [957, 70] on button "Close" at bounding box center [950, 68] width 45 height 20
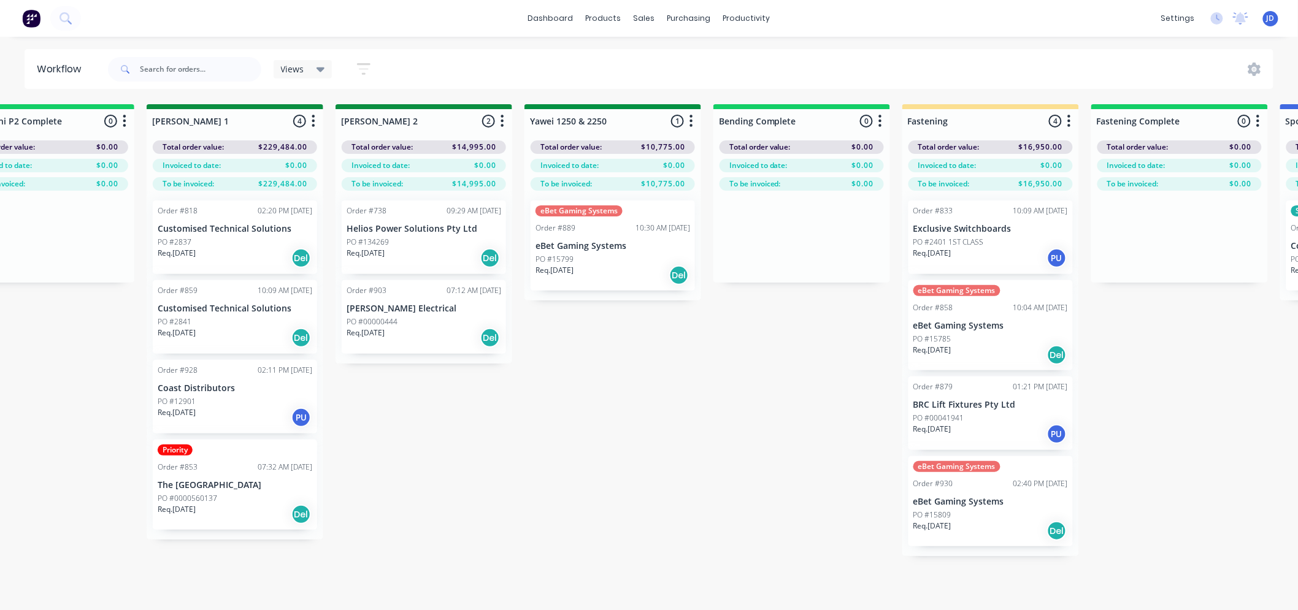
scroll to position [0, 2364]
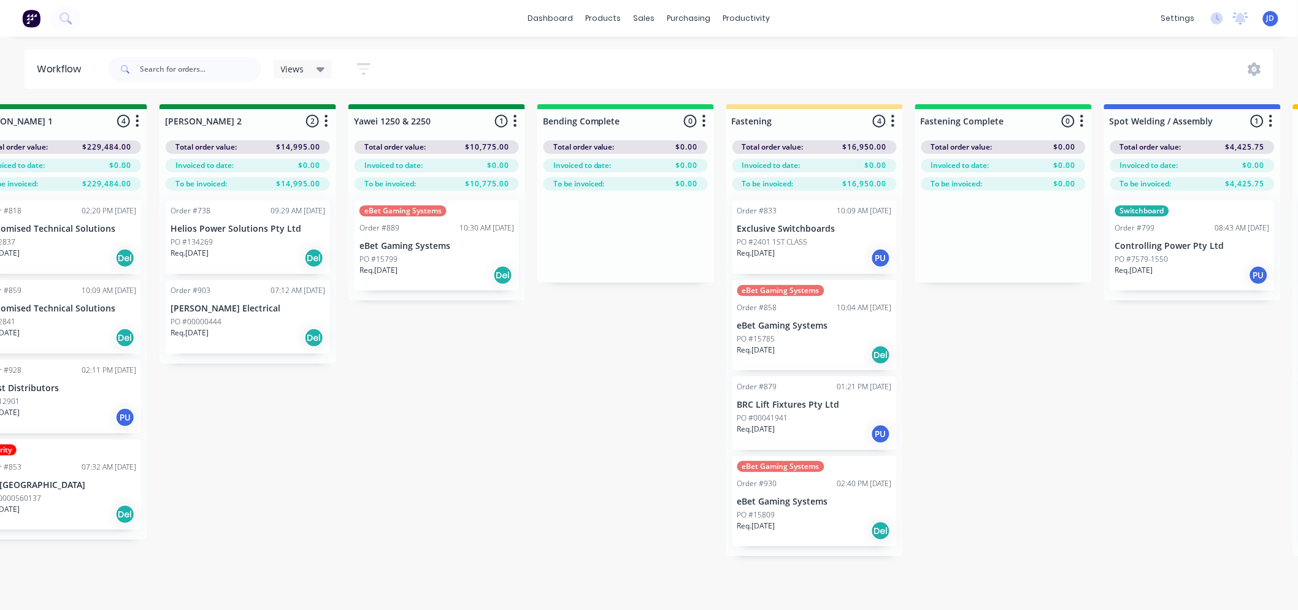
drag, startPoint x: 908, startPoint y: 440, endPoint x: 989, endPoint y: 400, distance: 90.2
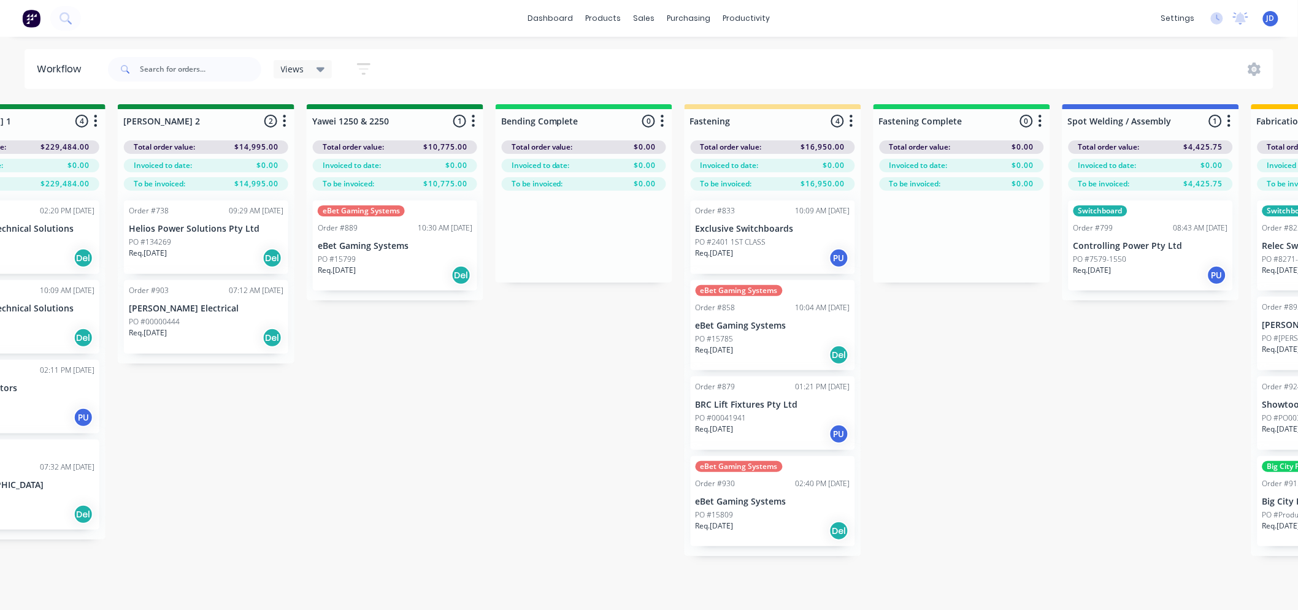
click at [790, 339] on div "PO #15785" at bounding box center [772, 339] width 155 height 11
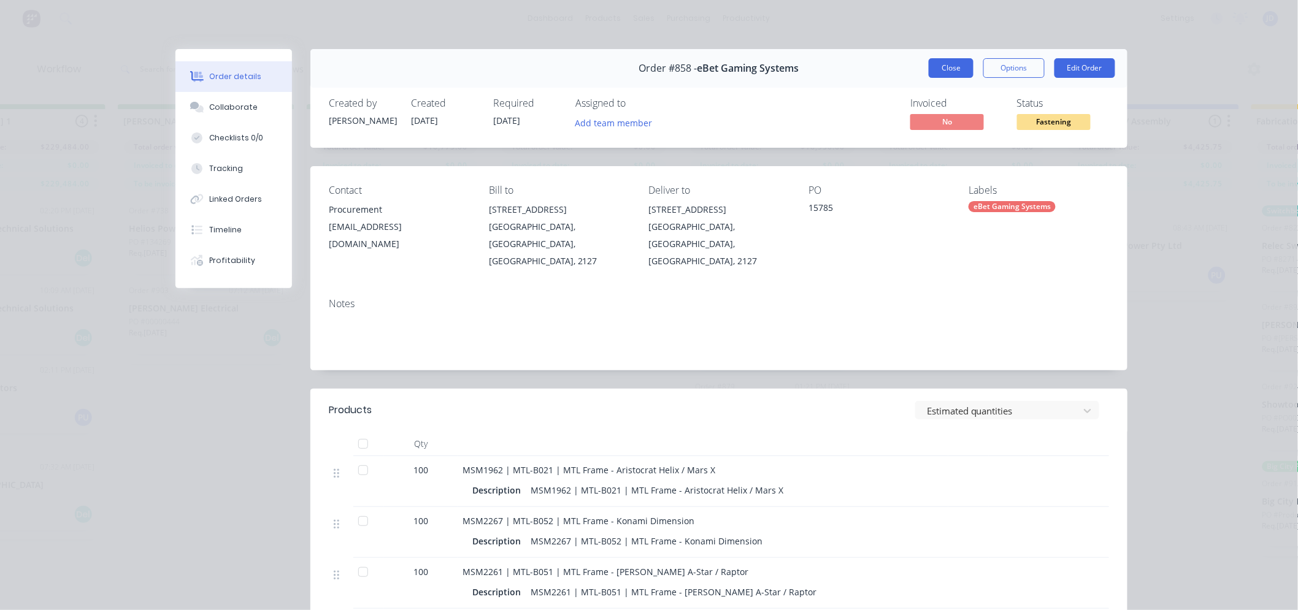
click at [957, 68] on button "Close" at bounding box center [950, 68] width 45 height 20
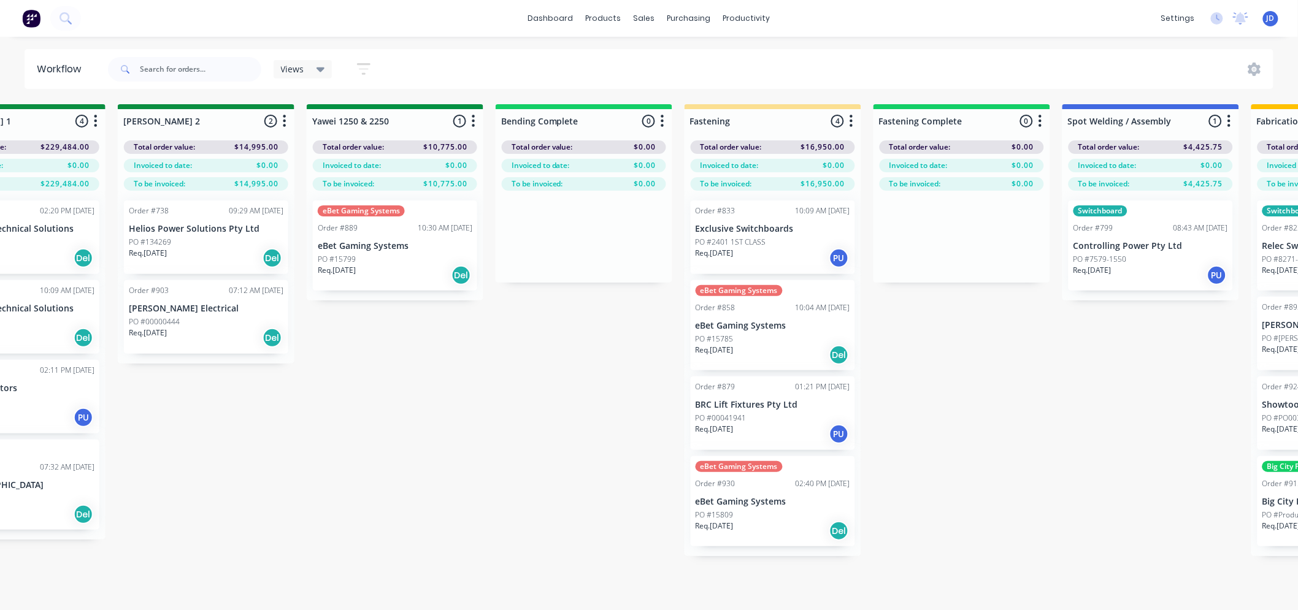
click at [714, 535] on div "Req. [DATE] Del" at bounding box center [772, 531] width 155 height 21
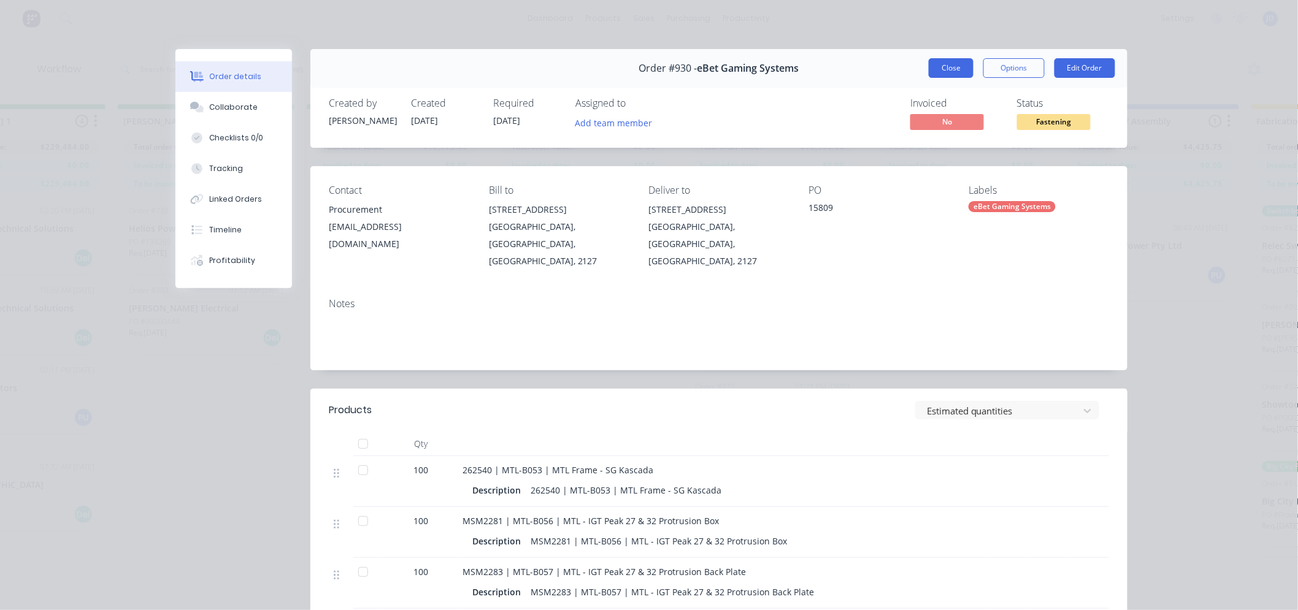
click at [946, 75] on button "Close" at bounding box center [950, 68] width 45 height 20
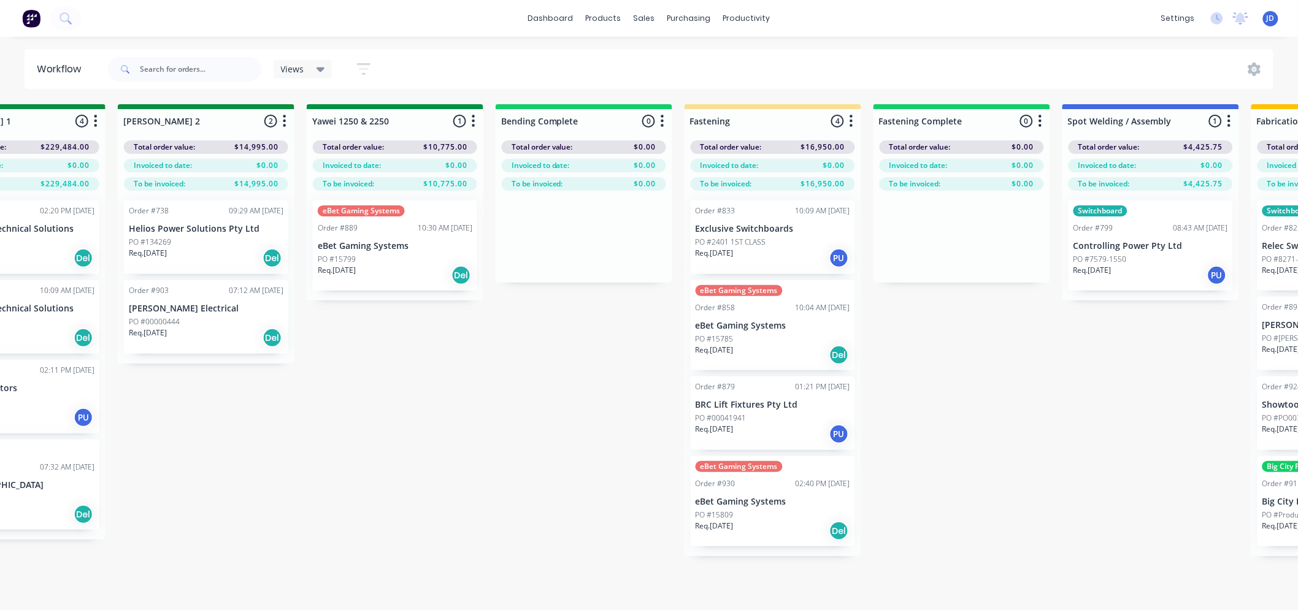
click at [793, 513] on div "PO #15809" at bounding box center [772, 515] width 155 height 11
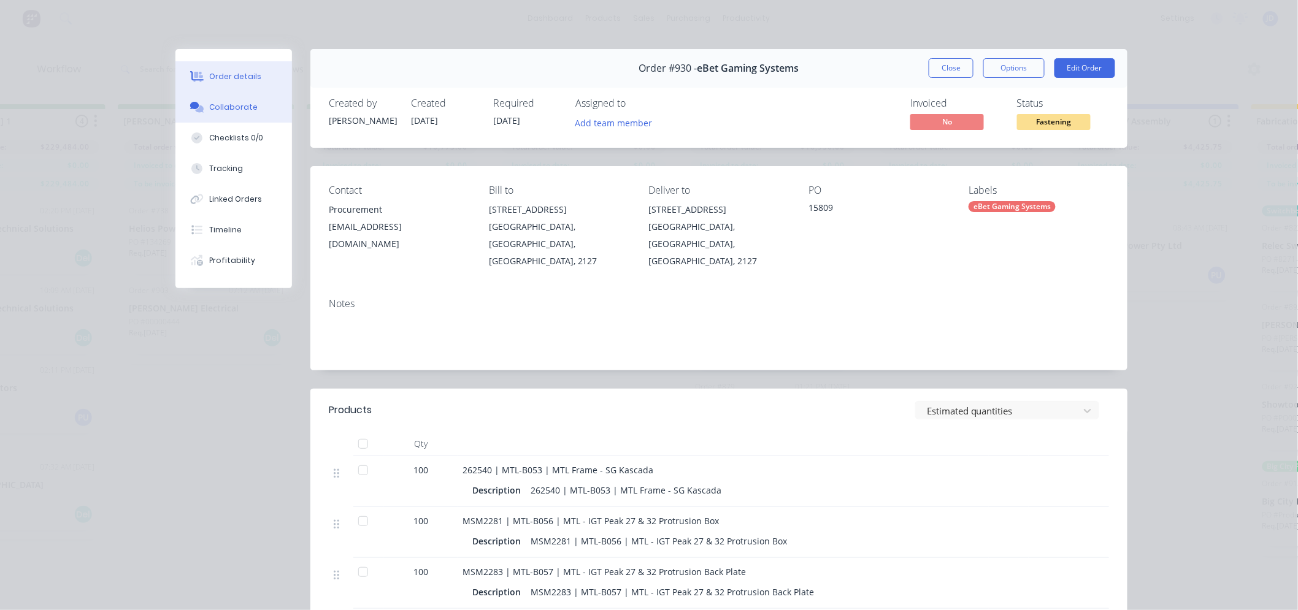
click at [241, 111] on div "Collaborate" at bounding box center [234, 107] width 48 height 11
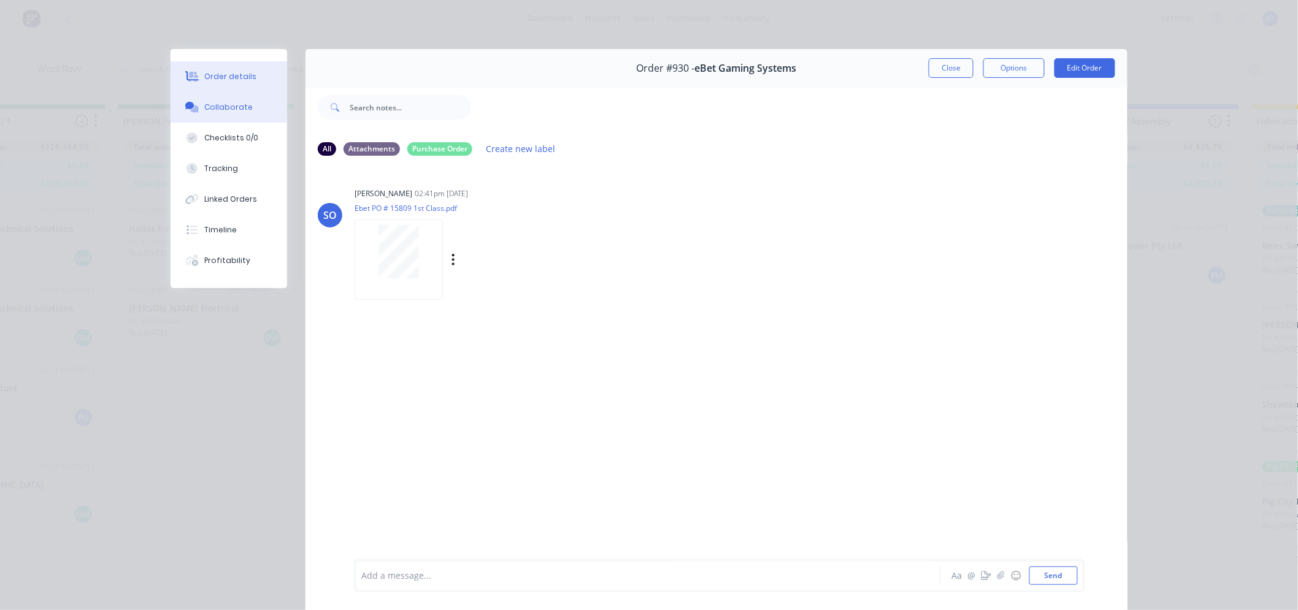
click at [210, 69] on button "Order details" at bounding box center [228, 76] width 117 height 31
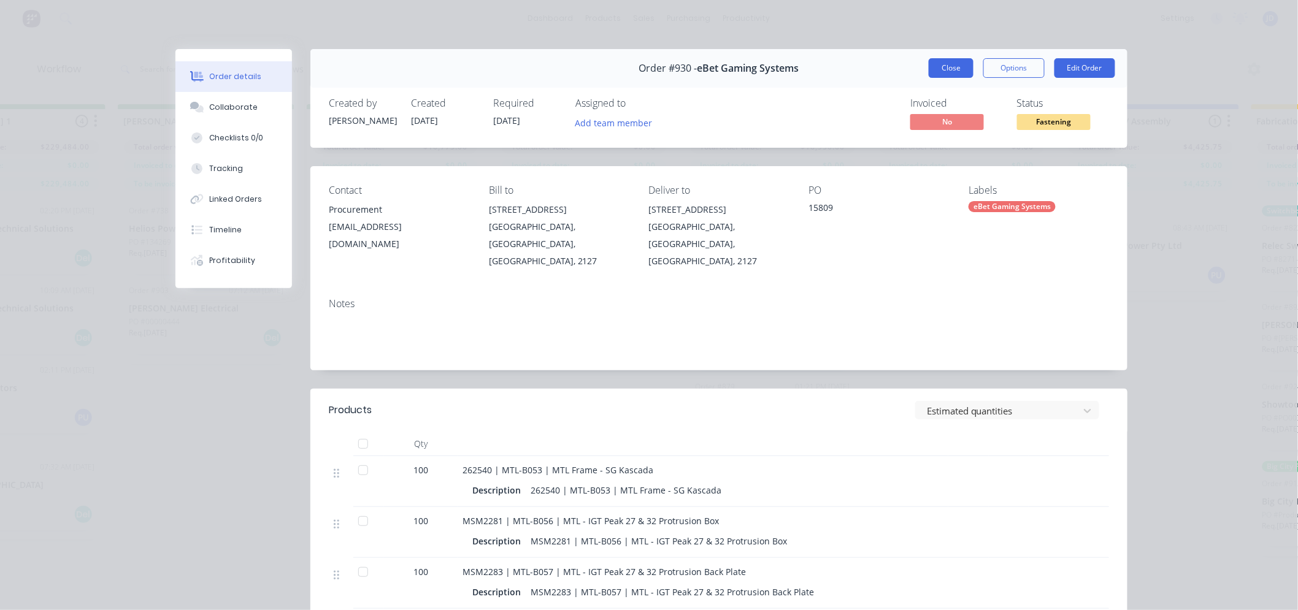
click at [935, 64] on button "Close" at bounding box center [950, 68] width 45 height 20
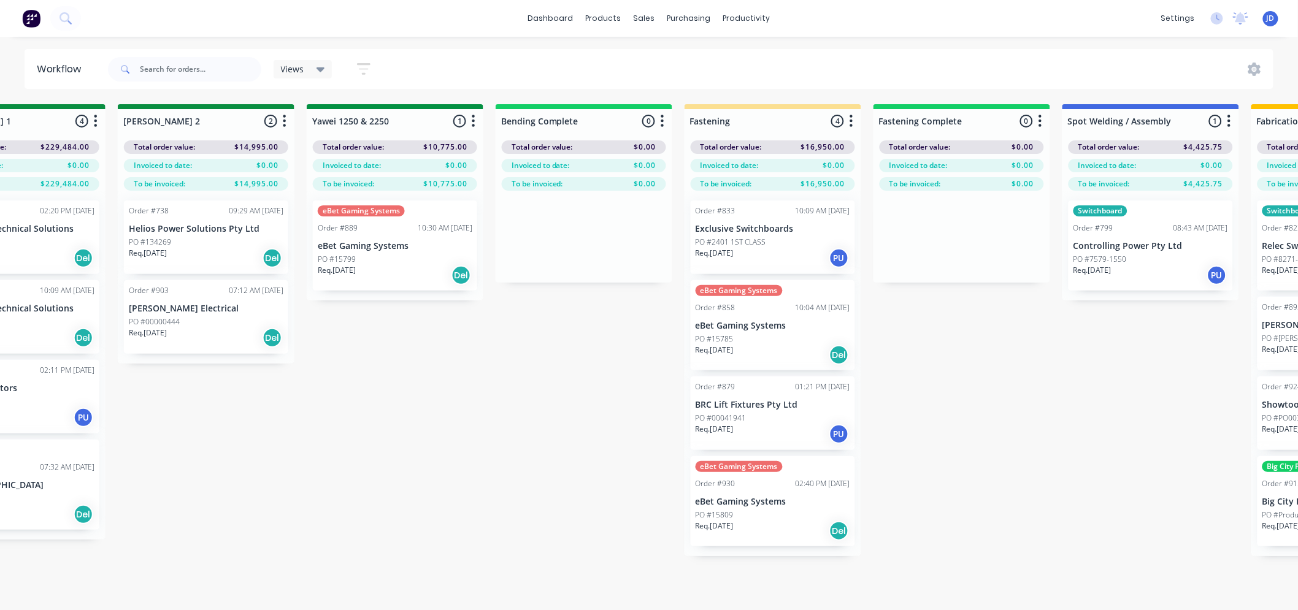
click at [396, 254] on div "PO #15799" at bounding box center [395, 259] width 155 height 11
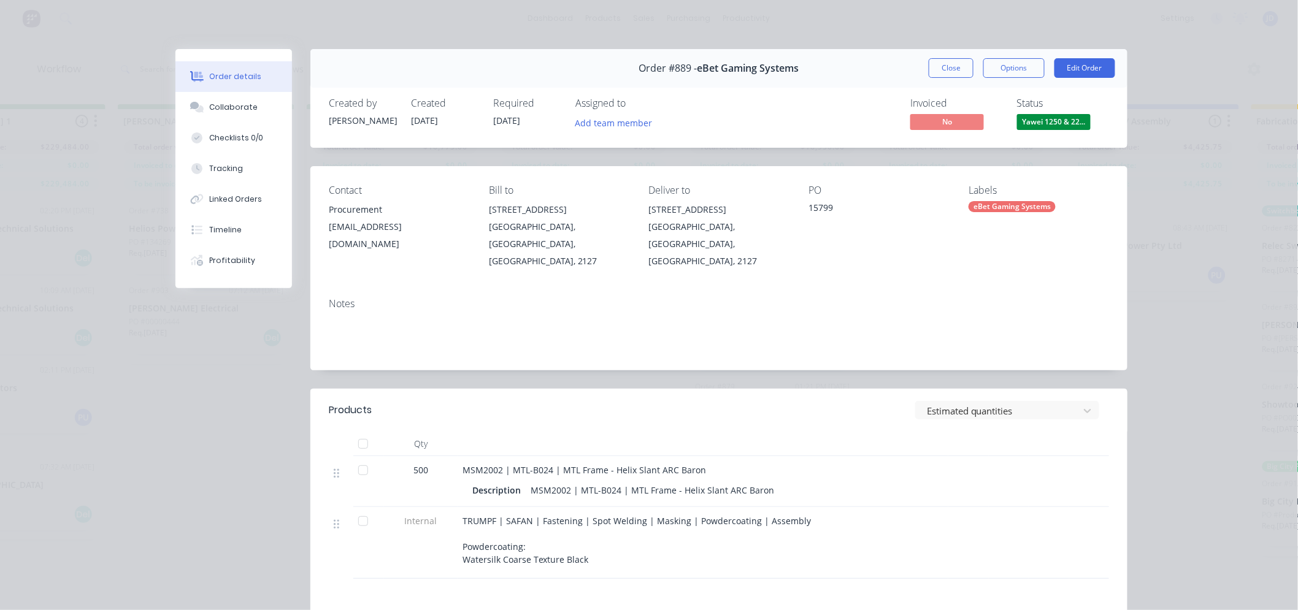
click at [960, 74] on button "Close" at bounding box center [950, 68] width 45 height 20
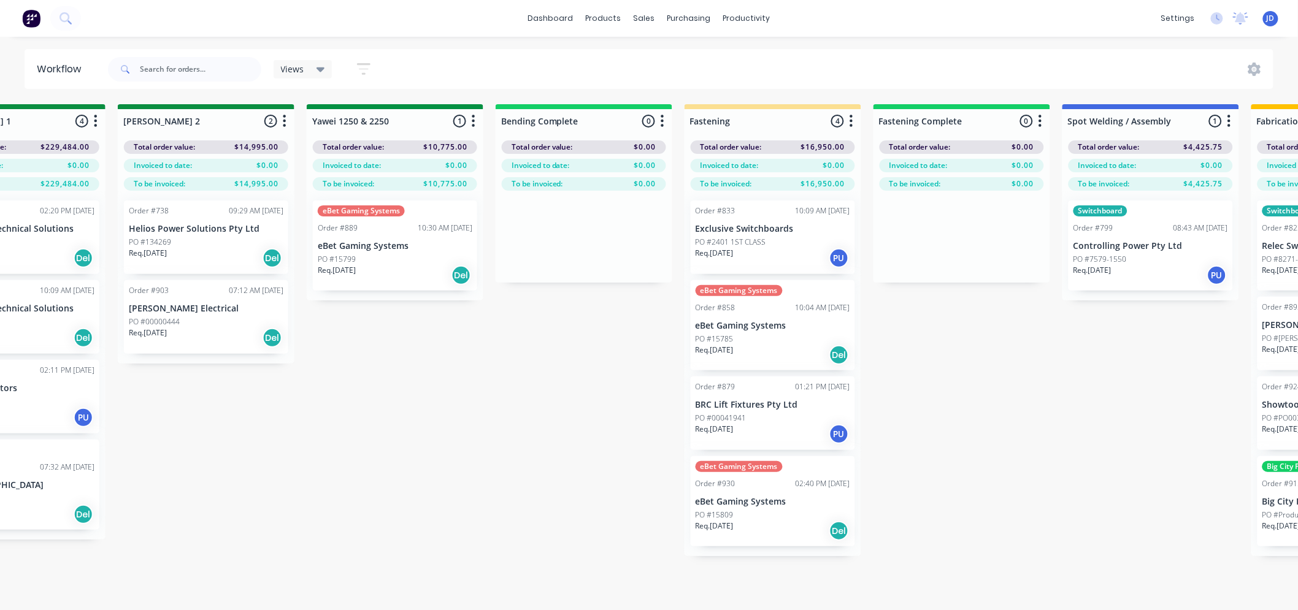
click at [779, 350] on div "Req. [DATE] Del" at bounding box center [772, 355] width 155 height 21
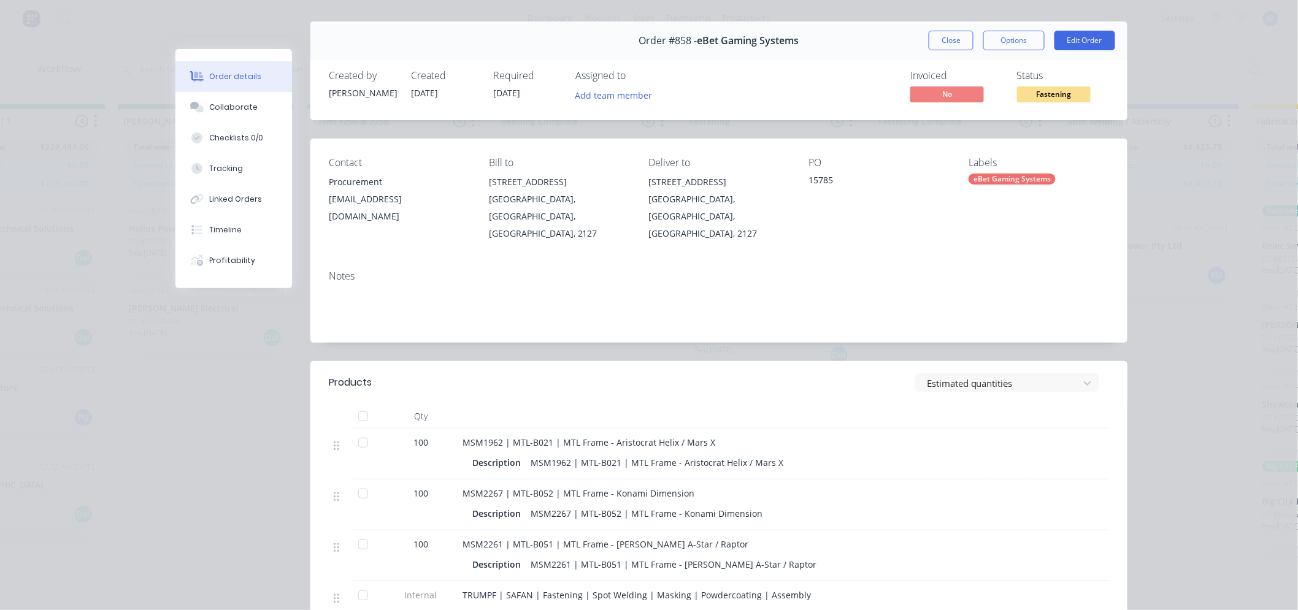
scroll to position [0, 0]
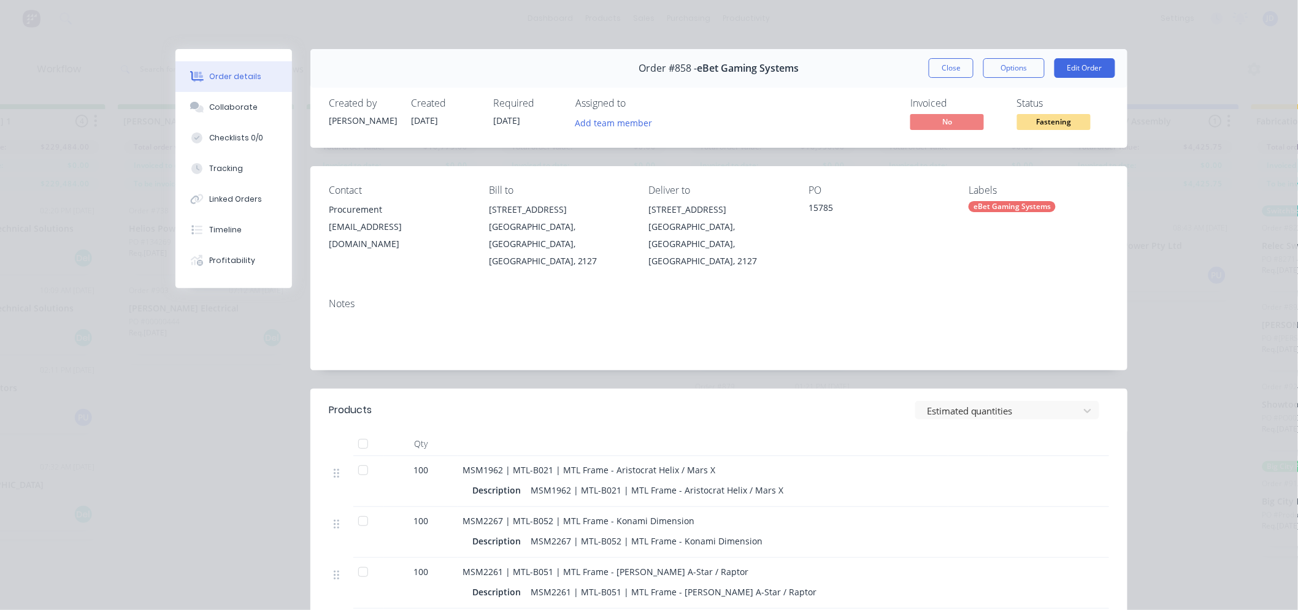
click at [941, 74] on button "Close" at bounding box center [950, 68] width 45 height 20
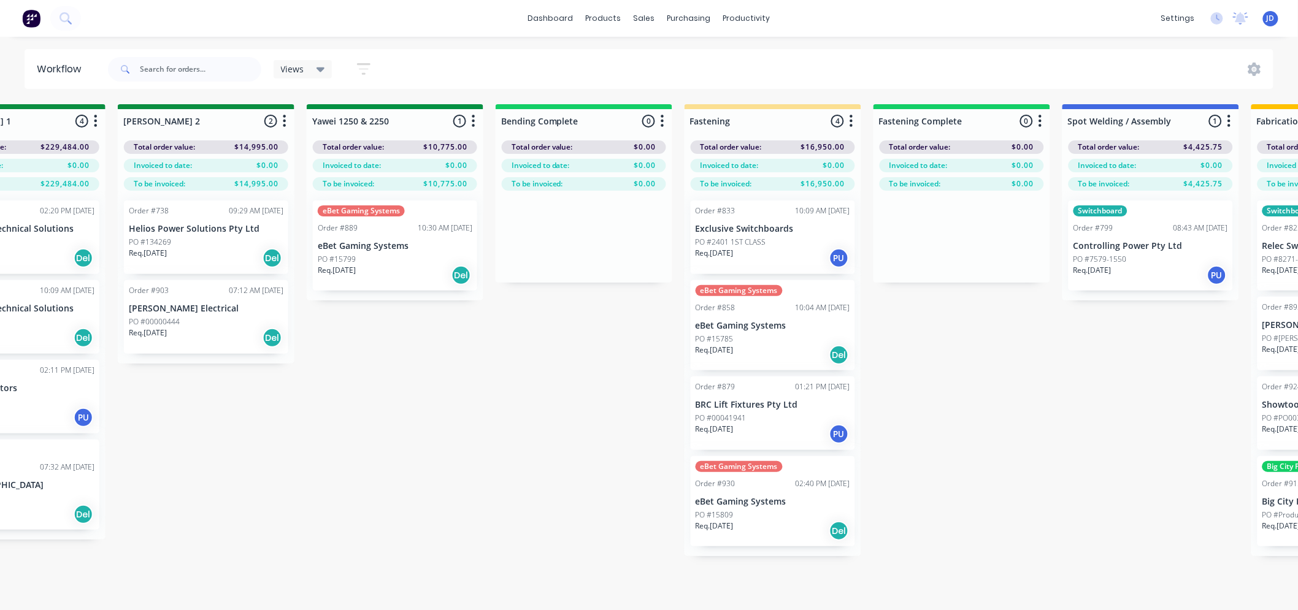
click at [816, 501] on p "eBet Gaming Systems" at bounding box center [772, 502] width 155 height 10
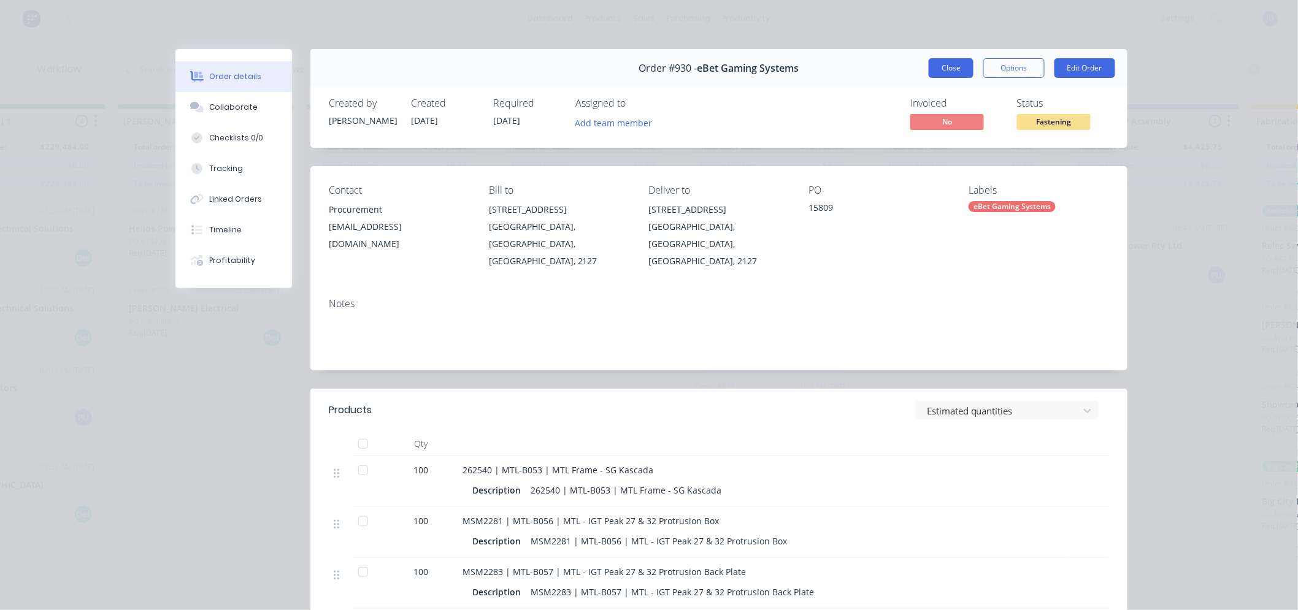
click at [939, 71] on button "Close" at bounding box center [950, 68] width 45 height 20
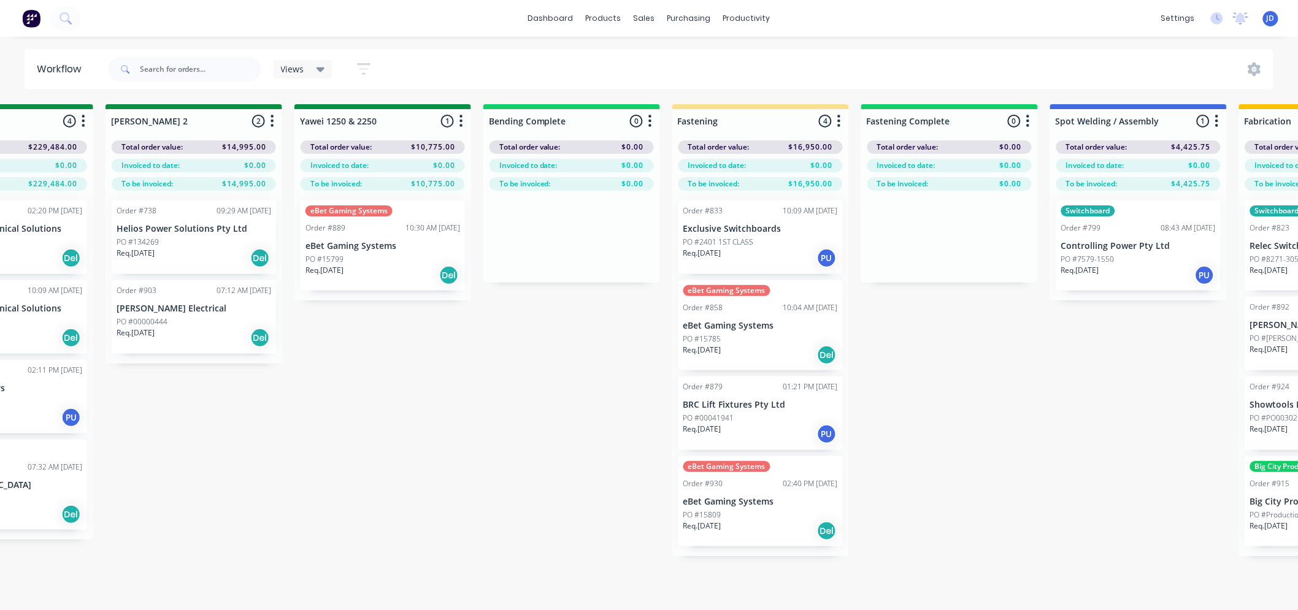
drag, startPoint x: 464, startPoint y: 448, endPoint x: 474, endPoint y: 405, distance: 43.6
click at [396, 388] on div "On Hold 3 Status colour #FF4949 hex #FF4949 Save Cancel Notifications Email SMS…" at bounding box center [415, 378] width 5602 height 549
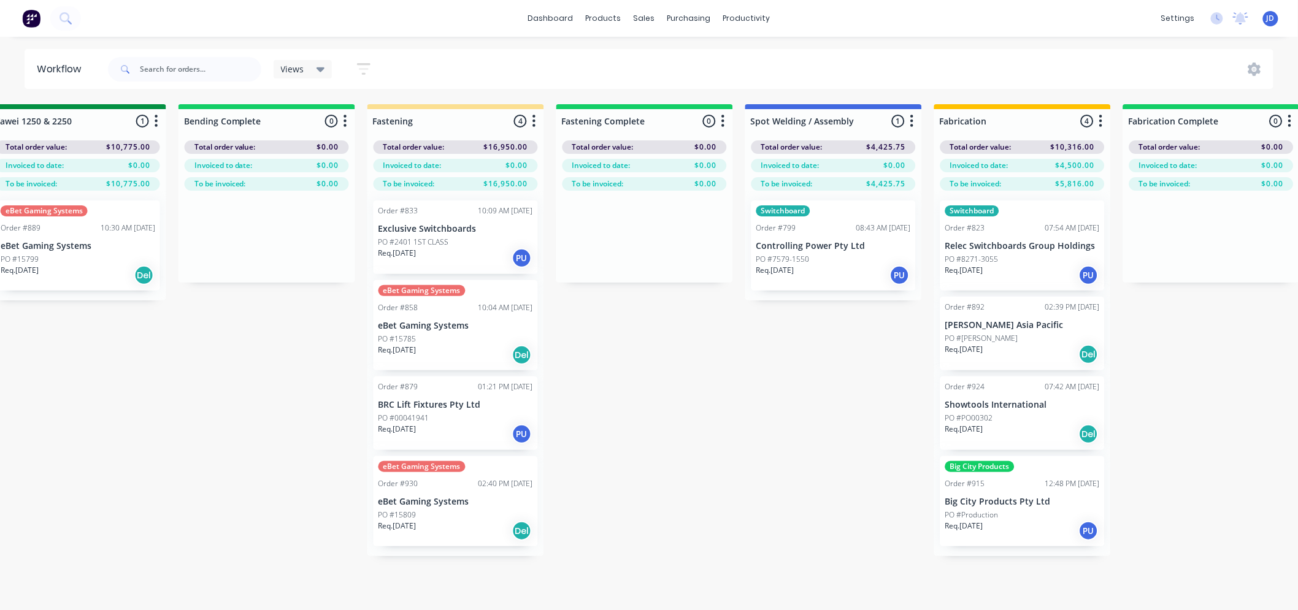
drag, startPoint x: 485, startPoint y: 413, endPoint x: 521, endPoint y: 394, distance: 40.9
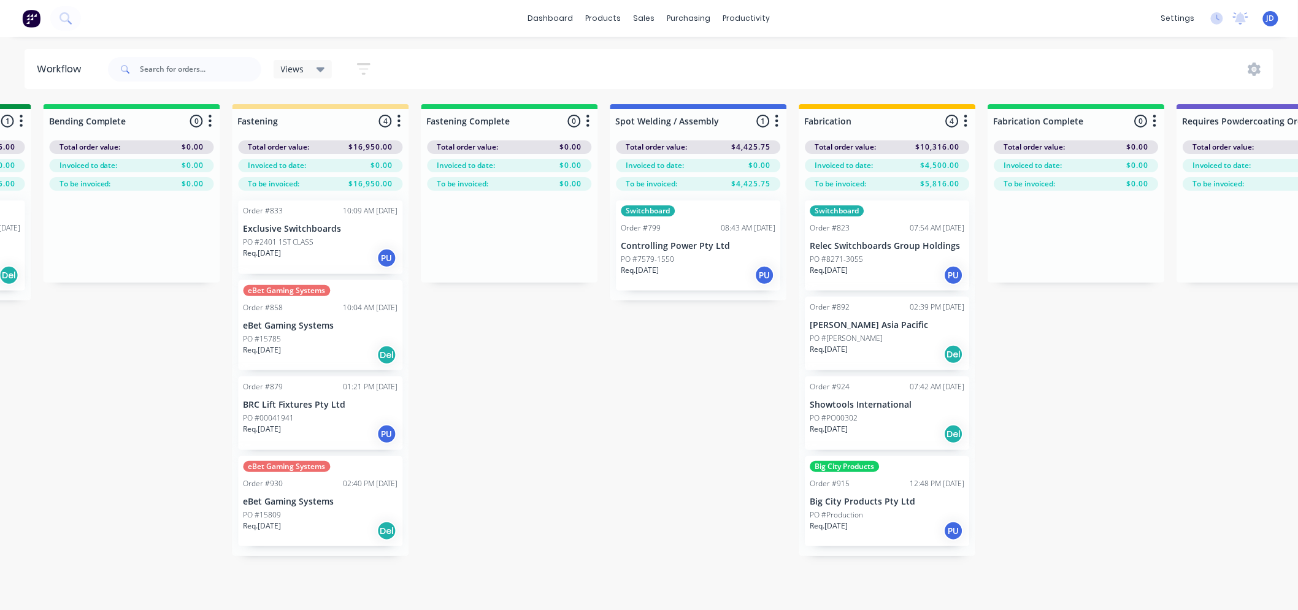
drag, startPoint x: 719, startPoint y: 437, endPoint x: 720, endPoint y: 428, distance: 8.6
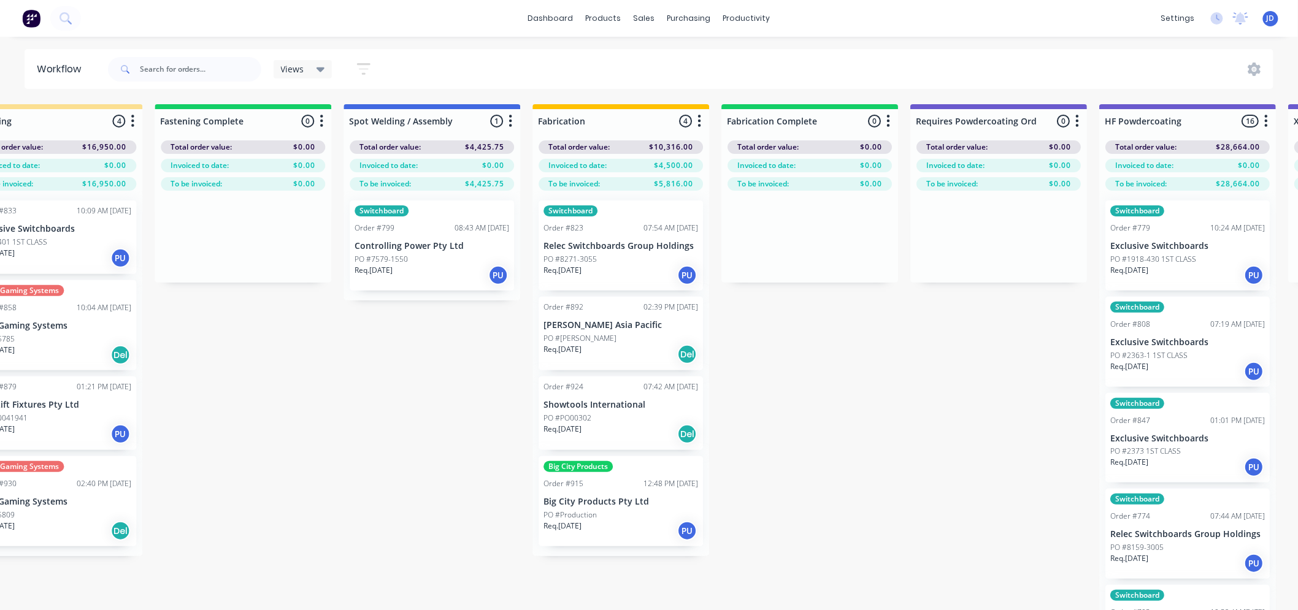
drag, startPoint x: 836, startPoint y: 384, endPoint x: 949, endPoint y: 324, distance: 127.6
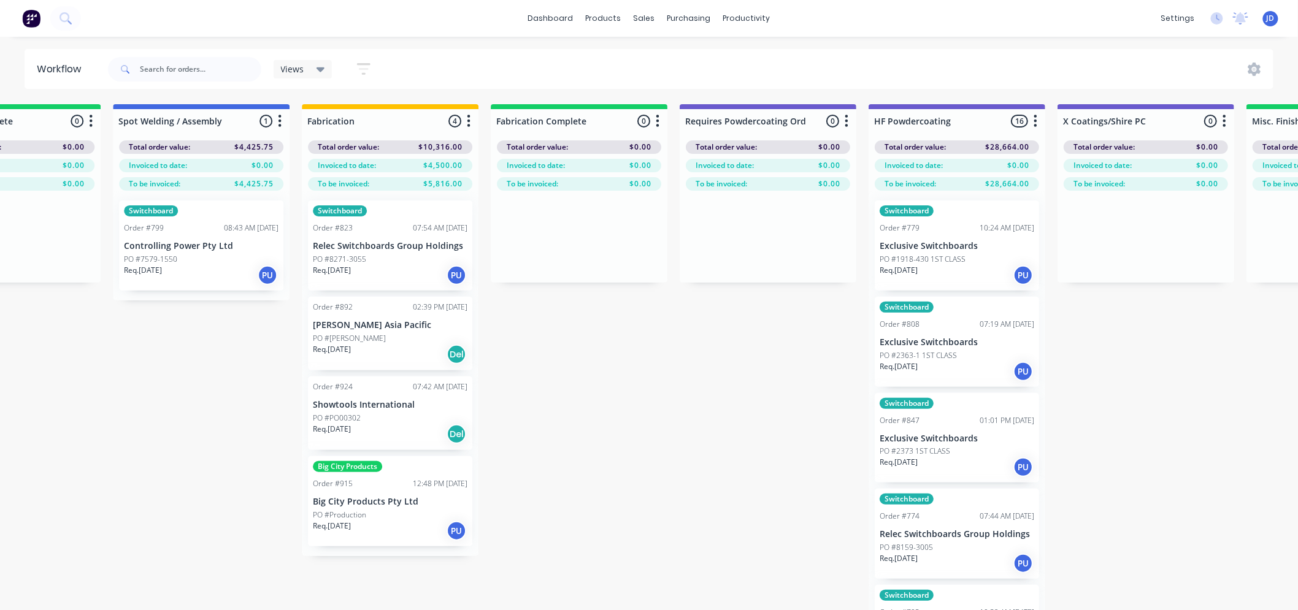
drag, startPoint x: 708, startPoint y: 401, endPoint x: 794, endPoint y: 341, distance: 104.8
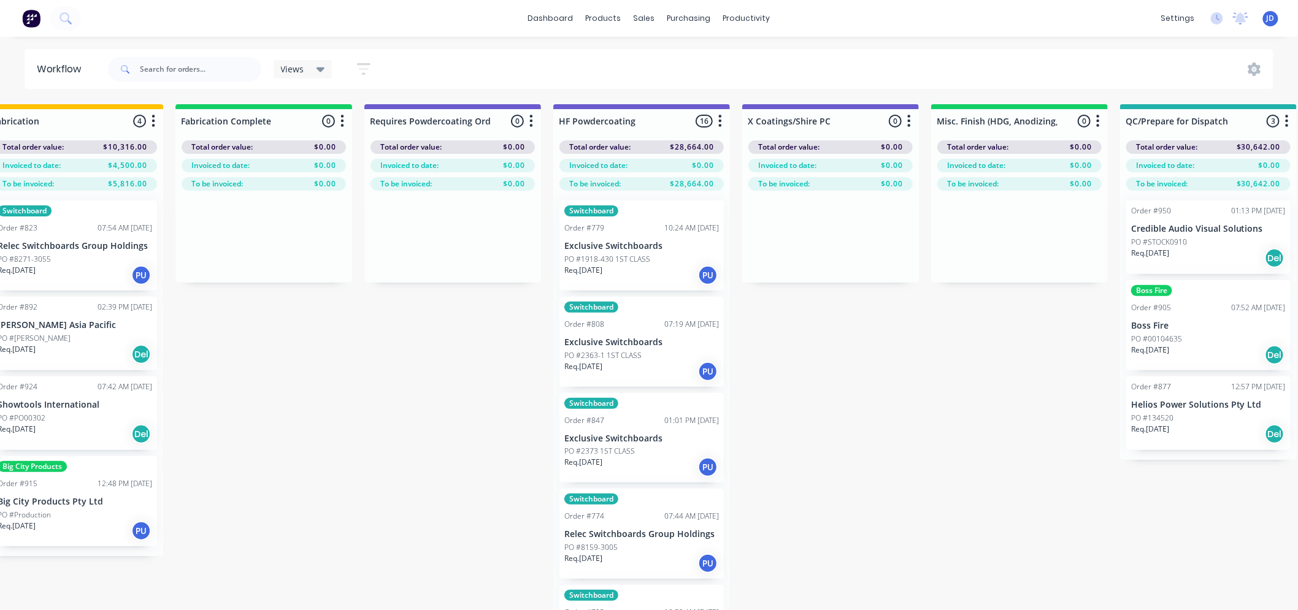
drag, startPoint x: 636, startPoint y: 417, endPoint x: 664, endPoint y: 396, distance: 35.0
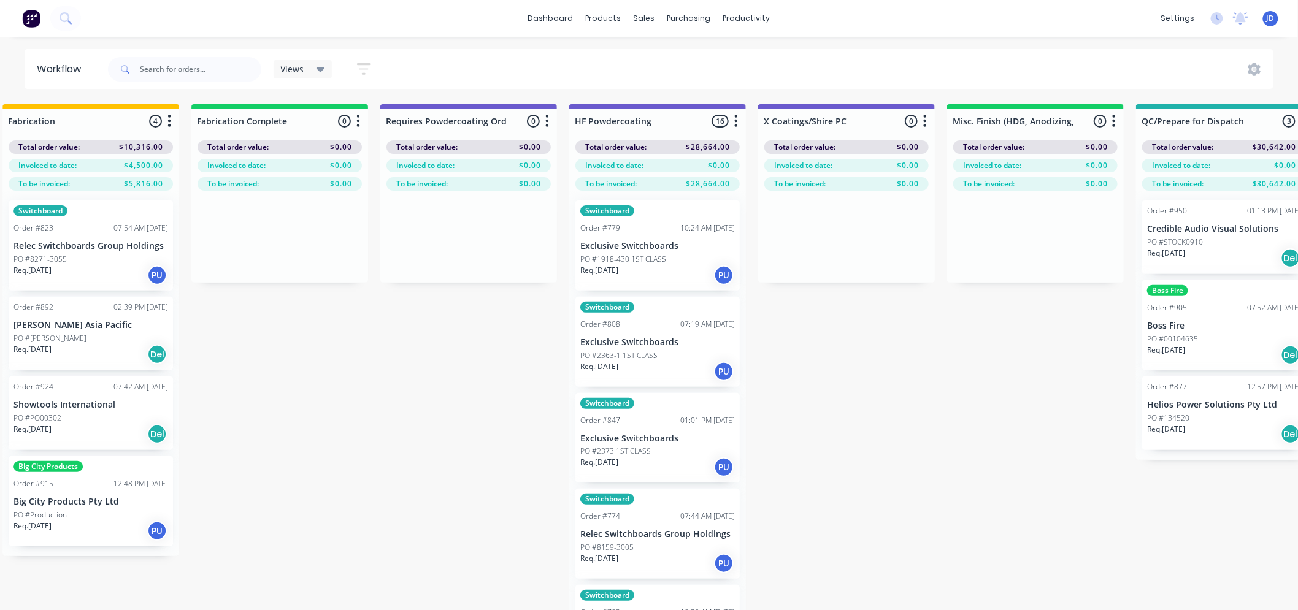
drag, startPoint x: 619, startPoint y: 413, endPoint x: 567, endPoint y: 418, distance: 53.0
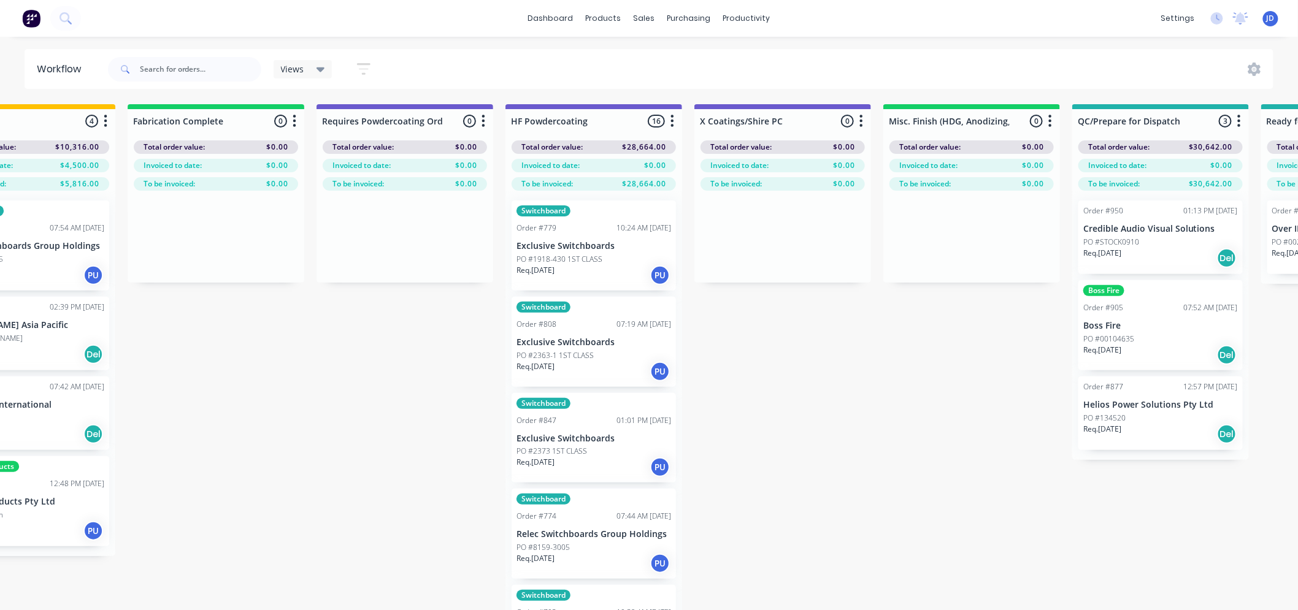
drag, startPoint x: 362, startPoint y: 414, endPoint x: 517, endPoint y: 374, distance: 160.2
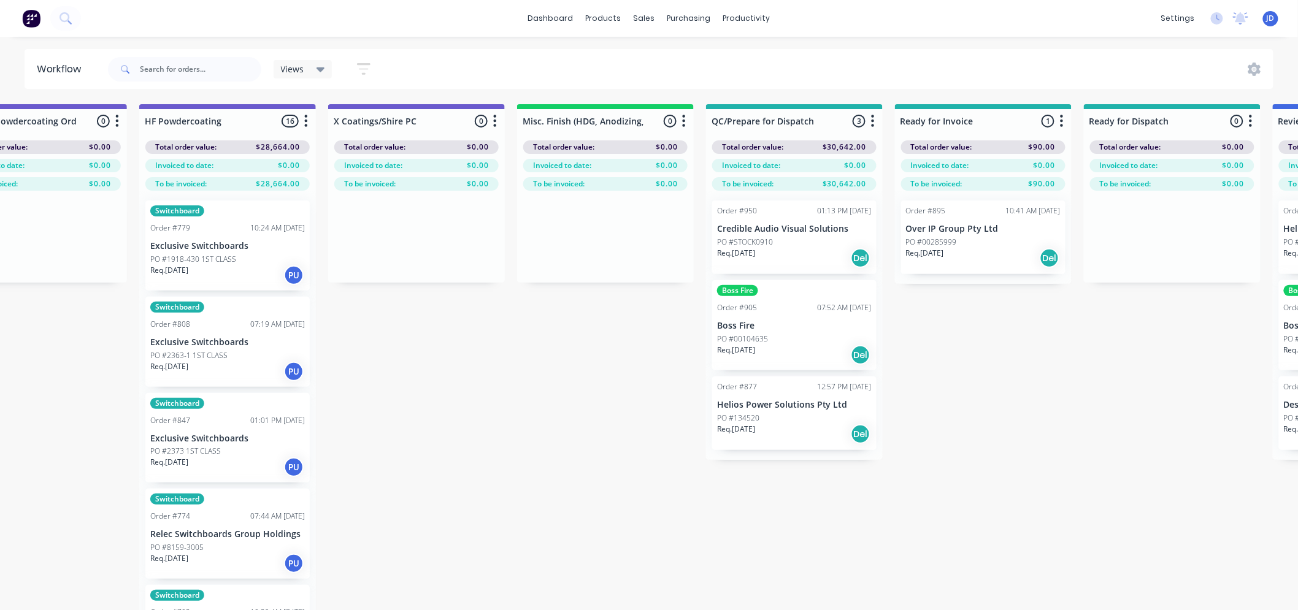
drag, startPoint x: 394, startPoint y: 400, endPoint x: 260, endPoint y: 319, distance: 156.5
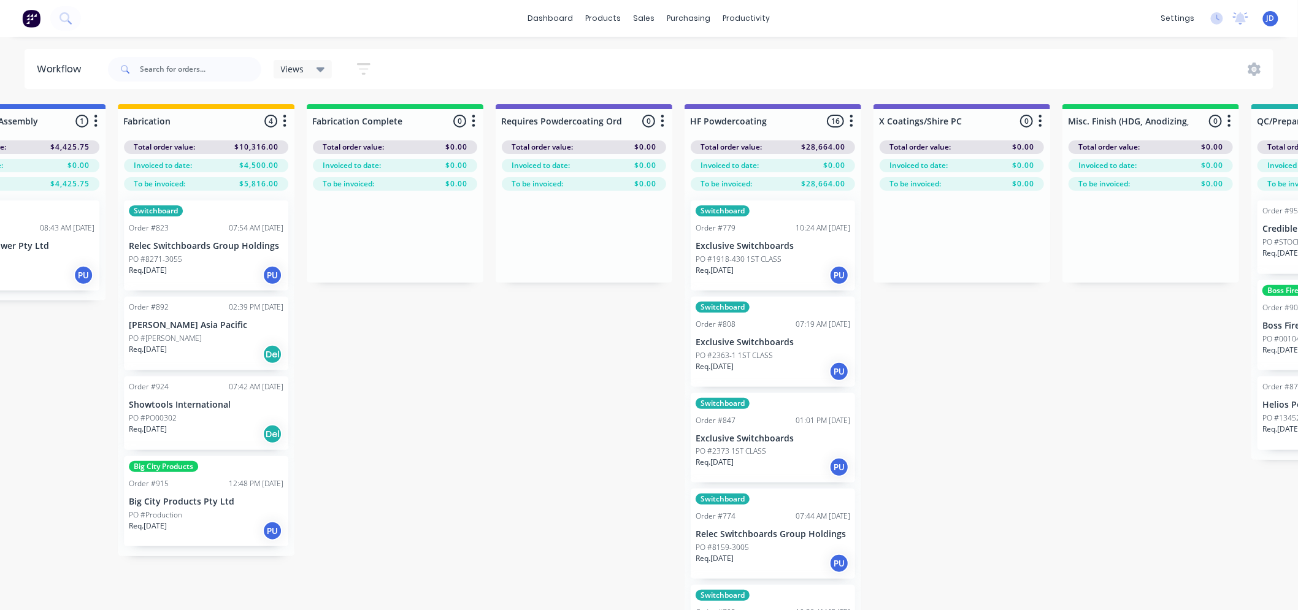
drag, startPoint x: 359, startPoint y: 416, endPoint x: 166, endPoint y: 321, distance: 215.3
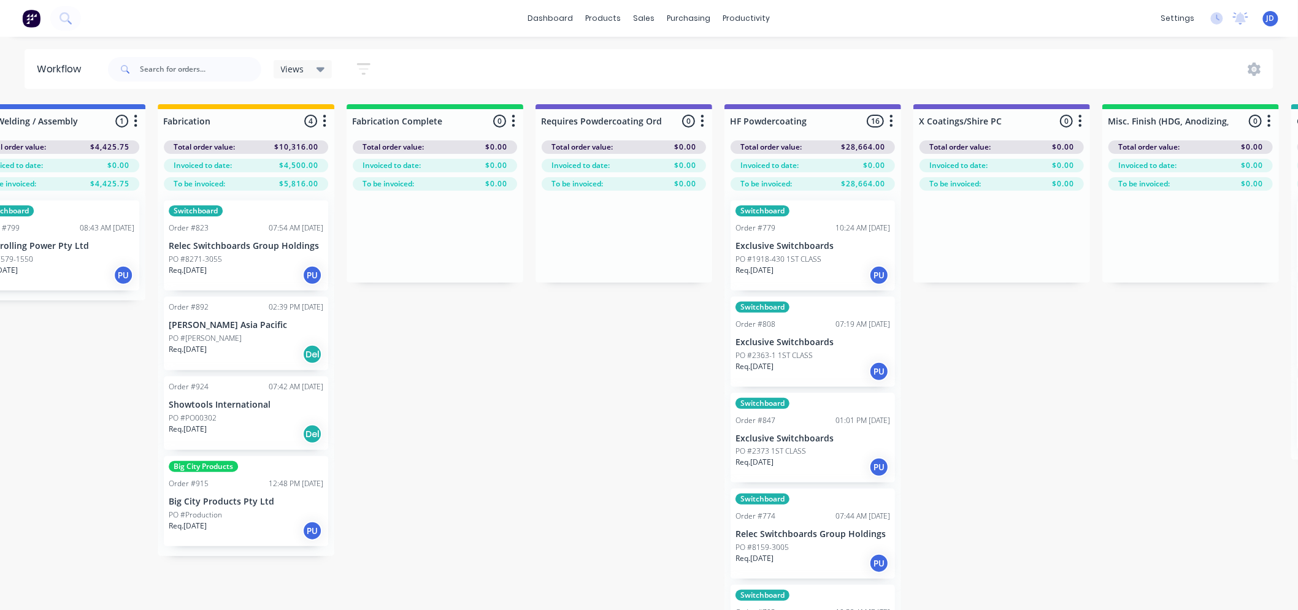
scroll to position [0, 3300]
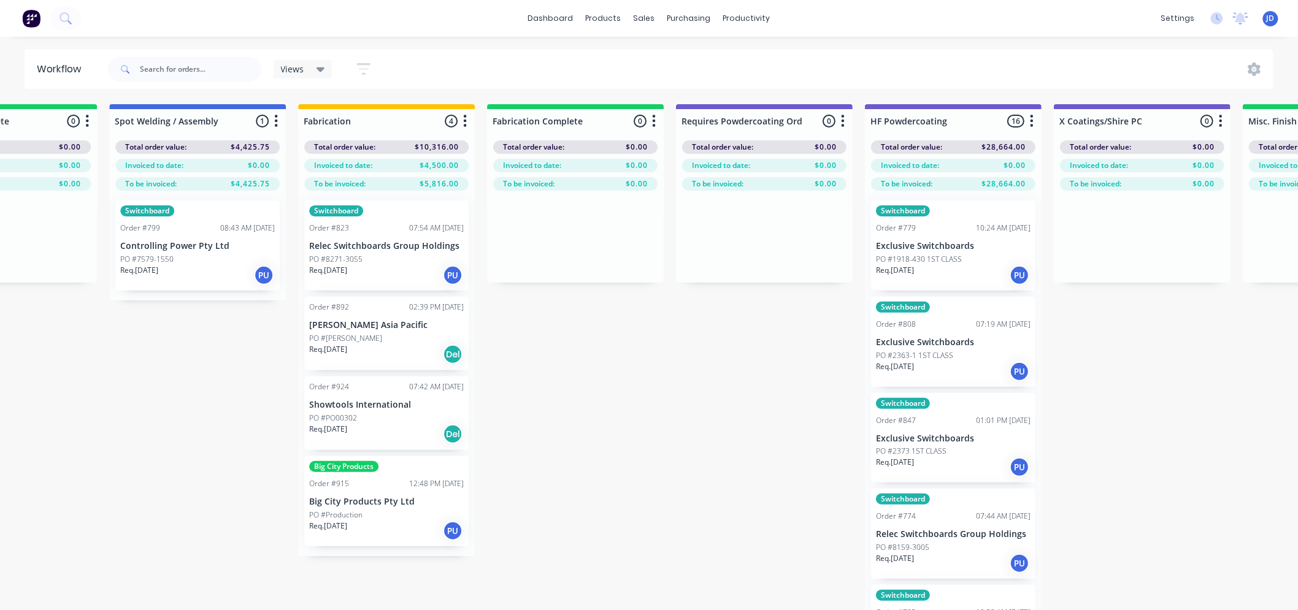
drag, startPoint x: 507, startPoint y: 392, endPoint x: 485, endPoint y: 386, distance: 22.9
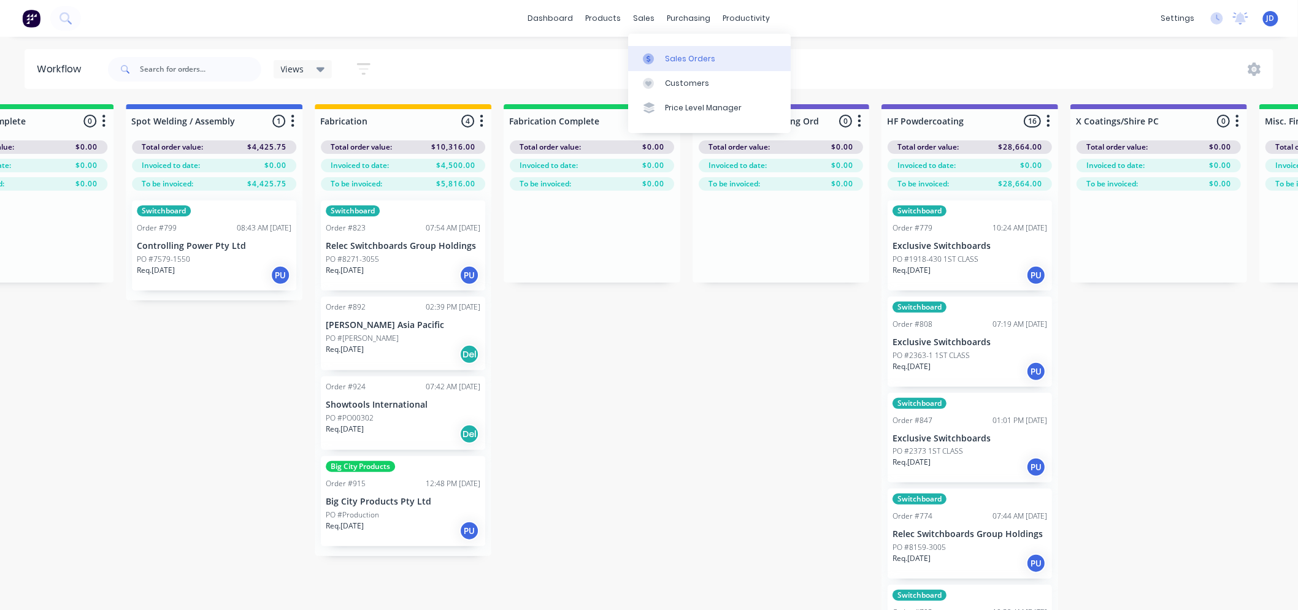
click at [658, 51] on link "Sales Orders" at bounding box center [709, 58] width 163 height 25
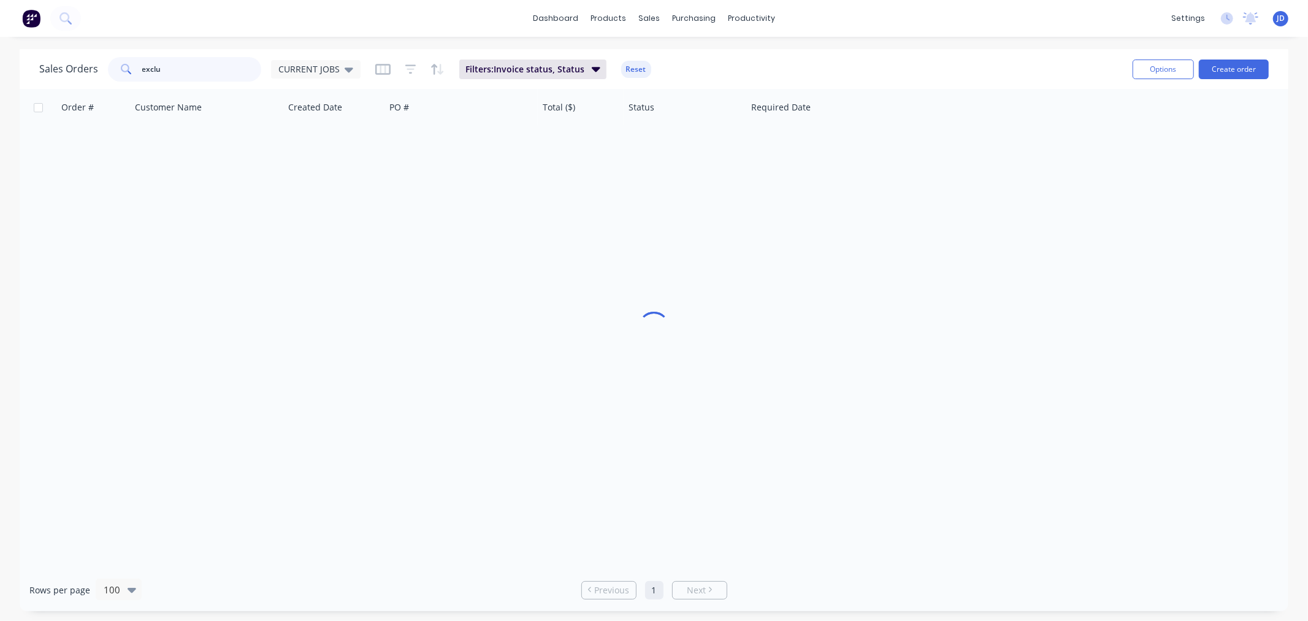
click at [170, 59] on input "exclu" at bounding box center [202, 69] width 120 height 25
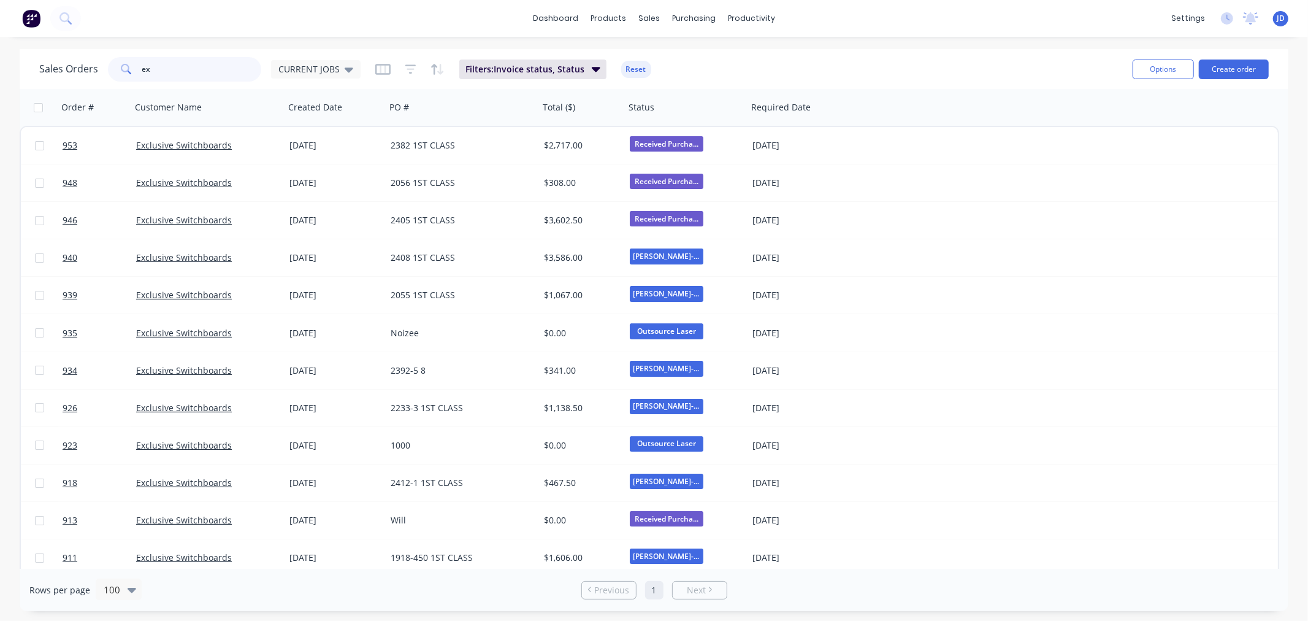
type input "e"
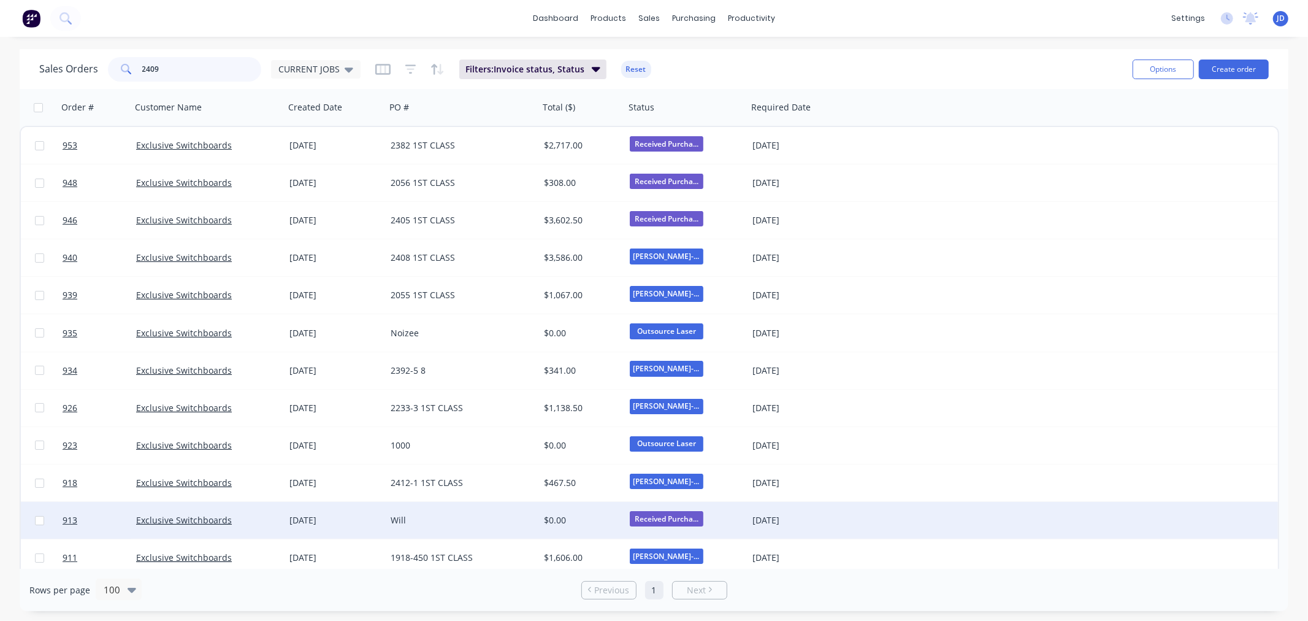
type input "2409"
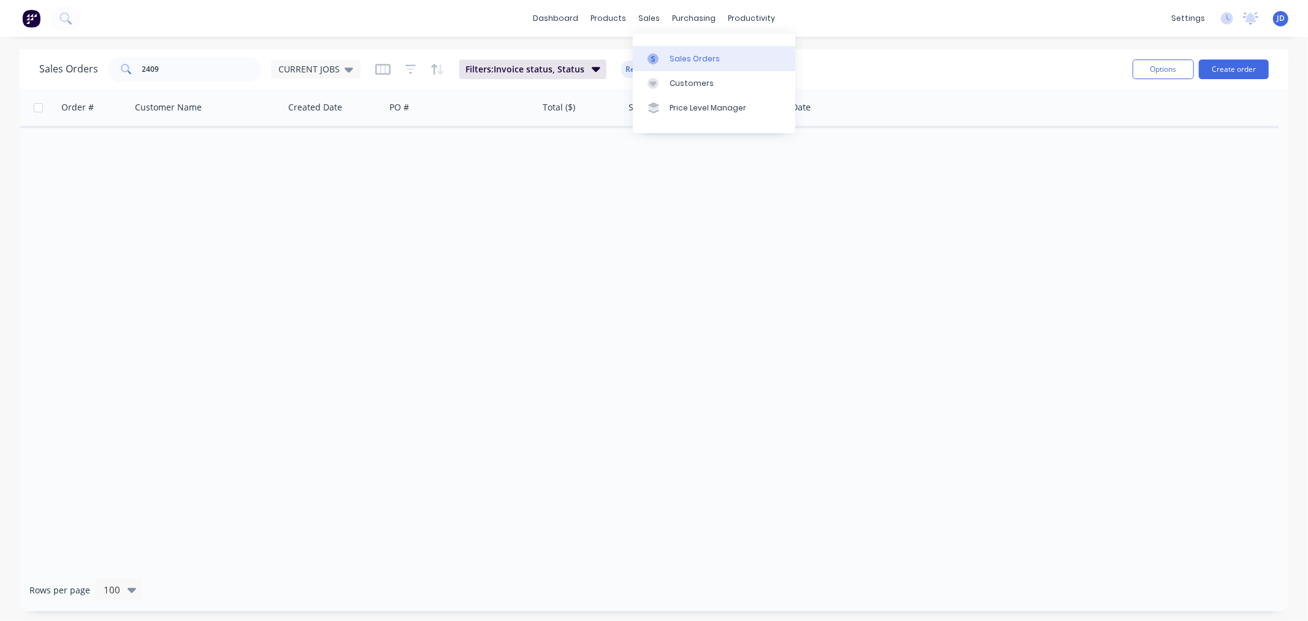
click at [670, 63] on div "Sales Orders" at bounding box center [695, 58] width 50 height 11
drag, startPoint x: 673, startPoint y: 49, endPoint x: 682, endPoint y: 46, distance: 9.7
click at [673, 49] on link "Sales Orders" at bounding box center [714, 58] width 163 height 25
click at [744, 53] on div at bounding box center [742, 58] width 18 height 11
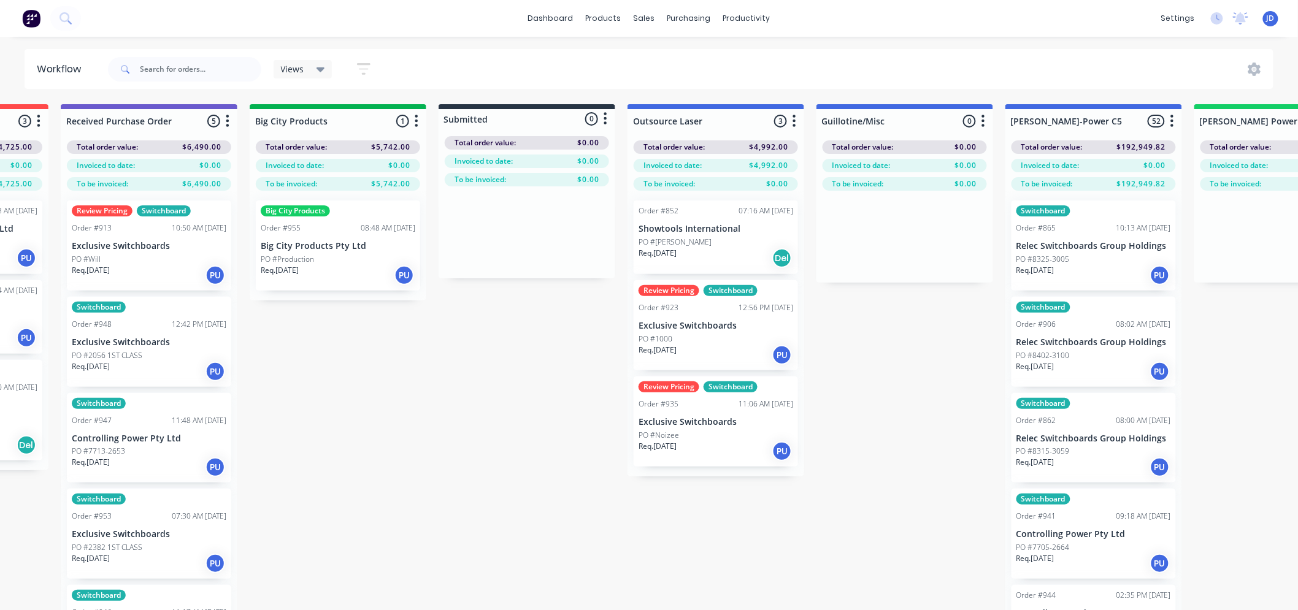
drag, startPoint x: 540, startPoint y: 399, endPoint x: 610, endPoint y: 394, distance: 70.1
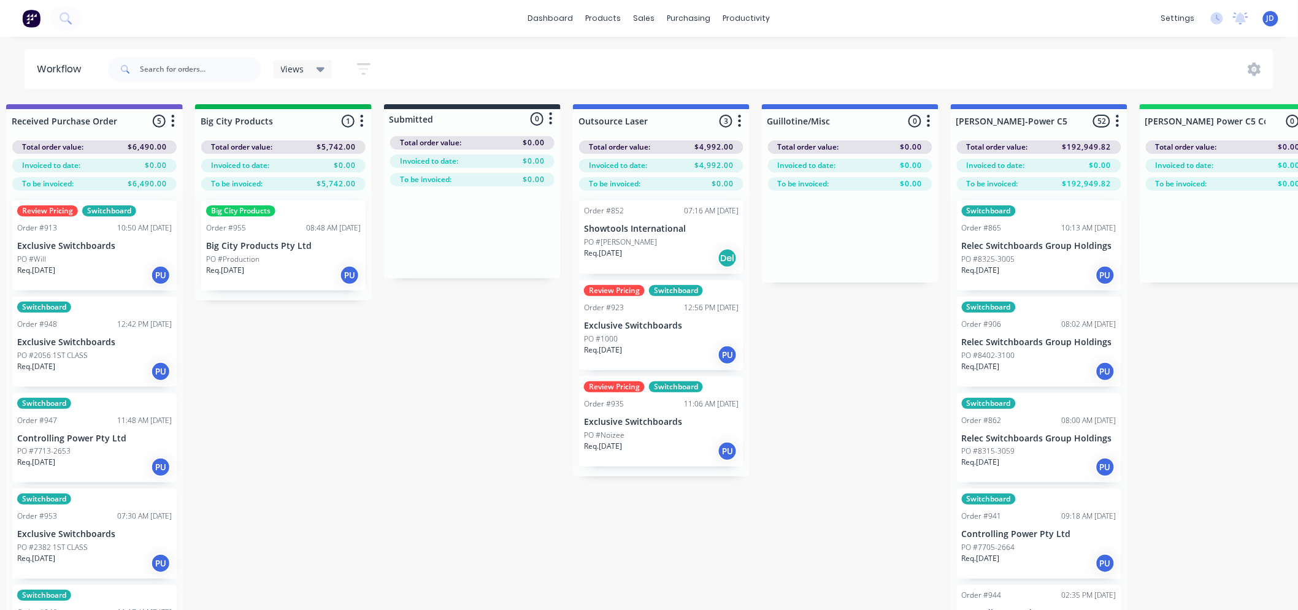
drag, startPoint x: 432, startPoint y: 526, endPoint x: 445, endPoint y: 540, distance: 19.1
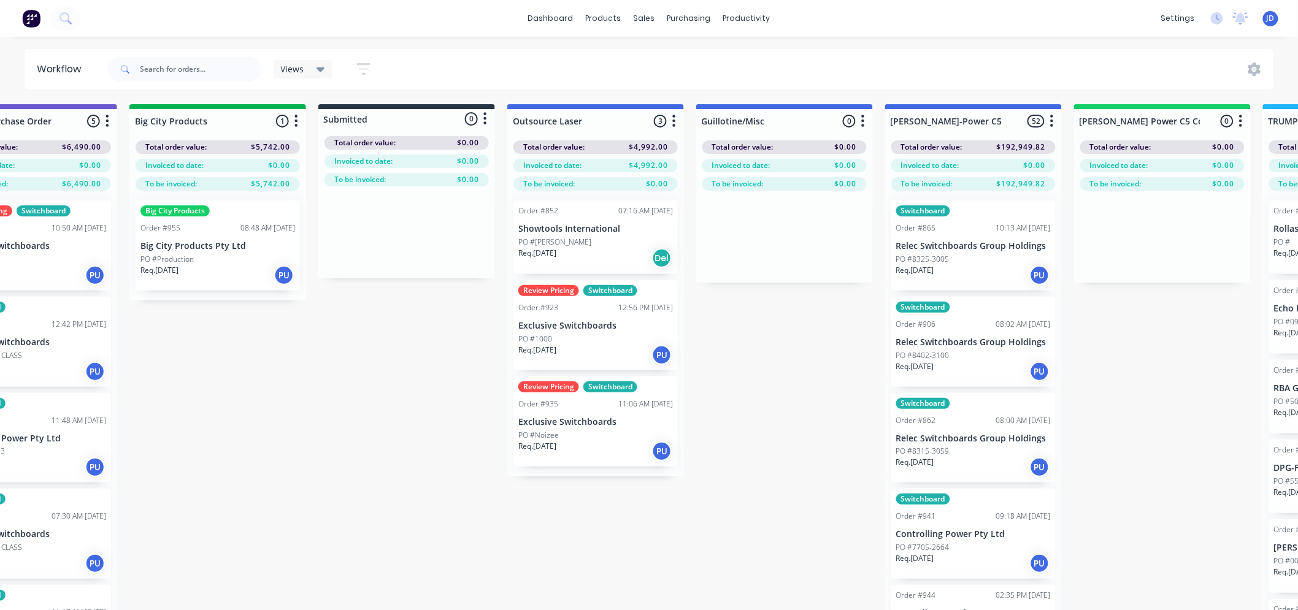
scroll to position [0, 400]
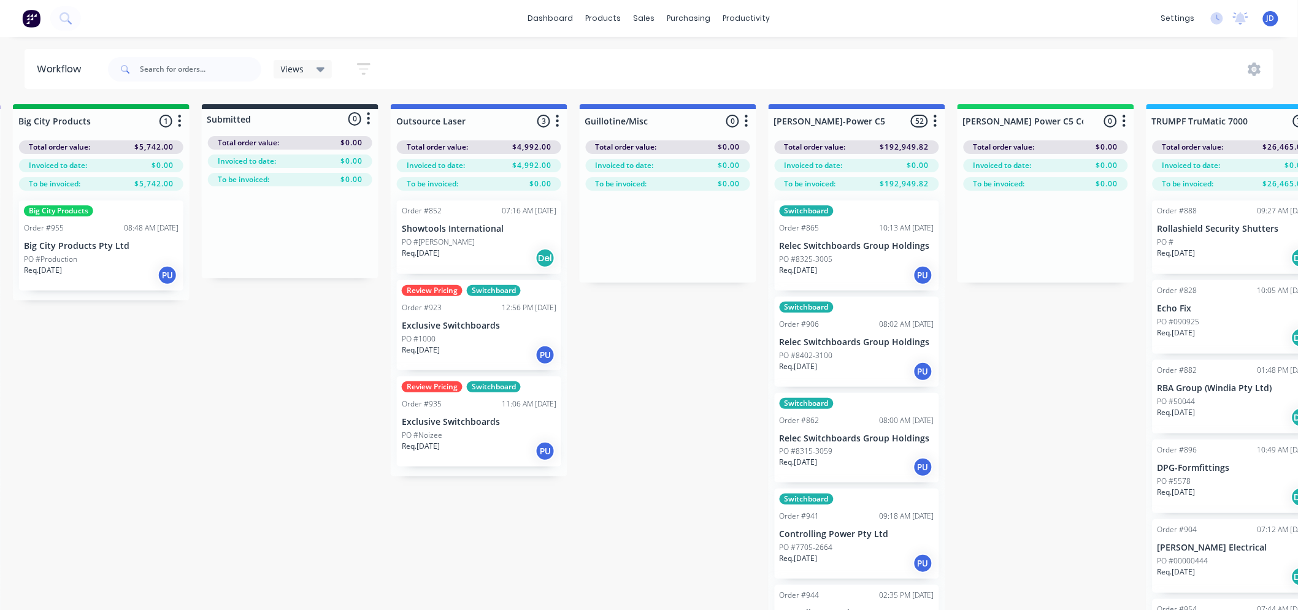
drag, startPoint x: 673, startPoint y: 504, endPoint x: 743, endPoint y: 437, distance: 97.1
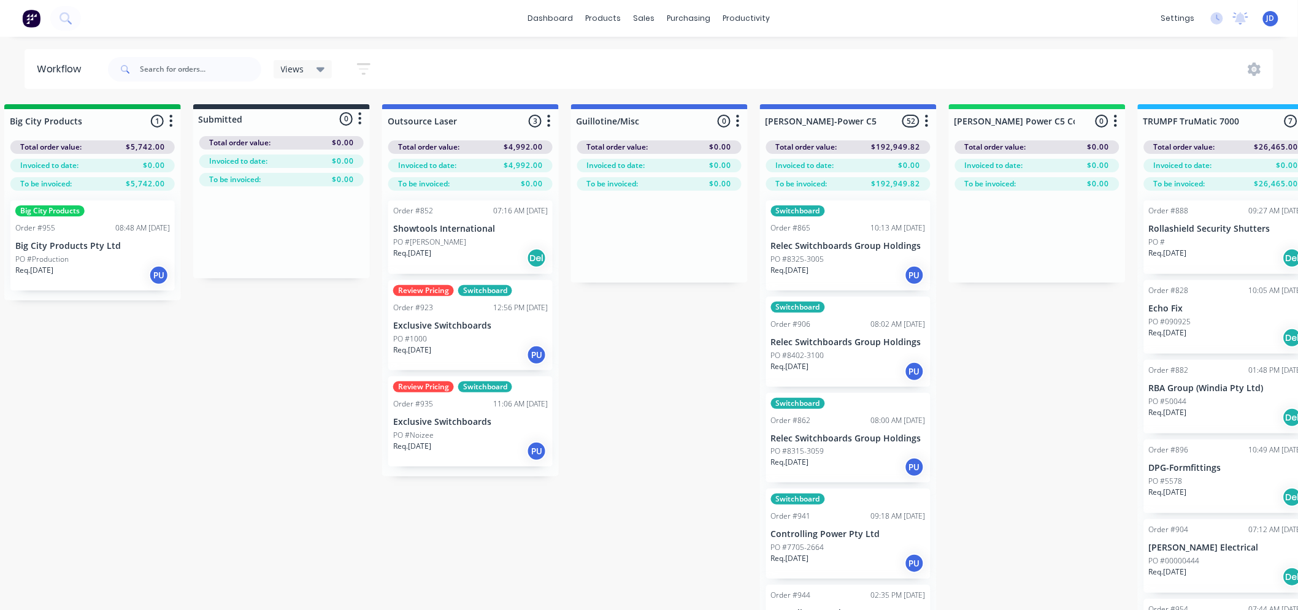
drag, startPoint x: 511, startPoint y: 526, endPoint x: 319, endPoint y: 543, distance: 192.2
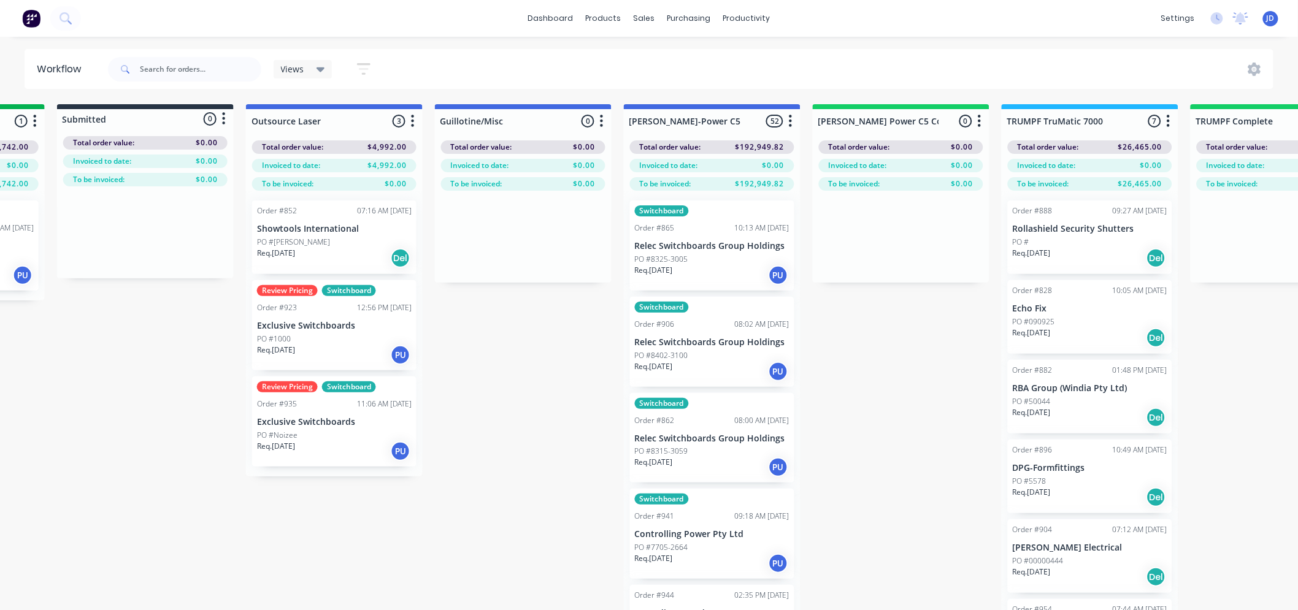
drag, startPoint x: 369, startPoint y: 503, endPoint x: 513, endPoint y: 445, distance: 156.2
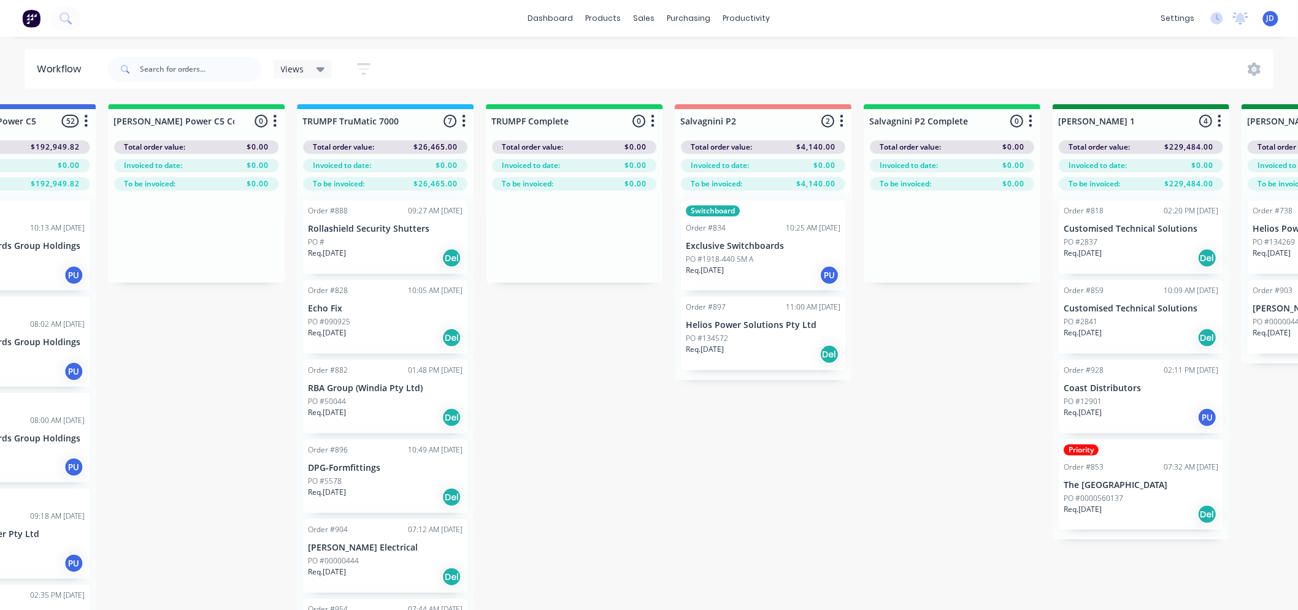
drag, startPoint x: 630, startPoint y: 584, endPoint x: 714, endPoint y: 456, distance: 153.8
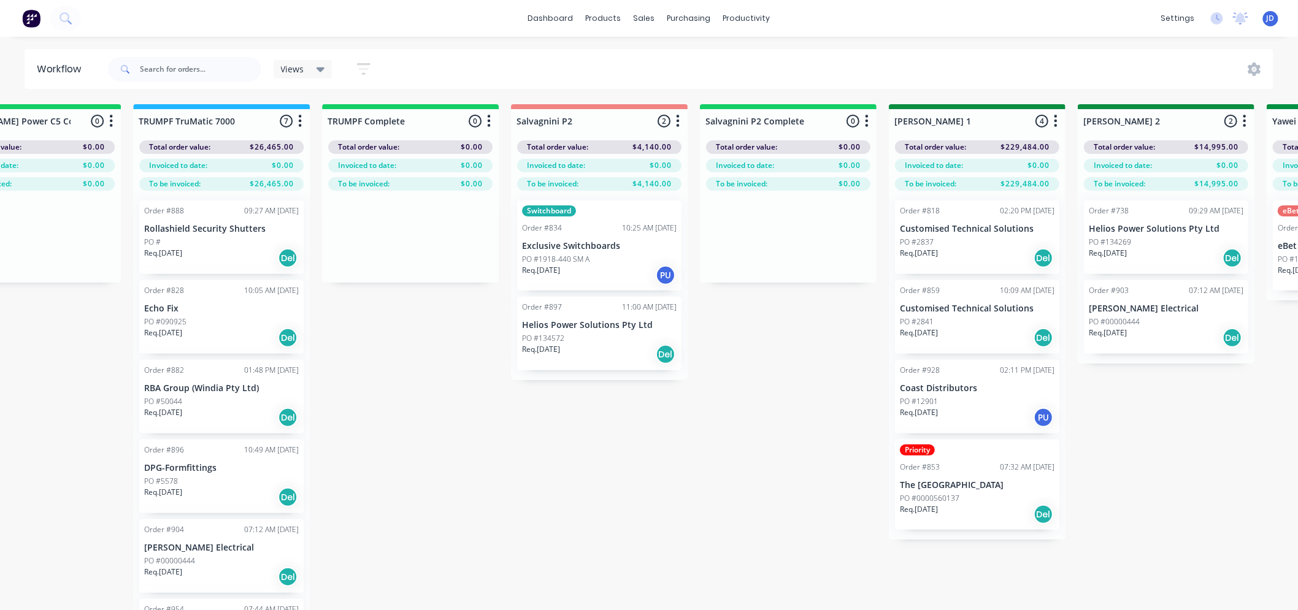
drag, startPoint x: 587, startPoint y: 475, endPoint x: 640, endPoint y: 445, distance: 60.4
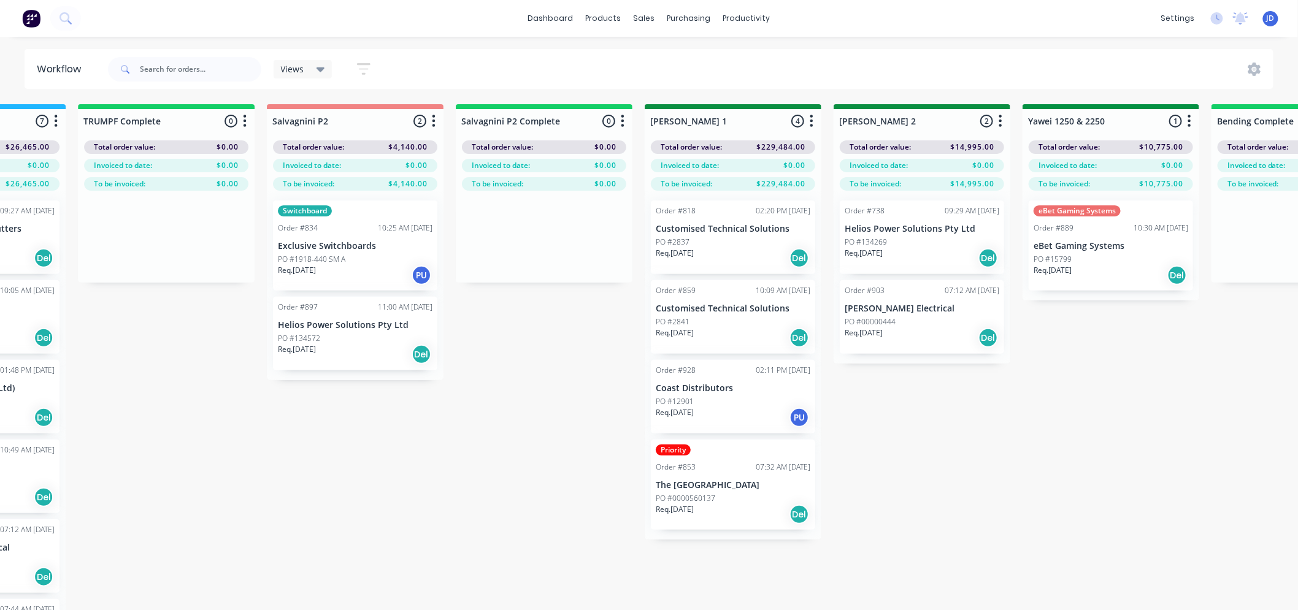
scroll to position [0, 2177]
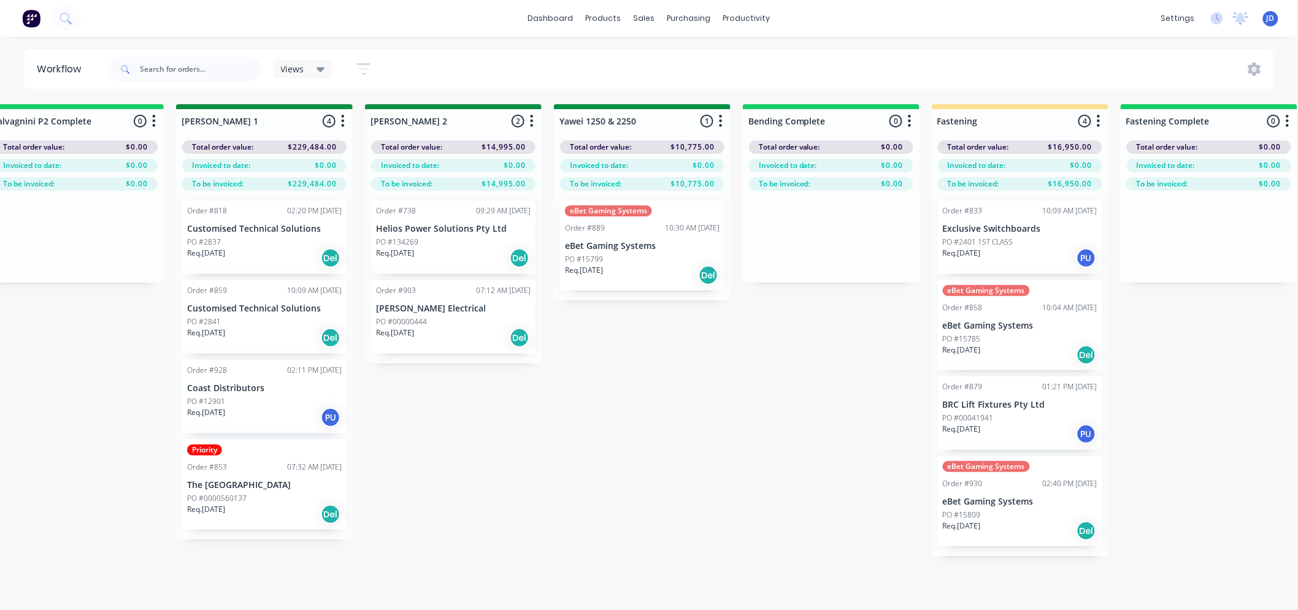
drag, startPoint x: 630, startPoint y: 458, endPoint x: 751, endPoint y: 390, distance: 138.7
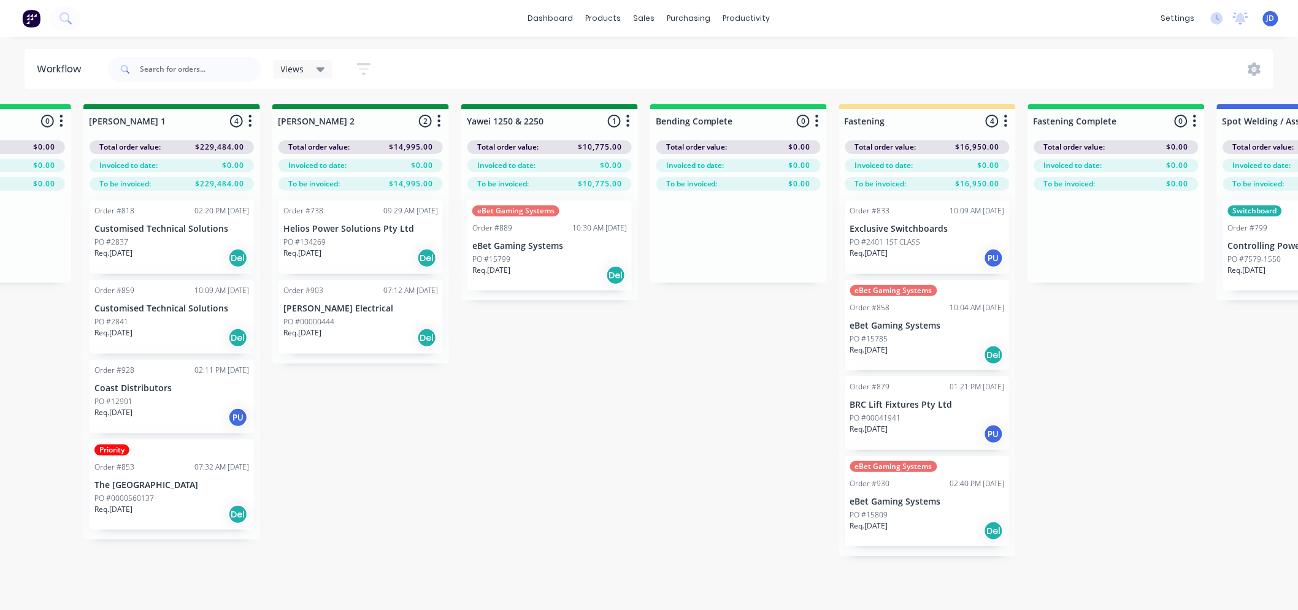
scroll to position [0, 2296]
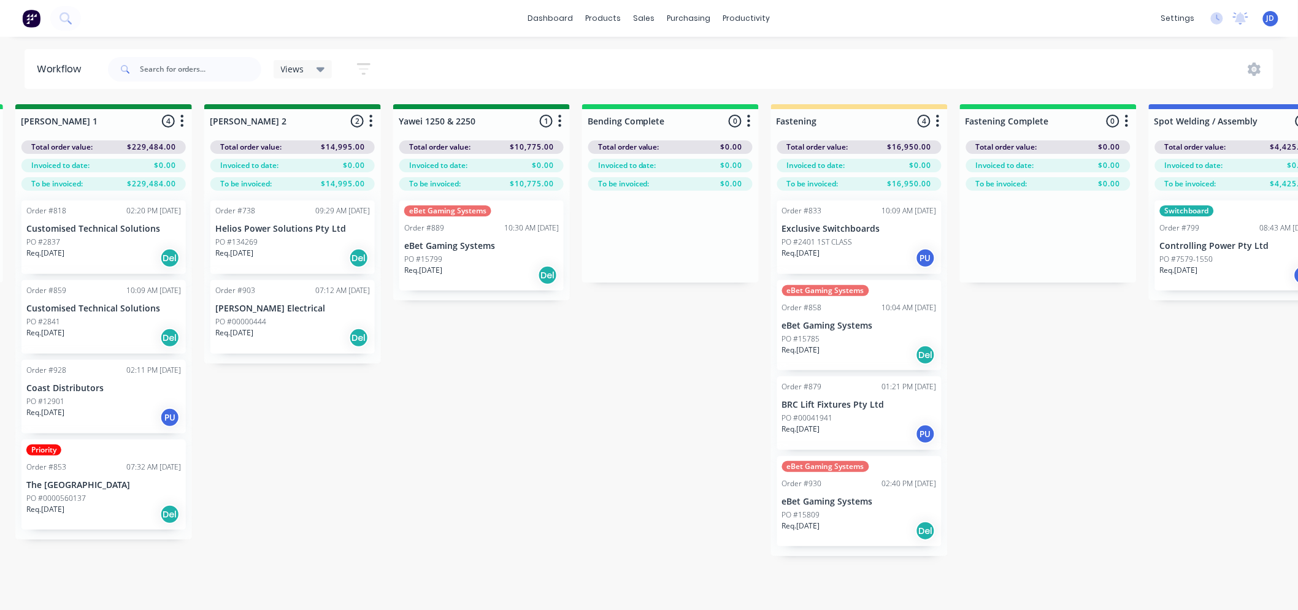
drag, startPoint x: 776, startPoint y: 457, endPoint x: 844, endPoint y: 402, distance: 87.2
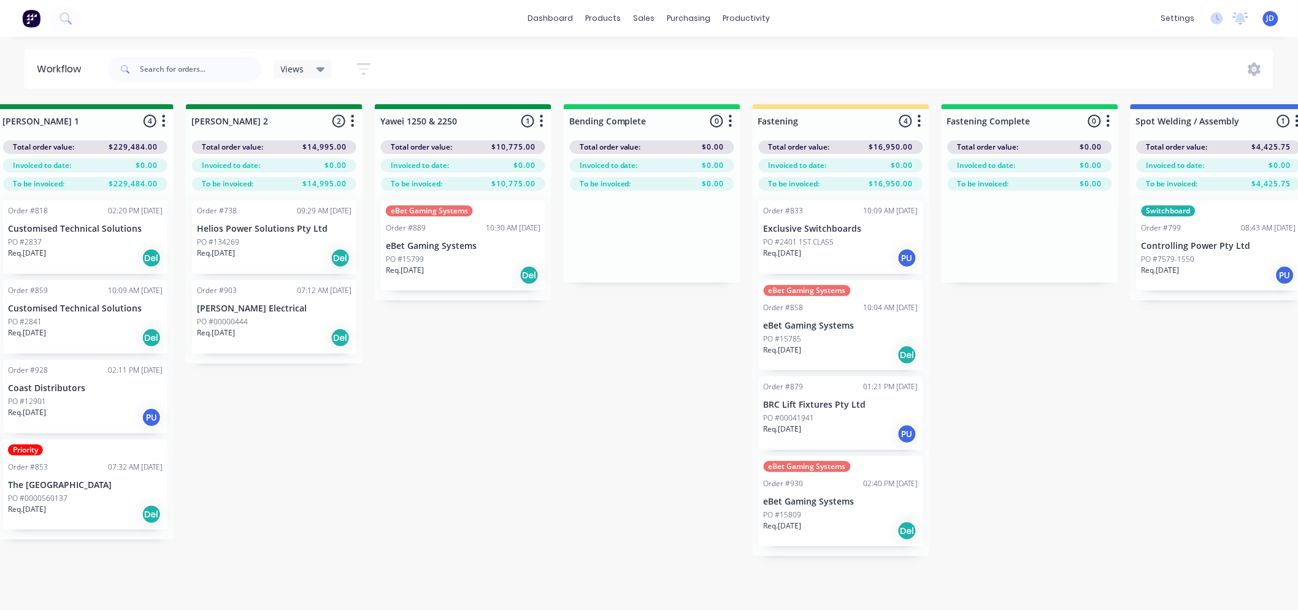
click at [495, 499] on div "On Hold 3 Status colour #FF4949 hex #FF4949 Save Cancel Notifications Email SMS…" at bounding box center [496, 378] width 5602 height 549
click at [493, 497] on div "On Hold 3 Status colour #FF4949 hex #FF4949 Save Cancel Notifications Email SMS…" at bounding box center [496, 378] width 5602 height 549
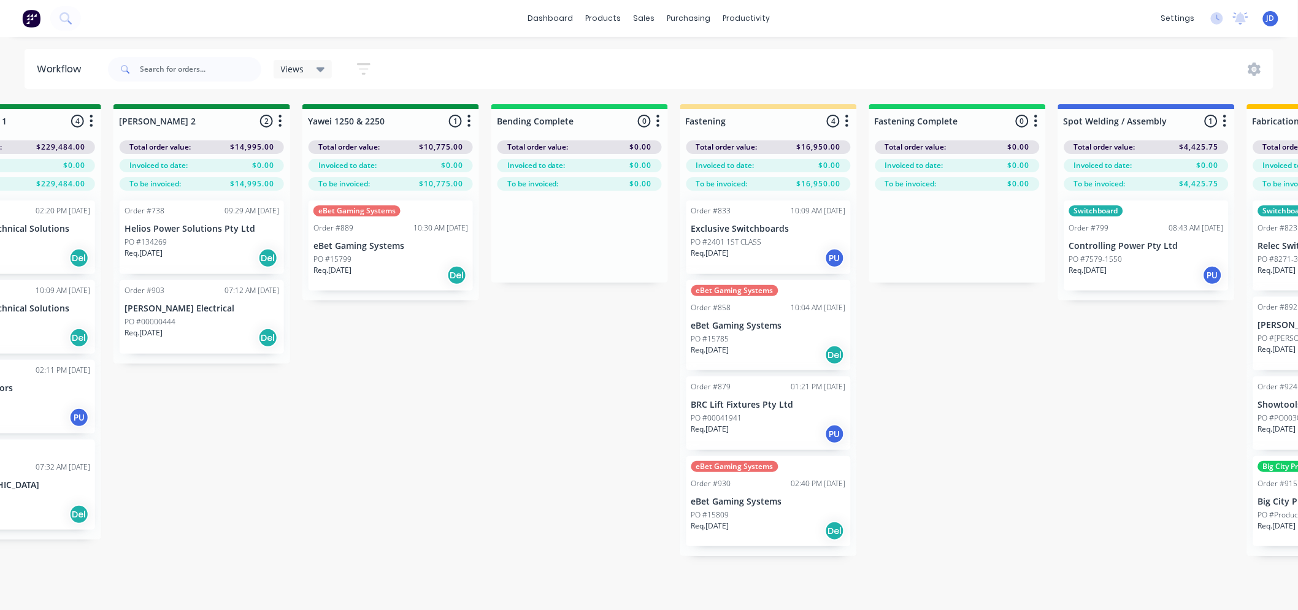
drag, startPoint x: 500, startPoint y: 488, endPoint x: 605, endPoint y: 450, distance: 111.3
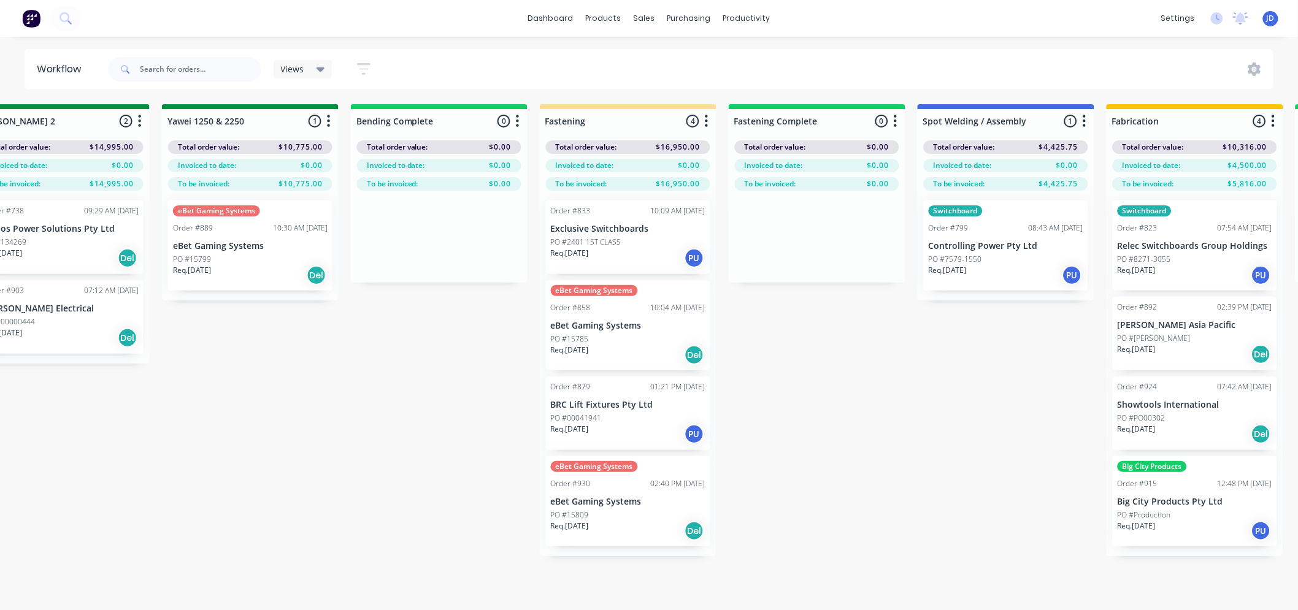
scroll to position [0, 2628]
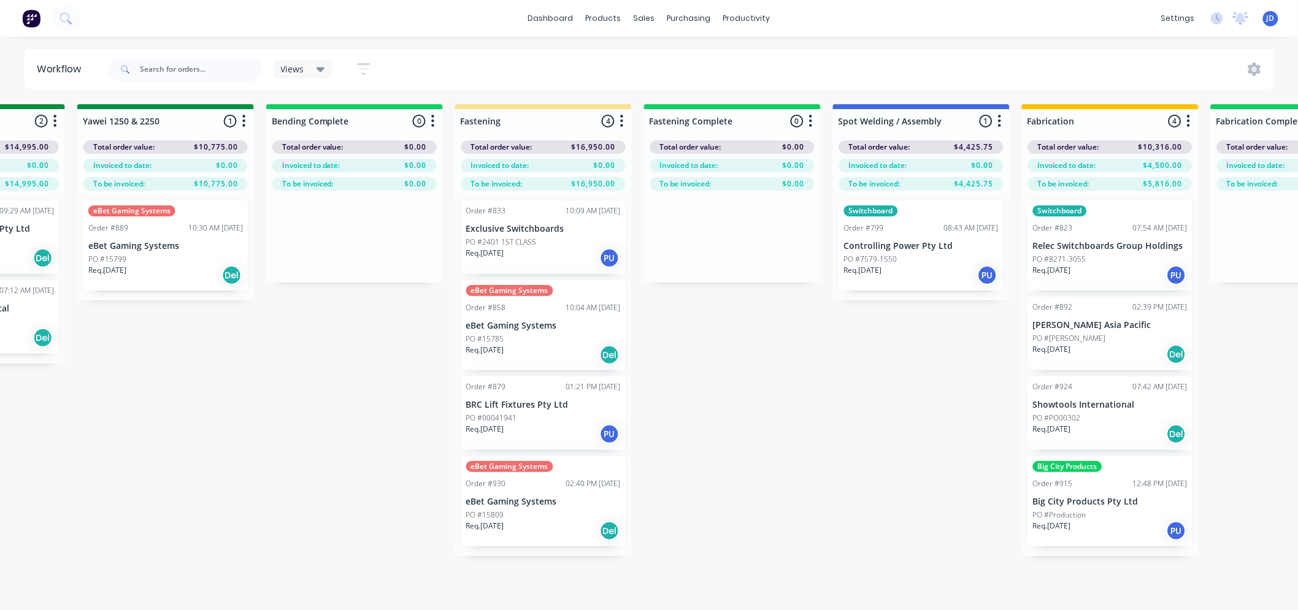
drag, startPoint x: 418, startPoint y: 477, endPoint x: 448, endPoint y: 457, distance: 35.7
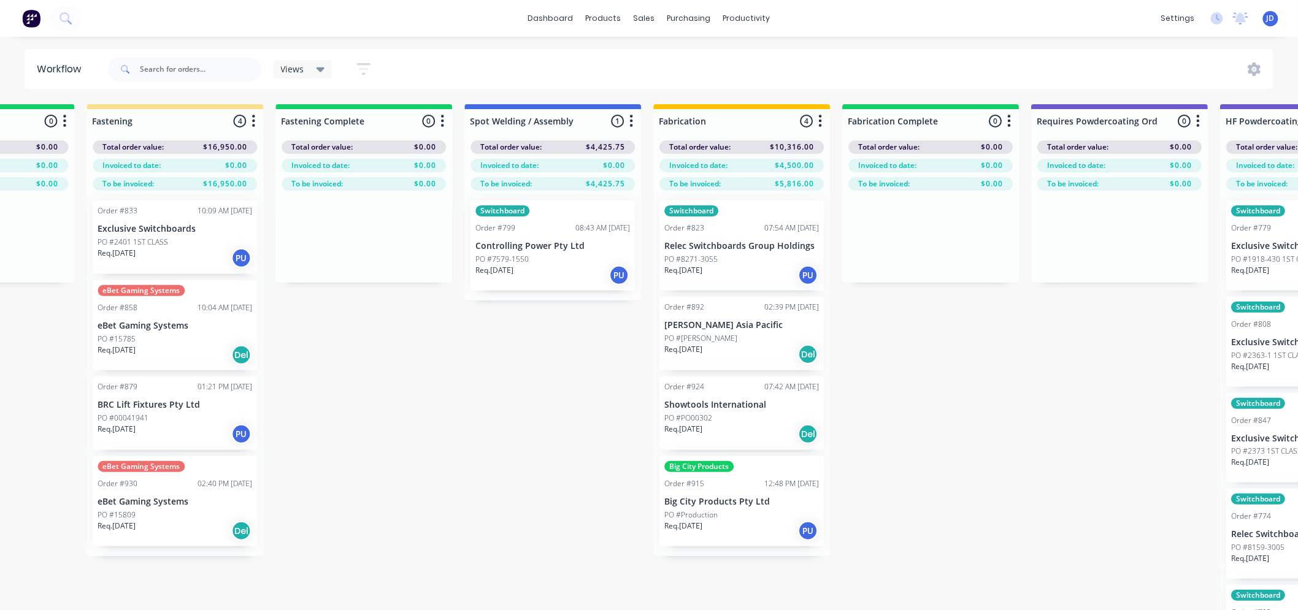
drag, startPoint x: 750, startPoint y: 433, endPoint x: 860, endPoint y: 380, distance: 121.8
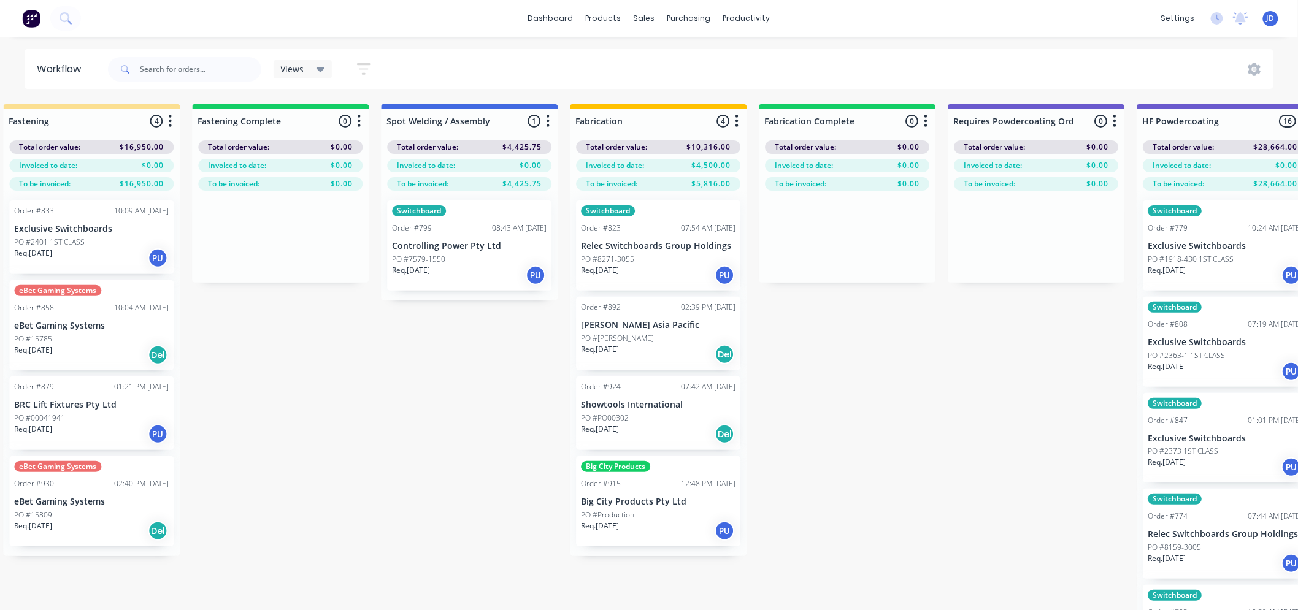
scroll to position [0, 3179]
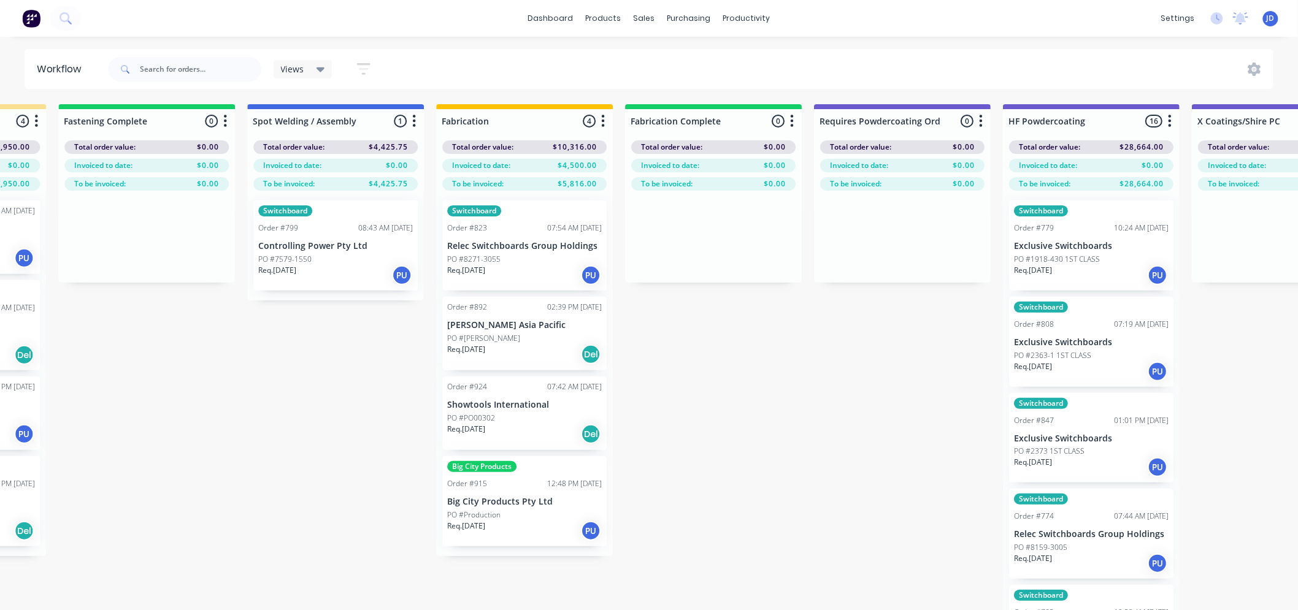
drag, startPoint x: 293, startPoint y: 535, endPoint x: 382, endPoint y: 488, distance: 101.2
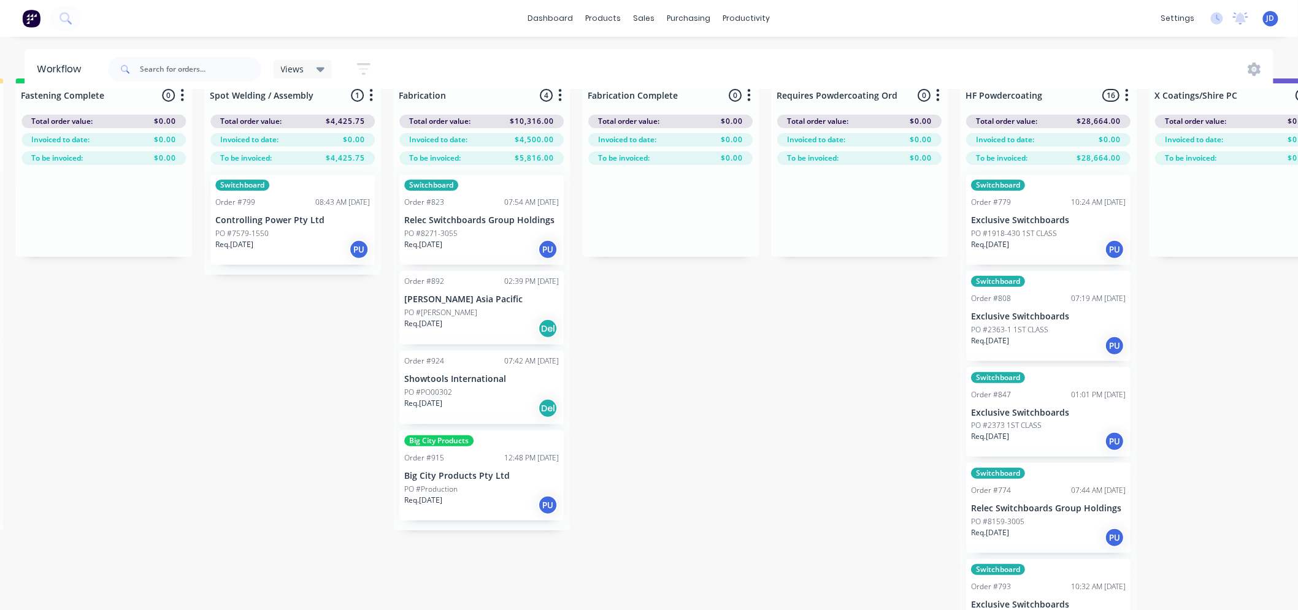
scroll to position [0, 3222]
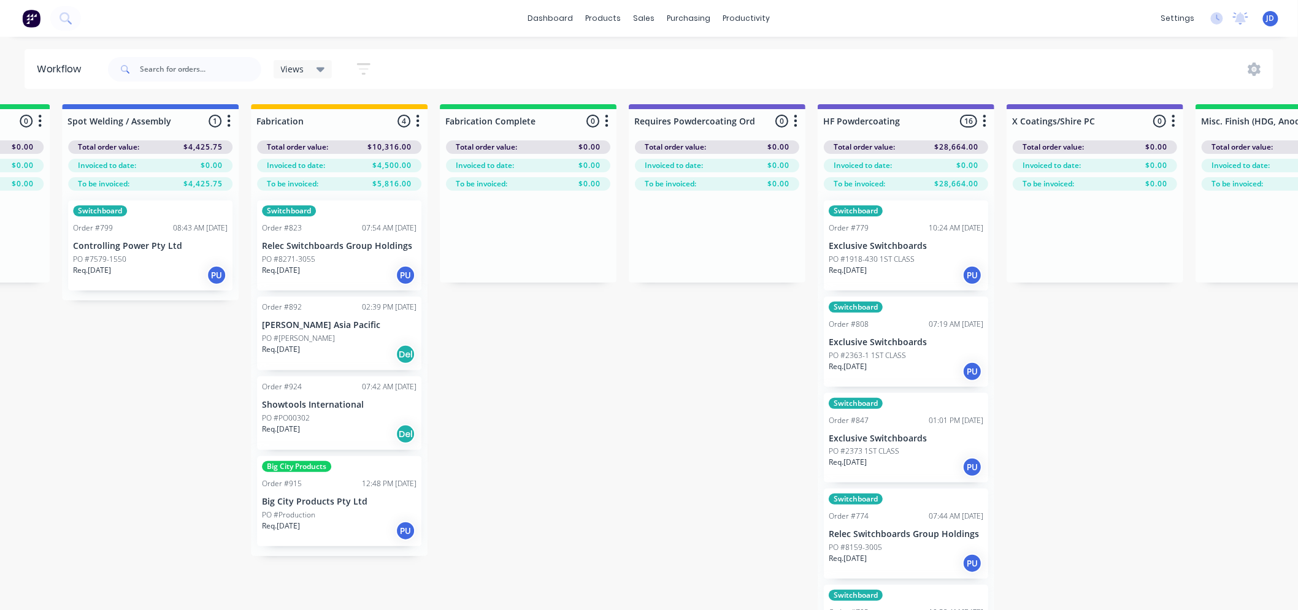
drag, startPoint x: 698, startPoint y: 476, endPoint x: 844, endPoint y: 427, distance: 154.2
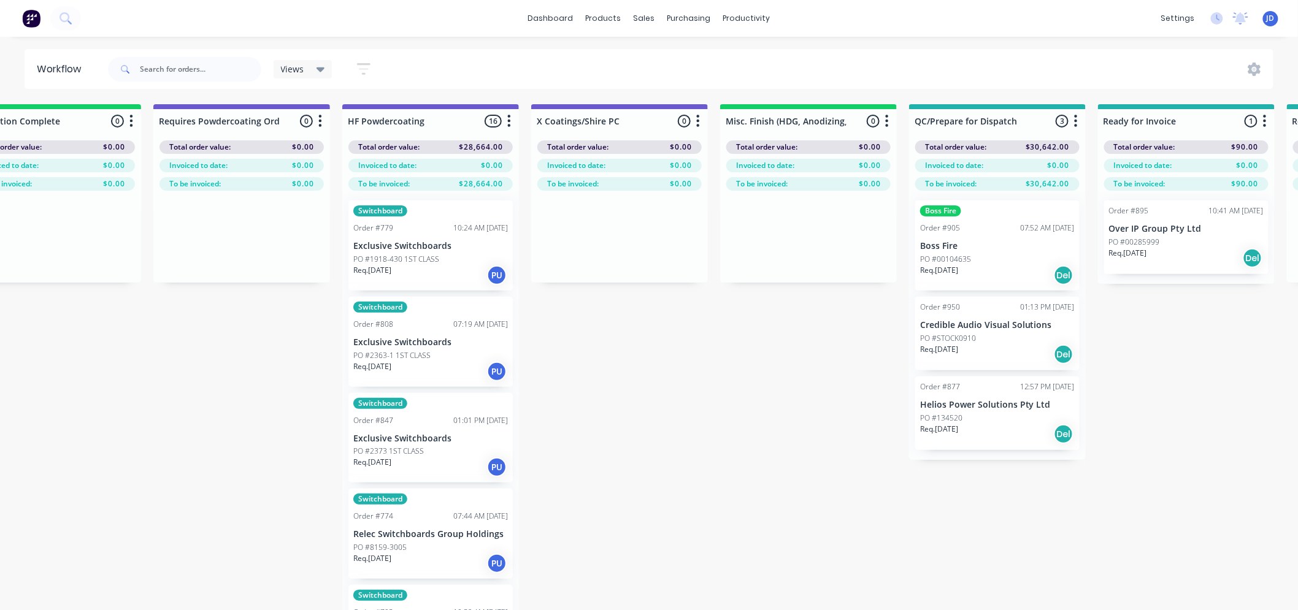
drag, startPoint x: 640, startPoint y: 473, endPoint x: 572, endPoint y: 546, distance: 100.2
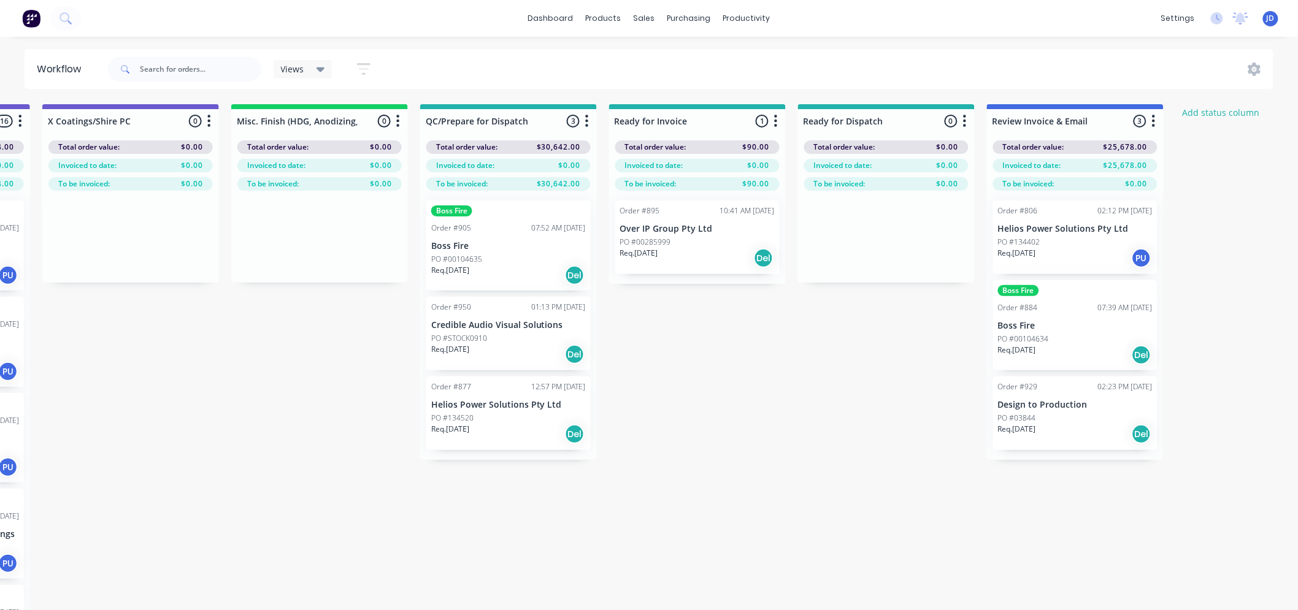
drag, startPoint x: 644, startPoint y: 391, endPoint x: 770, endPoint y: 309, distance: 150.2
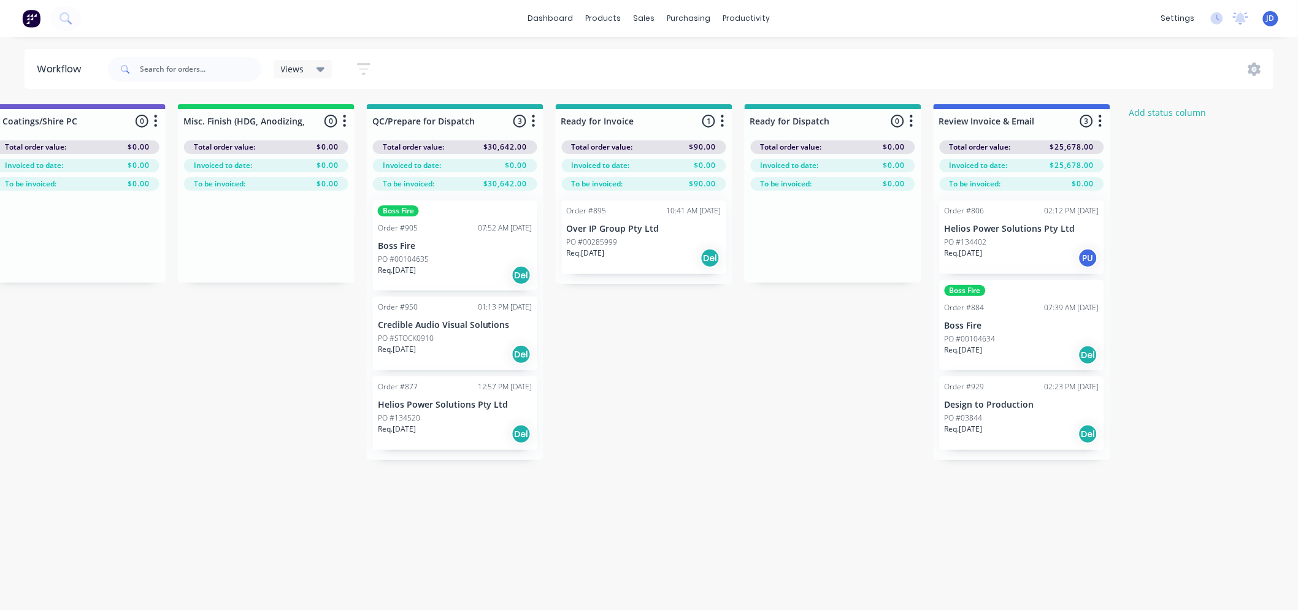
drag, startPoint x: 703, startPoint y: 378, endPoint x: 764, endPoint y: 326, distance: 80.9
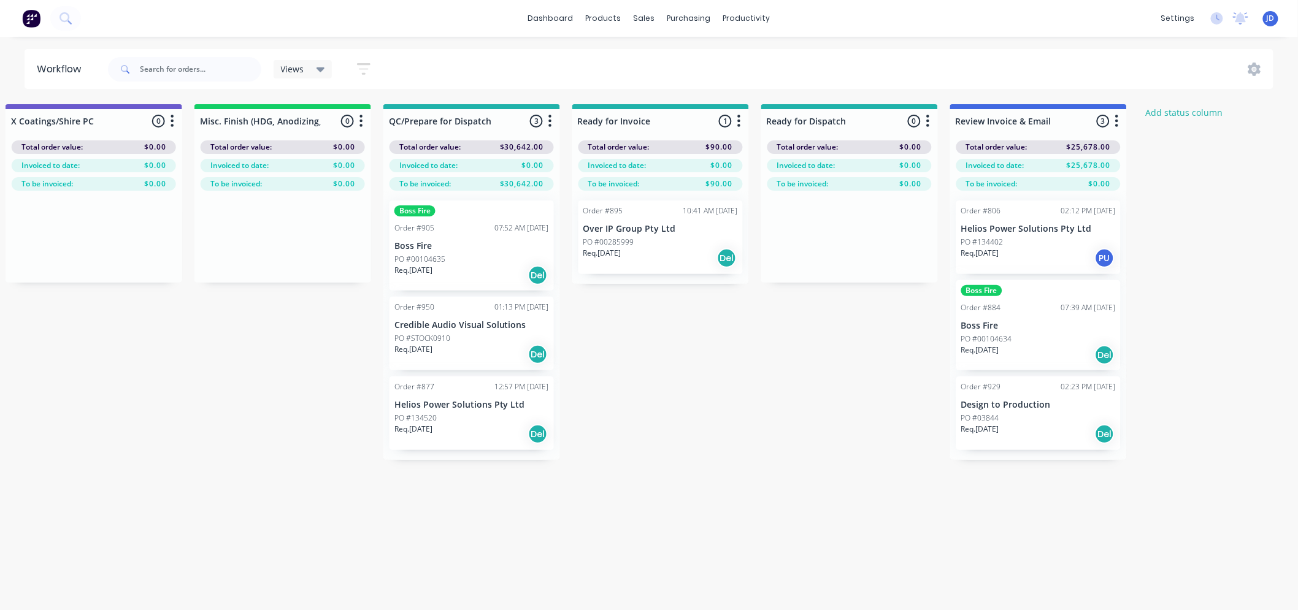
drag, startPoint x: 796, startPoint y: 444, endPoint x: 739, endPoint y: 327, distance: 130.3
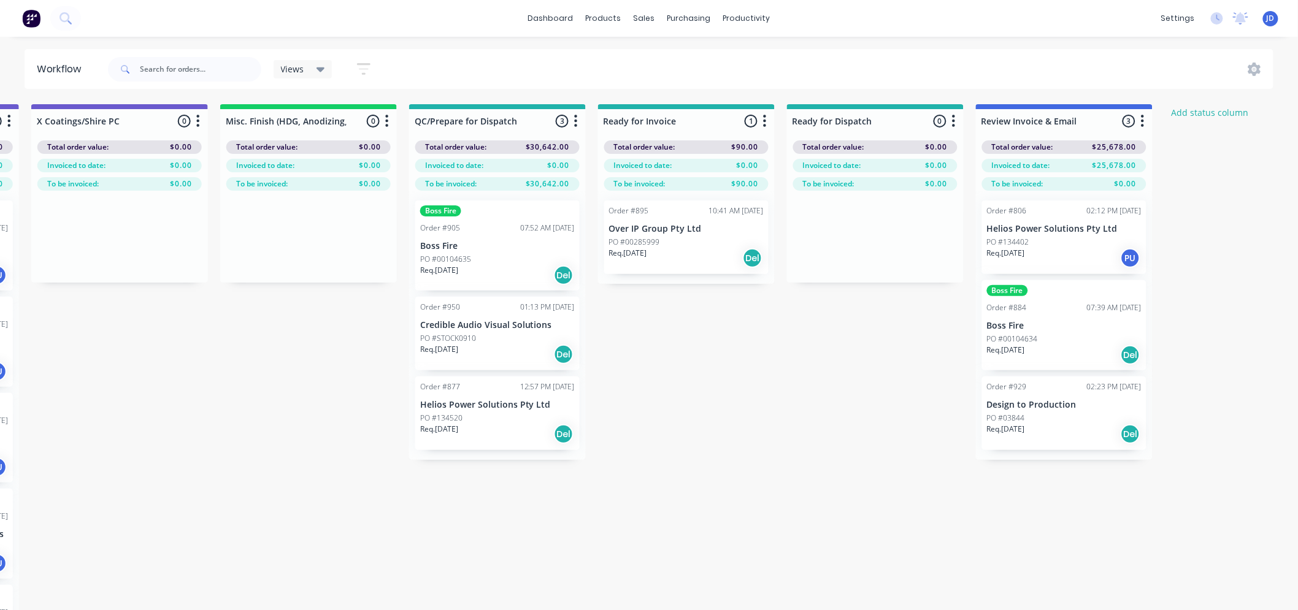
drag, startPoint x: 848, startPoint y: 500, endPoint x: 782, endPoint y: 448, distance: 83.8
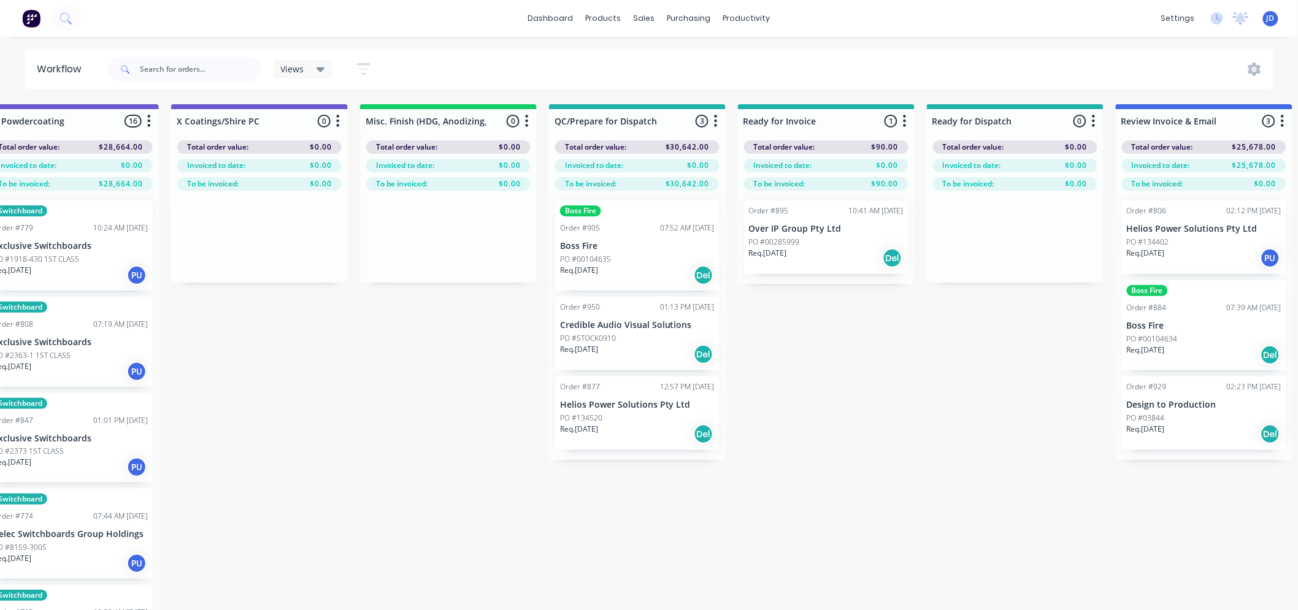
scroll to position [0, 4036]
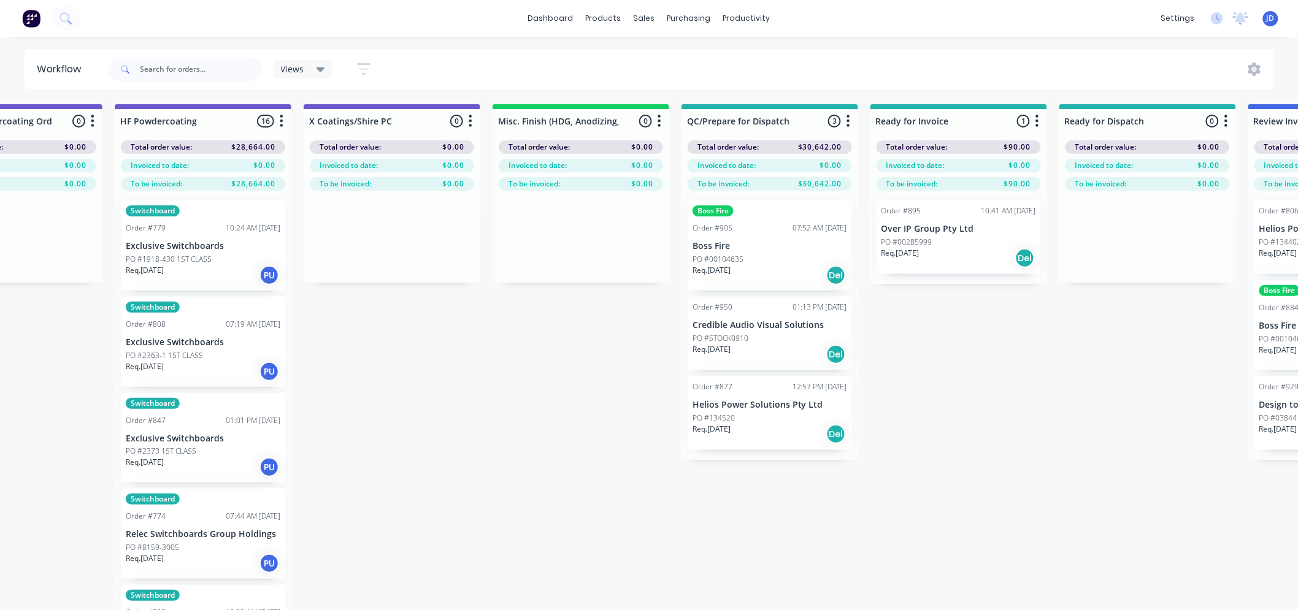
drag, startPoint x: 990, startPoint y: 529, endPoint x: 903, endPoint y: 495, distance: 93.4
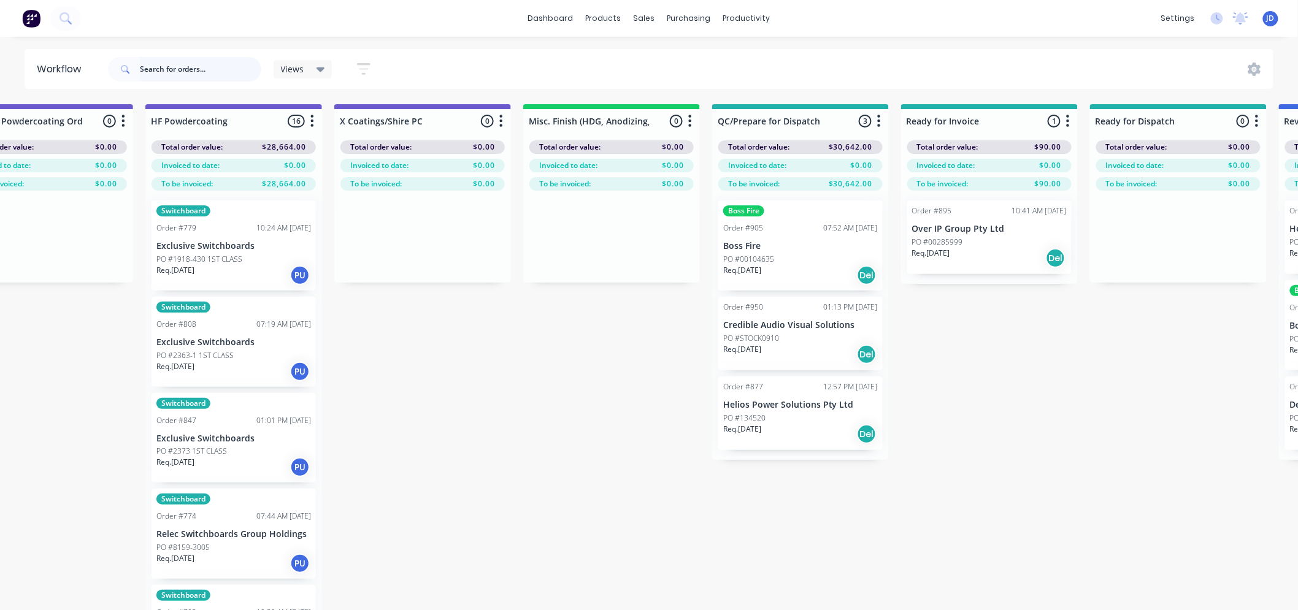
click at [163, 69] on input "text" at bounding box center [200, 69] width 121 height 25
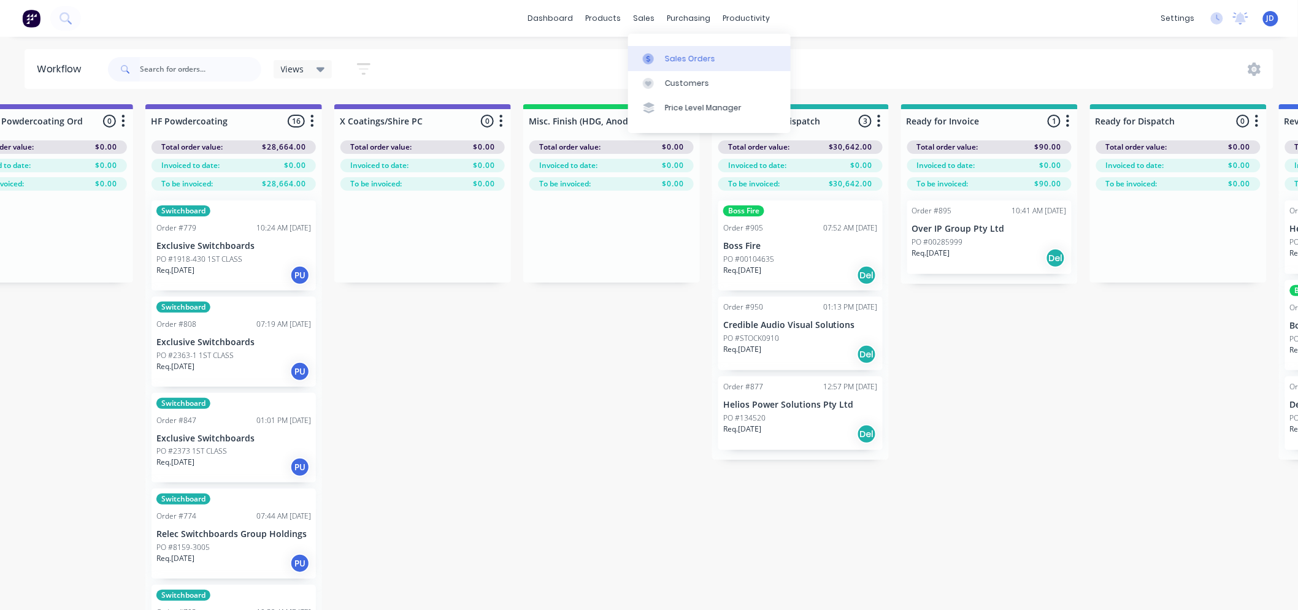
click at [639, 66] on link "Sales Orders" at bounding box center [709, 58] width 163 height 25
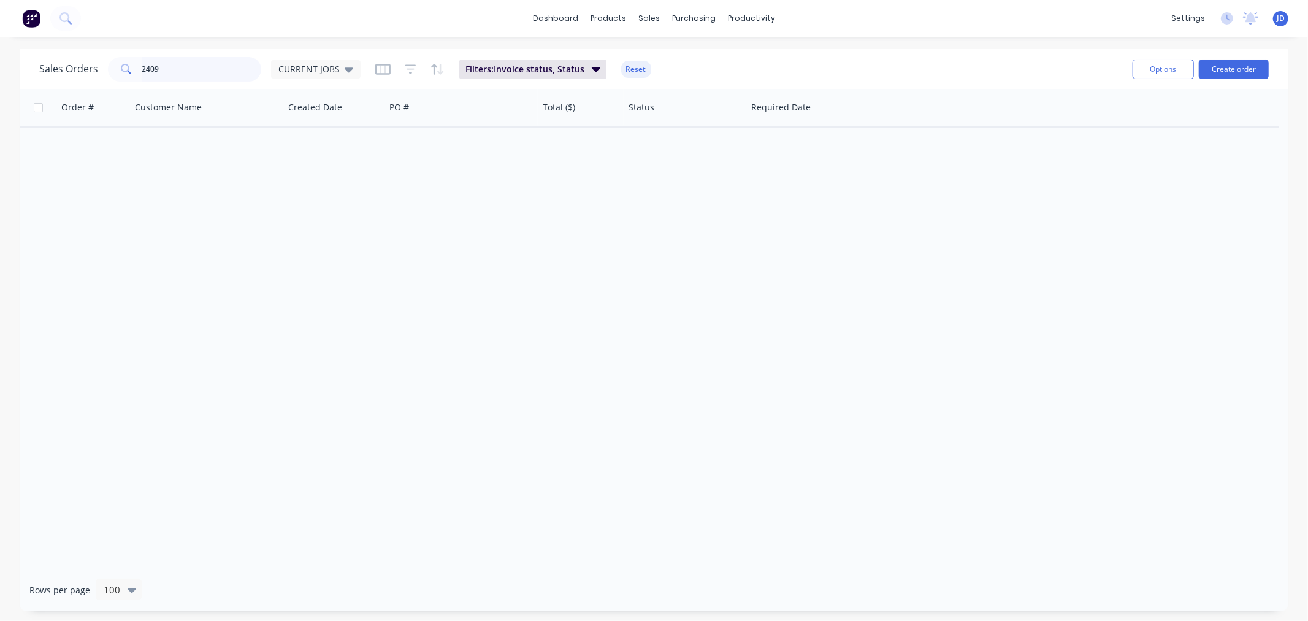
drag, startPoint x: 213, startPoint y: 63, endPoint x: 0, endPoint y: 0, distance: 222.4
click at [0, 23] on div "dashboard products sales purchasing productivity dashboard products Product Cat…" at bounding box center [654, 310] width 1308 height 621
type input "\"
